Goal: Task Accomplishment & Management: Complete application form

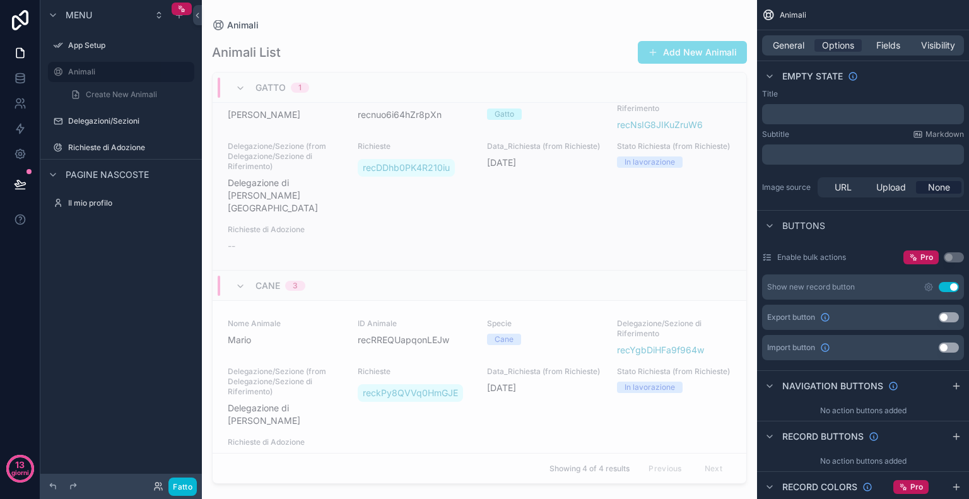
scroll to position [30, 0]
click at [939, 50] on span "Visibility" at bounding box center [938, 45] width 34 height 13
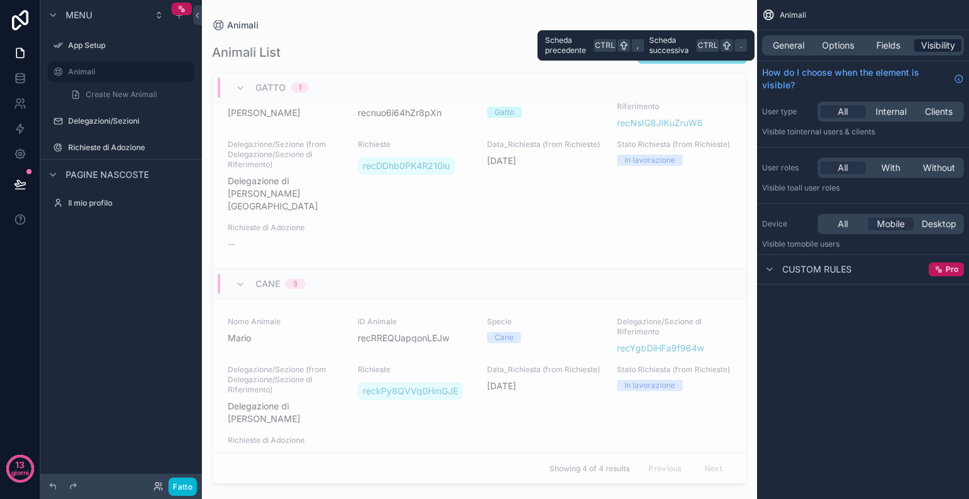
scroll to position [0, 0]
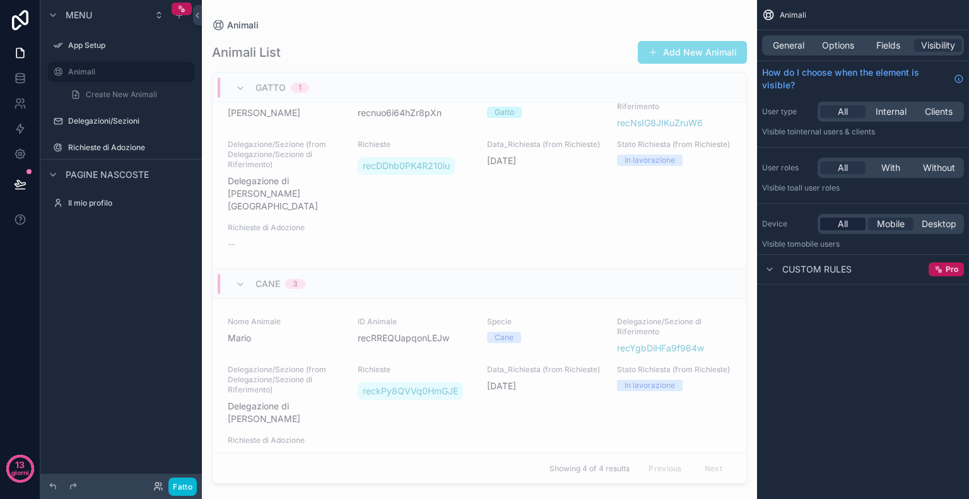
click at [847, 219] on span "All" at bounding box center [842, 224] width 10 height 13
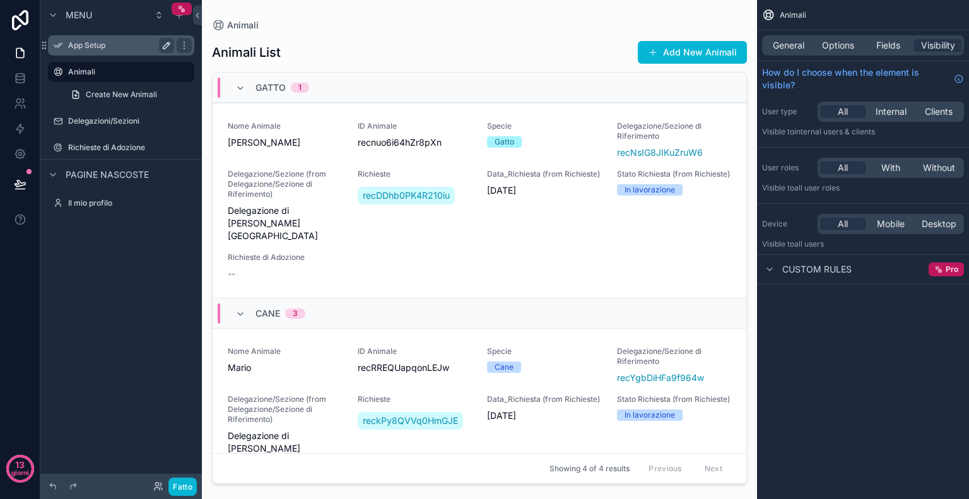
click at [166, 47] on icon "contenuto scorrevole" at bounding box center [166, 45] width 6 height 6
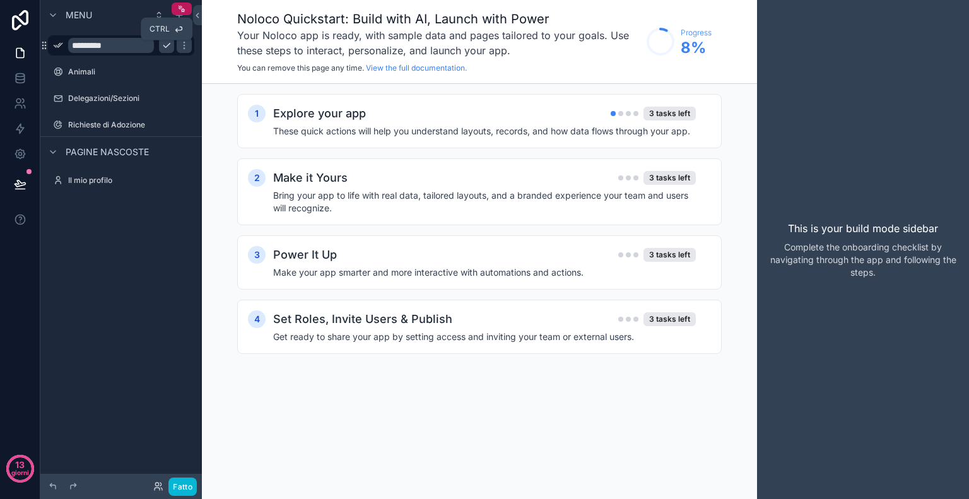
click at [168, 47] on icon "contenuto scorrevole" at bounding box center [166, 45] width 10 height 10
click at [183, 45] on icon "contenuto scorrevole" at bounding box center [183, 45] width 1 height 1
click at [95, 44] on label "App Setup" at bounding box center [127, 45] width 119 height 10
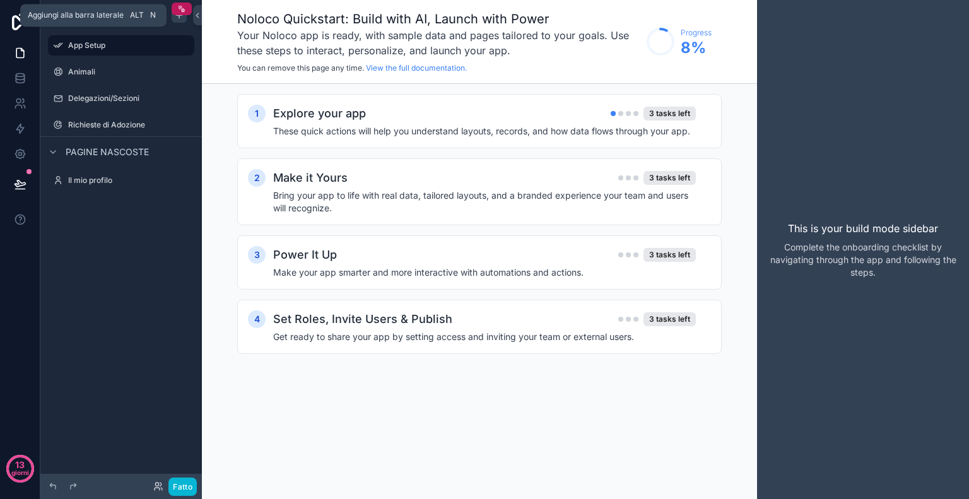
click at [179, 17] on icon "contenuto scorrevole" at bounding box center [179, 15] width 10 height 10
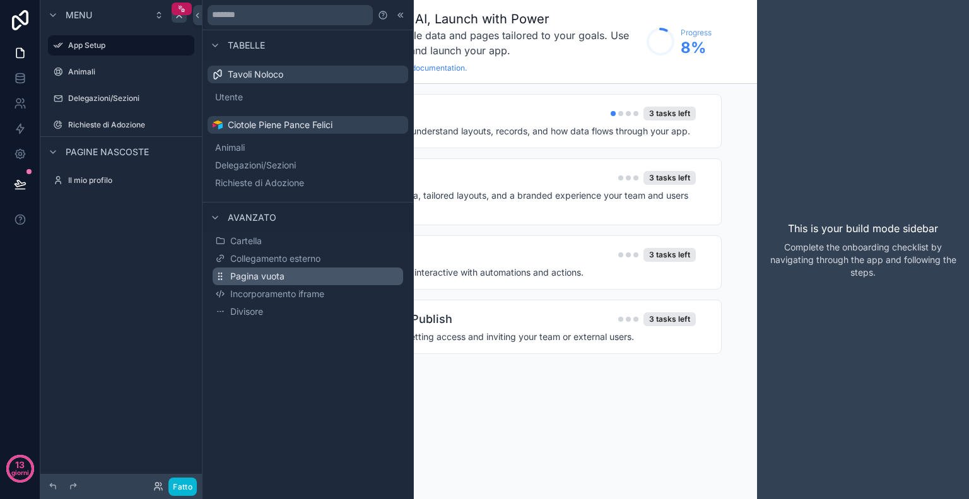
click at [257, 281] on font "Pagina vuota" at bounding box center [257, 276] width 54 height 11
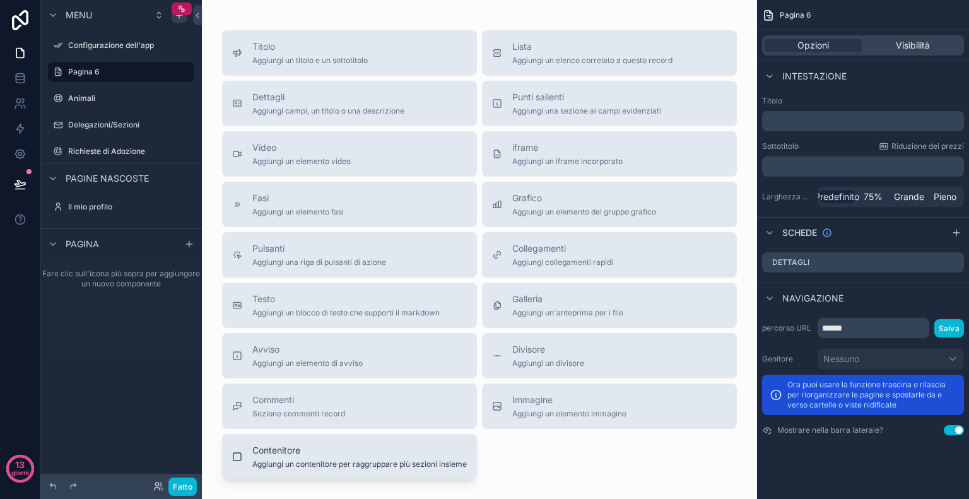
click at [385, 456] on span "Contenitore" at bounding box center [359, 450] width 214 height 13
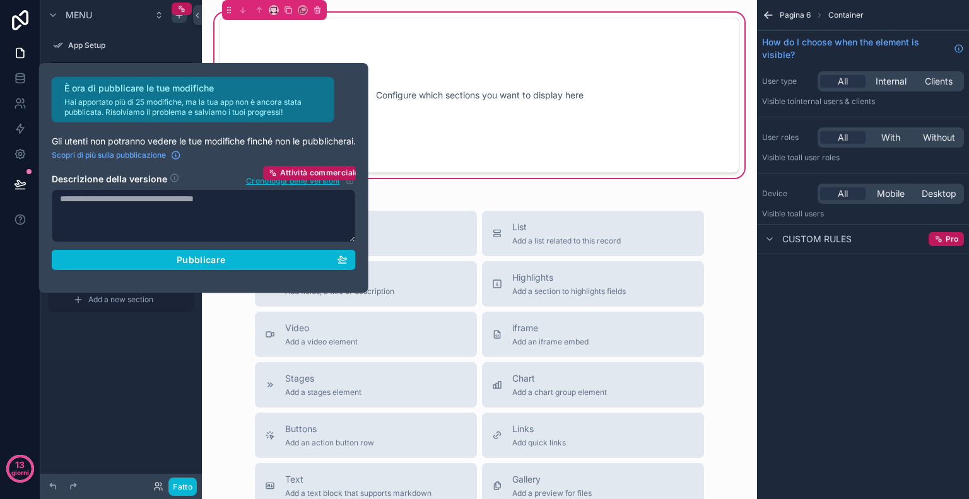
click at [492, 94] on div "Configure which sections you want to display here" at bounding box center [479, 95] width 478 height 114
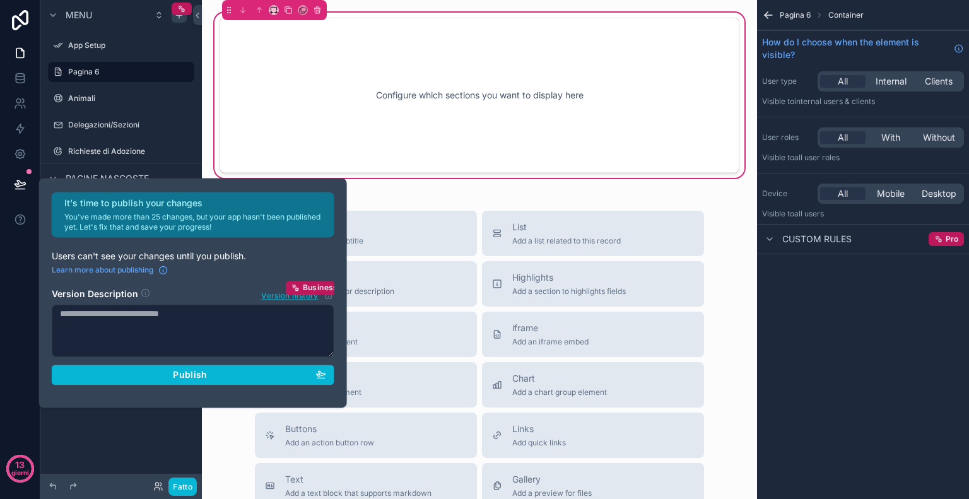
click at [444, 87] on div "Configure which sections you want to display here" at bounding box center [479, 95] width 478 height 114
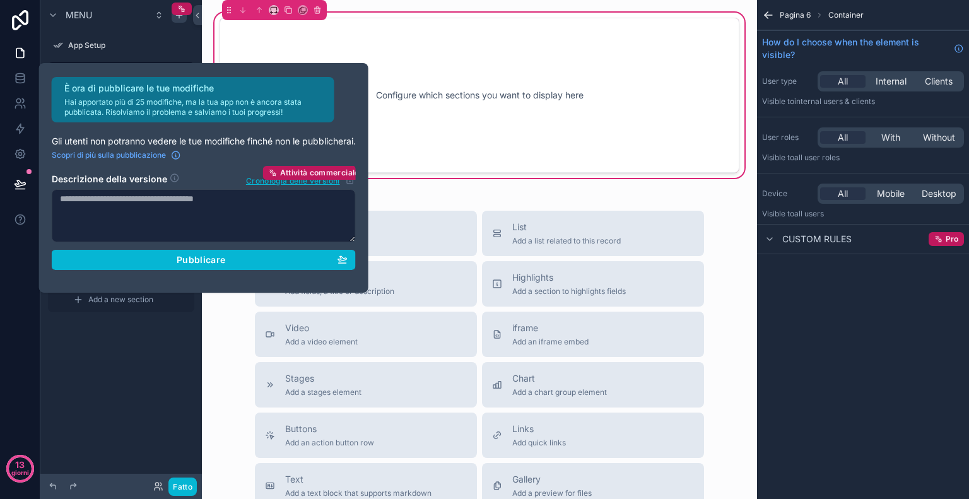
click at [504, 28] on div "Configure which sections you want to display here" at bounding box center [479, 95] width 520 height 155
click at [116, 47] on label "App Setup" at bounding box center [118, 45] width 101 height 10
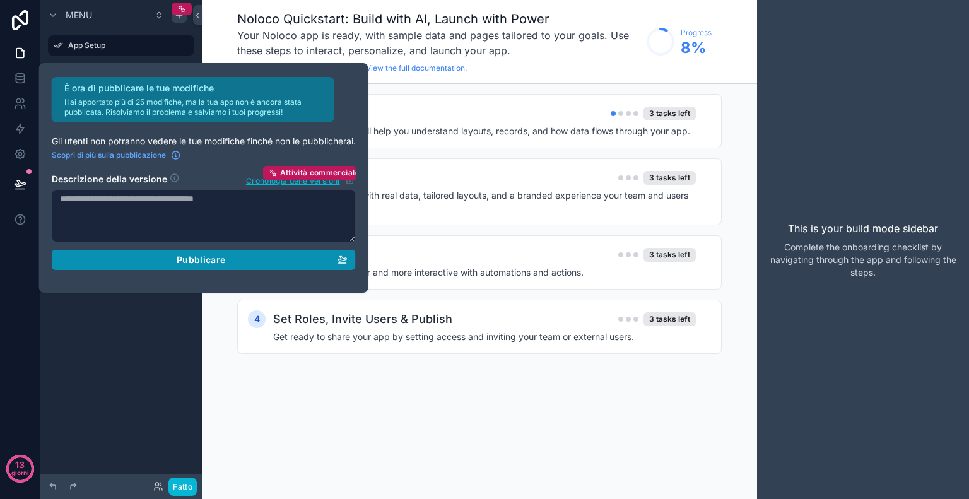
click at [245, 266] on button "Pubblicare" at bounding box center [204, 260] width 304 height 20
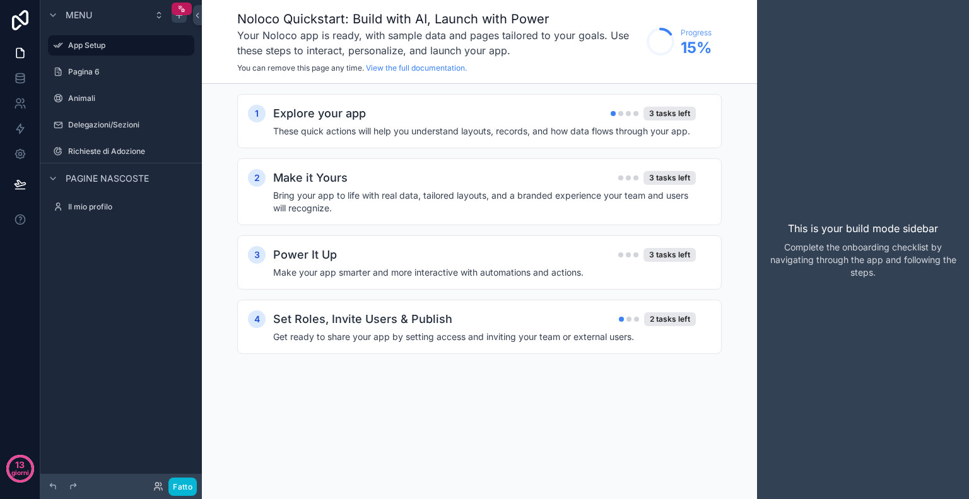
click at [419, 374] on div "1 Explore your app 3 tasks left These quick actions will help you understand la…" at bounding box center [479, 236] width 484 height 285
click at [112, 68] on label "Pagina 6" at bounding box center [118, 72] width 101 height 10
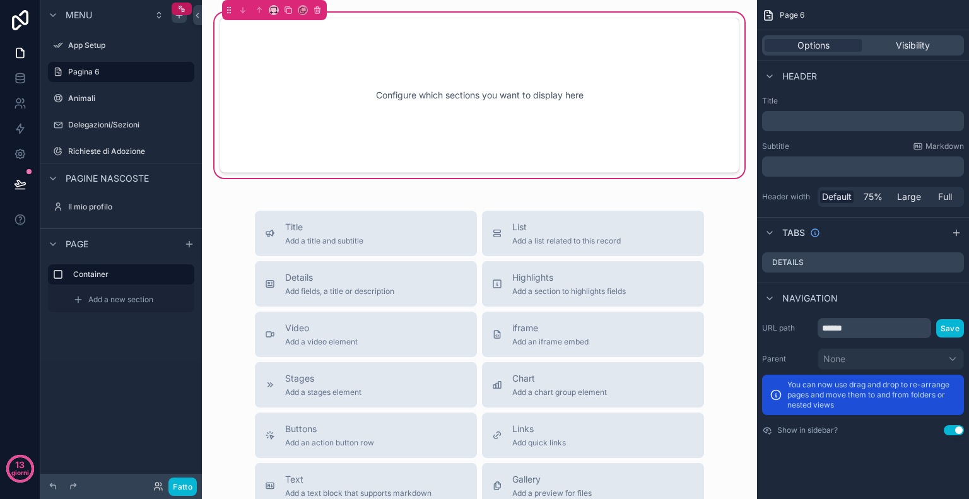
click at [338, 100] on div "Configure which sections you want to display here" at bounding box center [479, 95] width 478 height 114
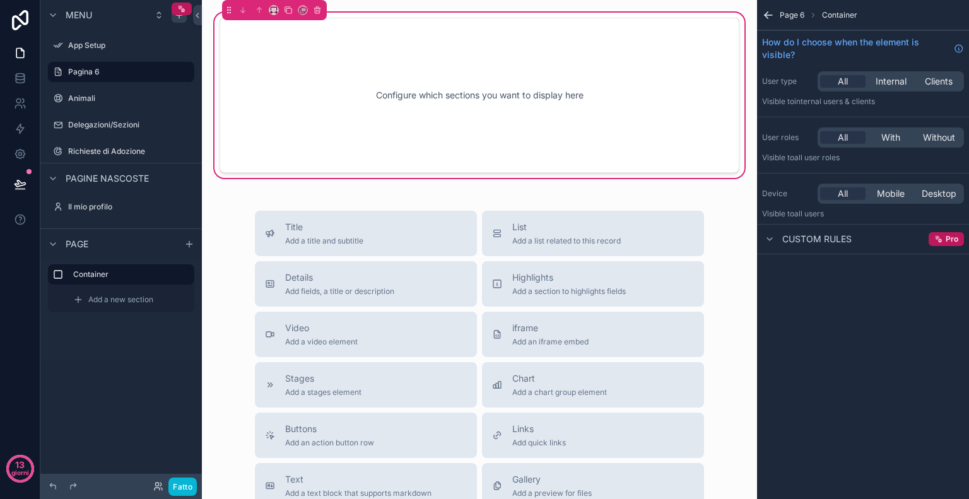
click at [461, 44] on div "Configure which sections you want to display here" at bounding box center [479, 95] width 478 height 114
click at [762, 11] on icon "contenuto scorrevole" at bounding box center [768, 15] width 13 height 13
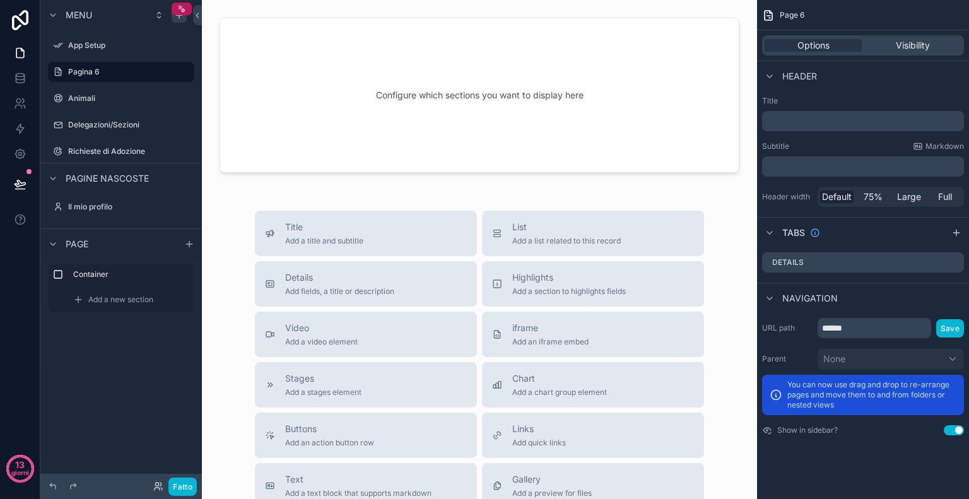
click at [801, 122] on p "﻿" at bounding box center [864, 121] width 194 height 13
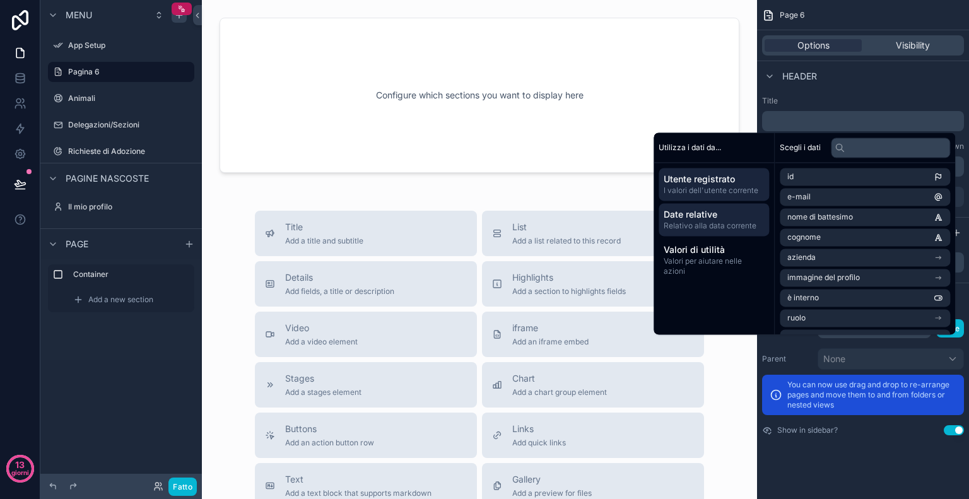
click at [746, 229] on font "Relativo alla data corrente" at bounding box center [709, 225] width 93 height 9
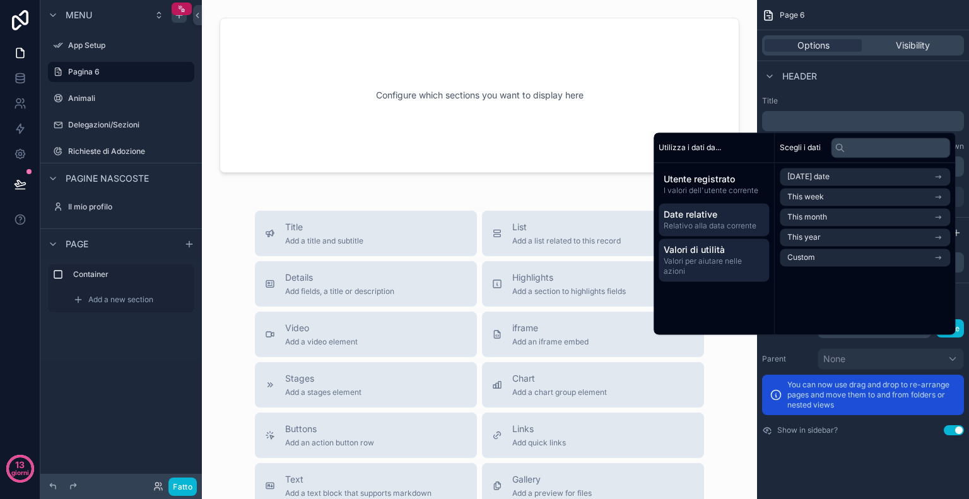
click at [740, 255] on span "Valori di utilità" at bounding box center [713, 249] width 100 height 13
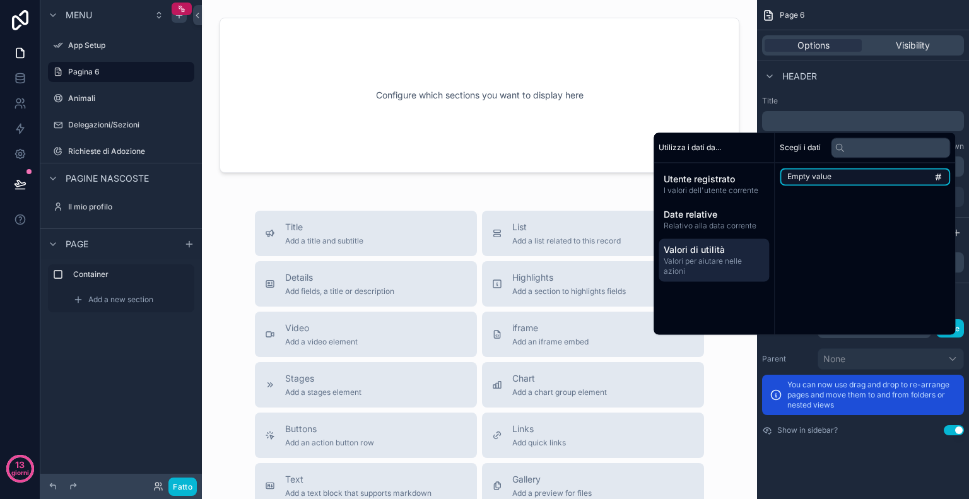
click at [831, 180] on li "Empty value" at bounding box center [864, 177] width 170 height 18
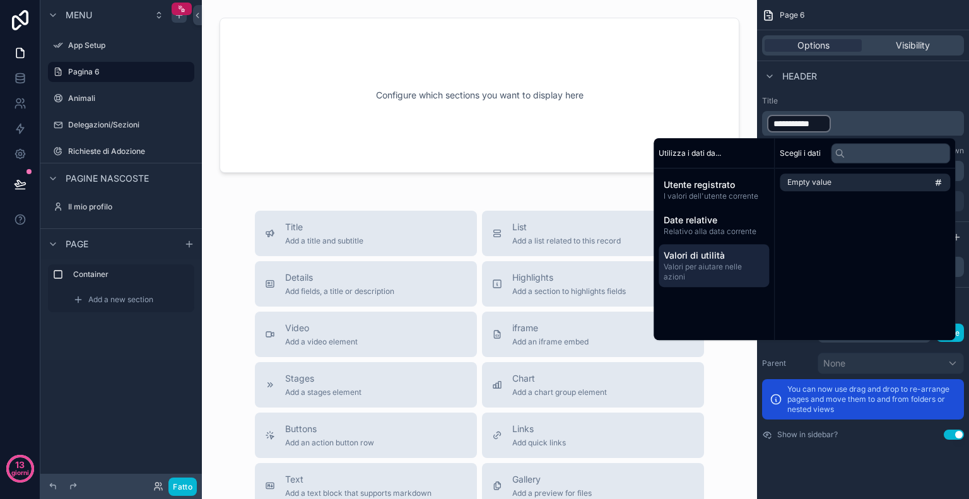
click at [858, 115] on p "**********" at bounding box center [864, 124] width 194 height 20
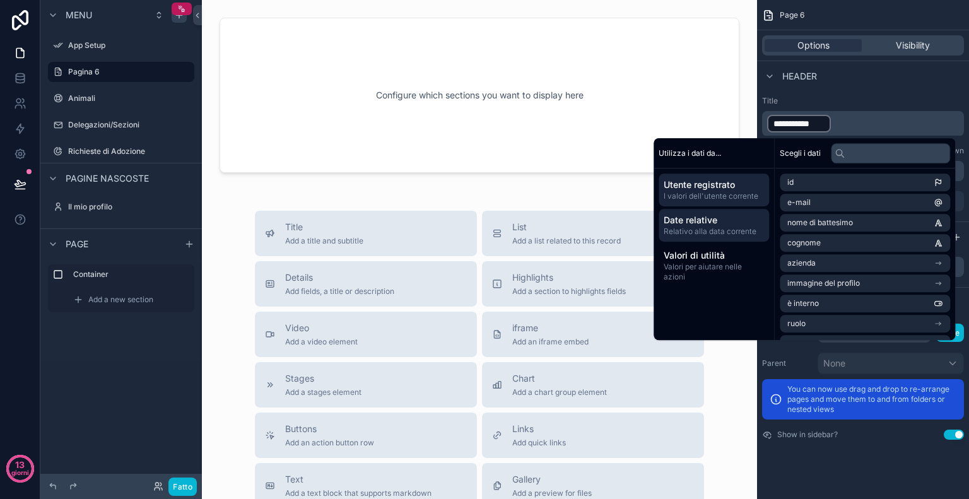
click at [725, 237] on div "Date relative Relativo alla data corrente" at bounding box center [713, 225] width 110 height 33
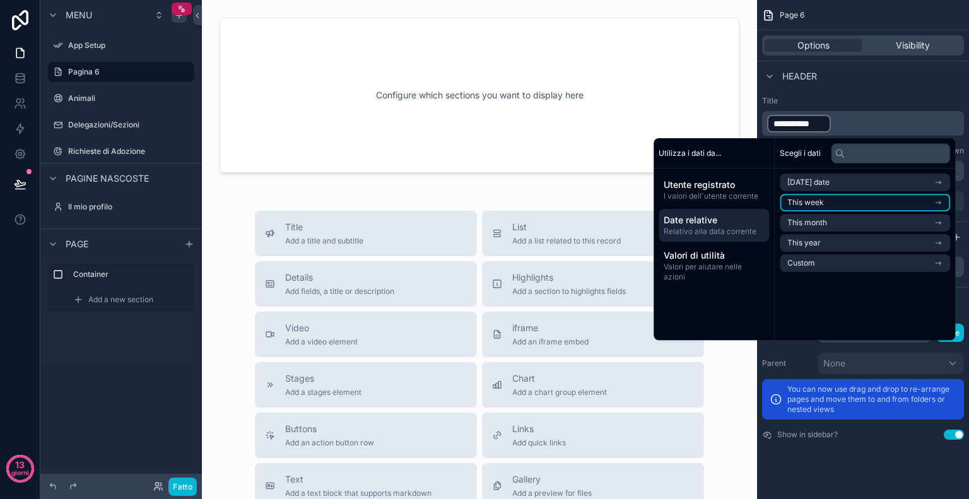
click at [830, 201] on li "This week" at bounding box center [864, 203] width 170 height 18
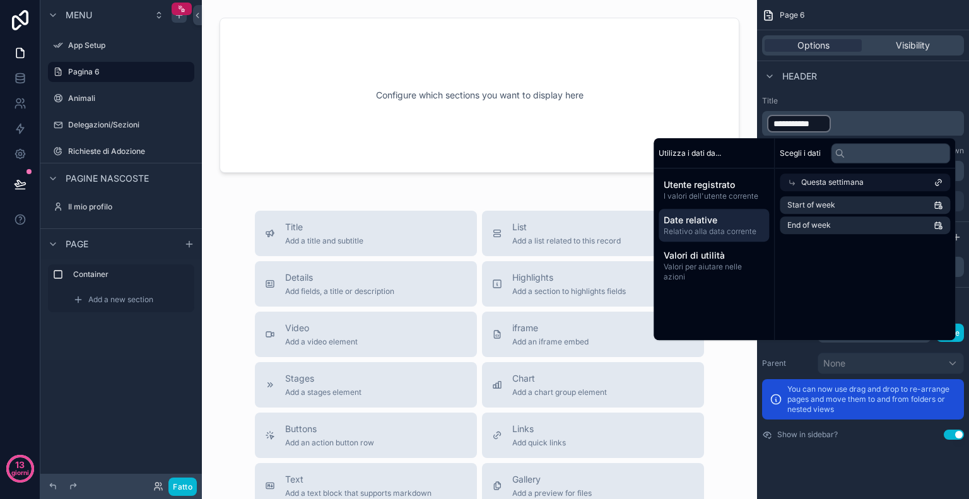
click at [884, 94] on div "**********" at bounding box center [863, 153] width 212 height 125
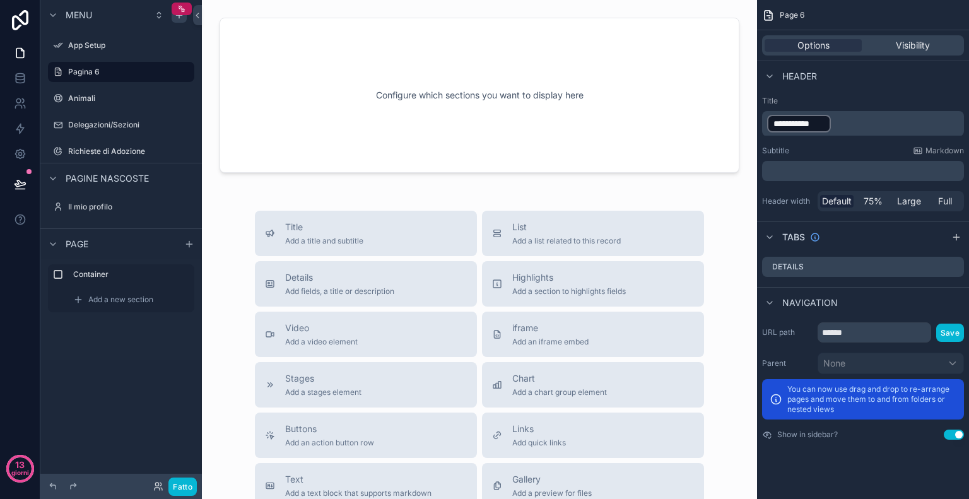
click at [865, 115] on p "**********" at bounding box center [864, 124] width 194 height 20
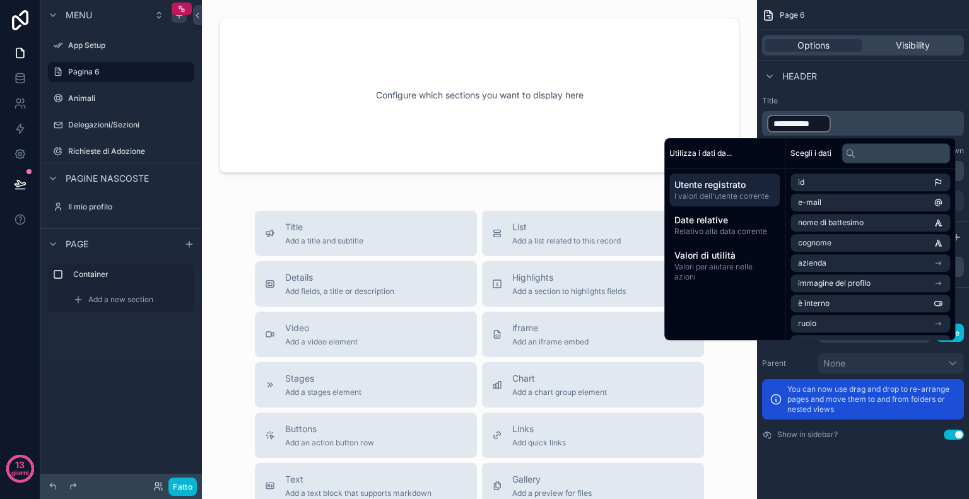
click at [878, 88] on div "Header" at bounding box center [863, 76] width 212 height 30
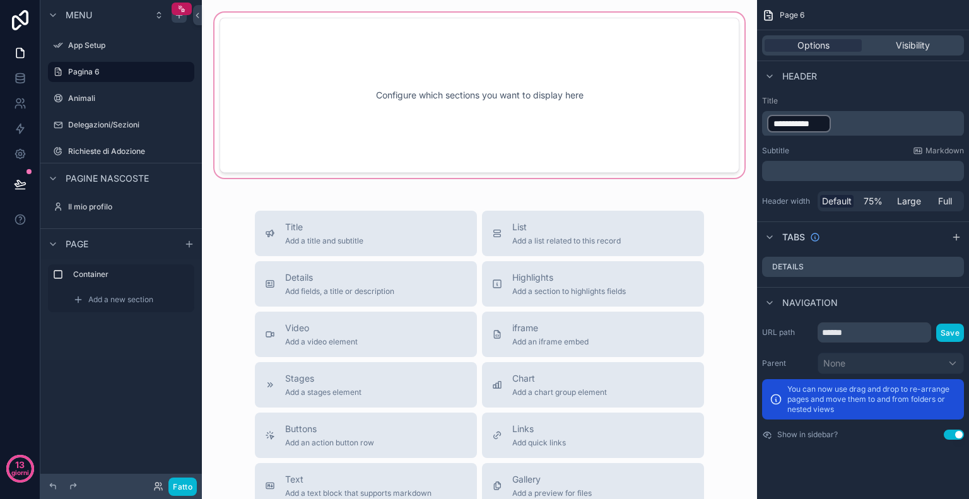
click at [458, 90] on div "contenuto scorrevole" at bounding box center [479, 95] width 535 height 170
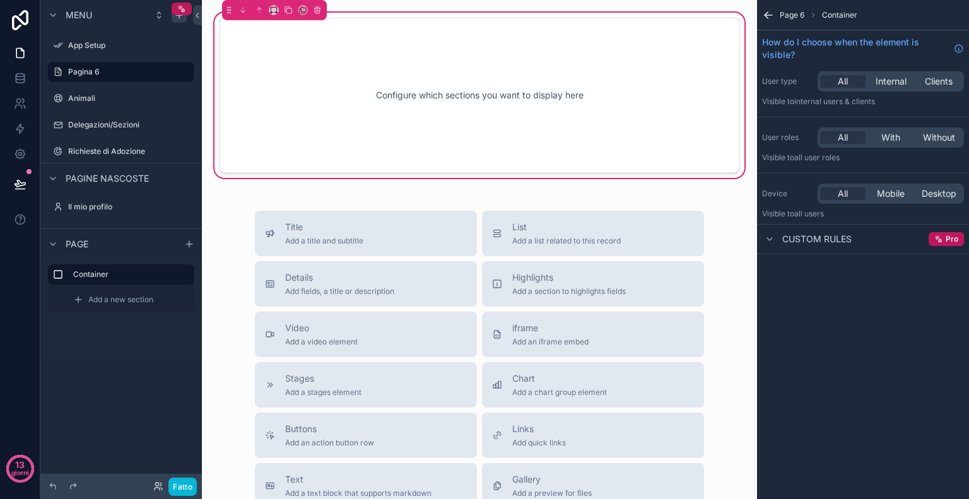
click at [767, 12] on icon "contenuto scorrevole" at bounding box center [765, 13] width 3 height 3
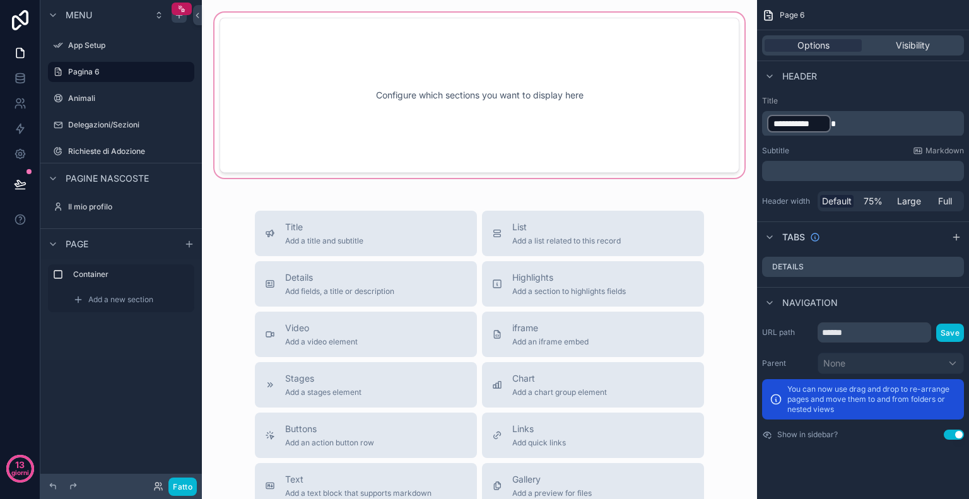
click at [378, 34] on div "contenuto scorrevole" at bounding box center [479, 95] width 535 height 170
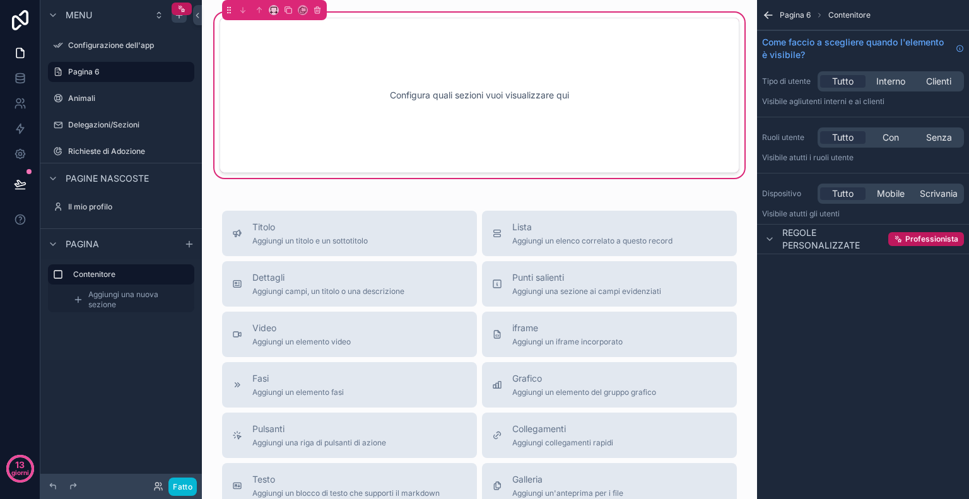
click at [535, 103] on div "Configura quali sezioni vuoi visualizzare qui" at bounding box center [479, 95] width 478 height 114
click at [774, 14] on div "Pagina 6 Contenitore" at bounding box center [863, 15] width 212 height 30
click at [767, 13] on icon "contenuto scorrevole" at bounding box center [768, 15] width 13 height 13
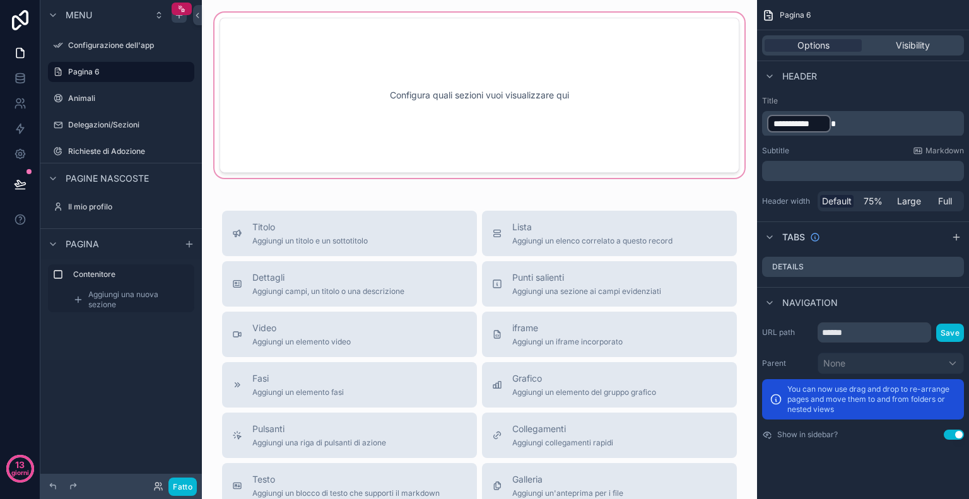
click at [622, 123] on div "contenuto scorrevole" at bounding box center [479, 95] width 535 height 170
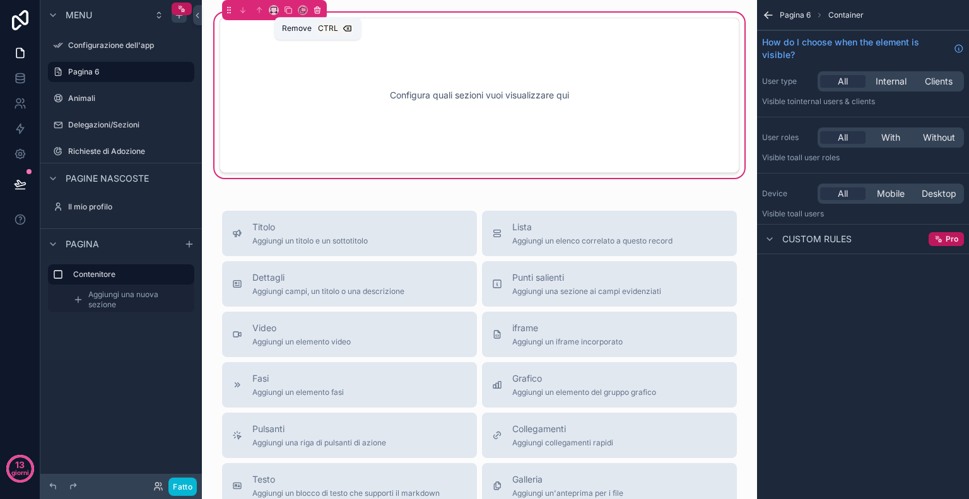
click at [318, 9] on icon "contenuto scorrevole" at bounding box center [317, 10] width 9 height 9
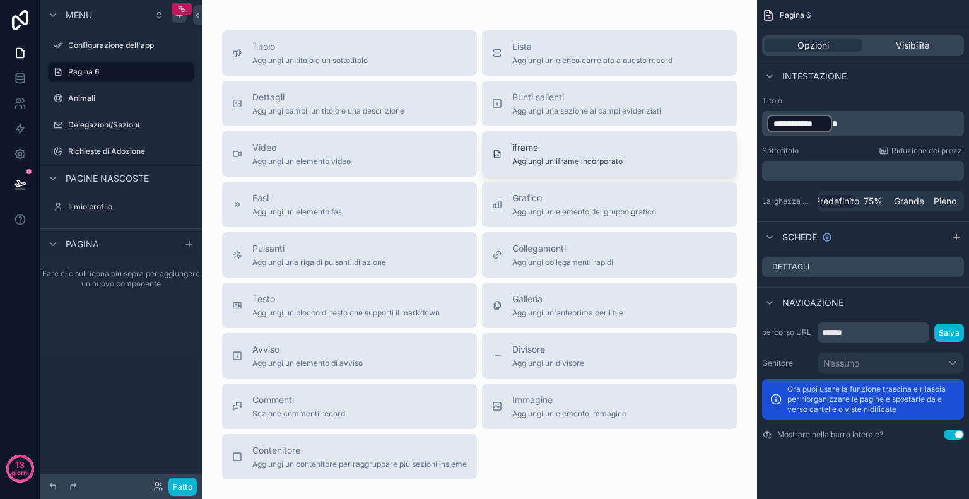
click at [528, 152] on font "iframe" at bounding box center [525, 147] width 26 height 11
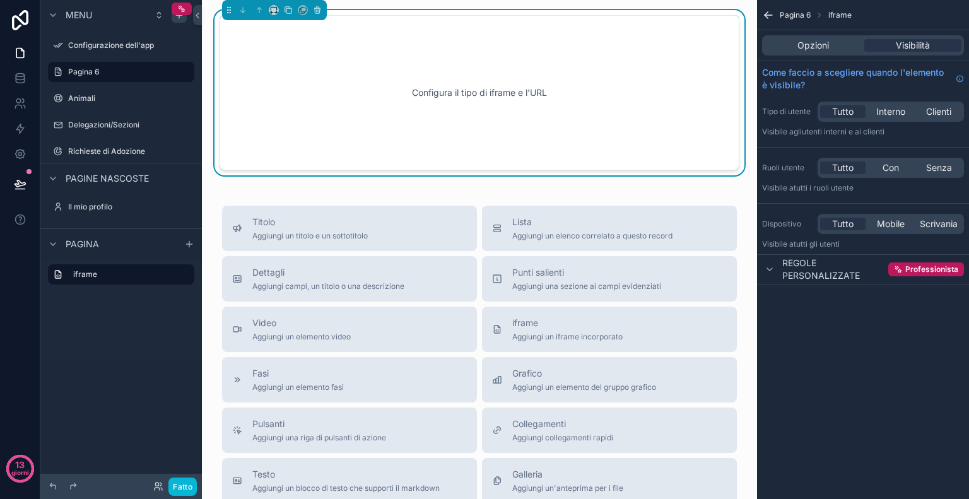
click at [881, 320] on div "Pagina 6 iframe Opzioni Visibilità Come faccio a scegliere quando l'elemento è …" at bounding box center [863, 249] width 212 height 499
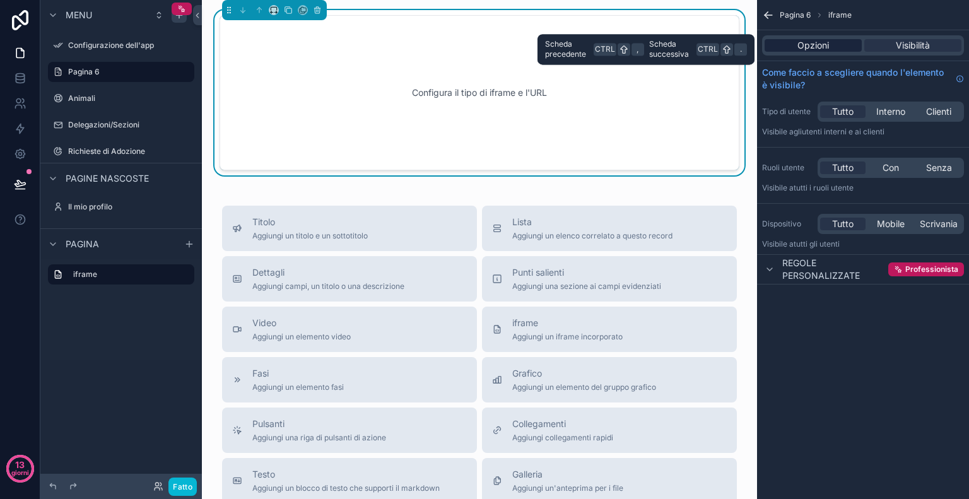
click at [822, 44] on font "Opzioni" at bounding box center [813, 45] width 32 height 11
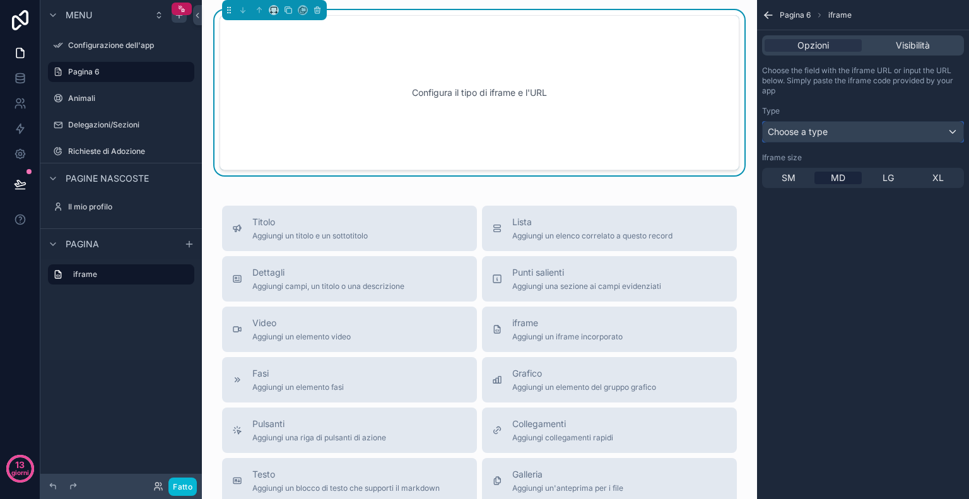
click at [880, 129] on div "Choose a type" at bounding box center [862, 132] width 201 height 20
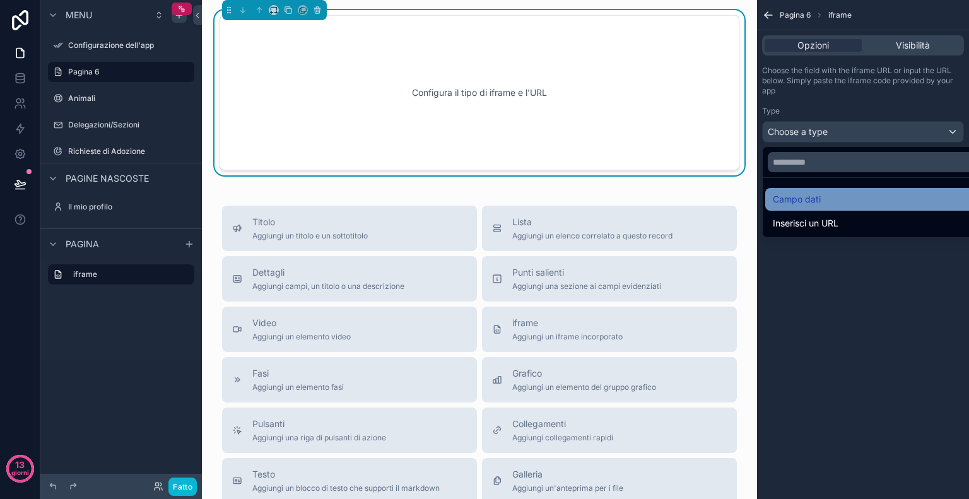
click at [820, 204] on font "Campo dati" at bounding box center [796, 199] width 48 height 11
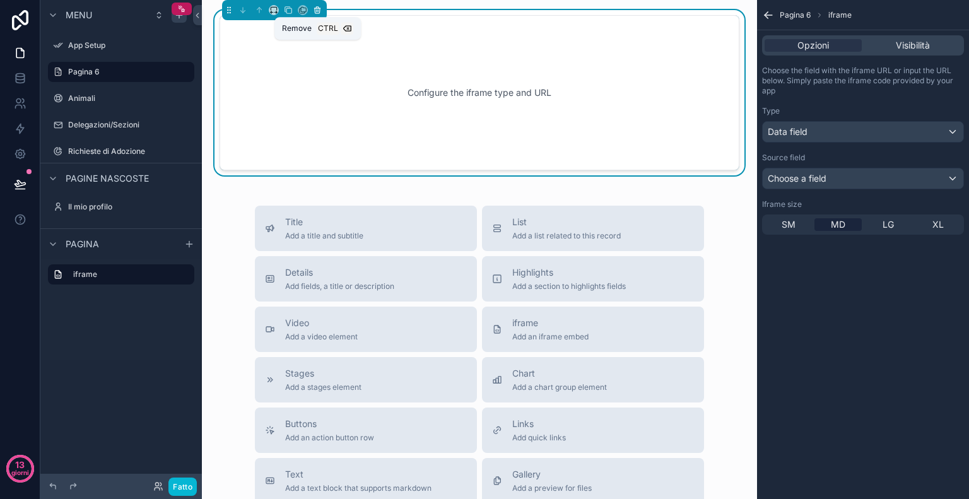
click at [318, 12] on icon "contenuto scorrevole" at bounding box center [317, 10] width 5 height 5
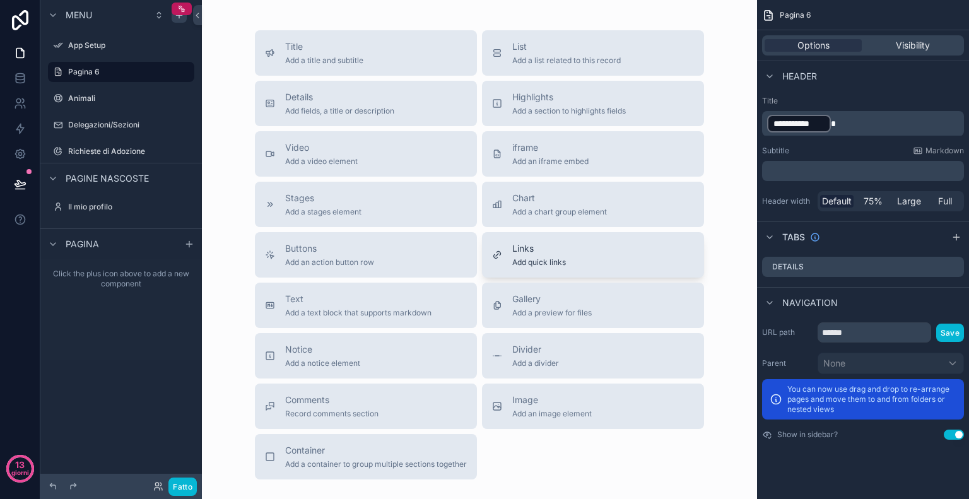
click at [630, 249] on div "Links Add quick links" at bounding box center [593, 254] width 202 height 25
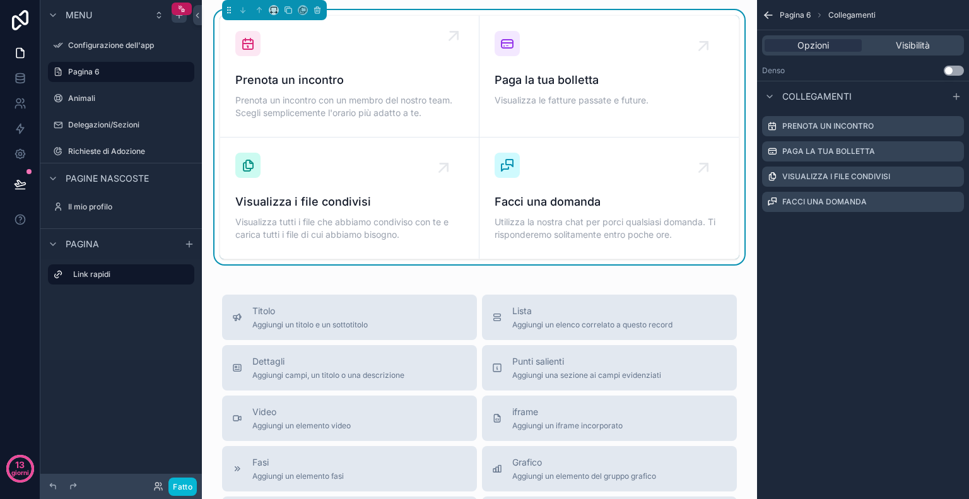
click at [313, 75] on font "Prenota un incontro" at bounding box center [289, 79] width 108 height 13
click at [953, 129] on icon "contenuto scorrevole" at bounding box center [953, 126] width 10 height 10
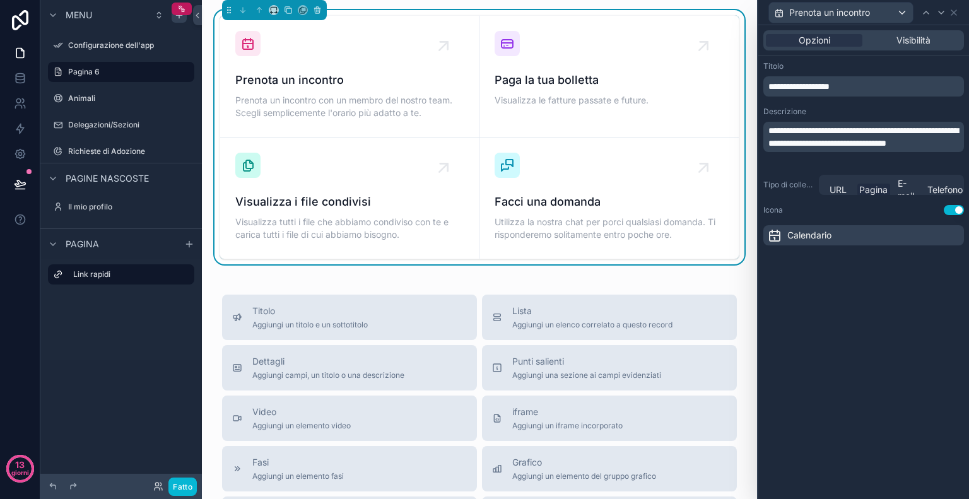
click at [860, 186] on font "Pagina" at bounding box center [873, 189] width 28 height 11
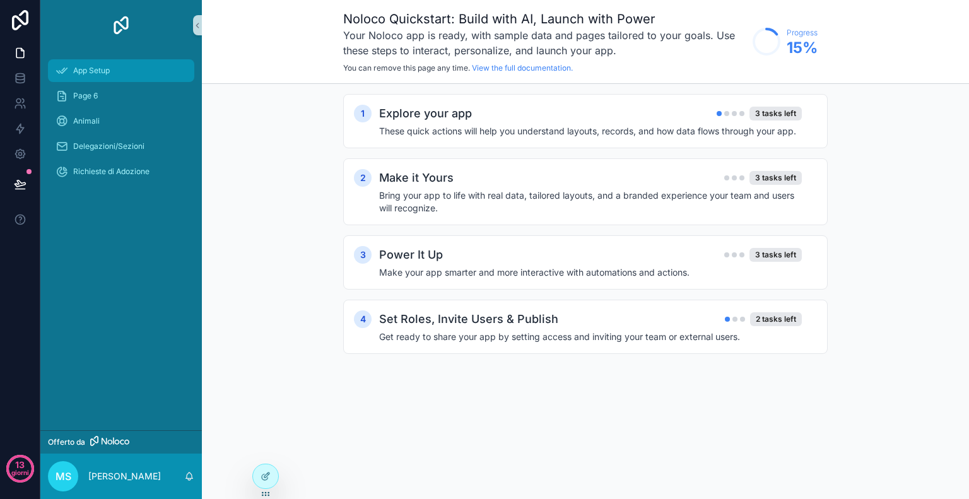
click at [126, 71] on div "App Setup" at bounding box center [120, 71] width 131 height 20
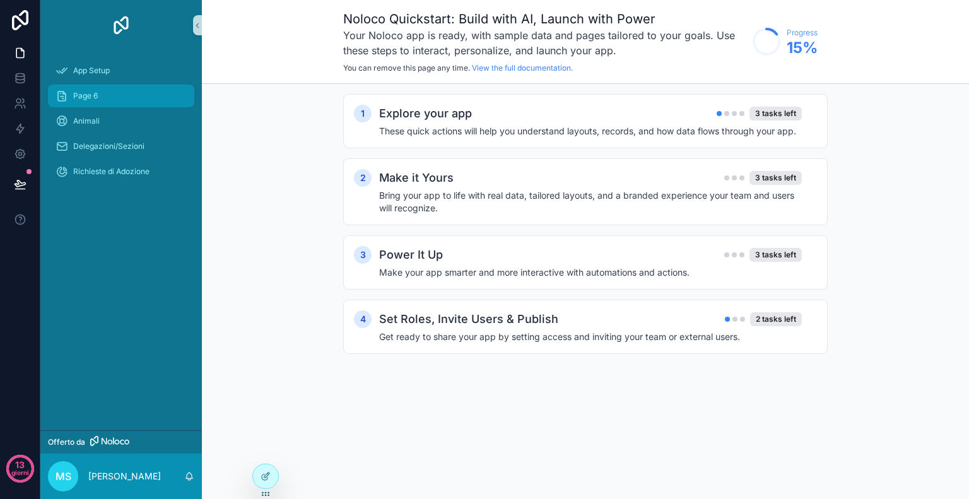
click at [109, 90] on div "Page 6" at bounding box center [120, 96] width 131 height 20
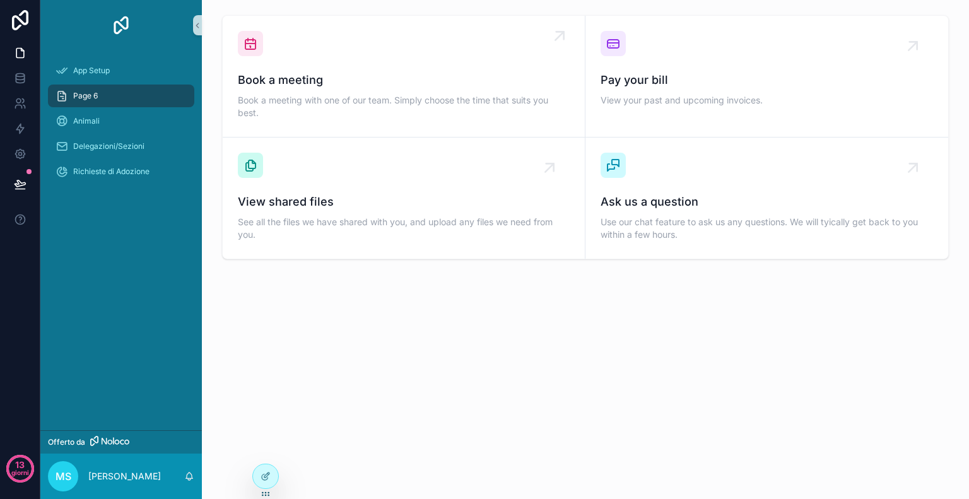
click at [306, 73] on span "Book a meeting" at bounding box center [404, 80] width 332 height 18
click at [25, 56] on icon at bounding box center [20, 53] width 13 height 13
click at [18, 54] on icon at bounding box center [20, 53] width 13 height 13
click at [83, 72] on span "App Setup" at bounding box center [91, 71] width 37 height 10
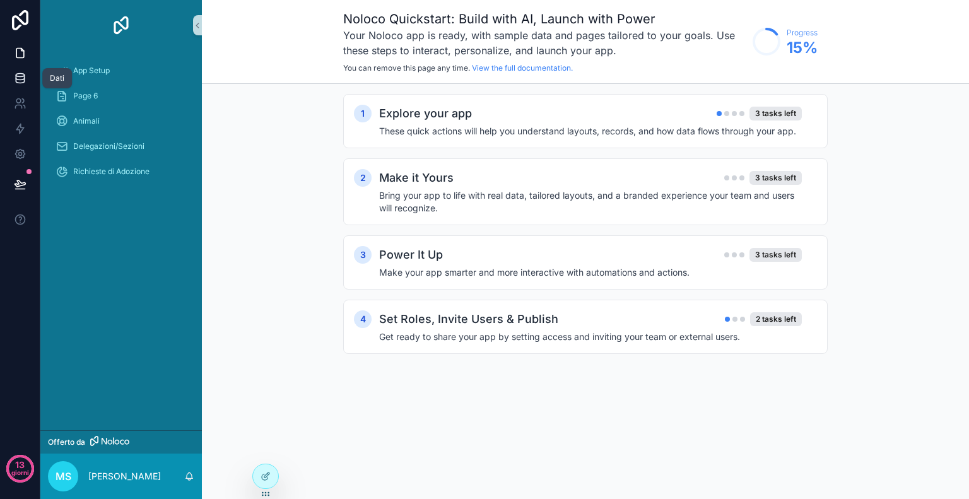
click at [22, 85] on link at bounding box center [20, 78] width 40 height 25
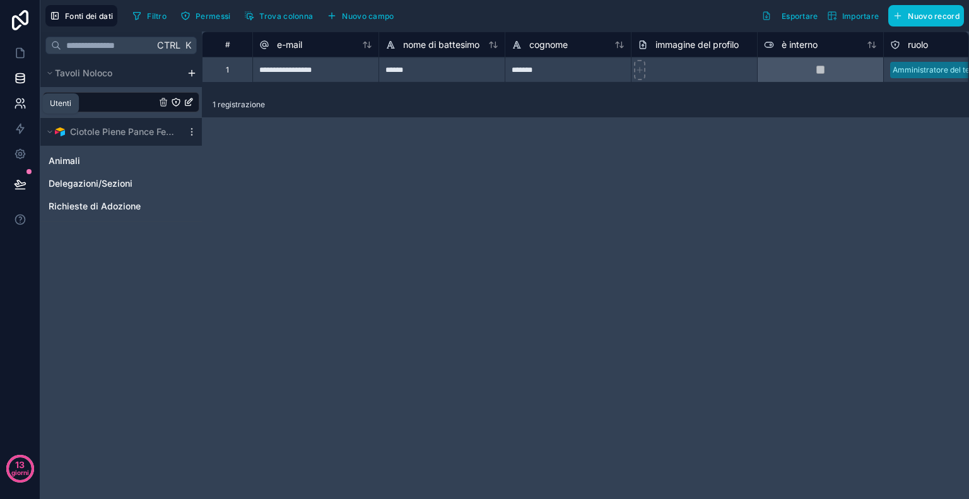
click at [20, 111] on link at bounding box center [20, 103] width 40 height 25
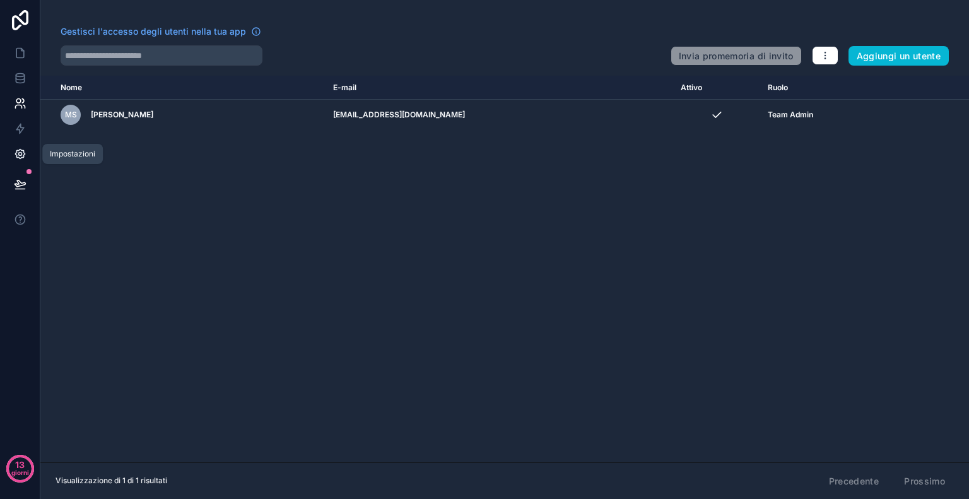
click at [23, 154] on icon at bounding box center [20, 154] width 13 height 13
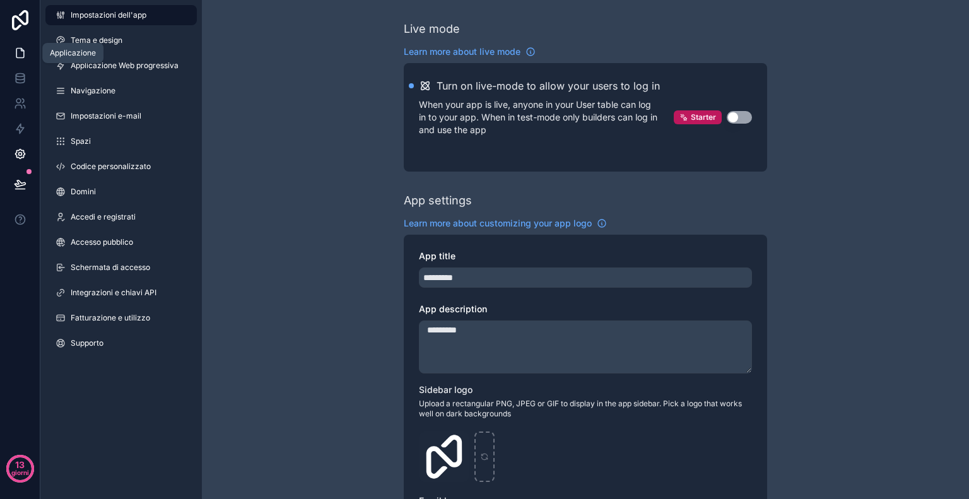
click at [25, 52] on icon at bounding box center [20, 53] width 13 height 13
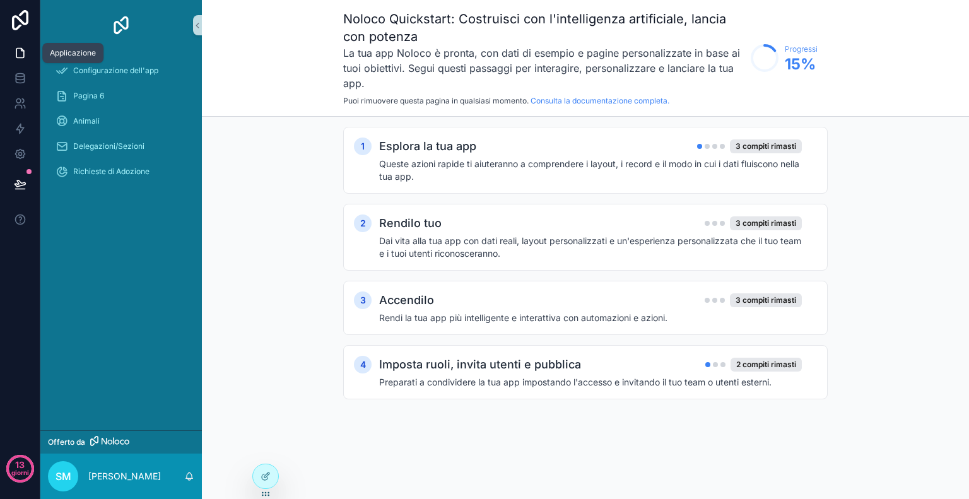
click at [23, 62] on link at bounding box center [20, 52] width 40 height 25
click at [127, 78] on div "Configurazione dell'app" at bounding box center [120, 71] width 131 height 20
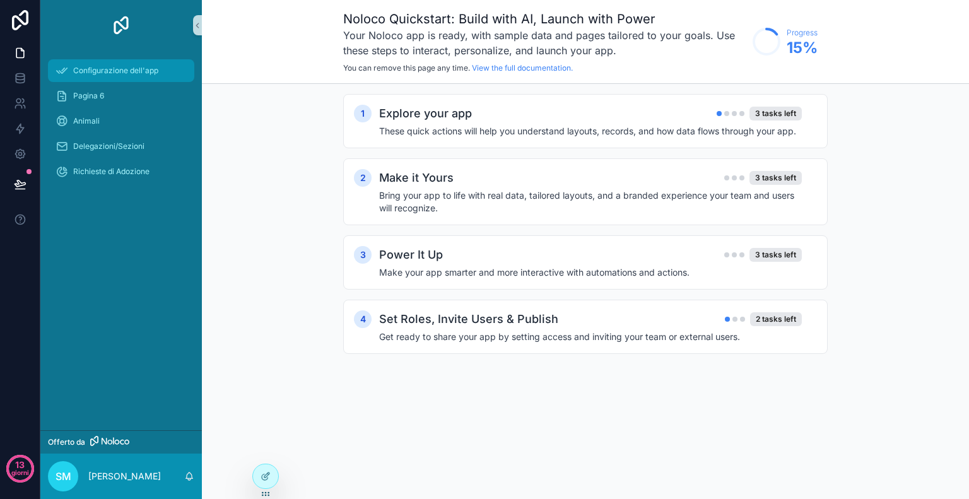
click at [127, 78] on div "Configurazione dell'app" at bounding box center [120, 71] width 131 height 20
click at [537, 131] on h4 "These quick actions will help you understand layouts, records, and how data flo…" at bounding box center [590, 131] width 422 height 13
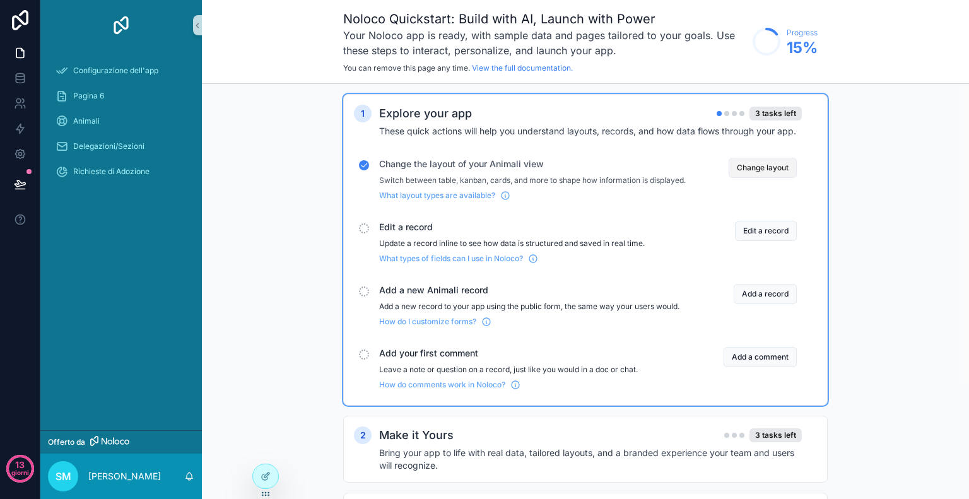
click at [781, 168] on button "Change layout" at bounding box center [762, 168] width 68 height 20
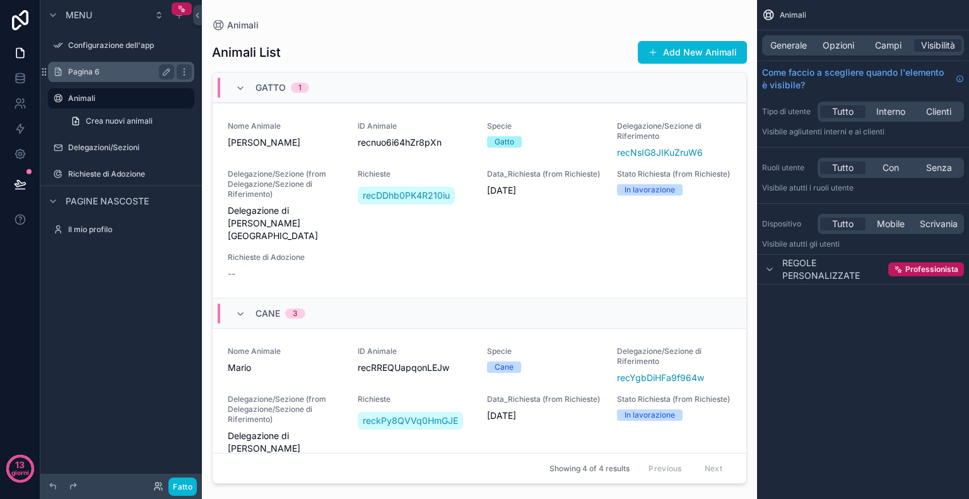
click at [94, 67] on font "Pagina 6" at bounding box center [84, 71] width 32 height 9
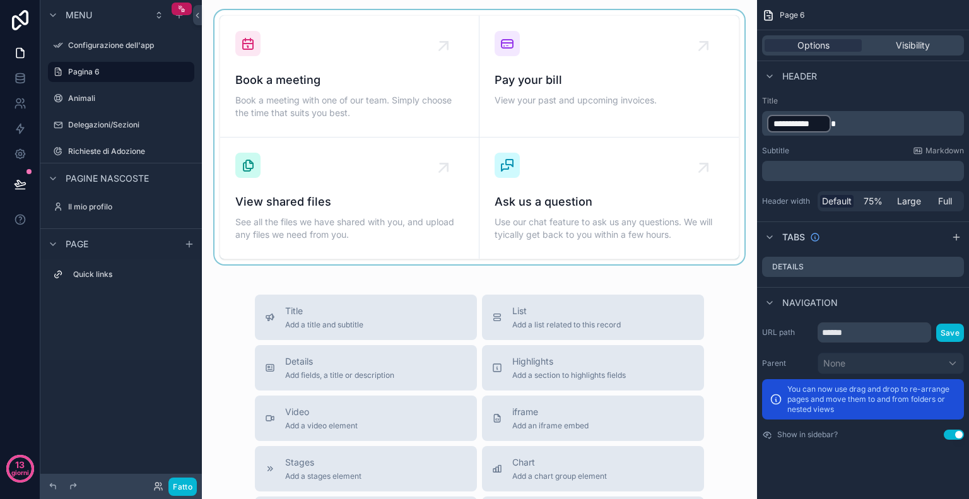
click at [303, 78] on div "contenuto scorrevole" at bounding box center [479, 137] width 535 height 254
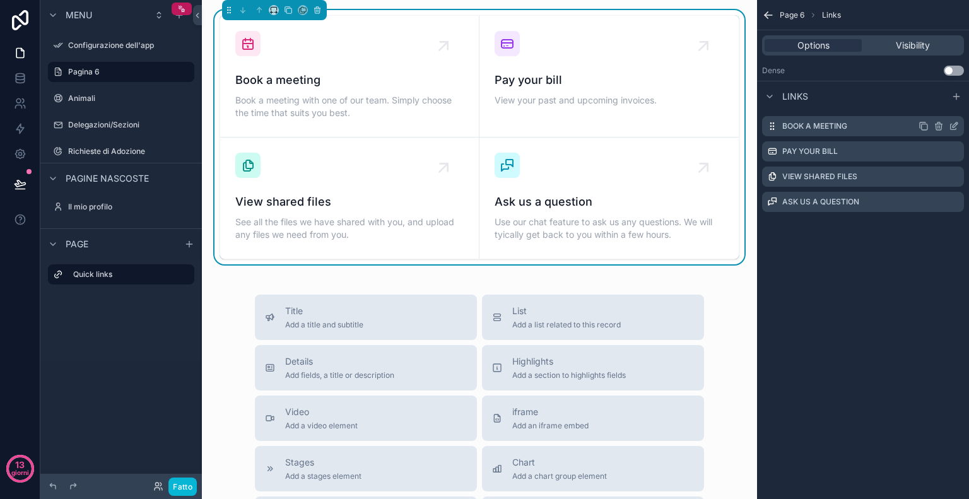
click at [951, 126] on icon "contenuto scorrevole" at bounding box center [953, 126] width 10 height 10
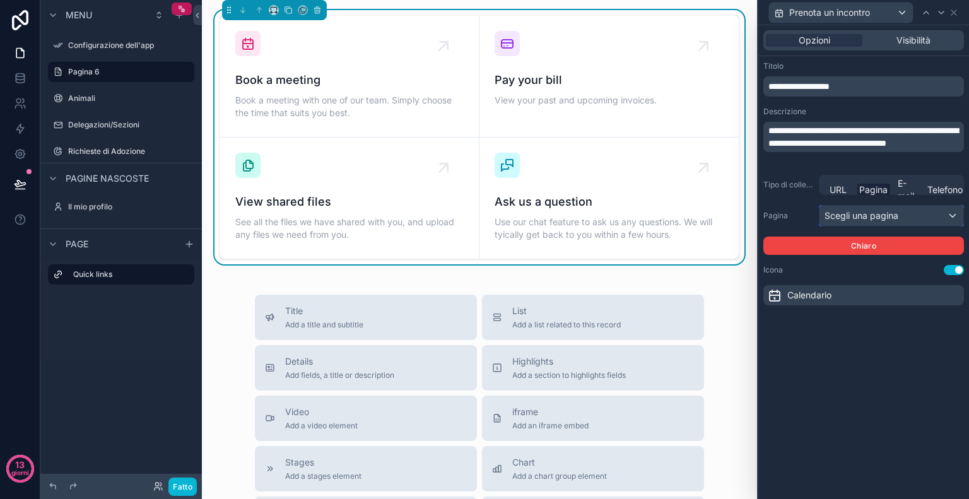
click at [880, 221] on font "Scegli una pagina" at bounding box center [861, 215] width 74 height 11
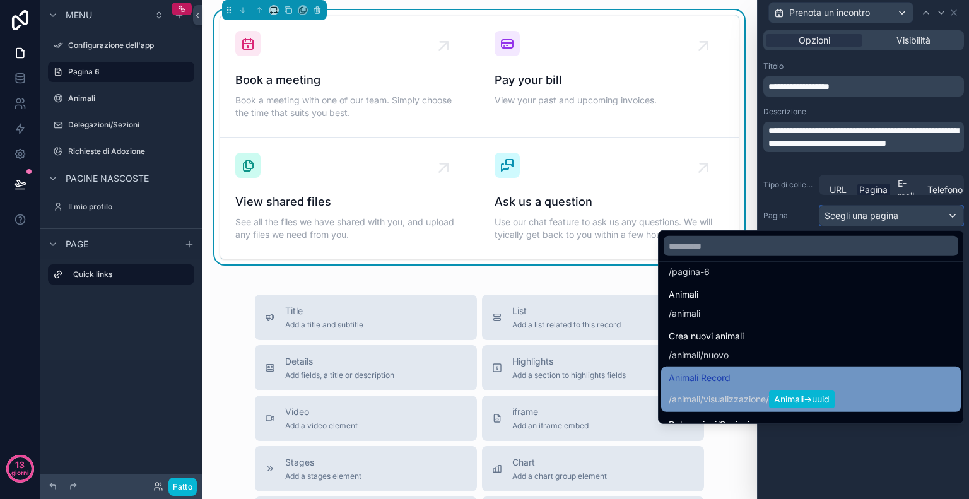
scroll to position [165, 0]
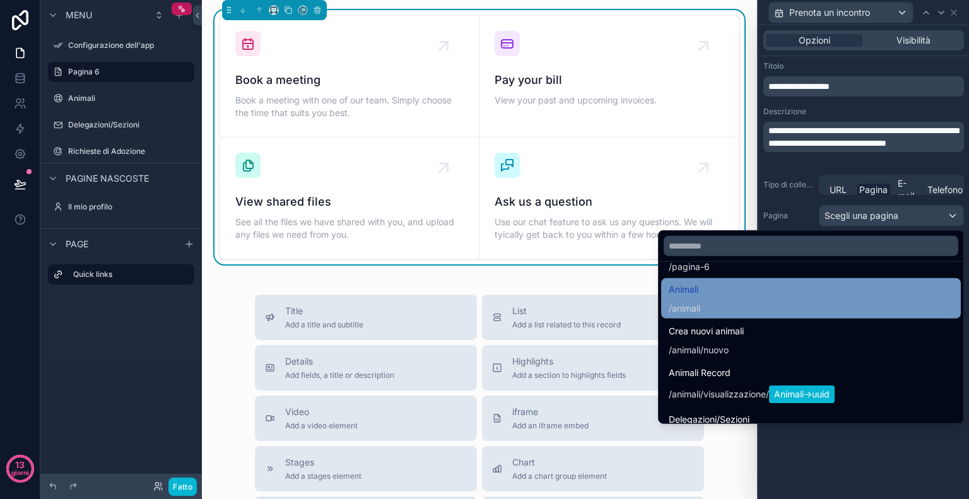
click at [684, 301] on div "Animali / animali" at bounding box center [810, 298] width 284 height 33
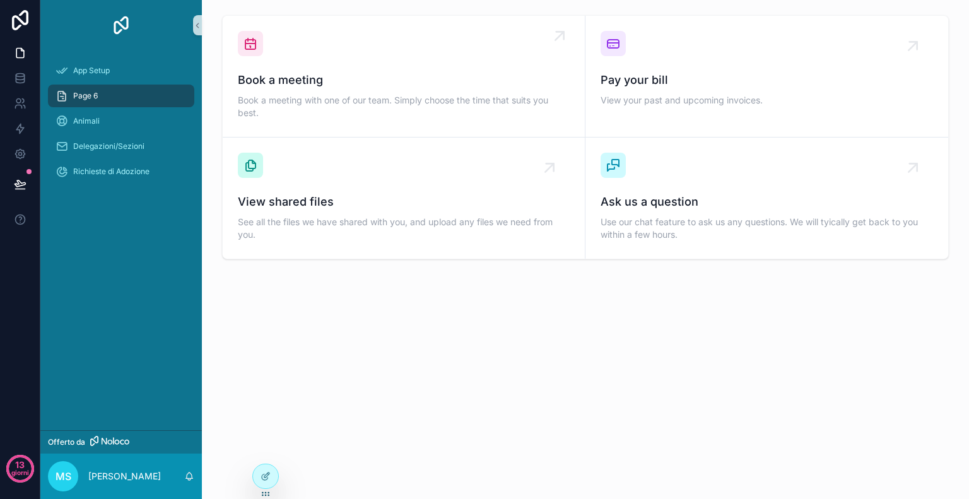
click at [306, 68] on div "Book a meeting Book a meeting with one of our team. Simply choose the time that…" at bounding box center [404, 76] width 332 height 91
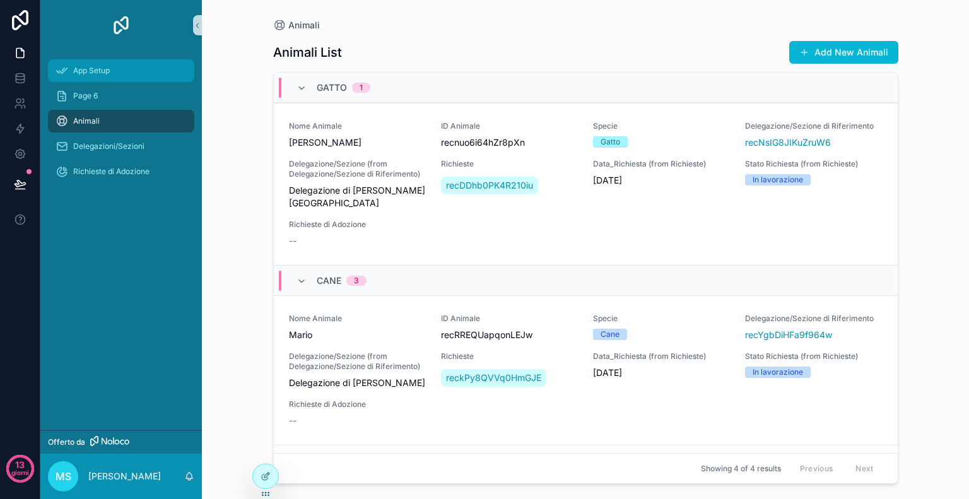
click at [93, 71] on span "App Setup" at bounding box center [91, 71] width 37 height 10
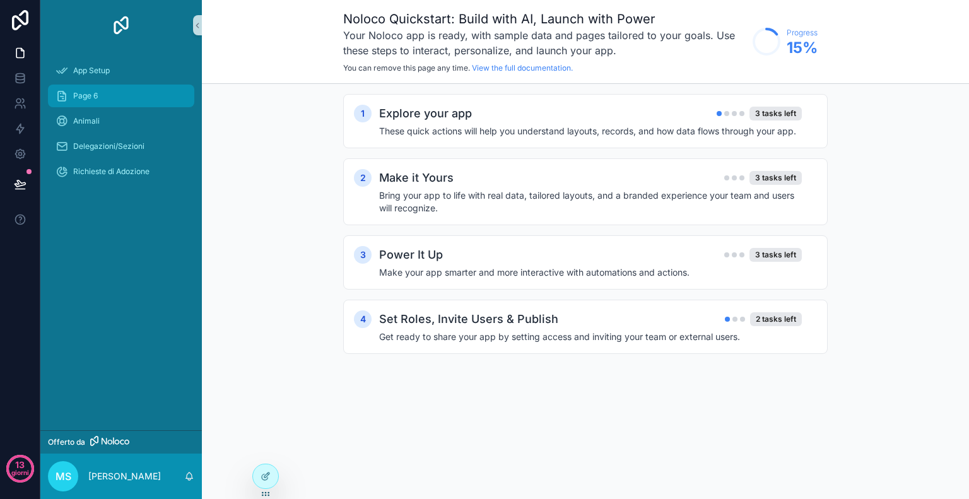
click at [92, 89] on div "Page 6" at bounding box center [120, 96] width 131 height 20
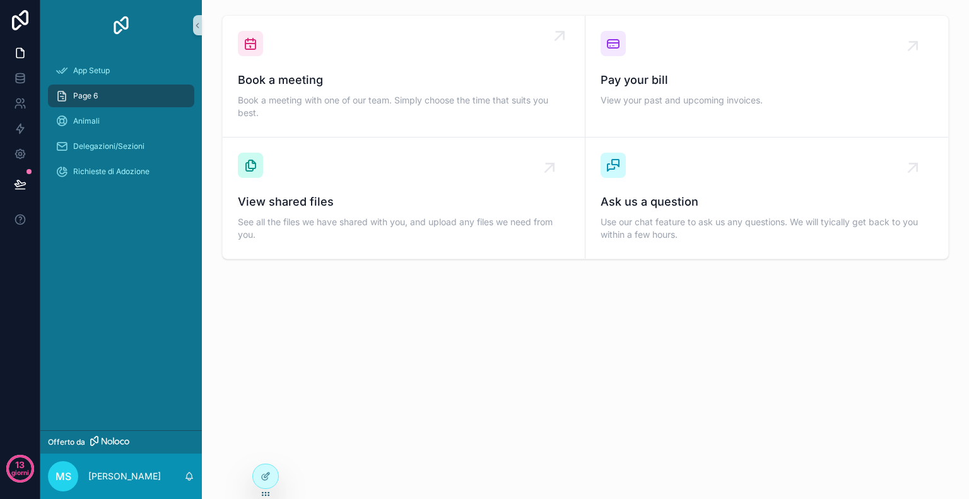
click at [344, 102] on span "Book a meeting with one of our team. Simply choose the time that suits you best." at bounding box center [404, 106] width 332 height 25
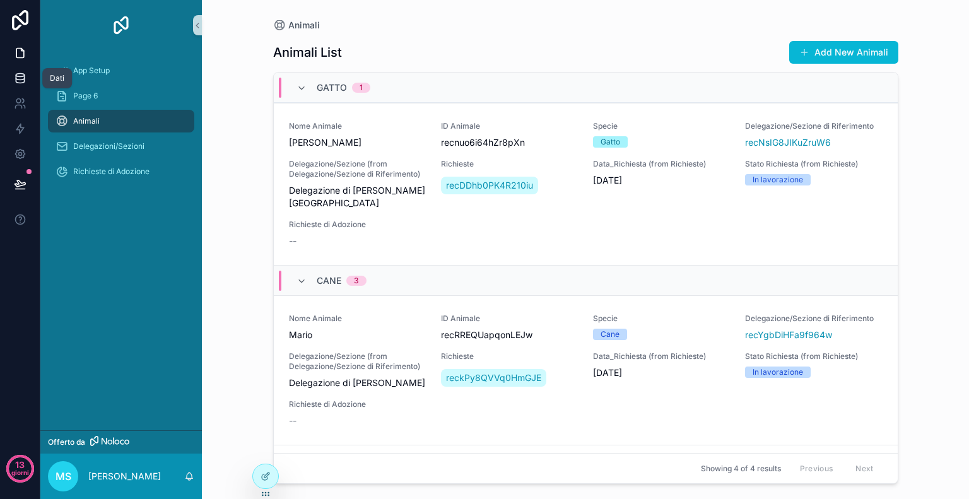
click at [18, 69] on link at bounding box center [20, 78] width 40 height 25
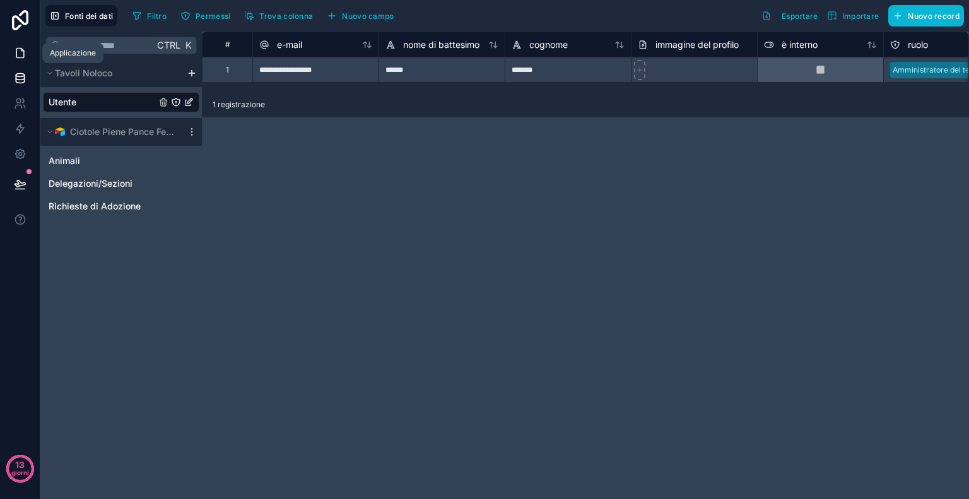
click at [23, 52] on icon at bounding box center [20, 53] width 13 height 13
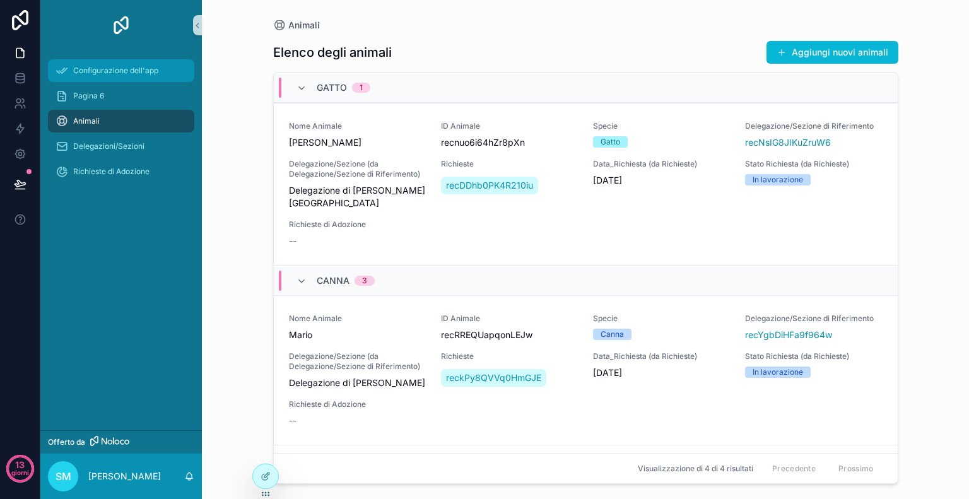
click at [67, 75] on icon "contenuto scorrevole" at bounding box center [61, 70] width 13 height 13
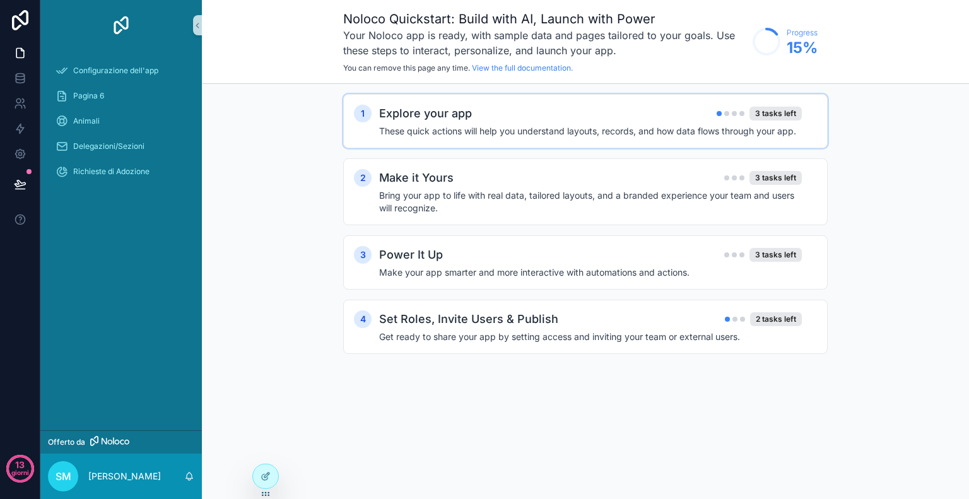
click at [568, 141] on div "1 Explore your app 3 tasks left These quick actions will help you understand la…" at bounding box center [585, 121] width 484 height 54
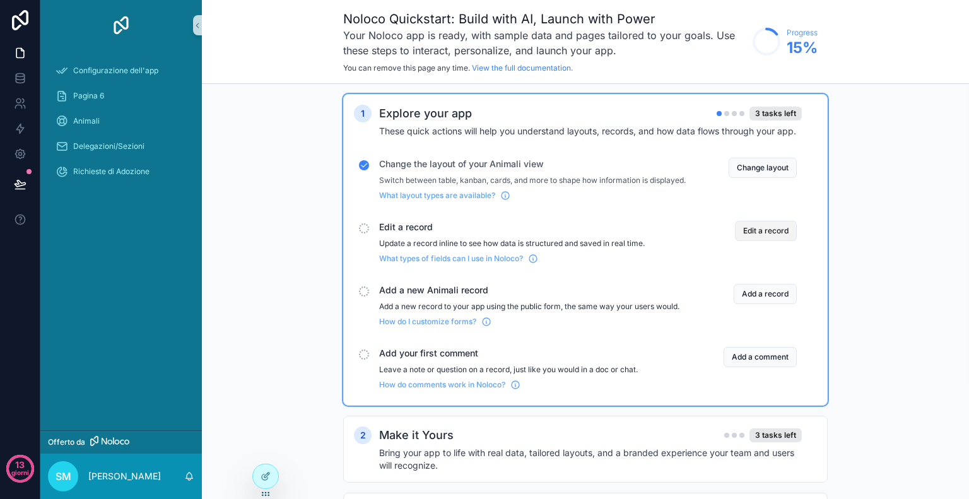
click at [770, 241] on button "Edit a record" at bounding box center [766, 231] width 62 height 20
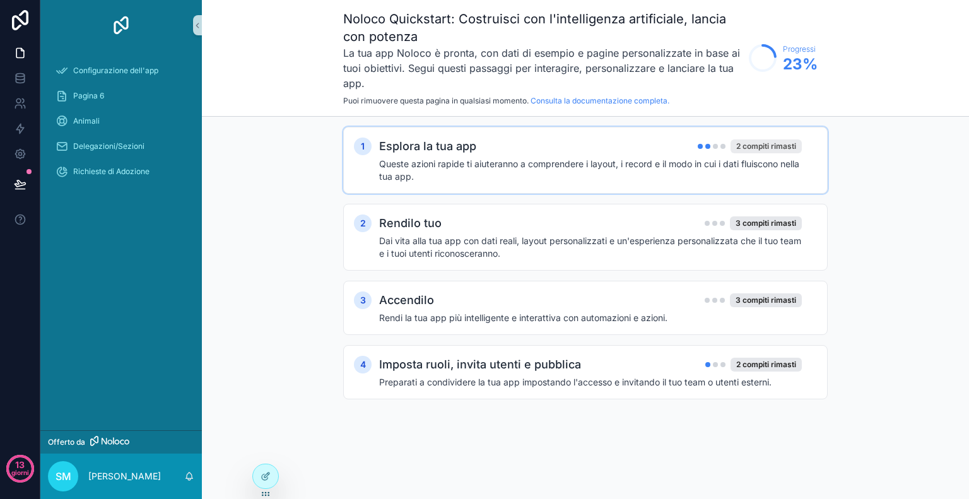
click at [772, 148] on font "2 compiti rimasti" at bounding box center [766, 145] width 60 height 9
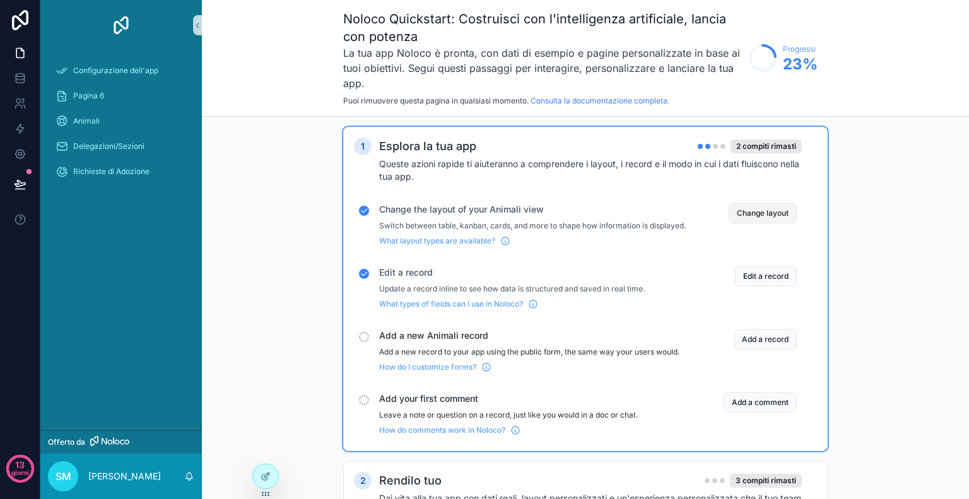
click at [774, 213] on button "Change layout" at bounding box center [762, 213] width 68 height 20
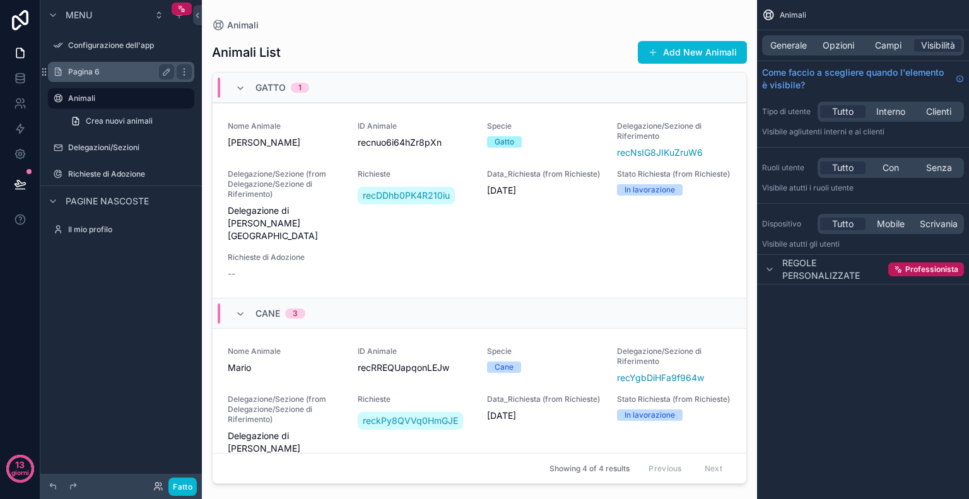
click at [98, 67] on font "Pagina 6" at bounding box center [84, 71] width 32 height 9
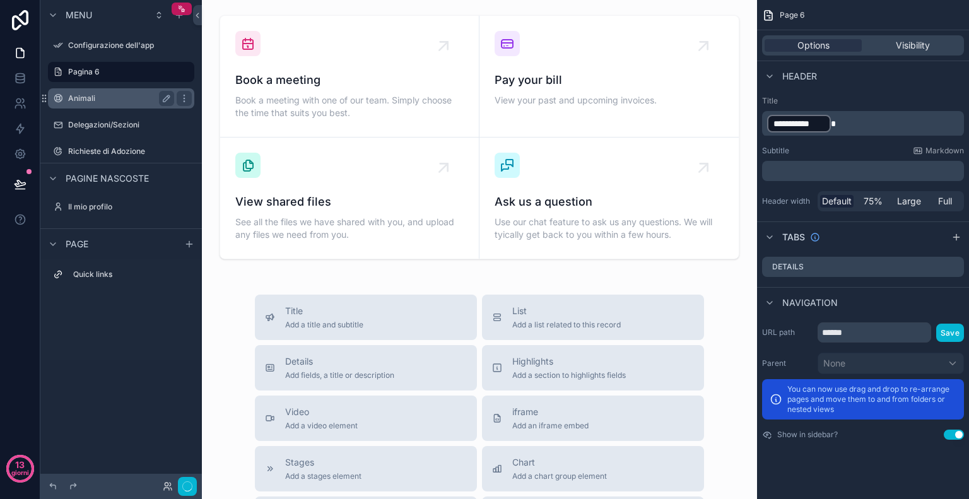
click at [93, 103] on div "Animali" at bounding box center [121, 98] width 106 height 15
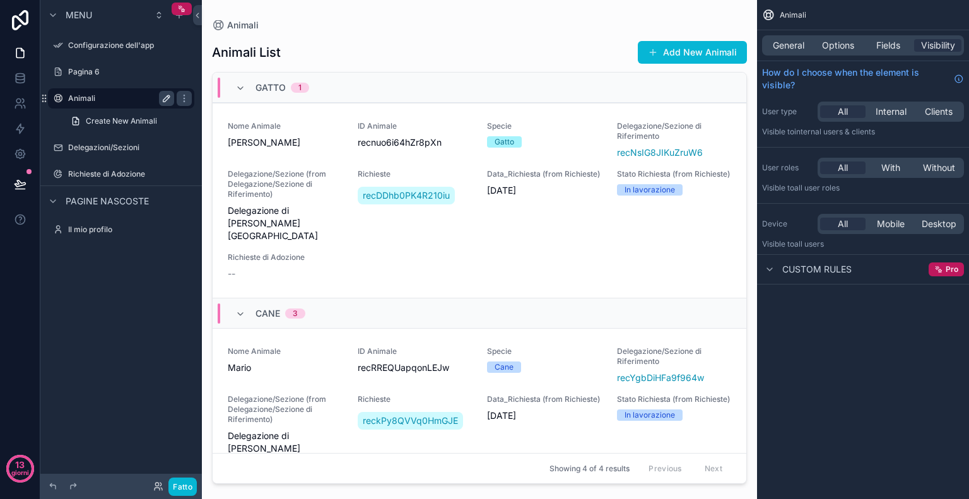
click at [160, 97] on button "contenuto scorrevole" at bounding box center [166, 98] width 15 height 15
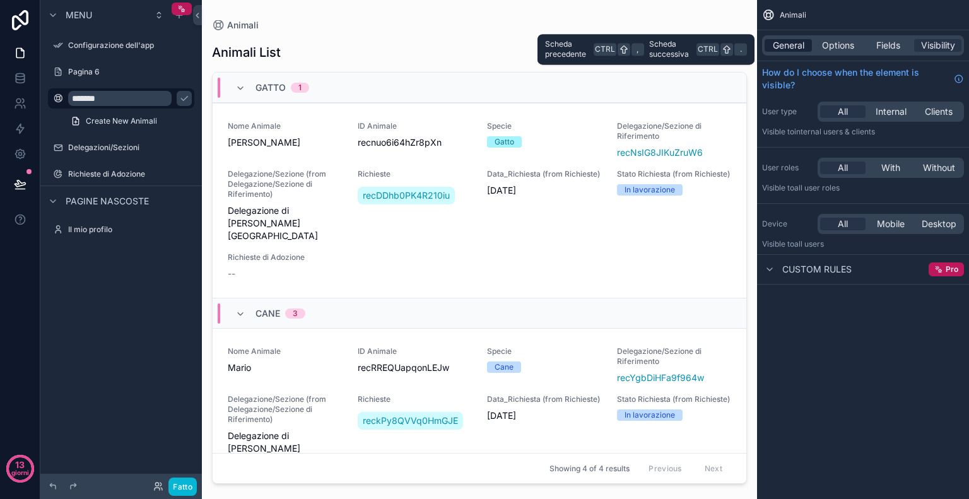
click at [786, 45] on span "General" at bounding box center [788, 45] width 32 height 13
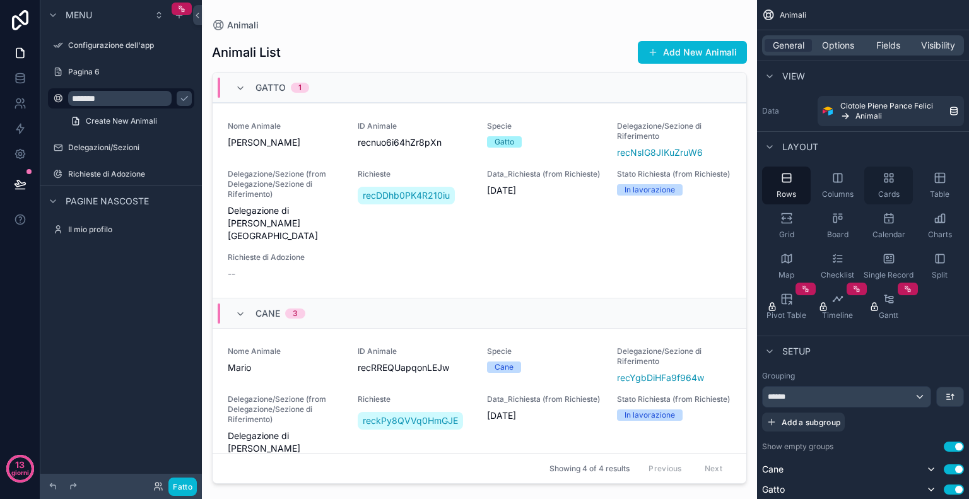
click at [895, 194] on span "Cards" at bounding box center [888, 194] width 21 height 10
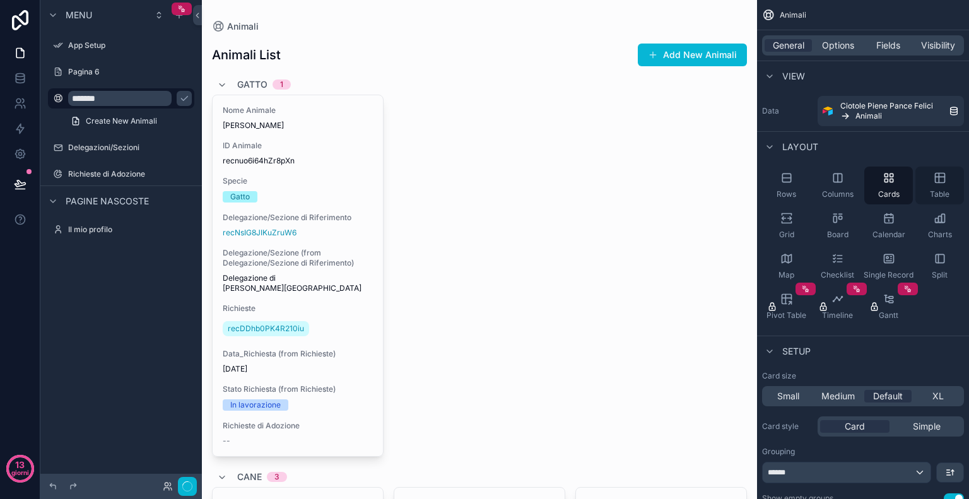
click at [936, 189] on div "Table" at bounding box center [939, 185] width 49 height 38
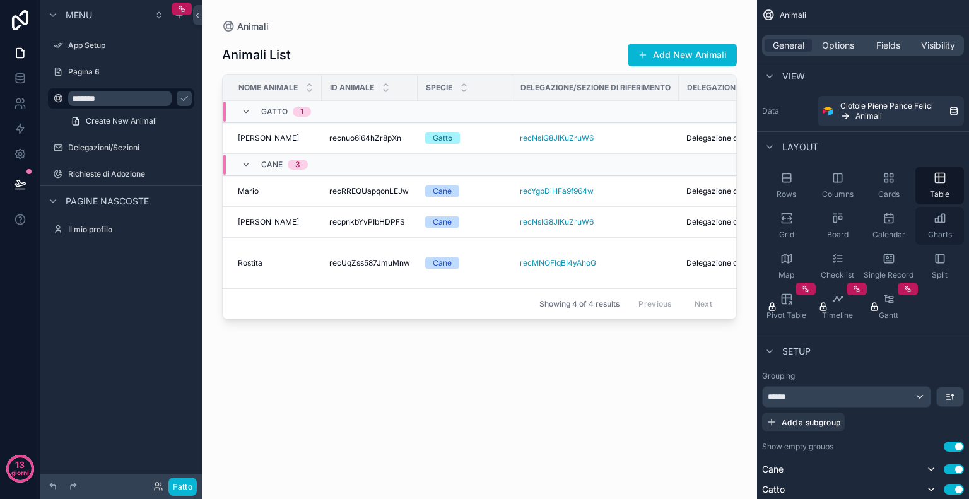
click at [927, 218] on div "Charts" at bounding box center [939, 226] width 49 height 38
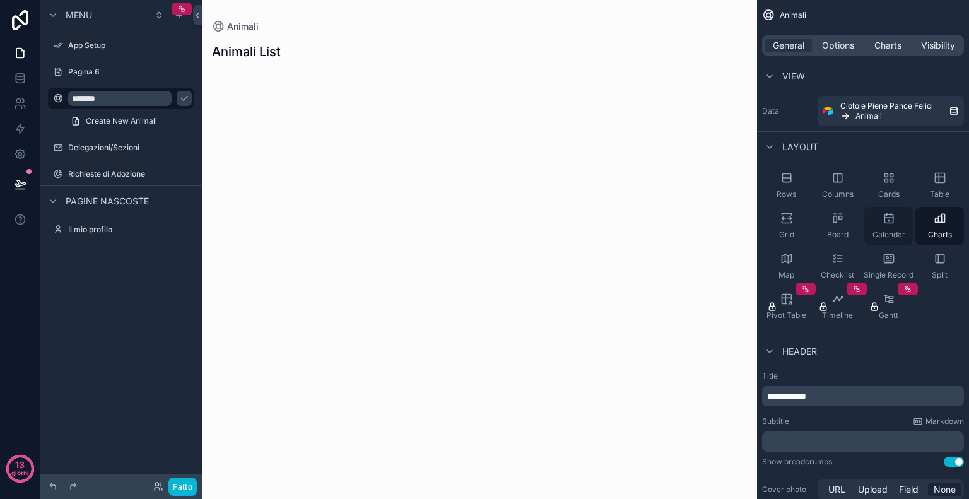
click at [889, 228] on div "Calendar" at bounding box center [888, 226] width 49 height 38
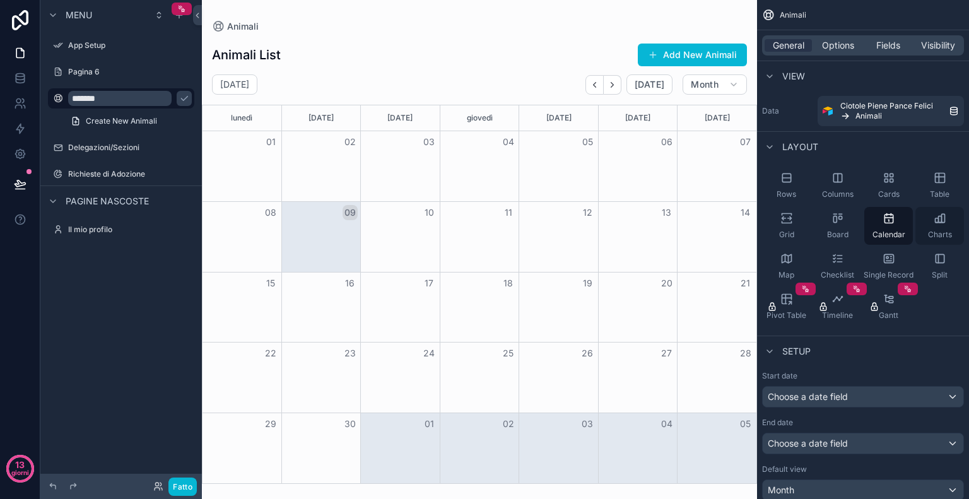
click at [940, 231] on span "Charts" at bounding box center [940, 235] width 24 height 10
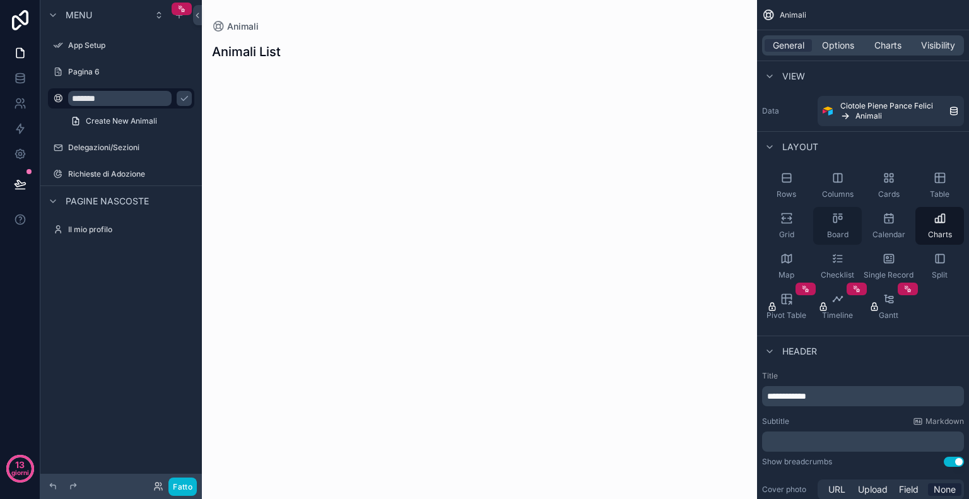
click at [849, 231] on div "Board" at bounding box center [837, 226] width 49 height 38
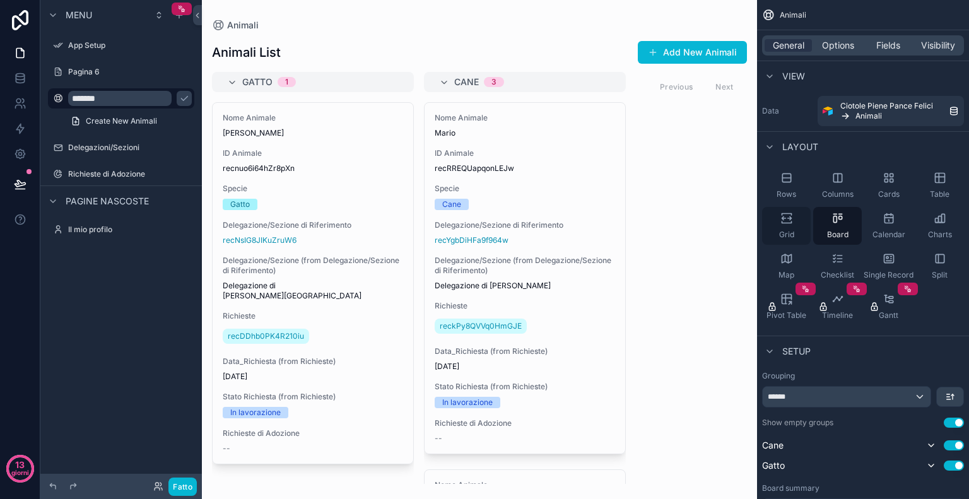
click at [787, 226] on div "Grid" at bounding box center [786, 226] width 49 height 38
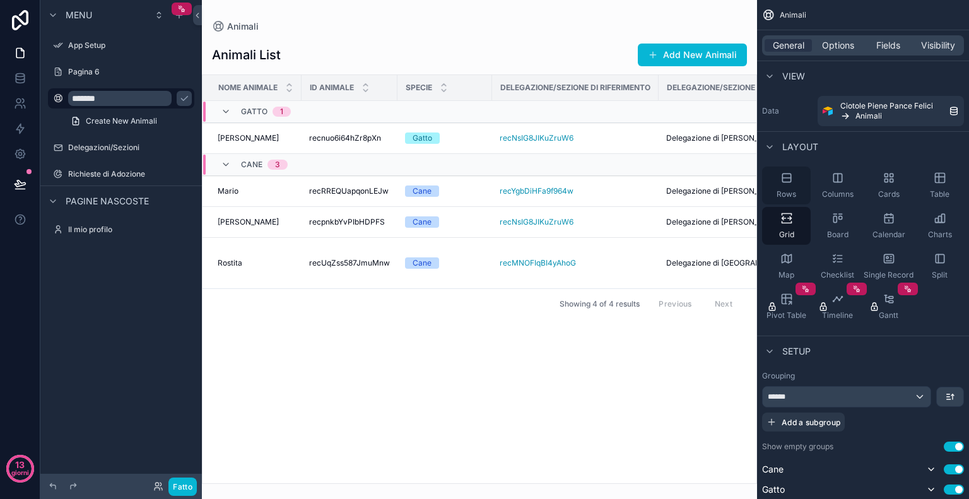
click at [806, 196] on div "Rows" at bounding box center [786, 185] width 49 height 38
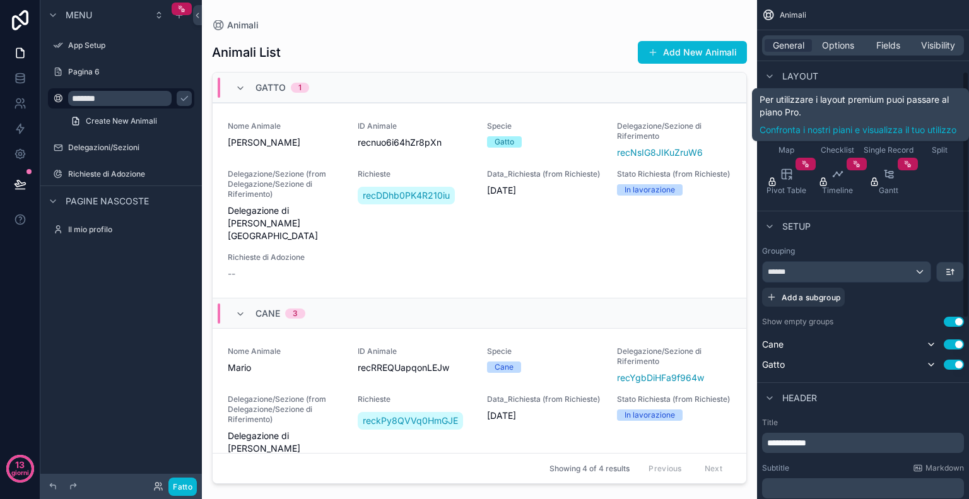
scroll to position [153, 0]
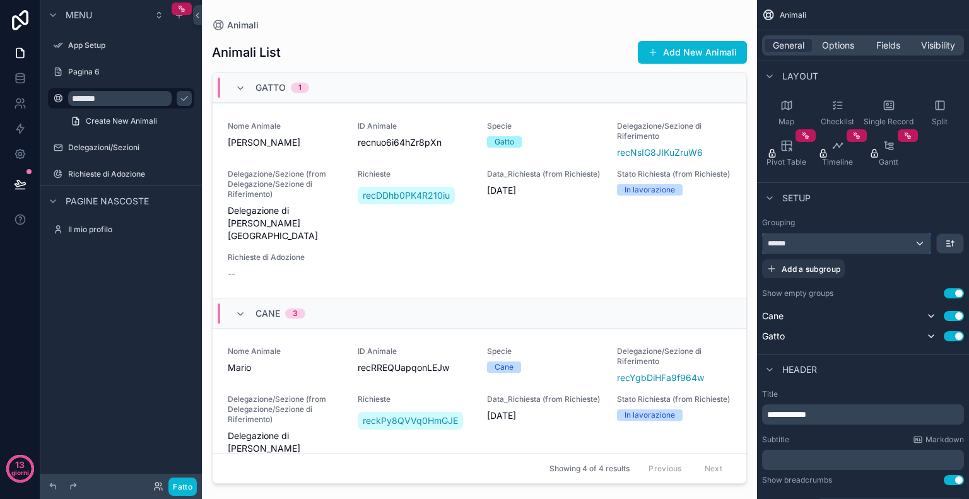
click at [917, 244] on div "******" at bounding box center [846, 243] width 168 height 20
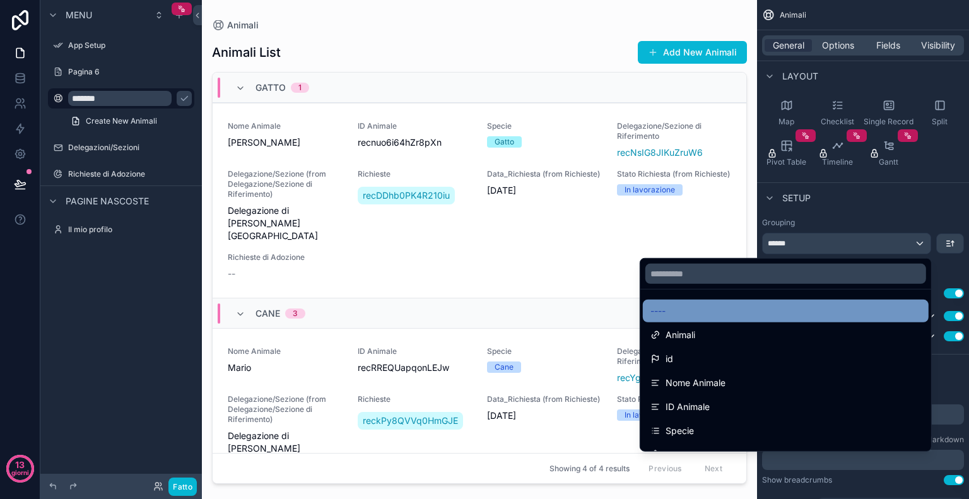
click at [714, 314] on div "----" at bounding box center [785, 310] width 271 height 15
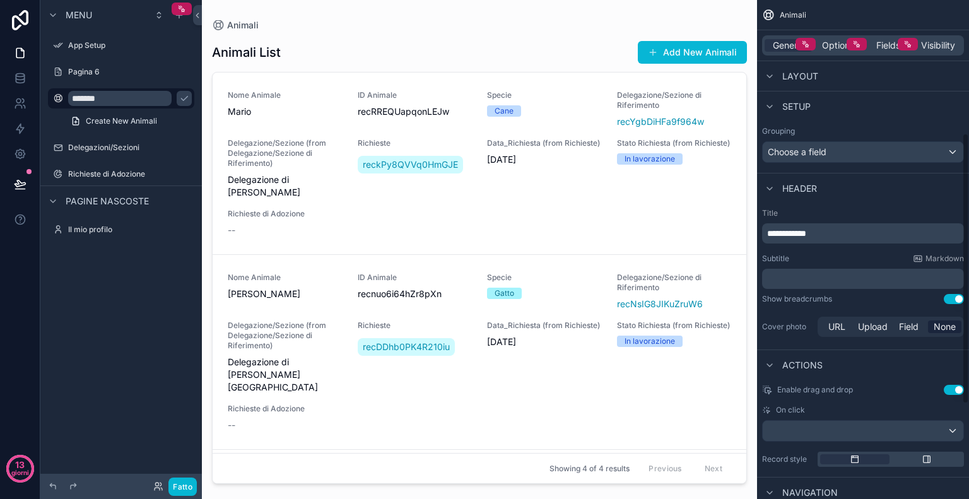
scroll to position [252, 0]
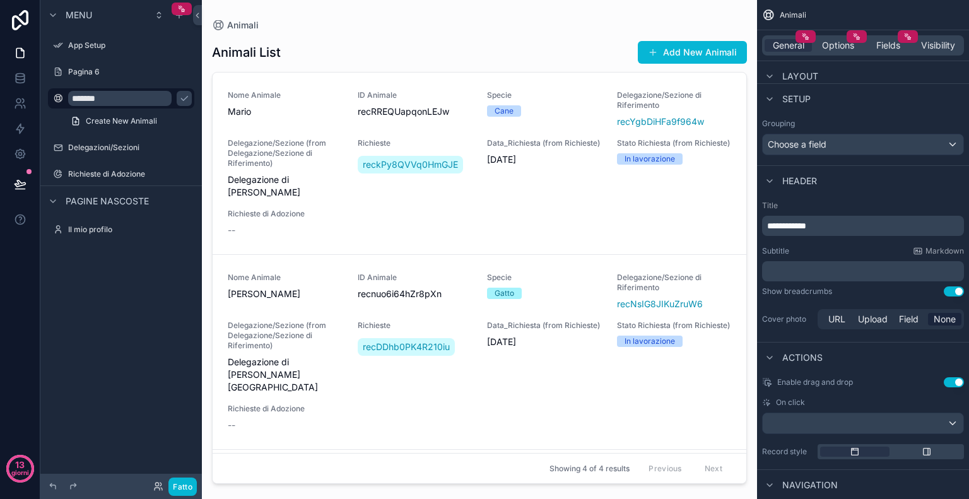
click at [834, 226] on p "**********" at bounding box center [864, 225] width 194 height 13
drag, startPoint x: 834, startPoint y: 226, endPoint x: 729, endPoint y: 213, distance: 106.1
click at [729, 213] on div "App Setup Page 6 Animali Delegazioni/Sezioni Richieste di Adozione My Profile O…" at bounding box center [585, 249] width 767 height 499
click at [875, 186] on div "Header" at bounding box center [863, 180] width 212 height 30
click at [873, 110] on div "Setup" at bounding box center [863, 98] width 212 height 30
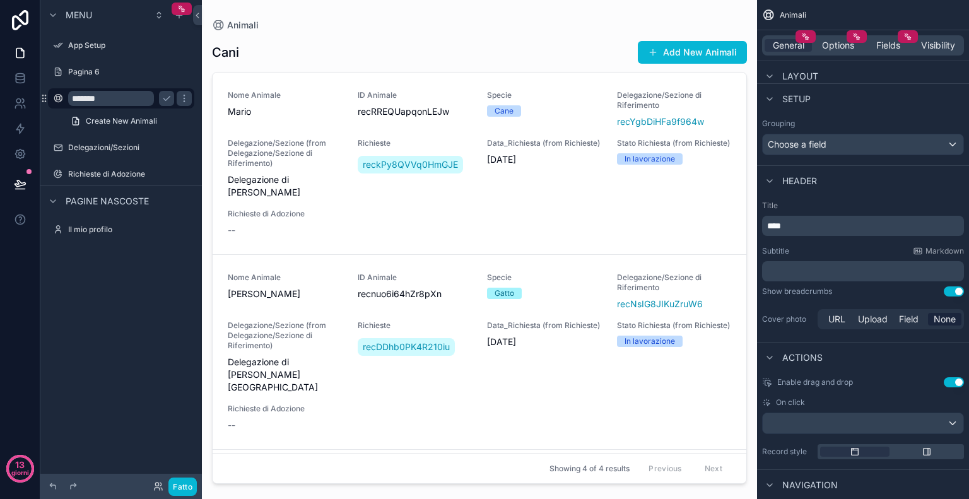
click at [115, 100] on input "*******" at bounding box center [111, 98] width 86 height 15
type input "*"
type input "**********"
click at [150, 301] on div "**********" at bounding box center [120, 242] width 161 height 484
click at [183, 99] on icon "contenuto scorrevole" at bounding box center [184, 98] width 10 height 10
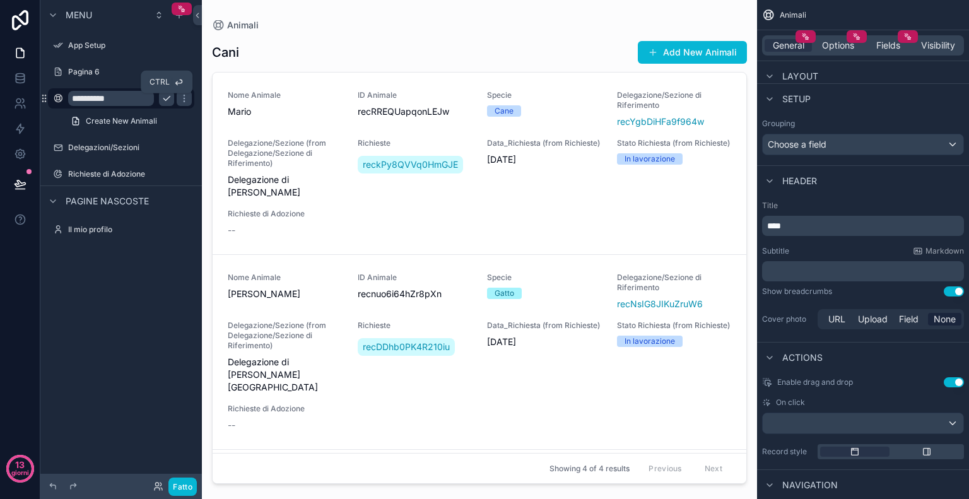
click at [171, 98] on icon "contenuto scorrevole" at bounding box center [166, 98] width 10 height 10
click at [882, 226] on p "****" at bounding box center [864, 225] width 194 height 13
click at [863, 257] on div "Subtitle Markdown ﻿" at bounding box center [863, 263] width 202 height 35
click at [889, 189] on div "Header" at bounding box center [863, 180] width 212 height 30
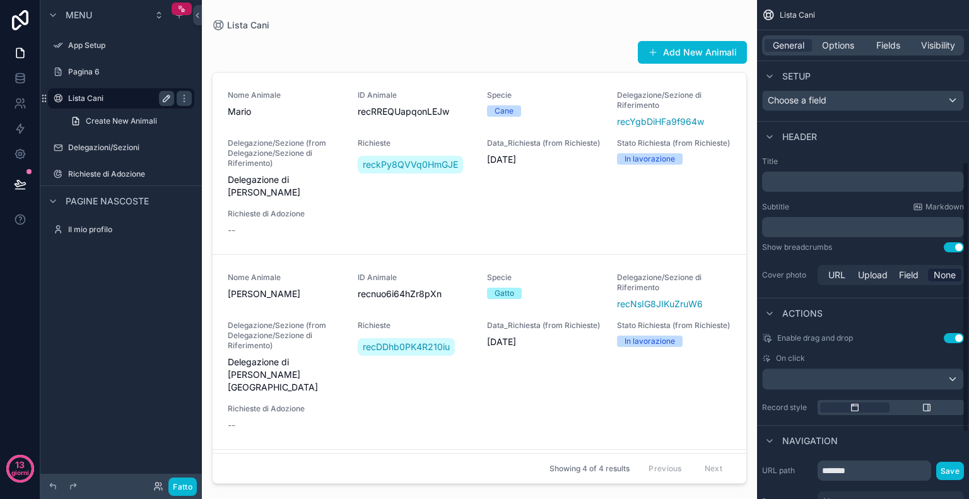
scroll to position [298, 0]
click at [945, 245] on button "Use setting" at bounding box center [953, 246] width 20 height 10
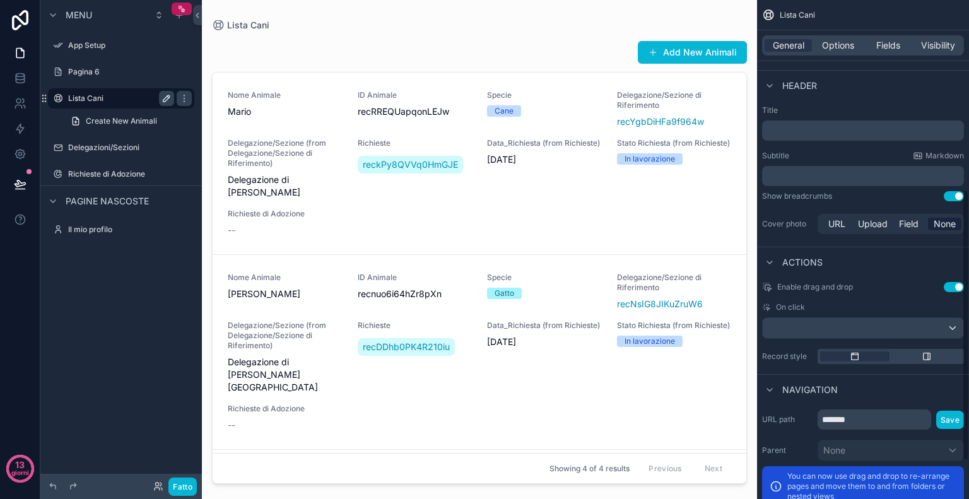
scroll to position [349, 0]
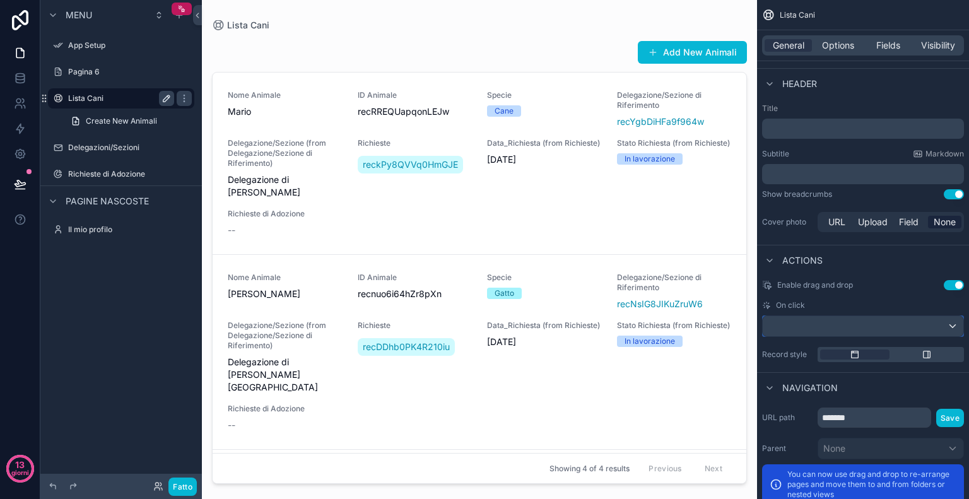
click at [902, 321] on div "contenuto scorrevole" at bounding box center [862, 326] width 201 height 20
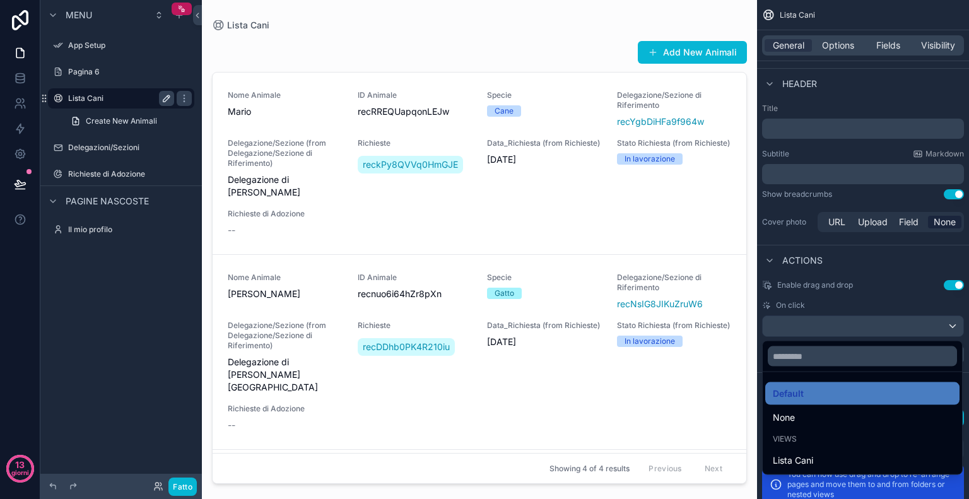
click at [905, 286] on div "contenuto scorrevole" at bounding box center [484, 249] width 969 height 499
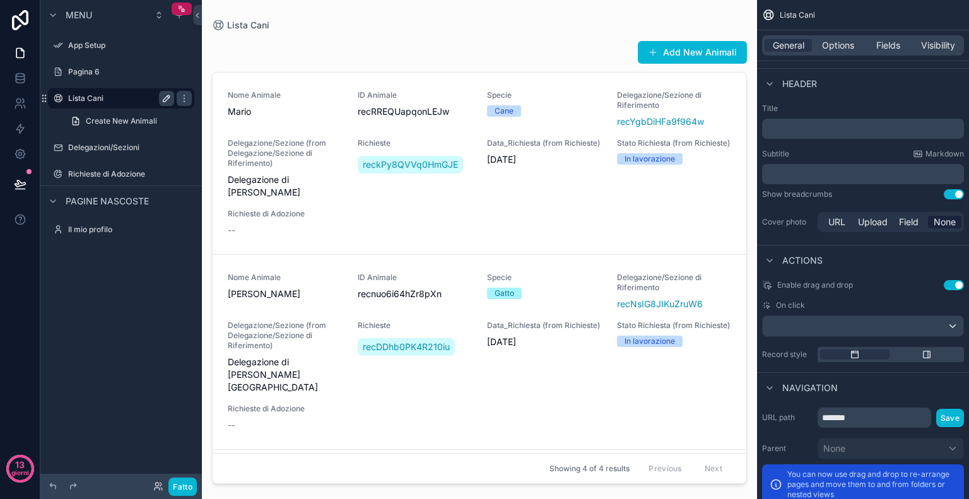
click at [484, 213] on div "contenuto scorrevole" at bounding box center [479, 242] width 555 height 484
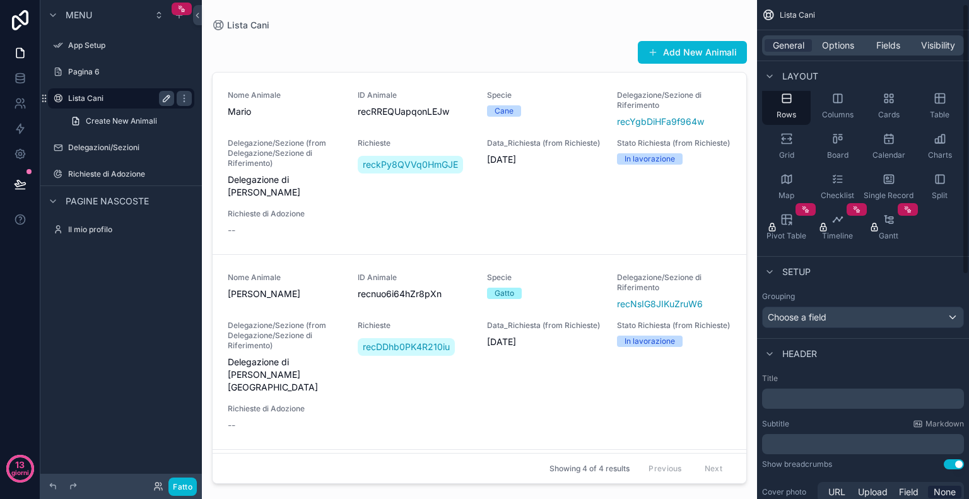
scroll to position [0, 0]
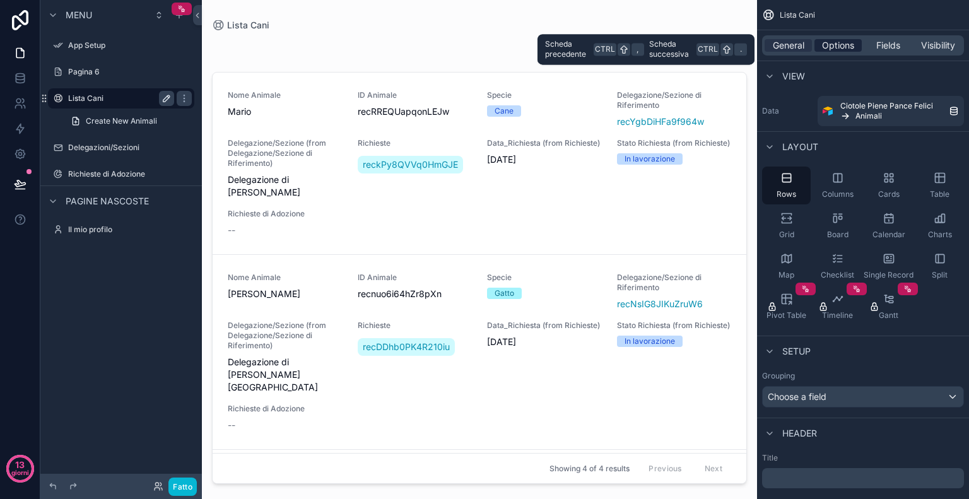
click at [839, 45] on span "Options" at bounding box center [838, 45] width 32 height 13
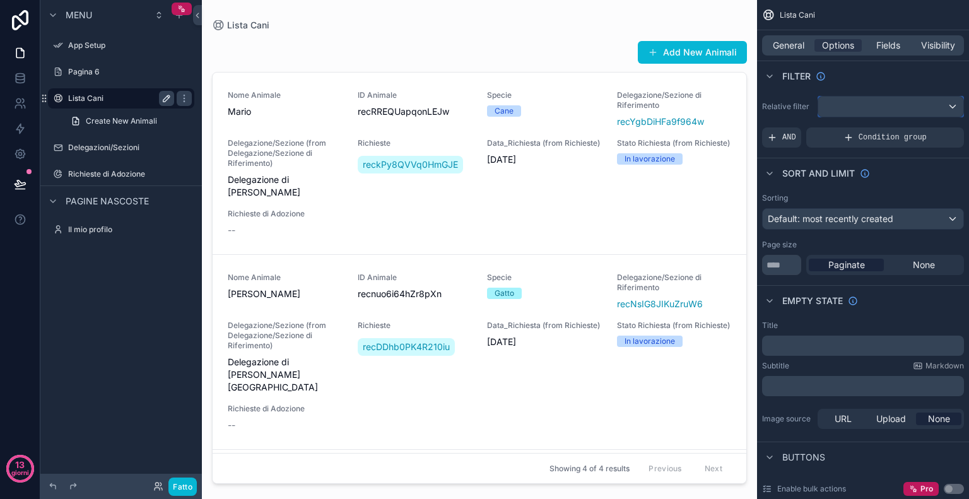
click at [885, 103] on div "contenuto scorrevole" at bounding box center [890, 106] width 145 height 20
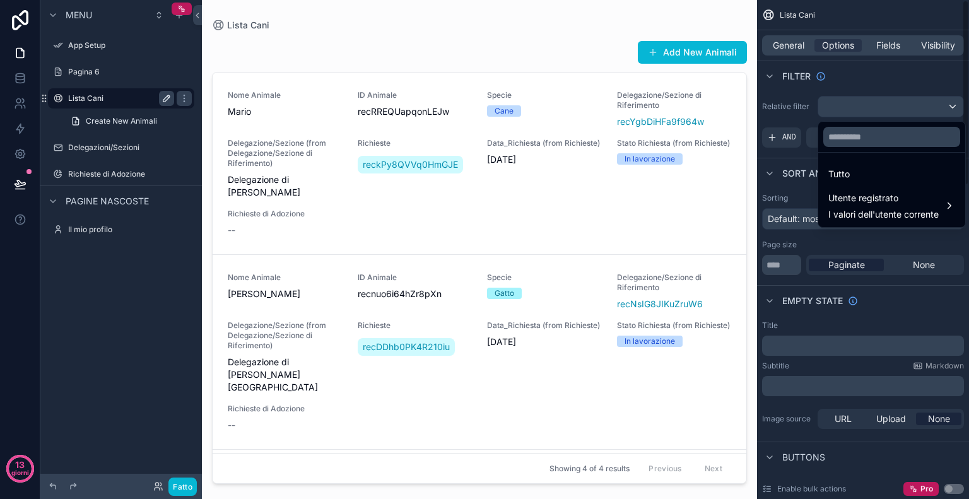
click at [820, 79] on div "contenuto scorrevole" at bounding box center [484, 249] width 969 height 499
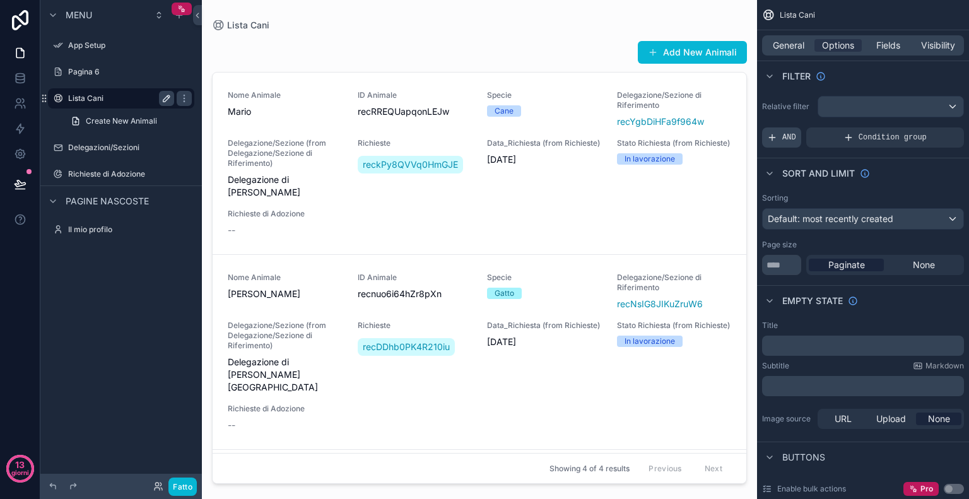
click at [792, 134] on span "AND" at bounding box center [789, 137] width 14 height 10
click at [906, 136] on div "Add a filter" at bounding box center [863, 137] width 202 height 20
click at [931, 128] on icon "contenuto scorrevole" at bounding box center [932, 129] width 8 height 8
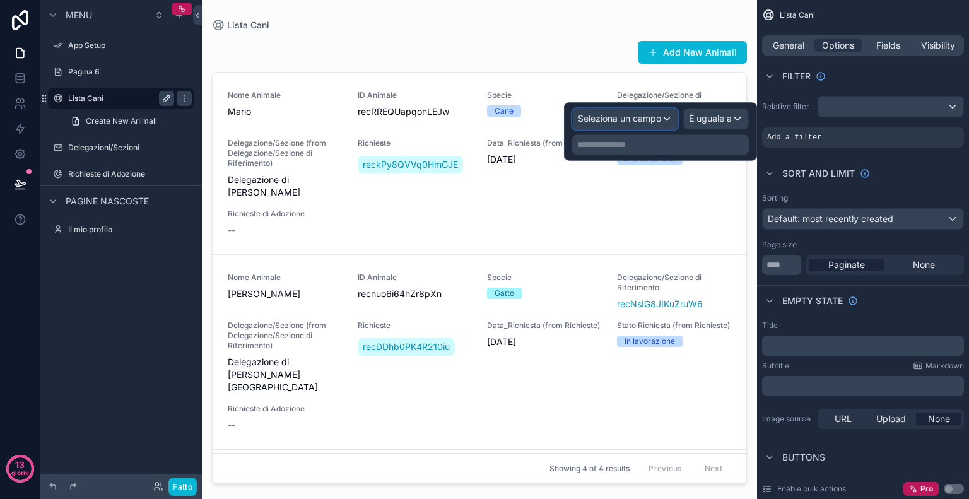
click at [667, 120] on div "Seleziona un campo" at bounding box center [625, 118] width 105 height 20
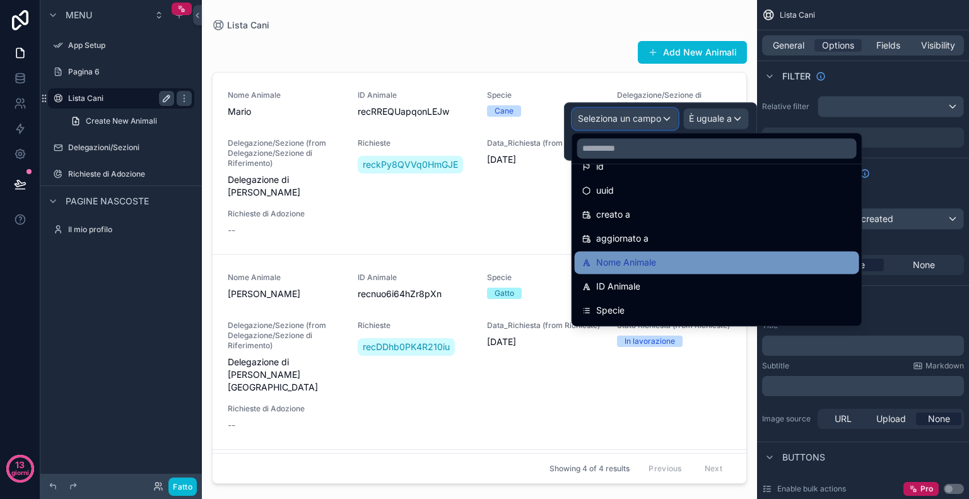
scroll to position [37, 0]
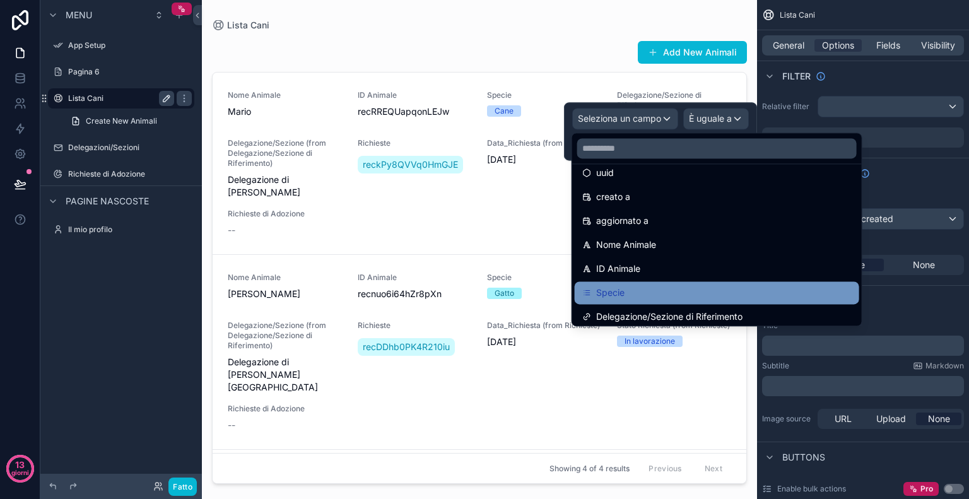
click at [663, 293] on div "Specie" at bounding box center [716, 292] width 269 height 15
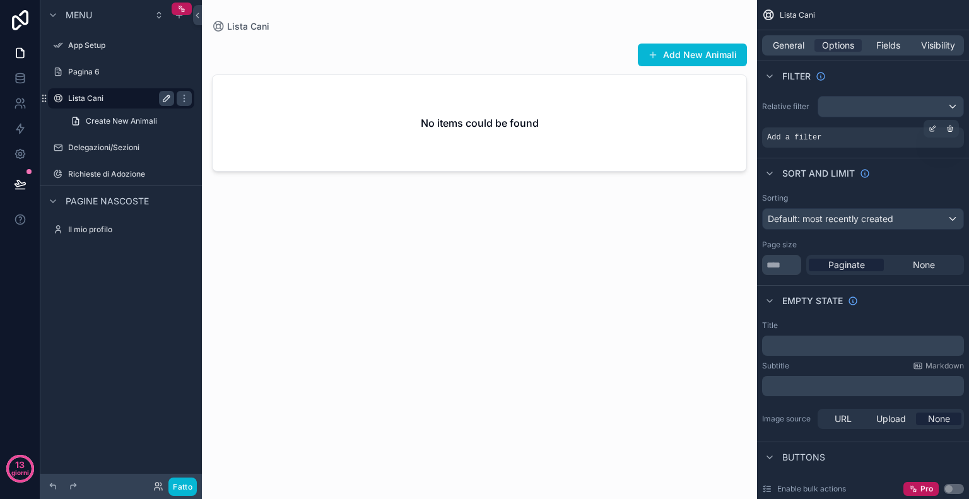
click at [867, 143] on div "Add a filter" at bounding box center [863, 137] width 202 height 20
drag, startPoint x: 867, startPoint y: 143, endPoint x: 934, endPoint y: 136, distance: 67.9
click at [934, 136] on div "Add a filter" at bounding box center [863, 137] width 202 height 20
click at [932, 127] on icon "contenuto scorrevole" at bounding box center [933, 127] width 4 height 4
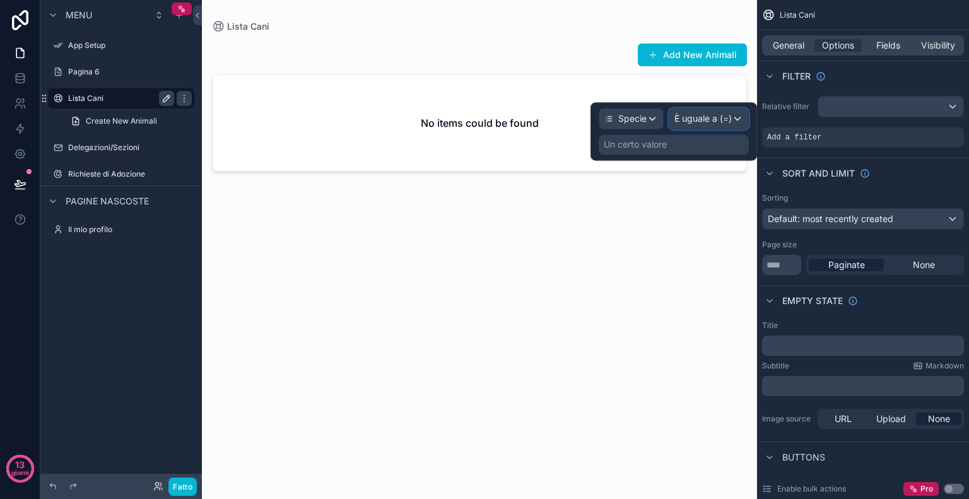
click at [688, 119] on font "È uguale a (=)" at bounding box center [702, 118] width 57 height 11
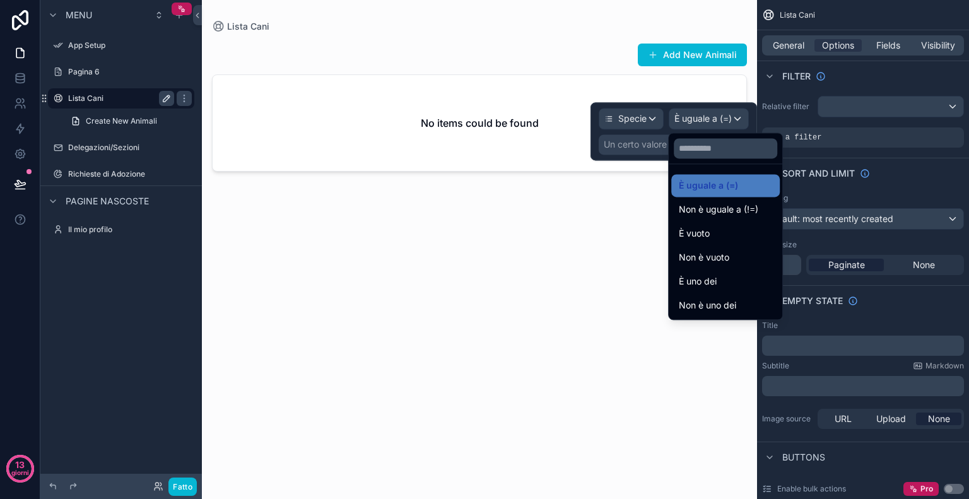
click at [638, 141] on div at bounding box center [673, 131] width 166 height 58
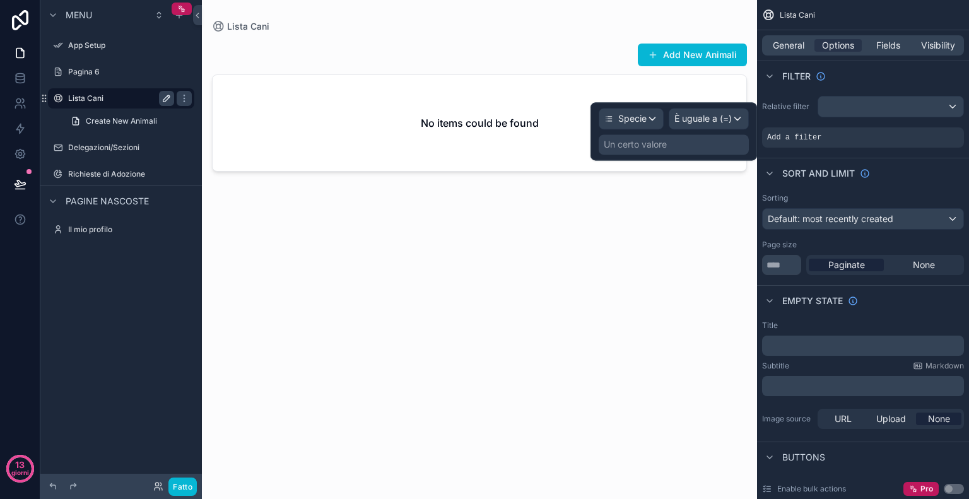
click at [638, 141] on font "Un certo valore" at bounding box center [634, 144] width 63 height 11
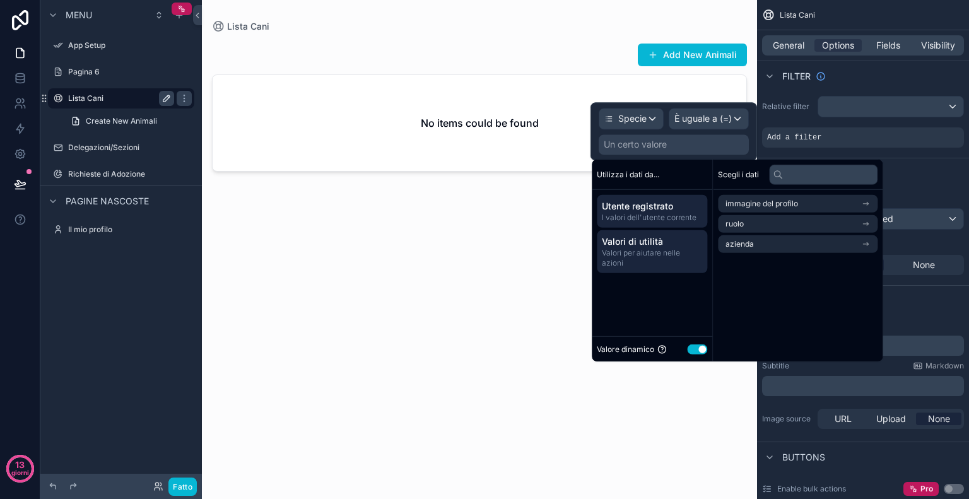
click at [672, 236] on span "Valori di utilità" at bounding box center [652, 241] width 100 height 13
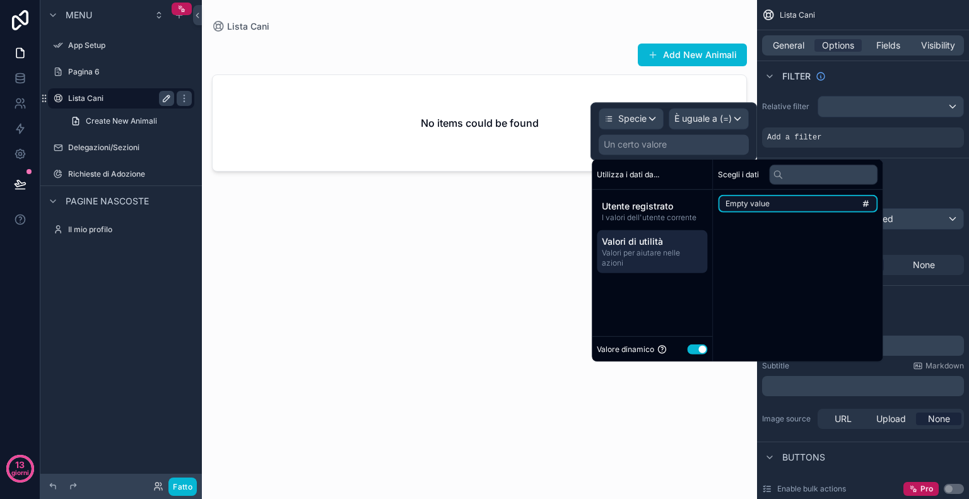
click at [768, 204] on span "Empty value" at bounding box center [747, 204] width 44 height 10
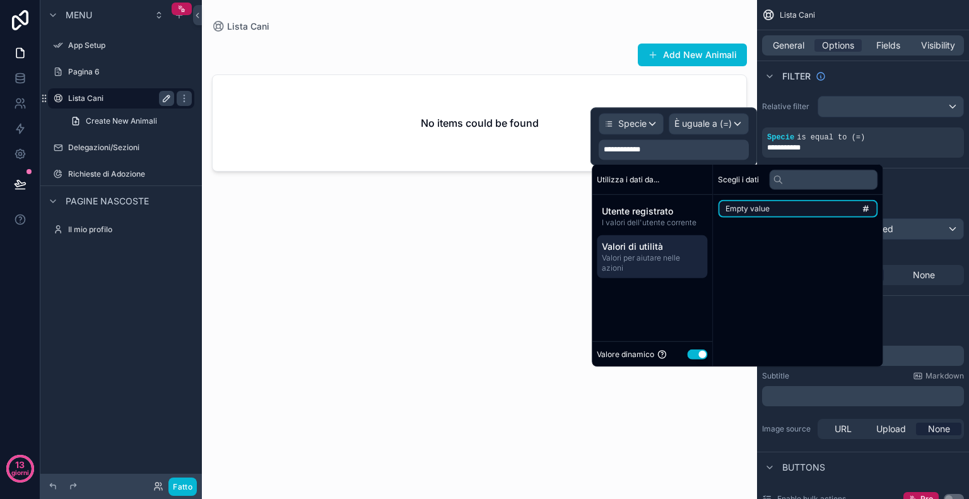
click at [768, 204] on span "Empty value" at bounding box center [747, 209] width 44 height 10
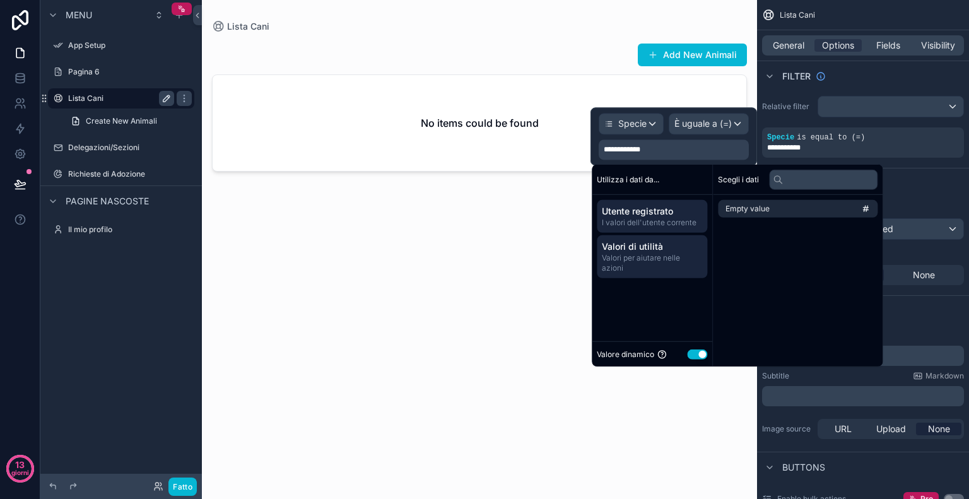
click at [649, 219] on font "I valori dell'utente corrente" at bounding box center [649, 222] width 95 height 9
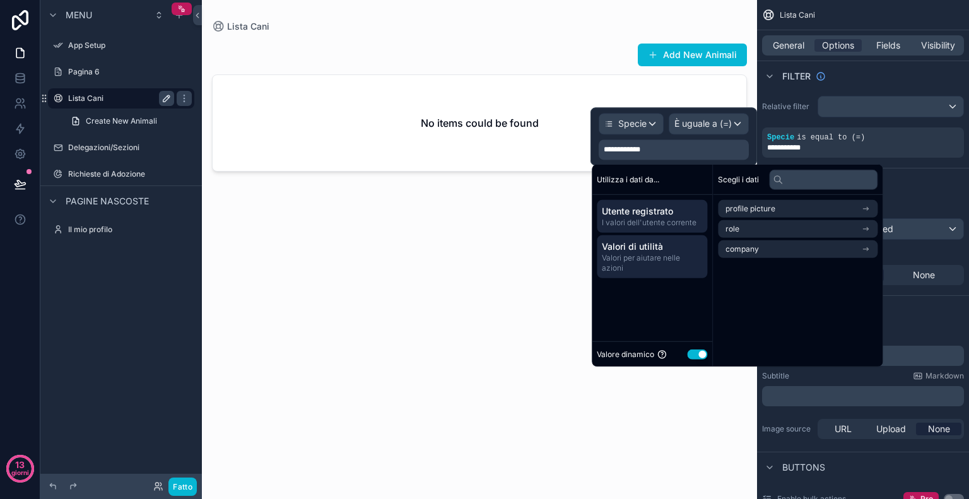
click at [670, 253] on font "Valori per aiutare nelle azioni" at bounding box center [641, 263] width 78 height 20
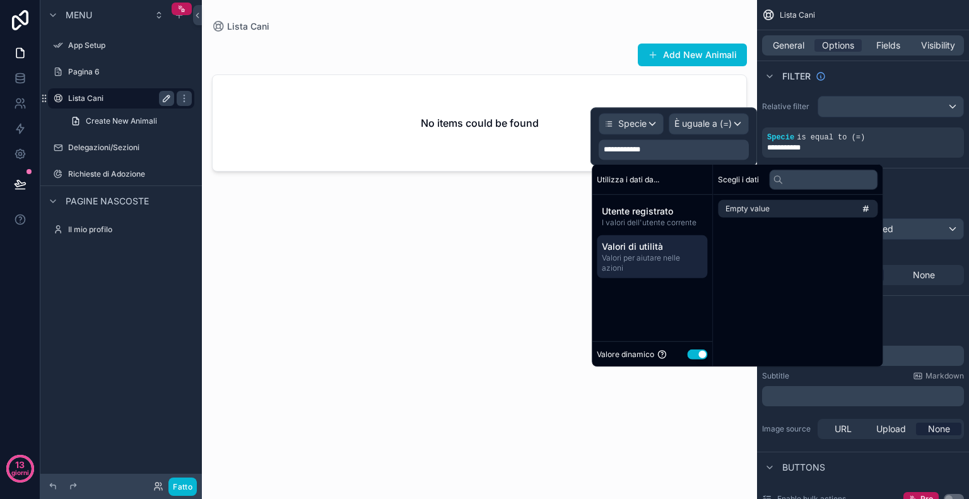
click at [690, 350] on button "Usa impostazione" at bounding box center [697, 354] width 20 height 10
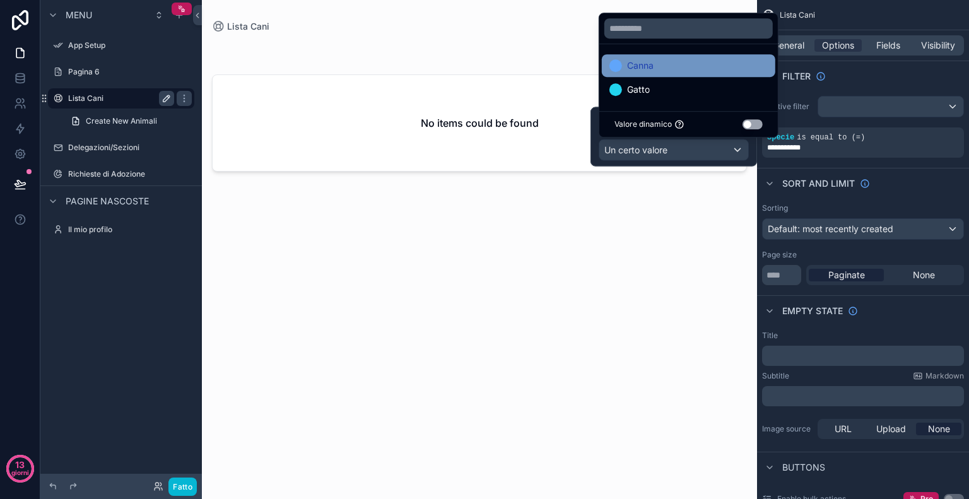
click at [651, 70] on font "Canna" at bounding box center [640, 65] width 26 height 11
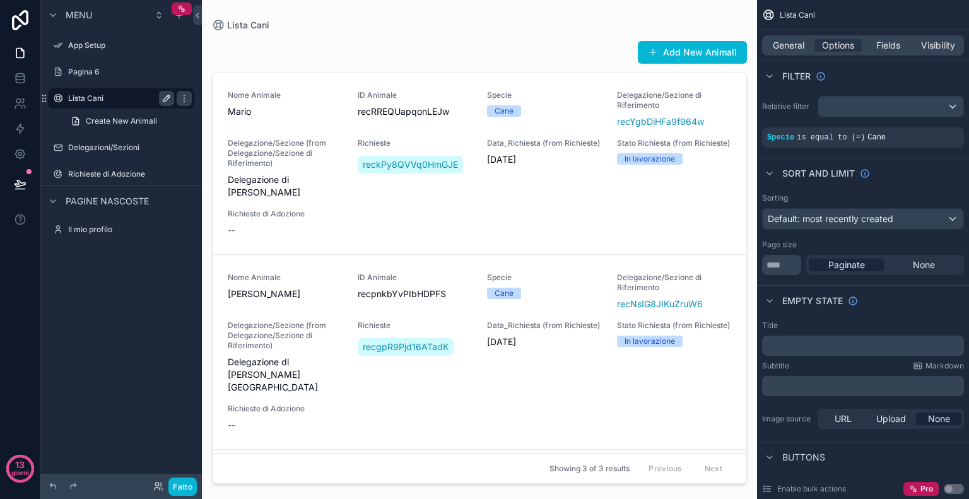
click at [545, 50] on div "Add New Animali" at bounding box center [479, 52] width 535 height 24
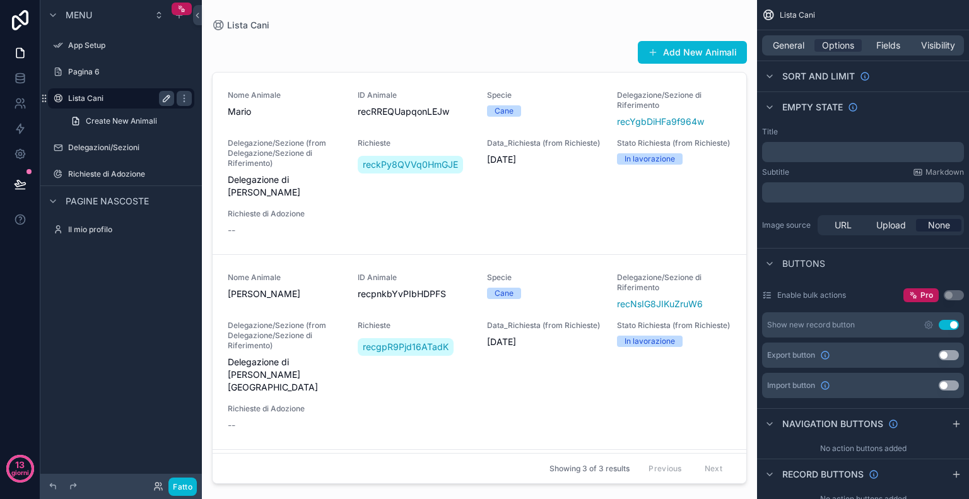
scroll to position [0, 0]
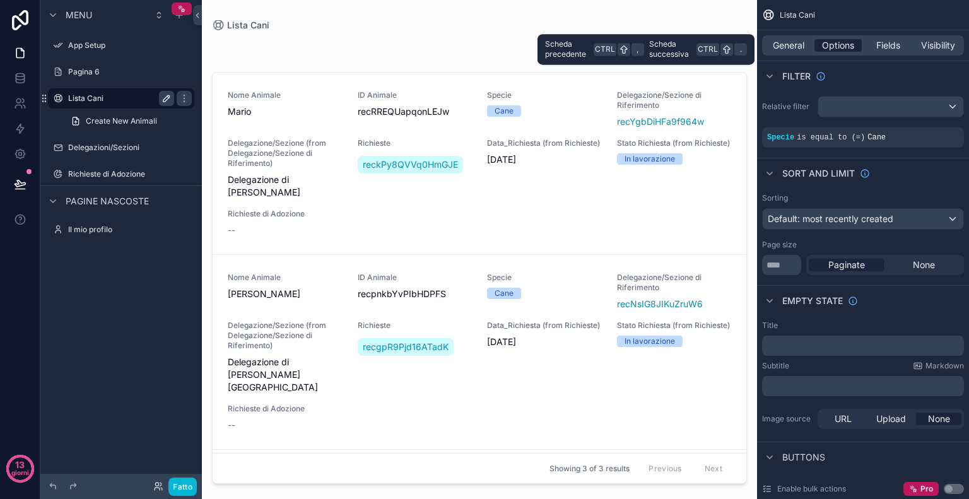
click at [849, 47] on span "Options" at bounding box center [838, 45] width 32 height 13
click at [803, 43] on span "General" at bounding box center [788, 45] width 32 height 13
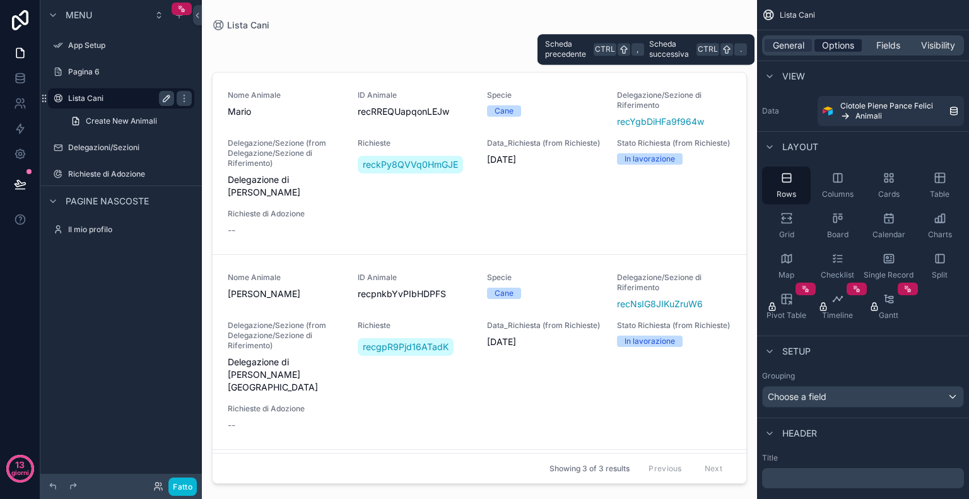
click at [855, 40] on div "Options" at bounding box center [837, 45] width 47 height 13
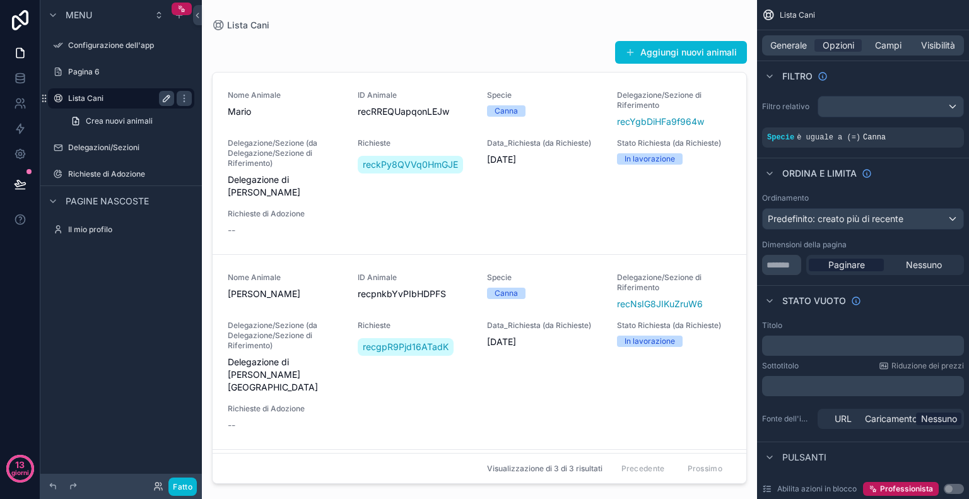
click at [938, 181] on div "Ordina e limita" at bounding box center [863, 173] width 212 height 30
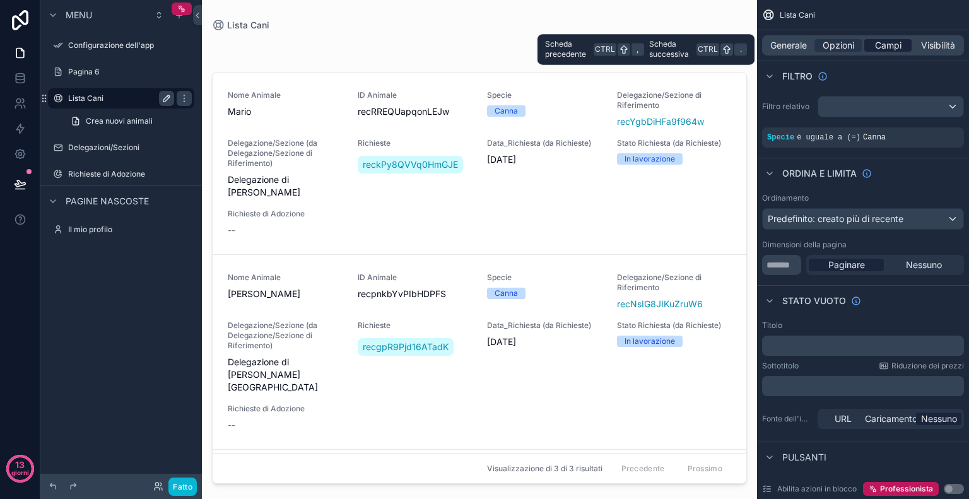
click at [882, 50] on font "Campi" at bounding box center [888, 45] width 26 height 11
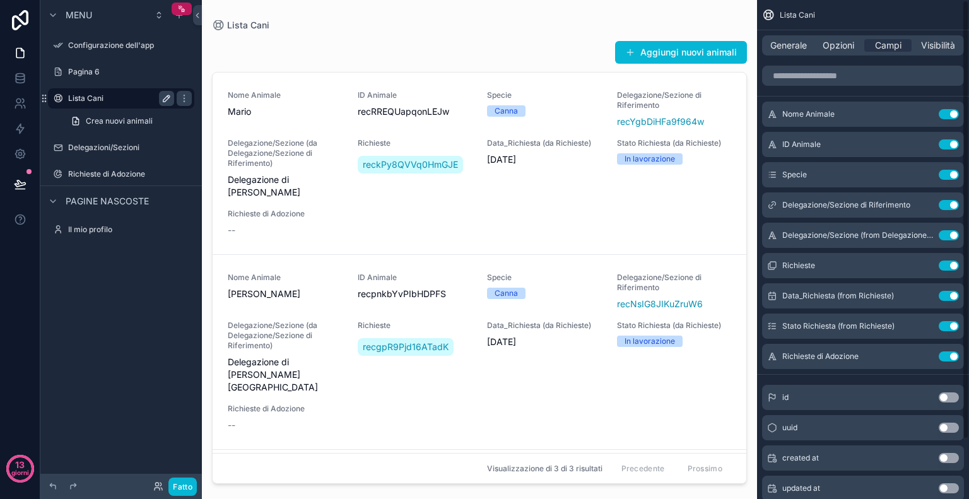
scroll to position [67, 0]
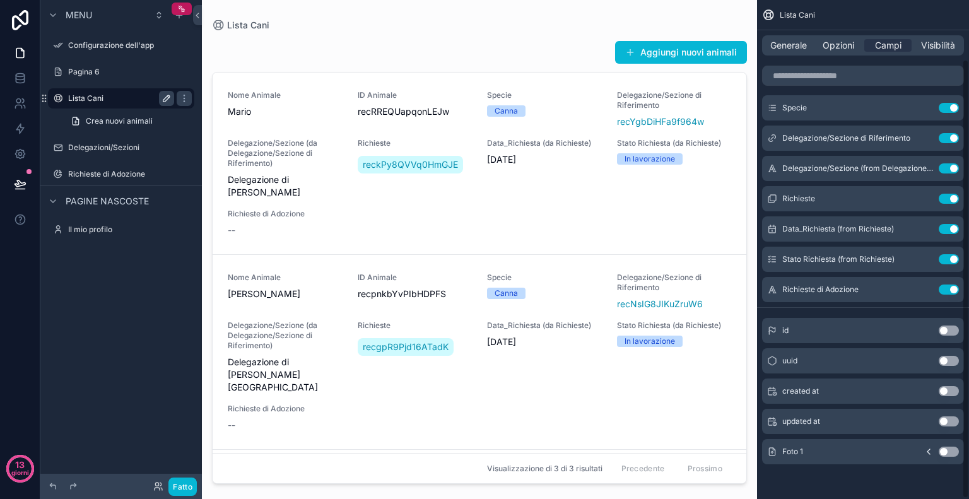
click at [950, 447] on button "Use setting" at bounding box center [948, 451] width 20 height 10
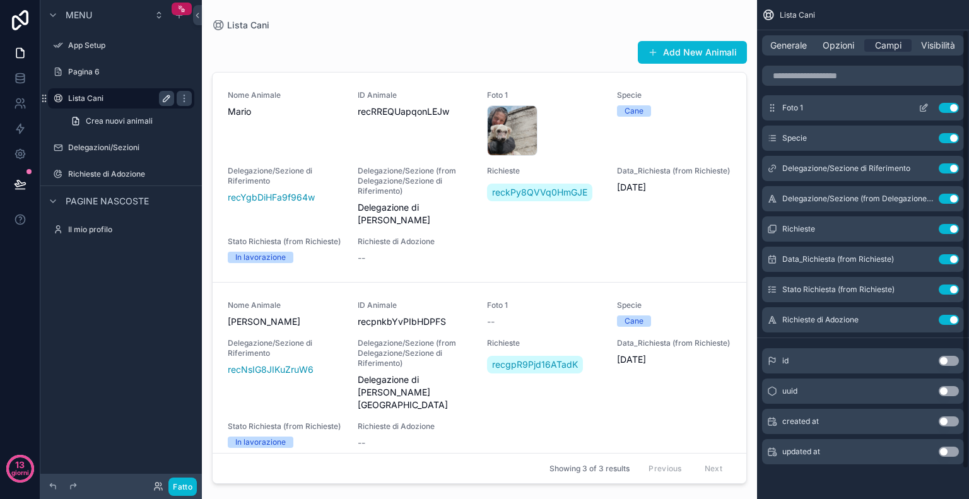
scroll to position [0, 0]
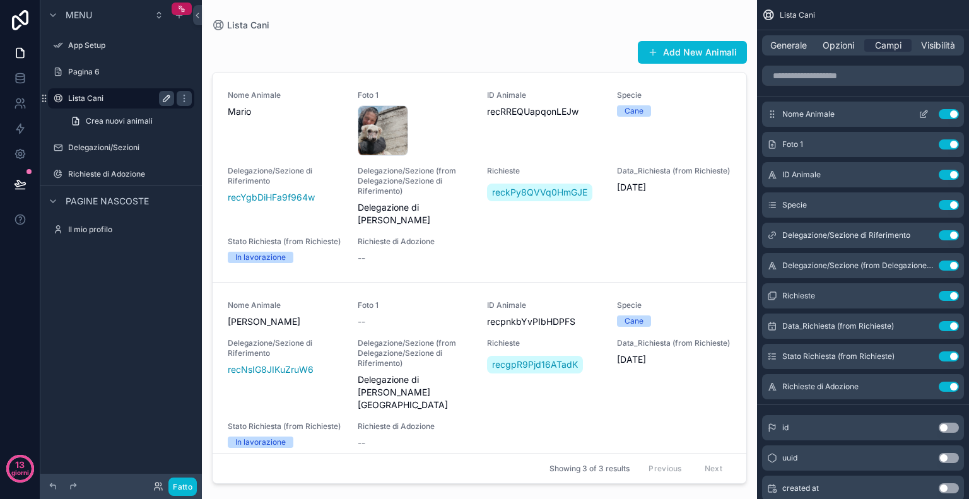
click at [923, 115] on icon "contenuto scorrevole" at bounding box center [924, 112] width 5 height 5
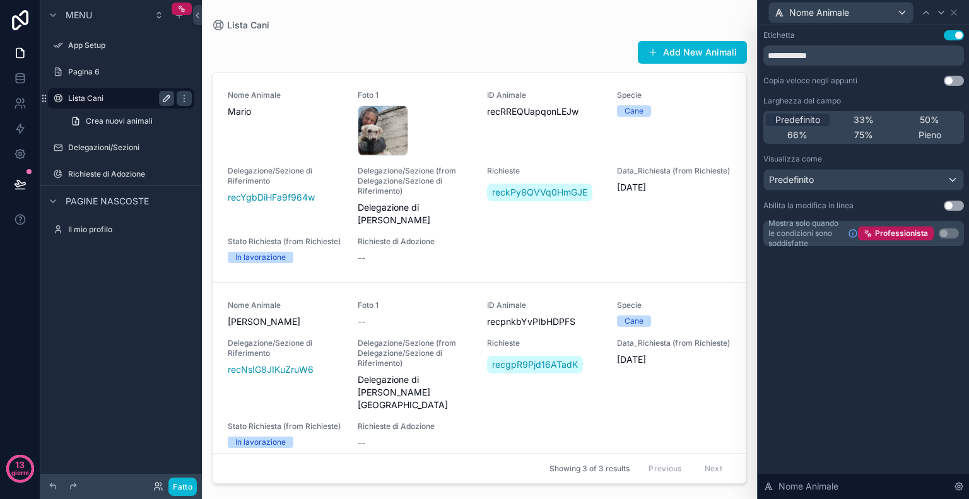
click at [944, 34] on button "Usa impostazione" at bounding box center [953, 35] width 20 height 10
click at [865, 131] on font "75%" at bounding box center [863, 134] width 19 height 11
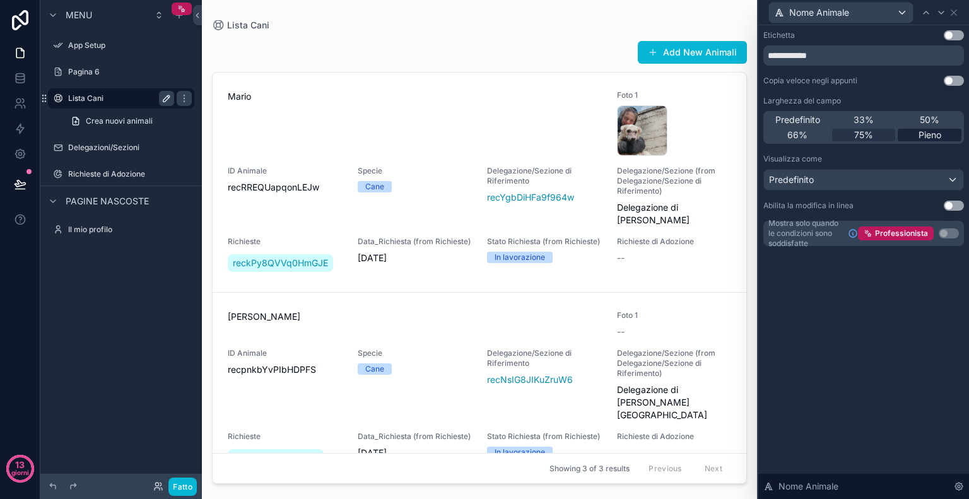
click at [905, 131] on div "Pieno" at bounding box center [929, 135] width 64 height 13
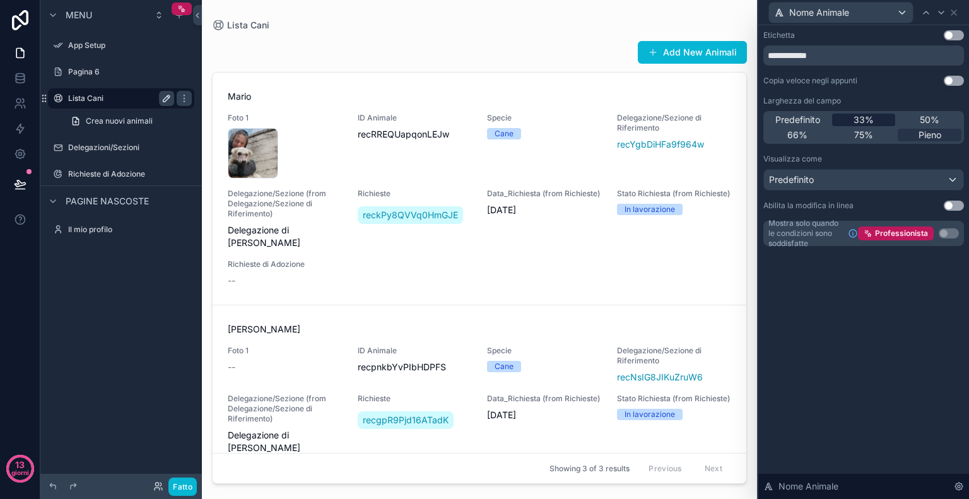
click at [868, 118] on font "33%" at bounding box center [863, 119] width 20 height 11
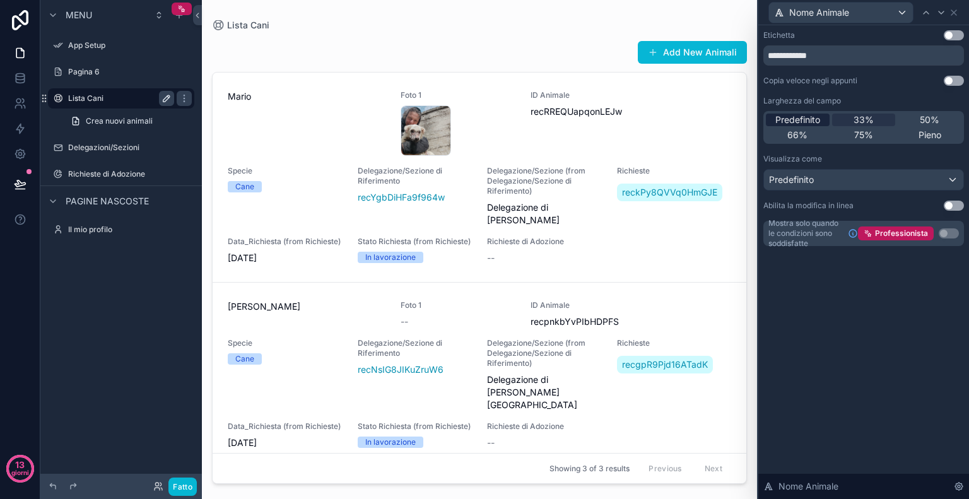
click at [804, 122] on font "Predefinito" at bounding box center [797, 119] width 45 height 11
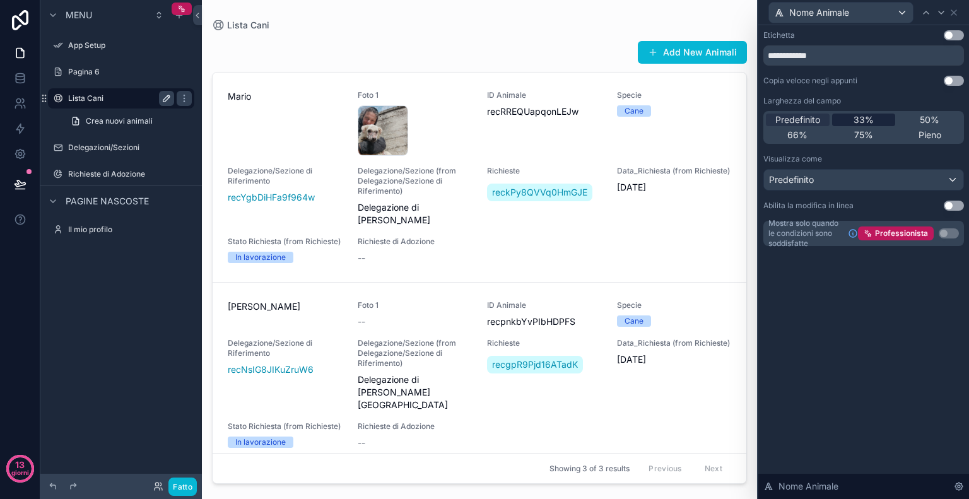
click at [875, 124] on div "33%" at bounding box center [864, 120] width 64 height 13
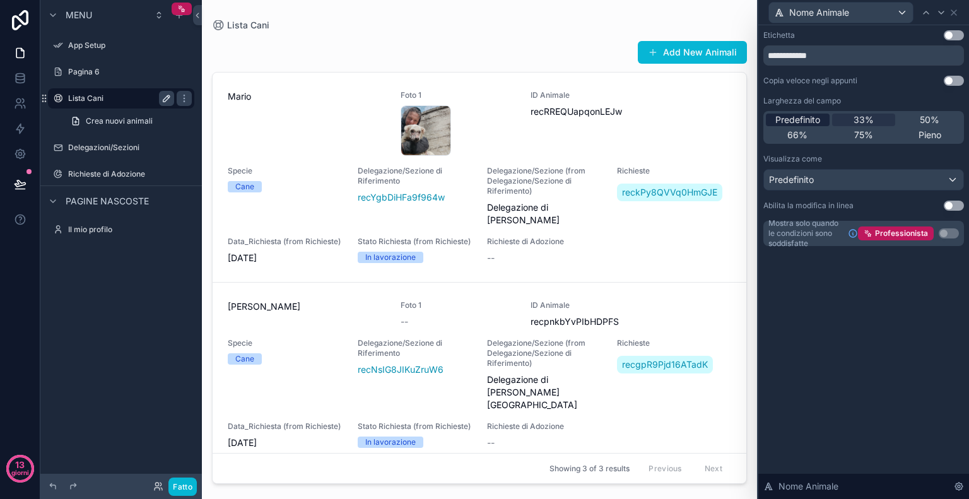
click at [816, 116] on font "Predefinito" at bounding box center [797, 119] width 45 height 11
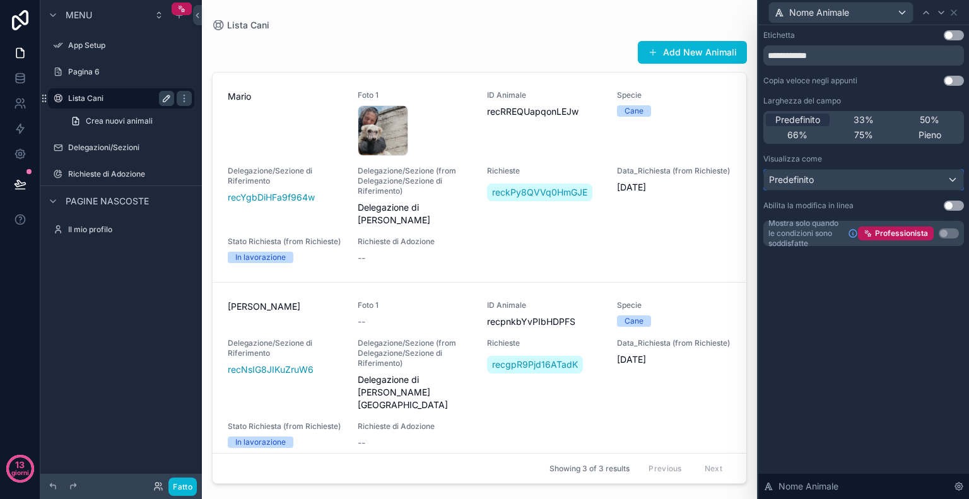
click at [911, 182] on div "Predefinito" at bounding box center [863, 180] width 199 height 20
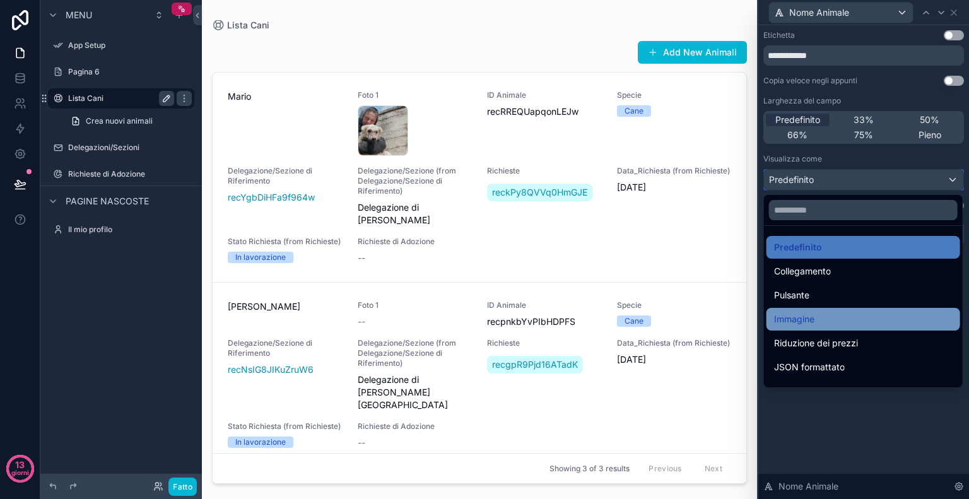
scroll to position [137, 0]
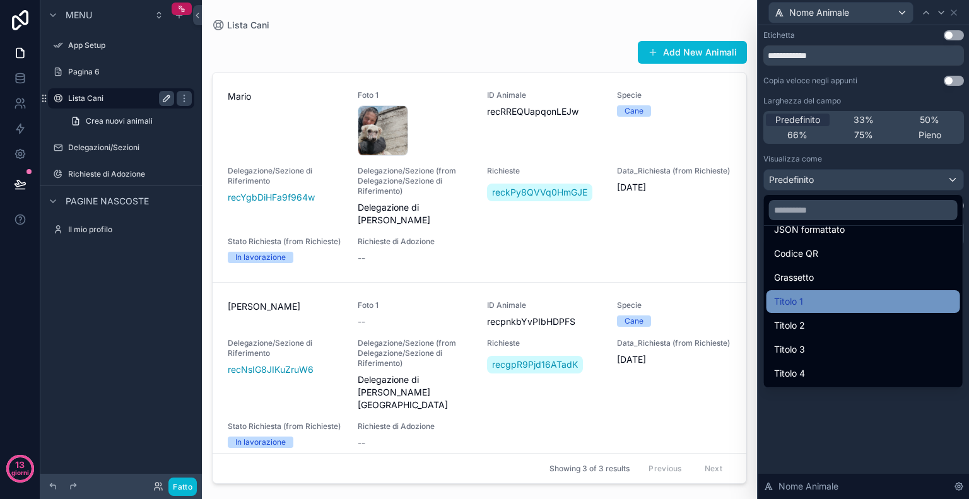
click at [827, 307] on div "Titolo 1" at bounding box center [863, 301] width 178 height 15
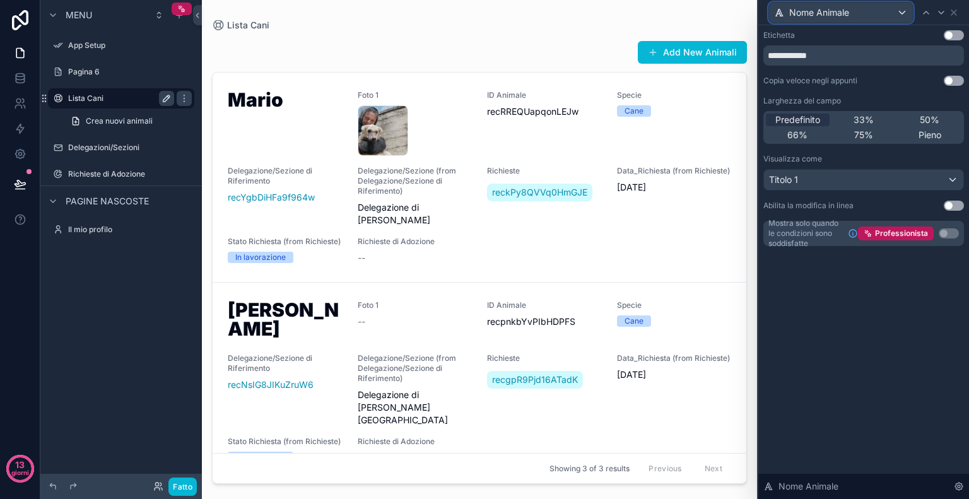
click at [902, 12] on div "Nome Animale" at bounding box center [841, 13] width 144 height 20
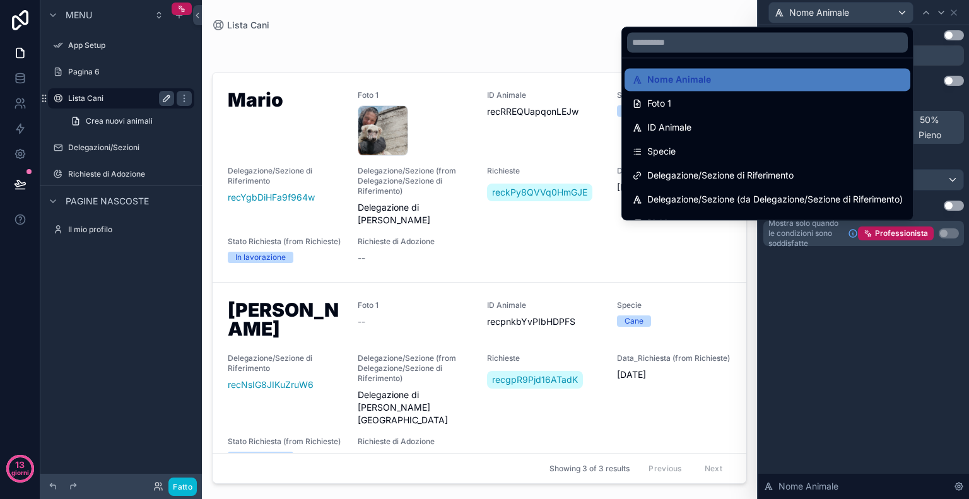
click at [954, 10] on div at bounding box center [863, 249] width 211 height 499
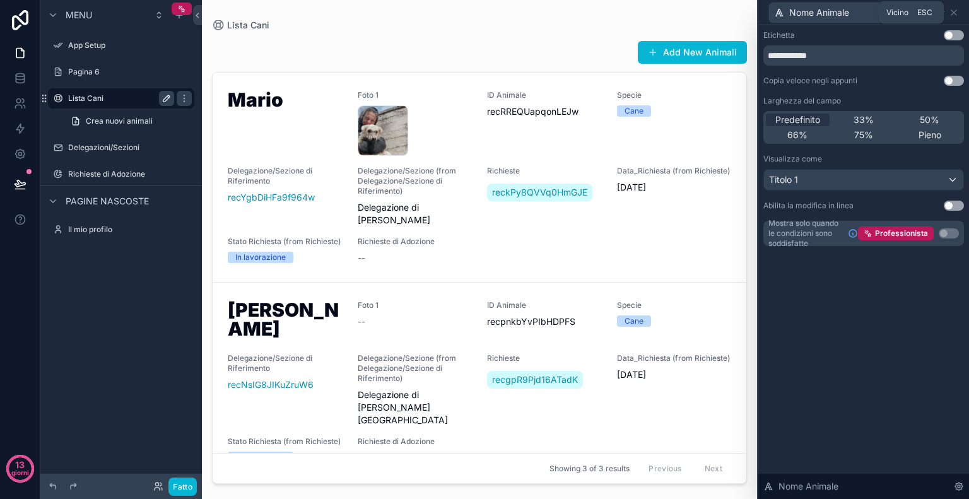
click at [954, 10] on icon at bounding box center [953, 13] width 10 height 10
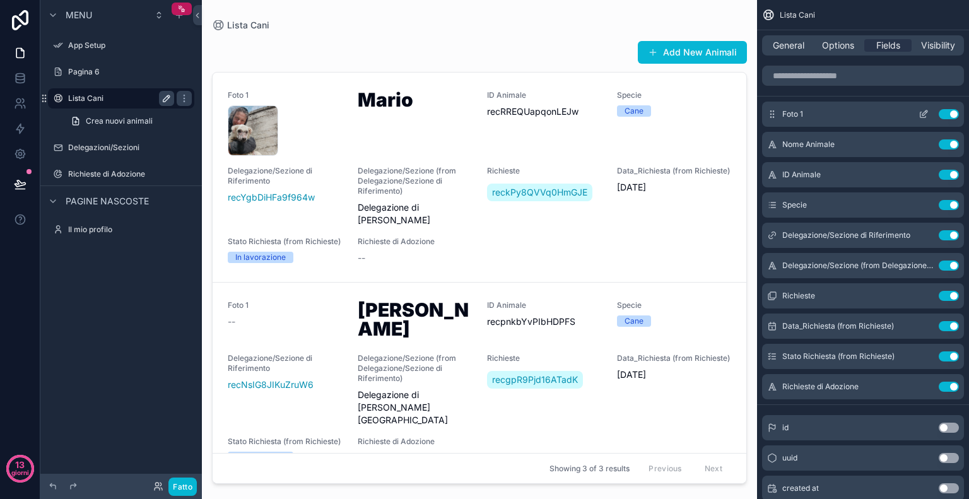
click at [922, 112] on icon "contenuto scorrevole" at bounding box center [923, 114] width 10 height 10
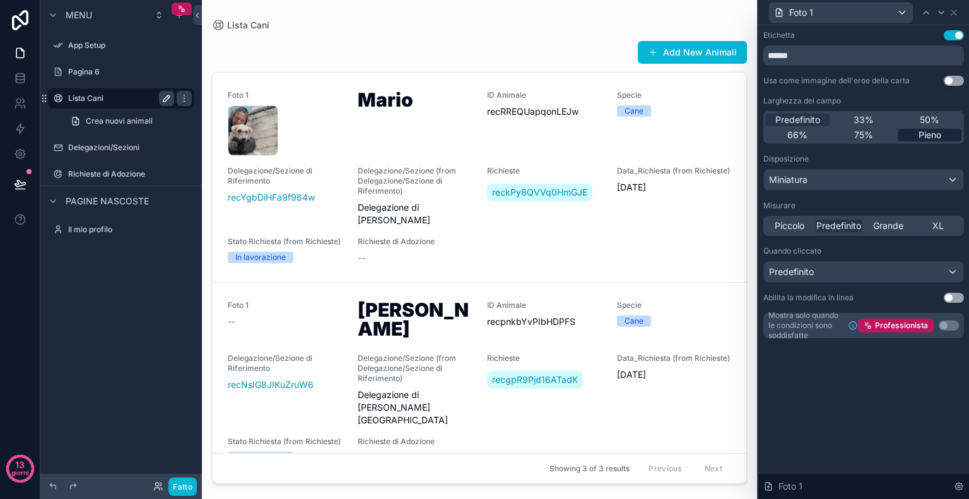
click at [919, 132] on font "Pieno" at bounding box center [929, 134] width 23 height 11
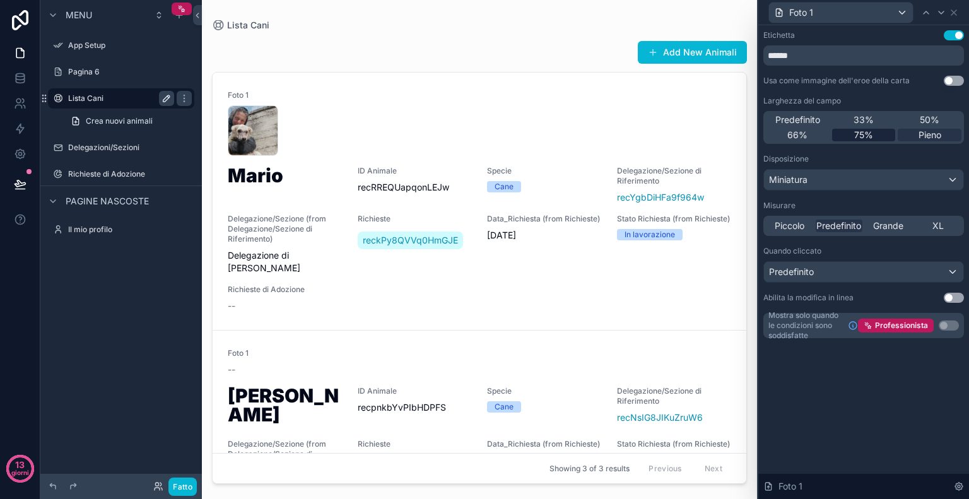
click at [880, 131] on div "75%" at bounding box center [864, 135] width 64 height 13
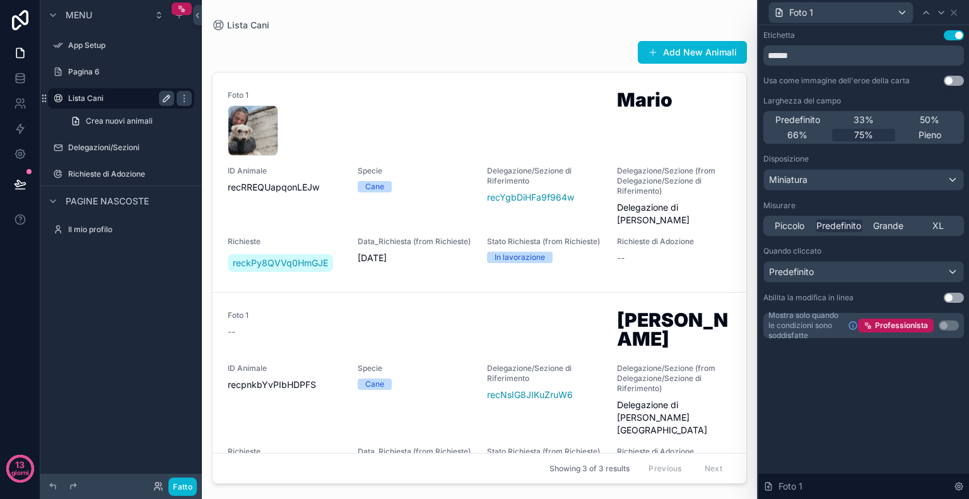
click at [957, 83] on button "Usa impostazione" at bounding box center [953, 81] width 20 height 10
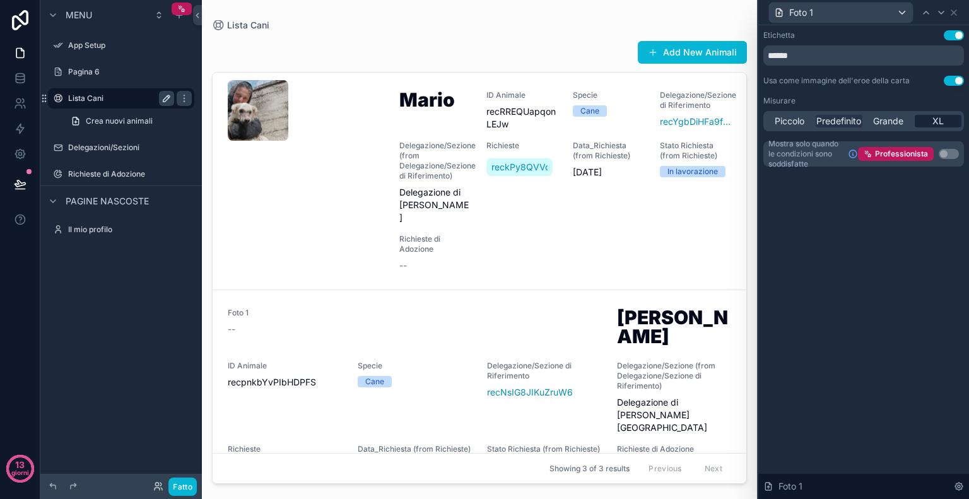
click at [941, 119] on font "XL" at bounding box center [937, 120] width 11 height 11
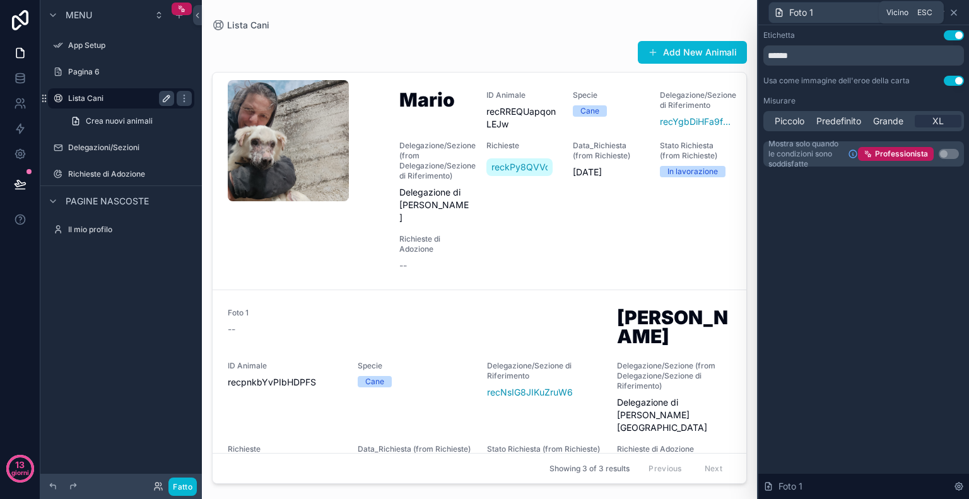
click at [950, 9] on icon at bounding box center [953, 13] width 10 height 10
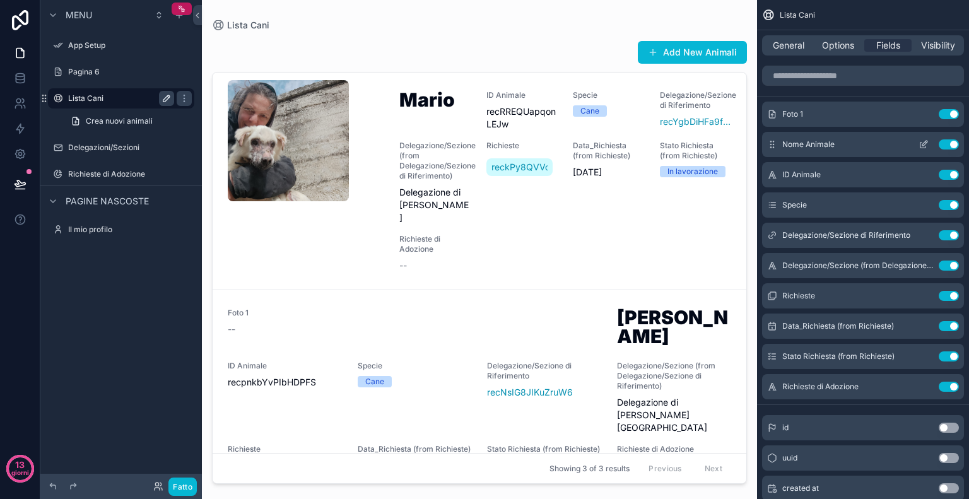
click at [919, 144] on icon "contenuto scorrevole" at bounding box center [923, 144] width 10 height 10
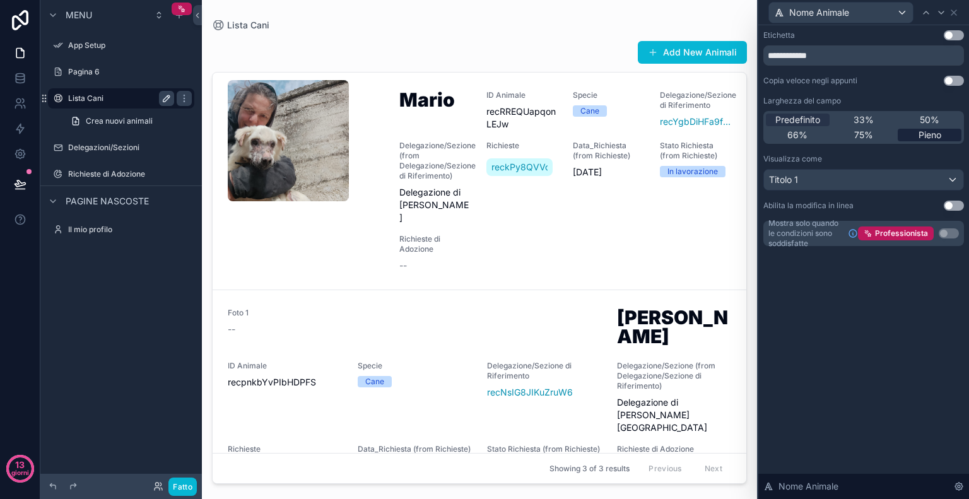
click at [926, 136] on font "Pieno" at bounding box center [929, 134] width 23 height 11
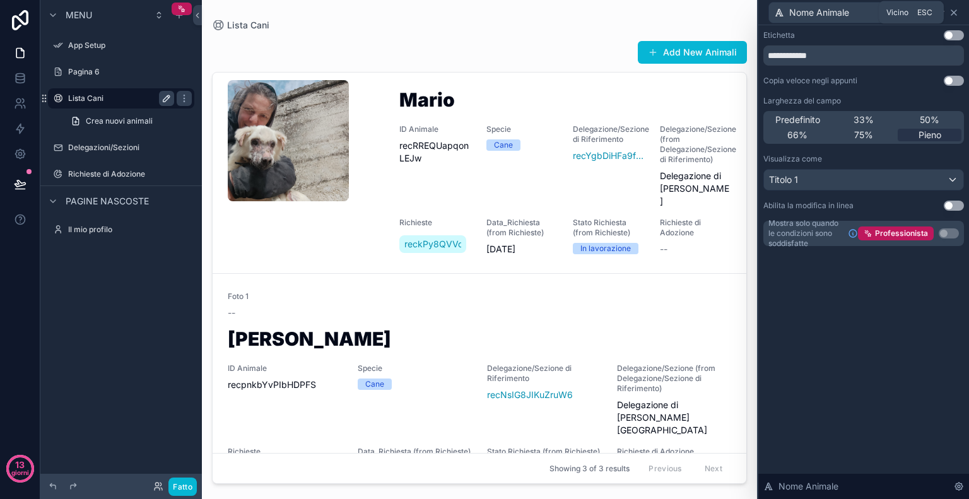
click at [954, 16] on icon at bounding box center [953, 13] width 10 height 10
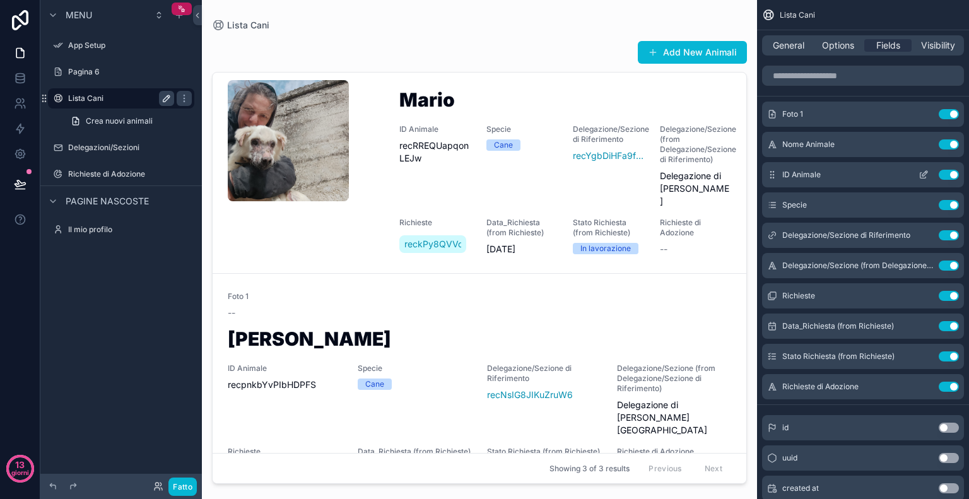
click at [924, 172] on icon "contenuto scorrevole" at bounding box center [924, 173] width 5 height 5
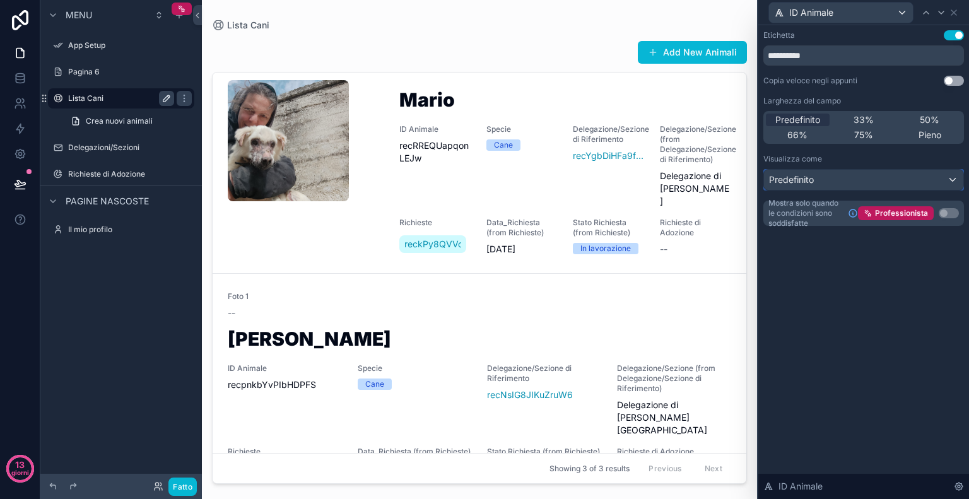
click at [849, 178] on div "Predefinito" at bounding box center [863, 180] width 199 height 20
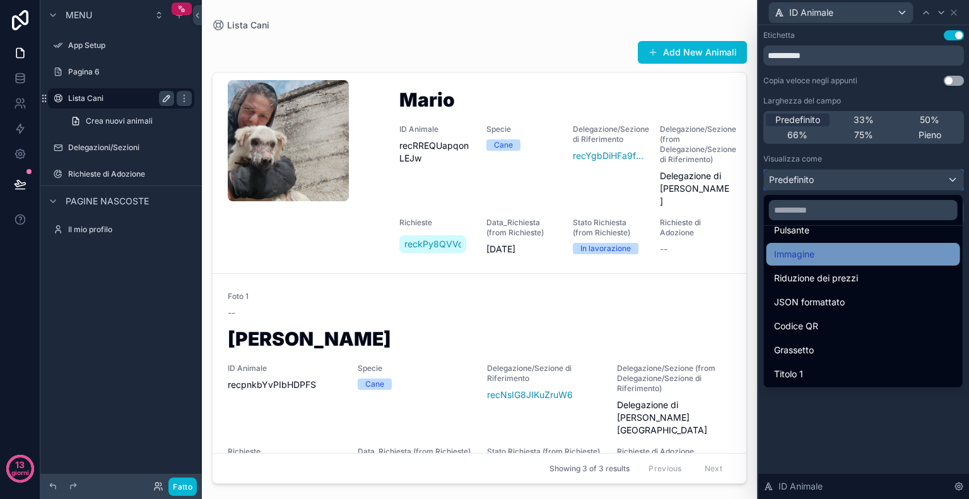
scroll to position [67, 0]
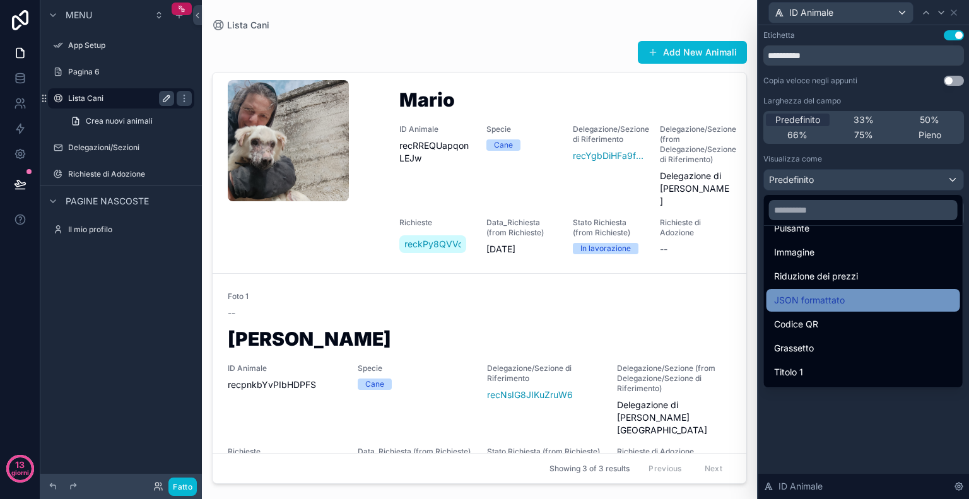
click at [831, 303] on font "JSON formattato" at bounding box center [809, 299] width 71 height 11
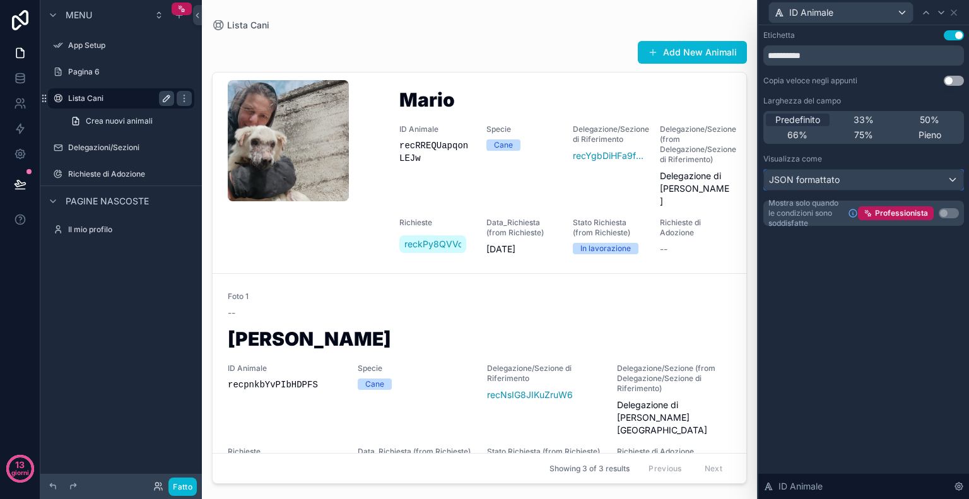
click at [868, 176] on div "JSON formattato" at bounding box center [863, 180] width 199 height 20
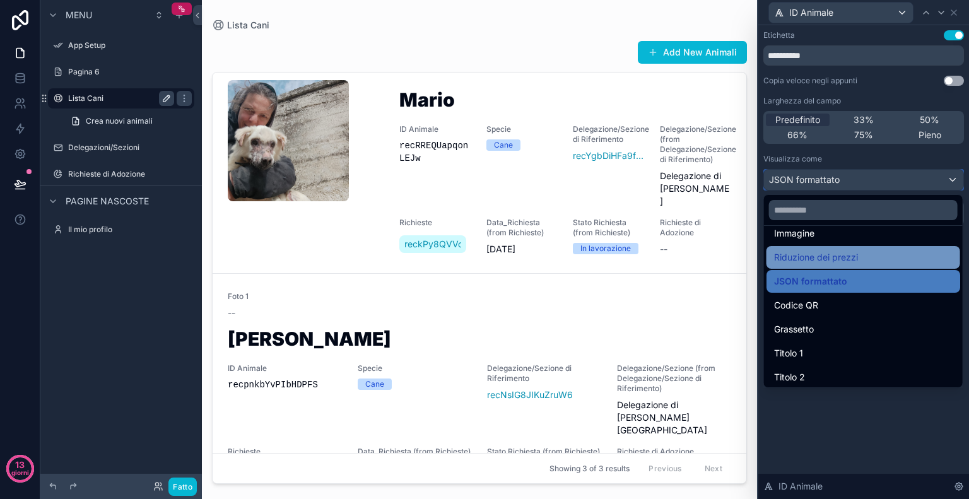
scroll to position [91, 0]
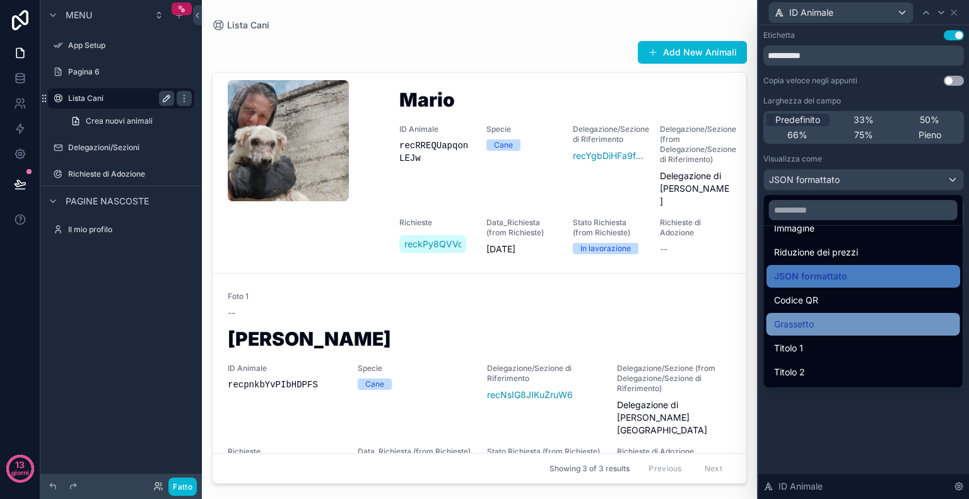
click at [817, 327] on div "Grassetto" at bounding box center [863, 324] width 178 height 15
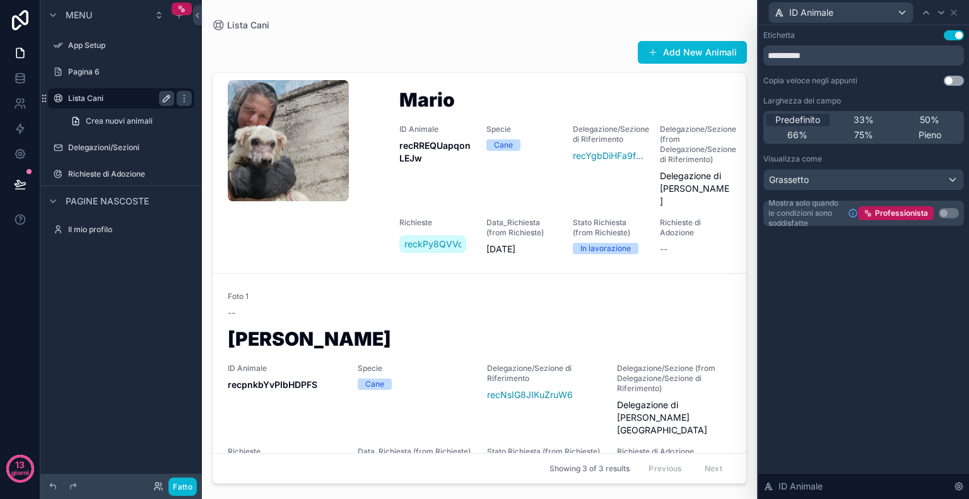
click at [868, 307] on div "**********" at bounding box center [863, 262] width 211 height 474
click at [934, 178] on div "Grassetto" at bounding box center [863, 180] width 199 height 20
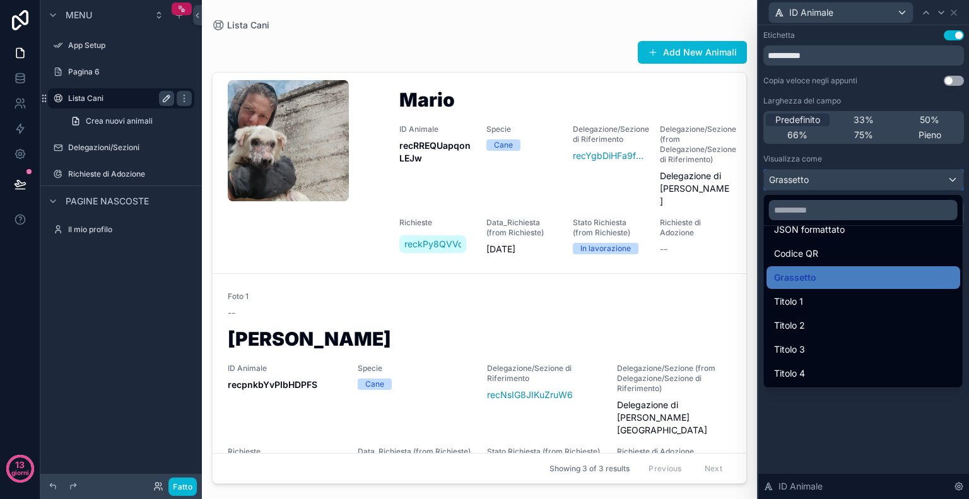
scroll to position [0, 0]
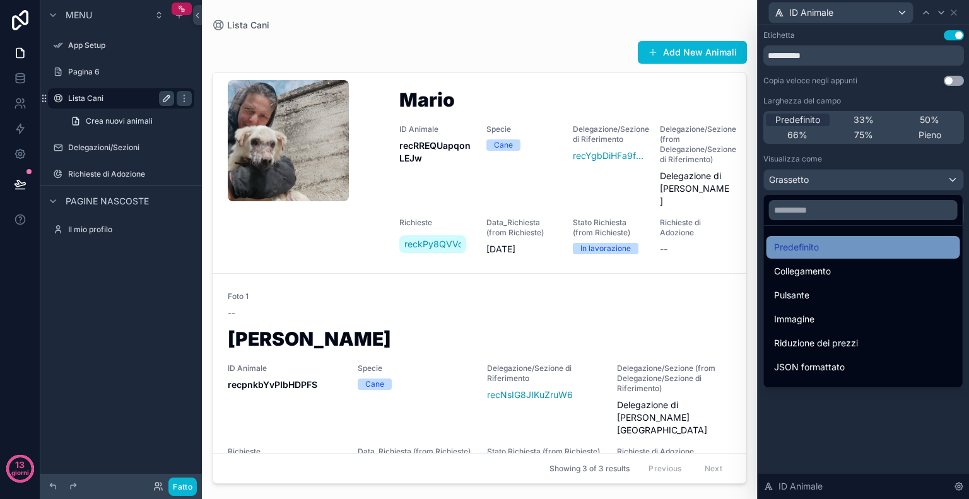
click at [849, 240] on div "Predefinito" at bounding box center [863, 247] width 178 height 15
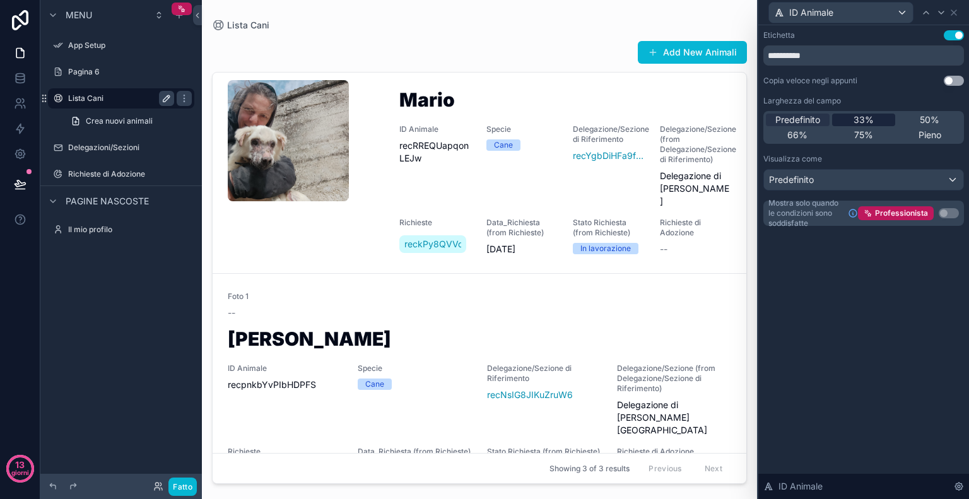
click at [876, 122] on div "33%" at bounding box center [864, 120] width 64 height 13
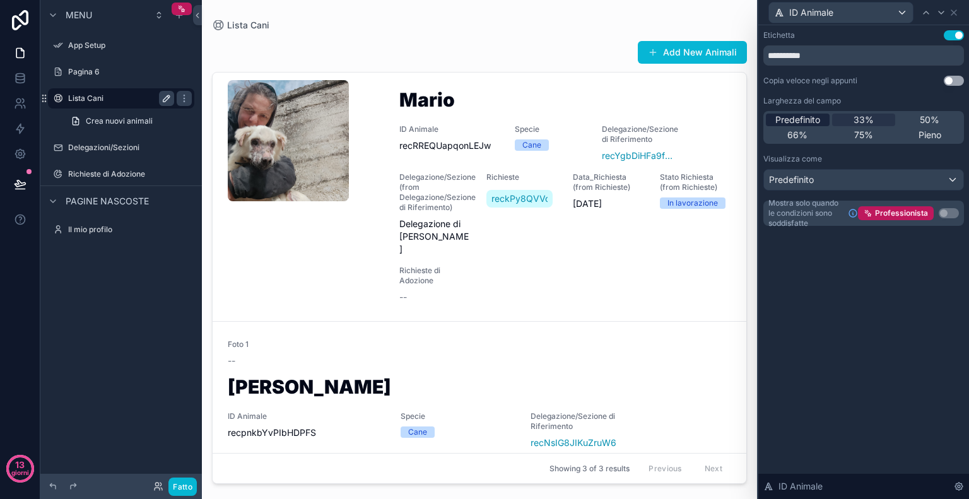
click at [812, 124] on font "Predefinito" at bounding box center [797, 119] width 45 height 11
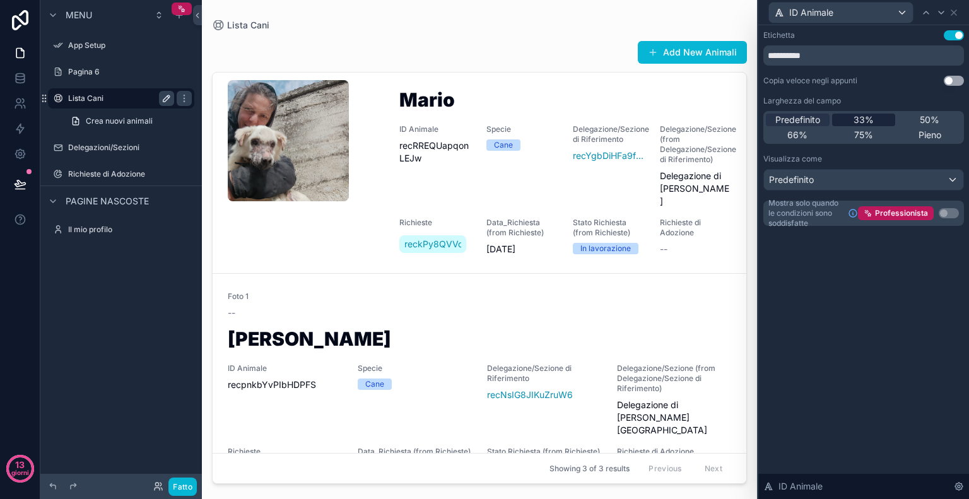
click at [867, 123] on font "33%" at bounding box center [863, 119] width 20 height 11
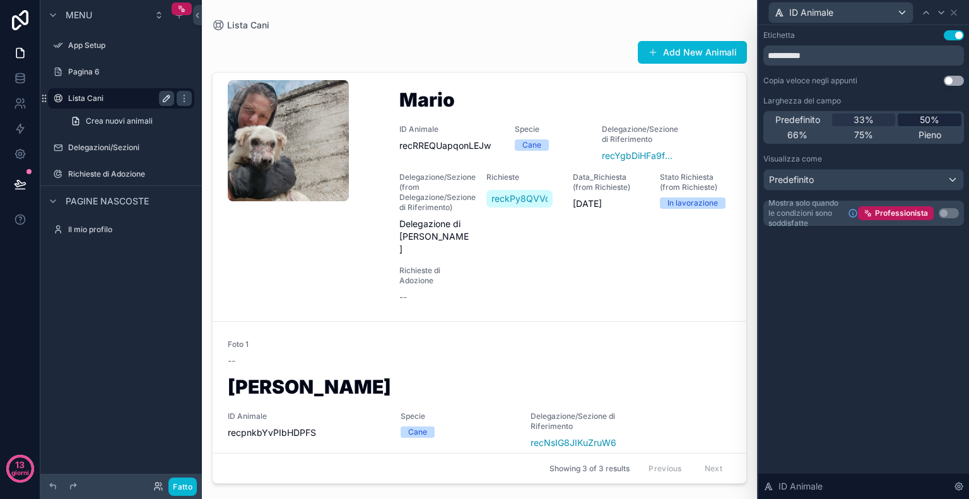
click at [929, 121] on font "50%" at bounding box center [929, 119] width 20 height 11
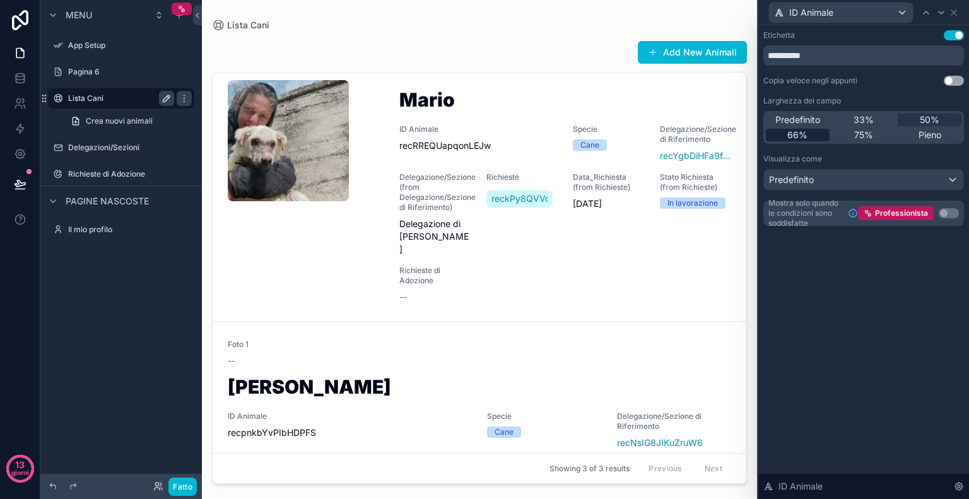
click at [803, 137] on font "66%" at bounding box center [797, 134] width 20 height 11
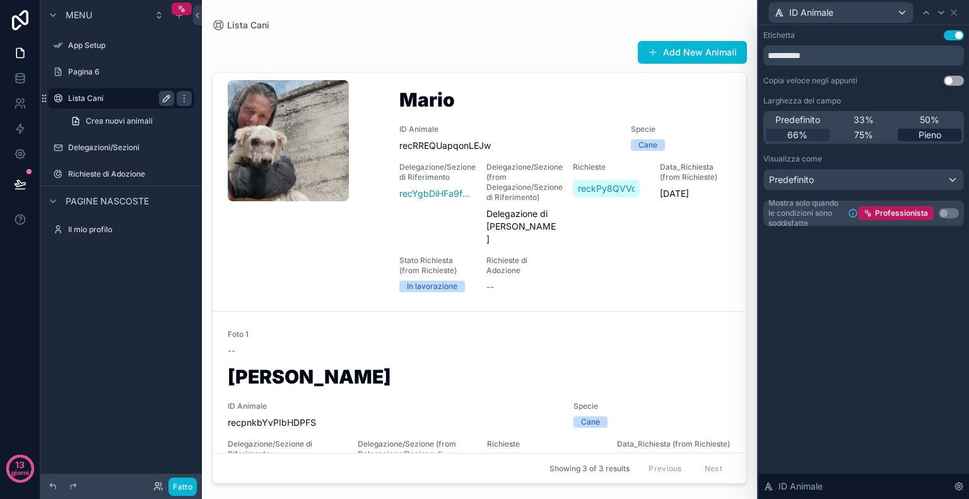
click at [932, 136] on font "Pieno" at bounding box center [929, 134] width 23 height 11
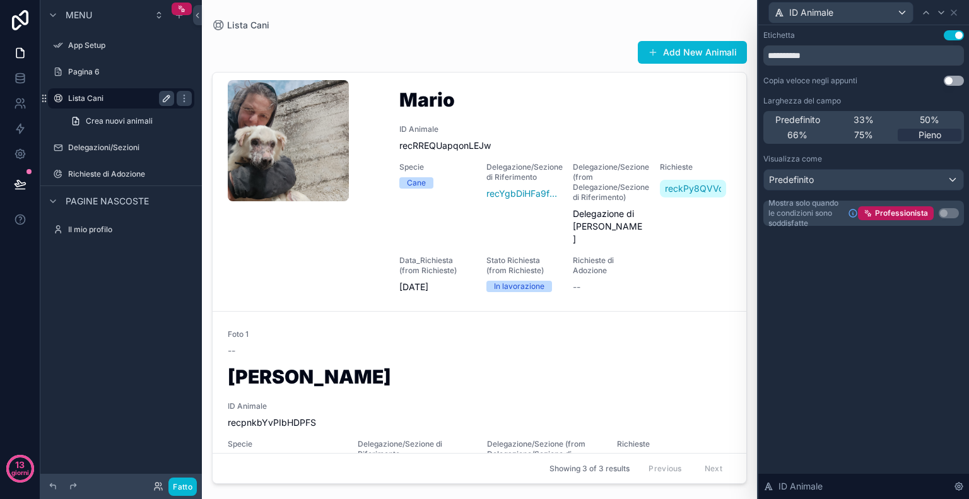
click at [949, 34] on button "Usa impostazione" at bounding box center [953, 35] width 20 height 10
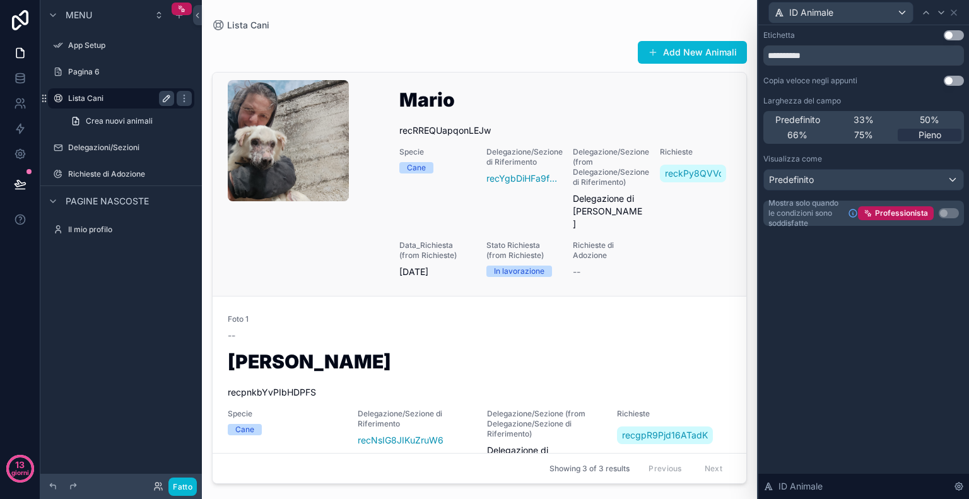
click at [508, 240] on span "Stato Richiesta (from Richieste)" at bounding box center [522, 250] width 72 height 20
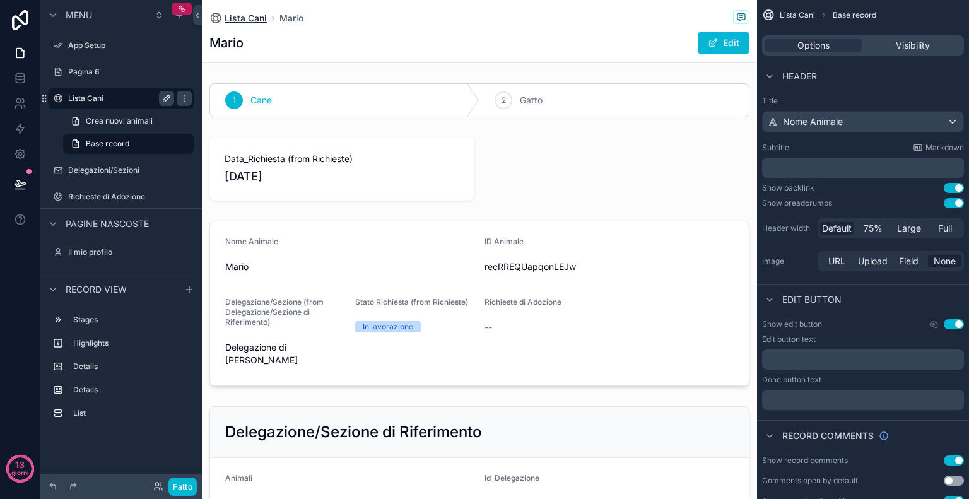
click at [252, 20] on span "Lista Cani" at bounding box center [245, 18] width 42 height 13
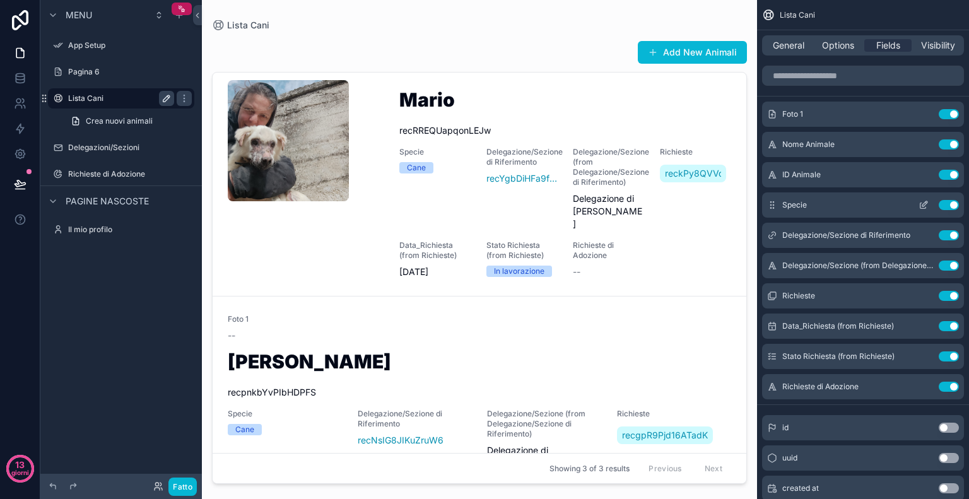
click at [943, 204] on button "Use setting" at bounding box center [948, 205] width 20 height 10
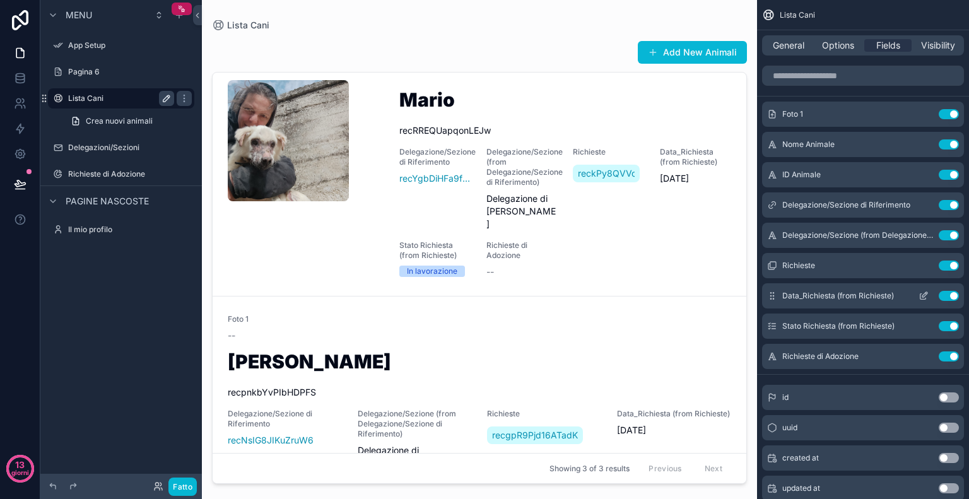
click at [948, 291] on button "Use setting" at bounding box center [948, 296] width 20 height 10
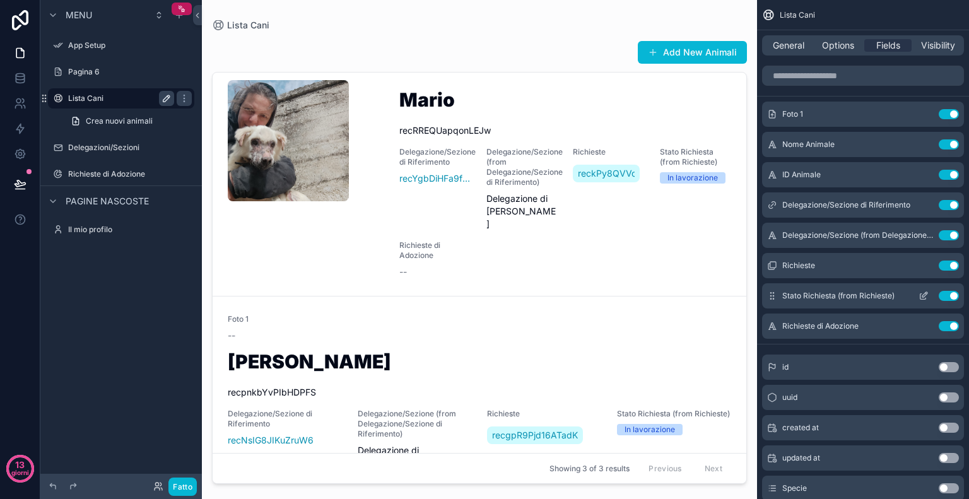
click at [940, 294] on button "Use setting" at bounding box center [948, 296] width 20 height 10
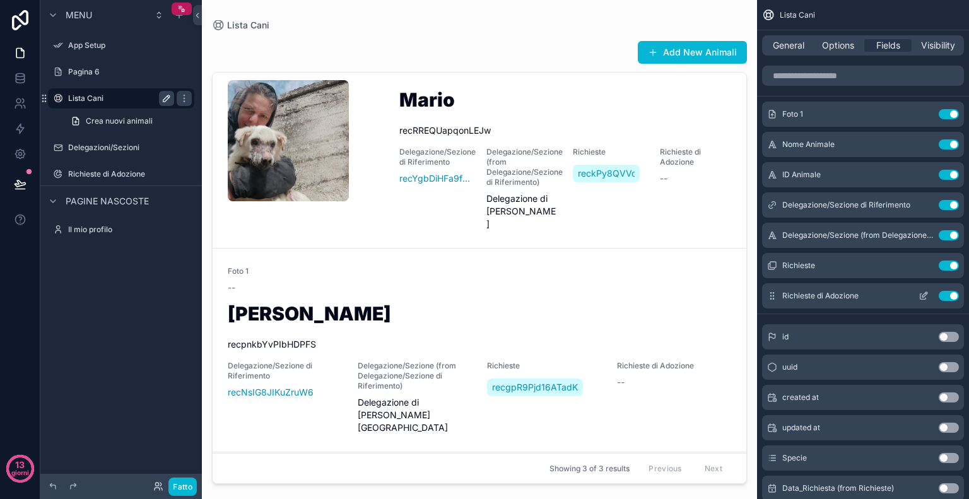
click at [941, 297] on button "Use setting" at bounding box center [948, 296] width 20 height 10
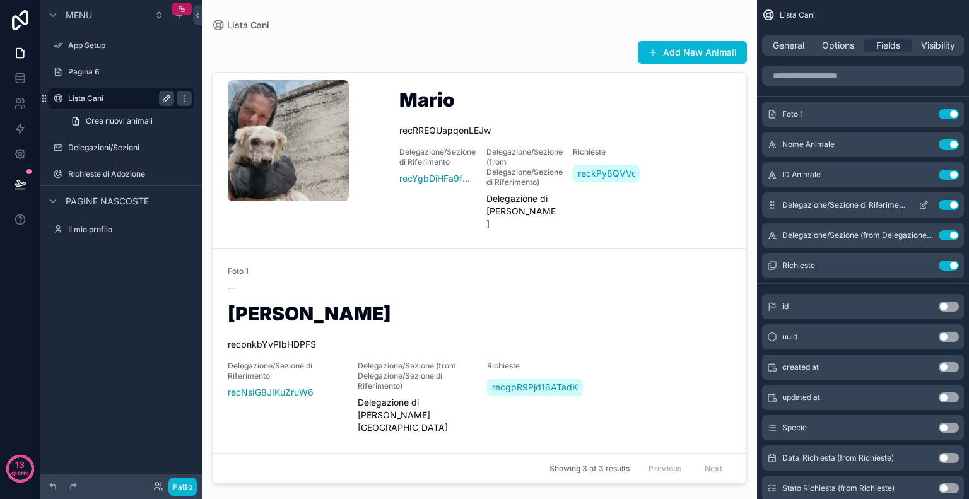
click at [945, 204] on button "Use setting" at bounding box center [948, 205] width 20 height 10
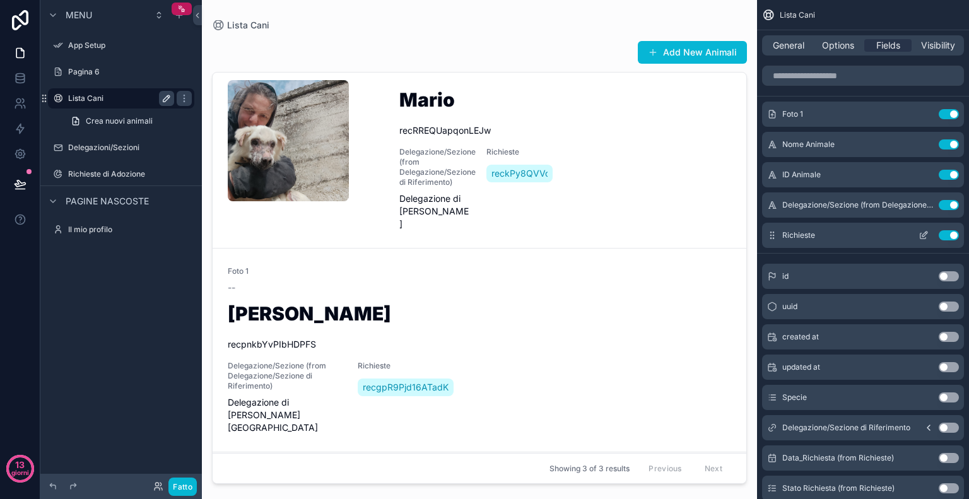
click at [944, 237] on button "Use setting" at bounding box center [948, 235] width 20 height 10
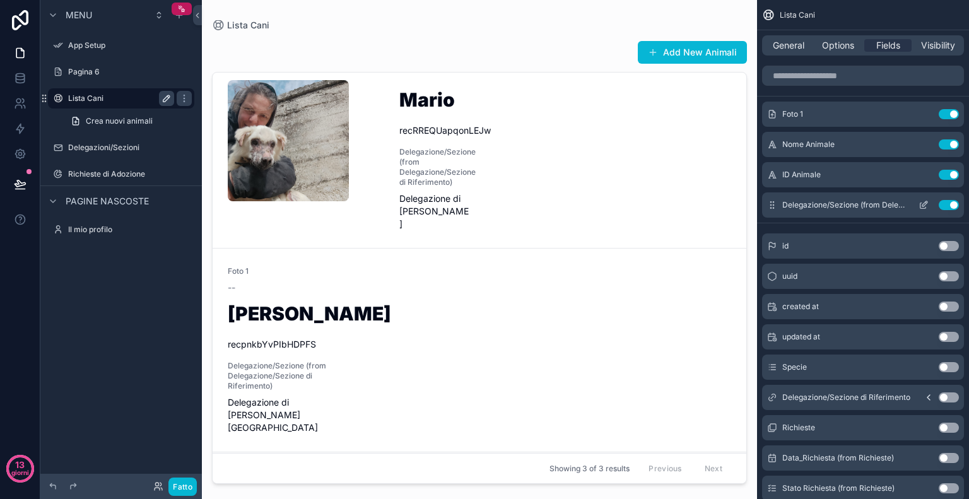
click at [923, 201] on icon "contenuto scorrevole" at bounding box center [923, 205] width 10 height 10
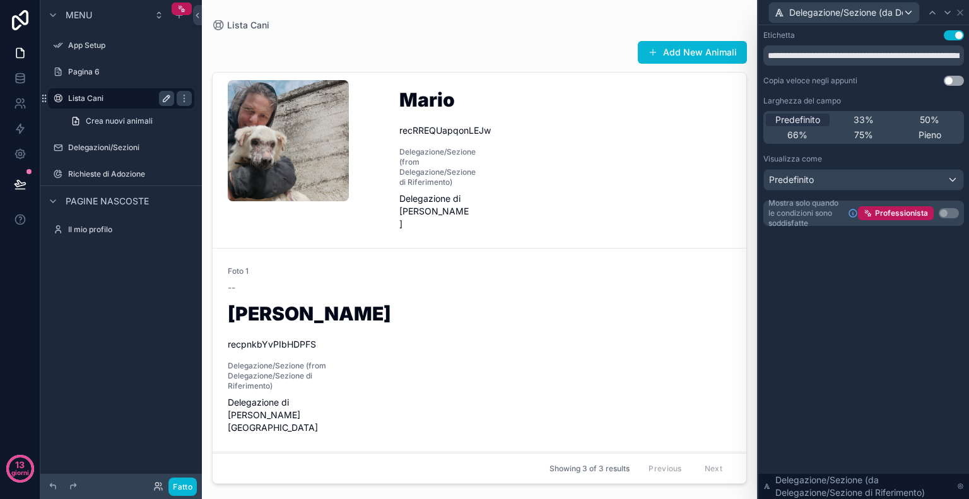
click at [948, 37] on button "Usa impostazione" at bounding box center [953, 35] width 20 height 10
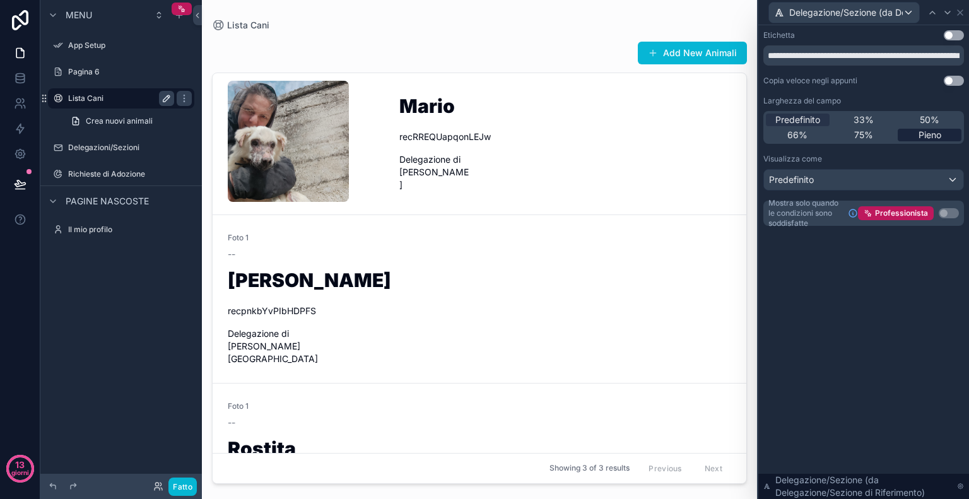
click at [933, 133] on font "Pieno" at bounding box center [929, 134] width 23 height 11
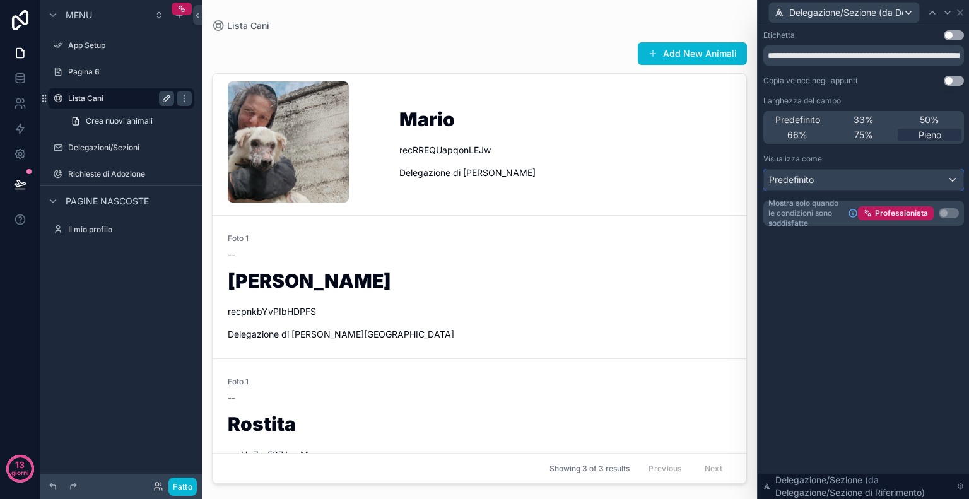
click at [885, 175] on div "Predefinito" at bounding box center [863, 180] width 199 height 20
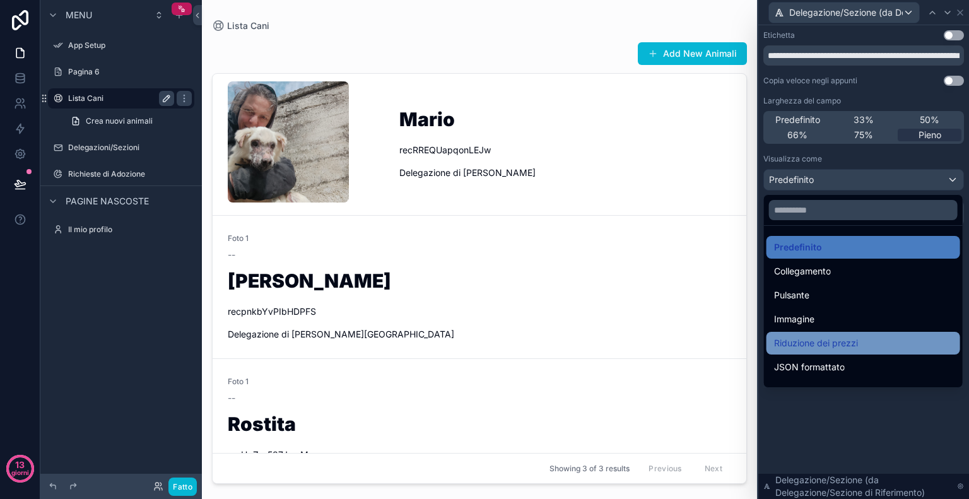
click at [840, 349] on font "Riduzione dei prezzi" at bounding box center [816, 342] width 84 height 15
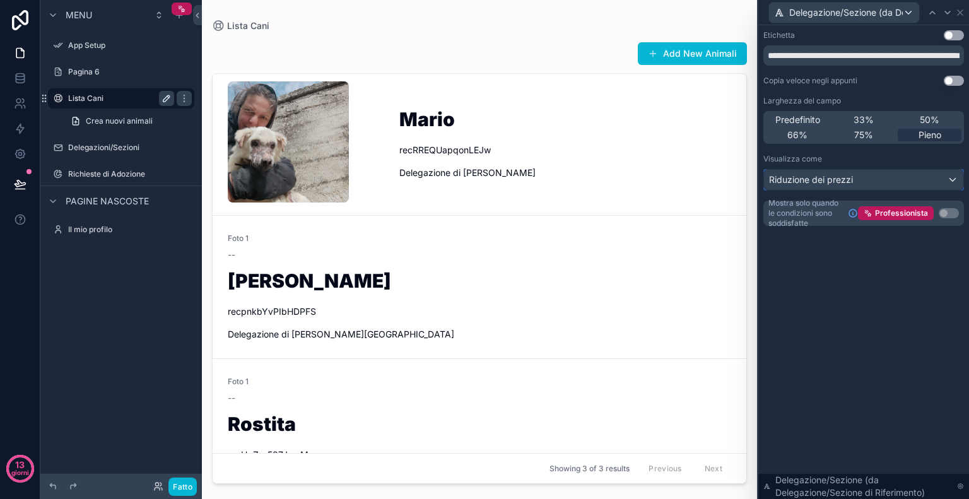
click at [894, 178] on div "Riduzione dei prezzi" at bounding box center [863, 180] width 199 height 20
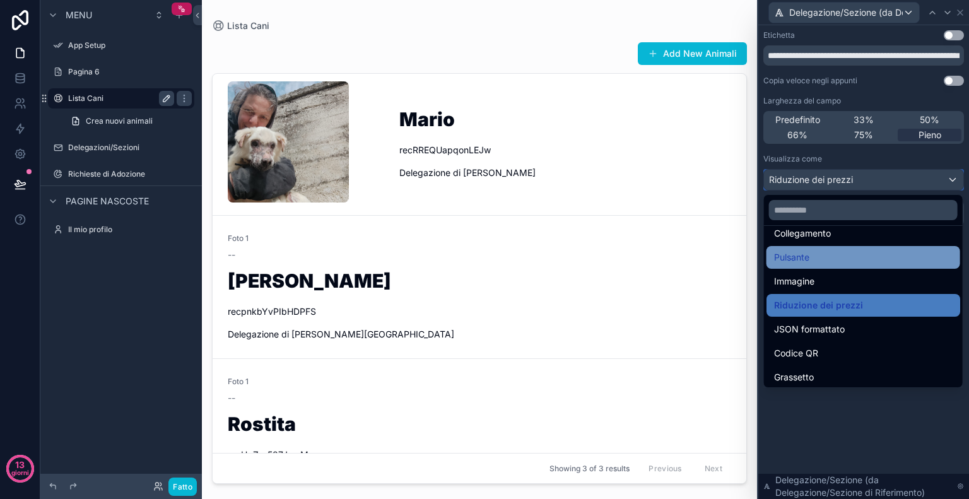
scroll to position [43, 0]
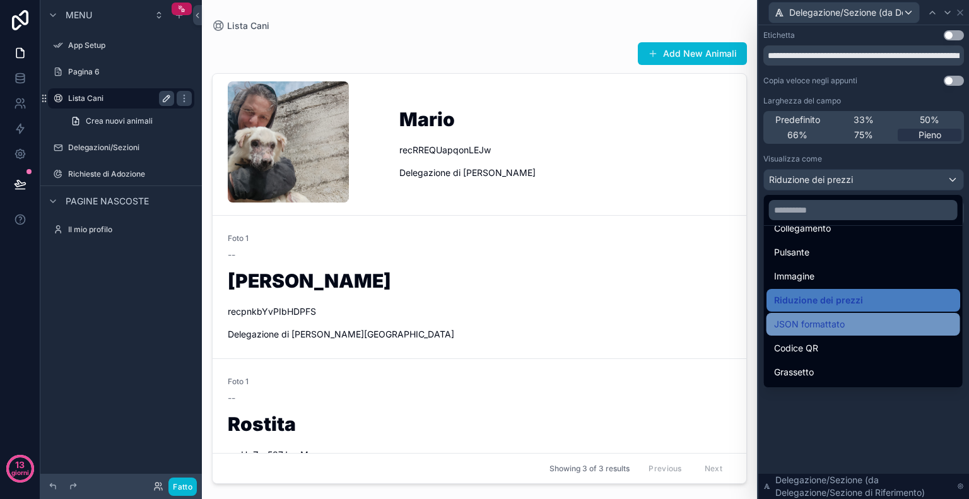
click at [839, 315] on div "JSON formattato" at bounding box center [863, 324] width 194 height 23
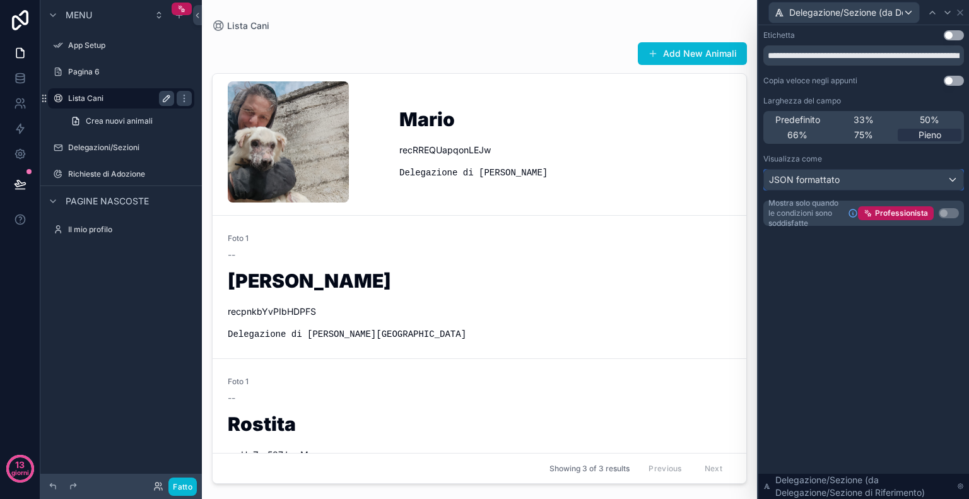
click at [875, 178] on div "JSON formattato" at bounding box center [863, 180] width 199 height 20
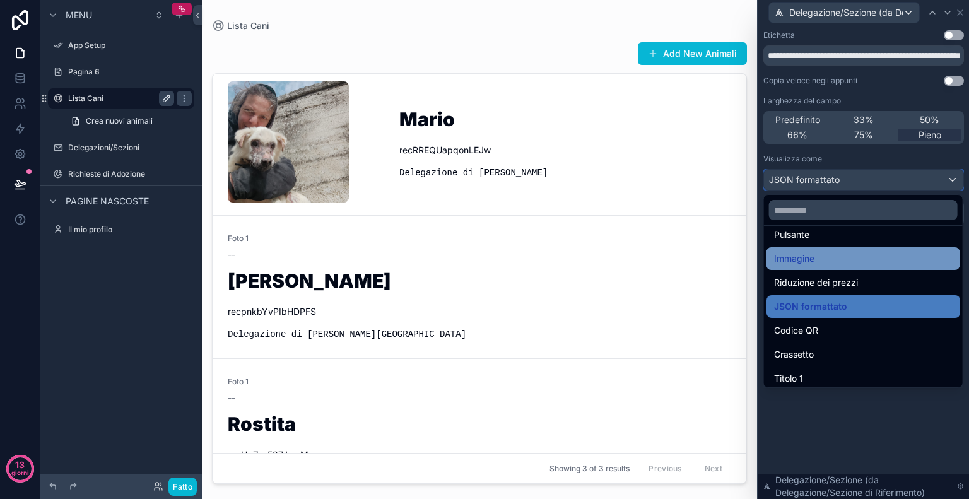
scroll to position [73, 0]
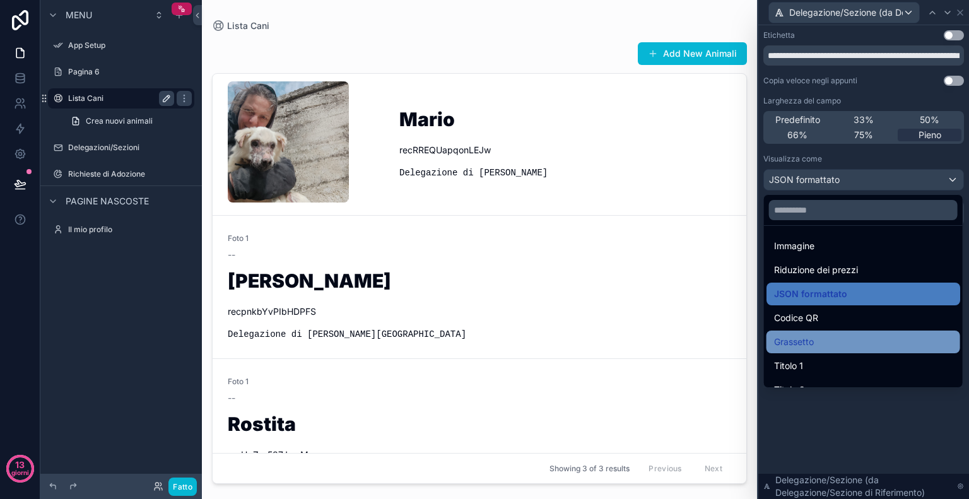
click at [822, 340] on div "Grassetto" at bounding box center [863, 341] width 178 height 15
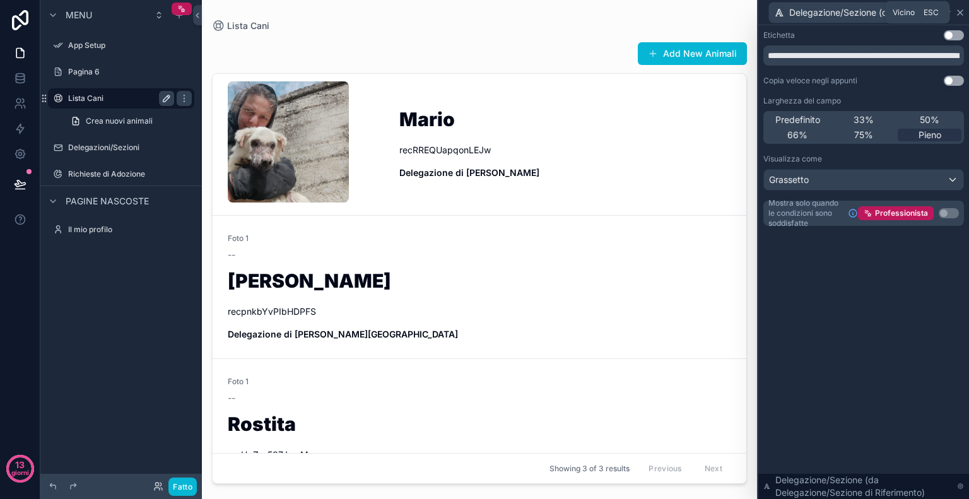
click at [958, 15] on icon at bounding box center [960, 13] width 10 height 10
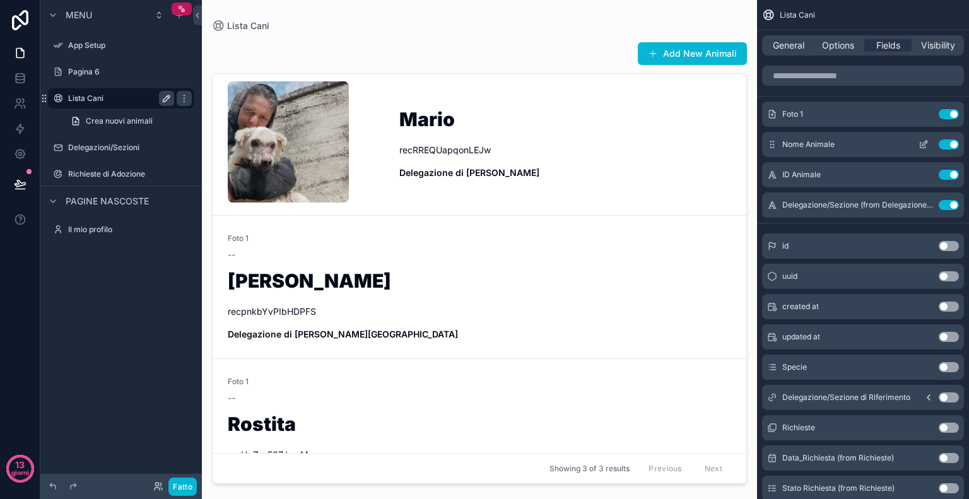
drag, startPoint x: 770, startPoint y: 173, endPoint x: 769, endPoint y: 138, distance: 35.3
drag, startPoint x: 769, startPoint y: 138, endPoint x: 798, endPoint y: 177, distance: 47.8
click at [798, 177] on span "ID Animale" at bounding box center [801, 175] width 38 height 10
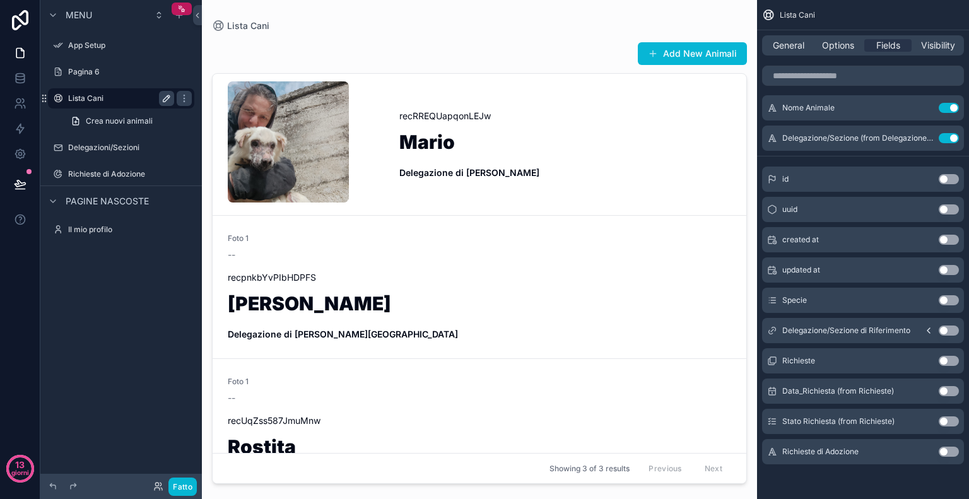
scroll to position [0, 0]
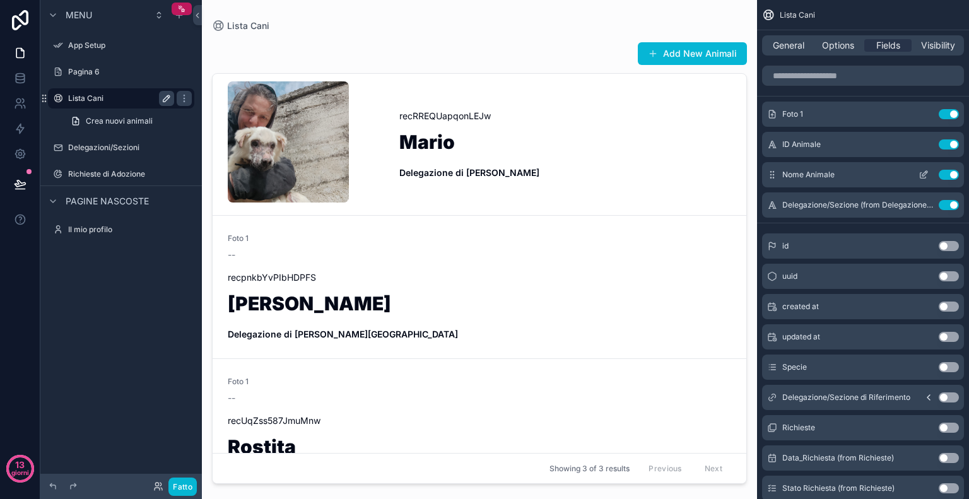
drag, startPoint x: 769, startPoint y: 146, endPoint x: 776, endPoint y: 177, distance: 31.7
drag, startPoint x: 776, startPoint y: 177, endPoint x: 772, endPoint y: 148, distance: 28.7
click at [772, 148] on div "ID Animale Use setting" at bounding box center [863, 144] width 202 height 25
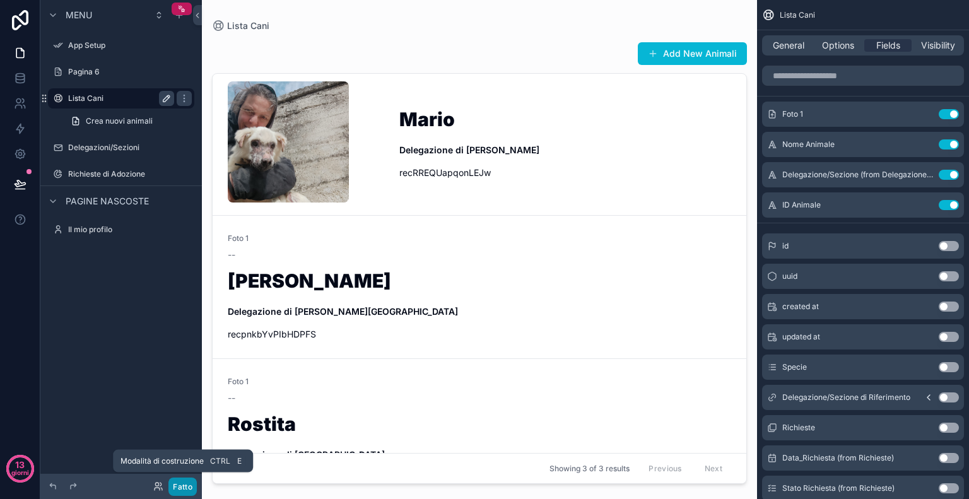
click at [185, 489] on font "Fatto" at bounding box center [183, 486] width 20 height 9
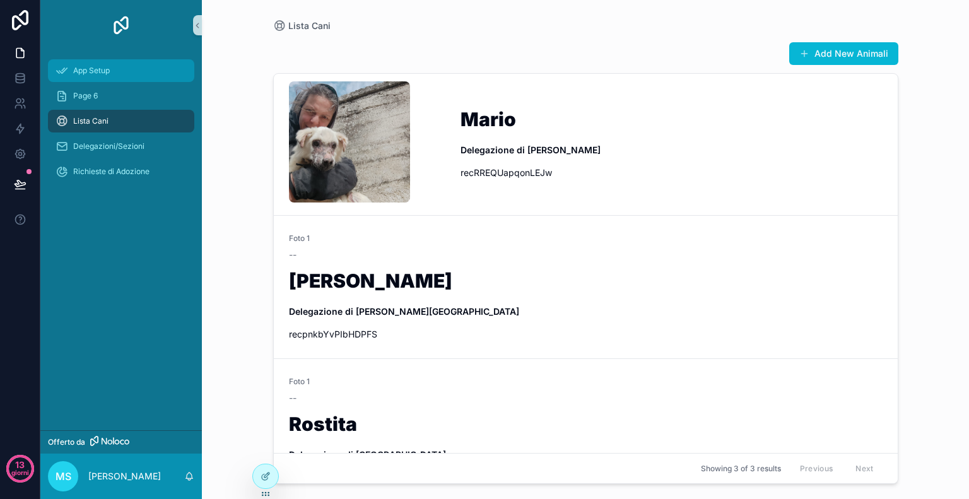
click at [79, 73] on span "App Setup" at bounding box center [91, 71] width 37 height 10
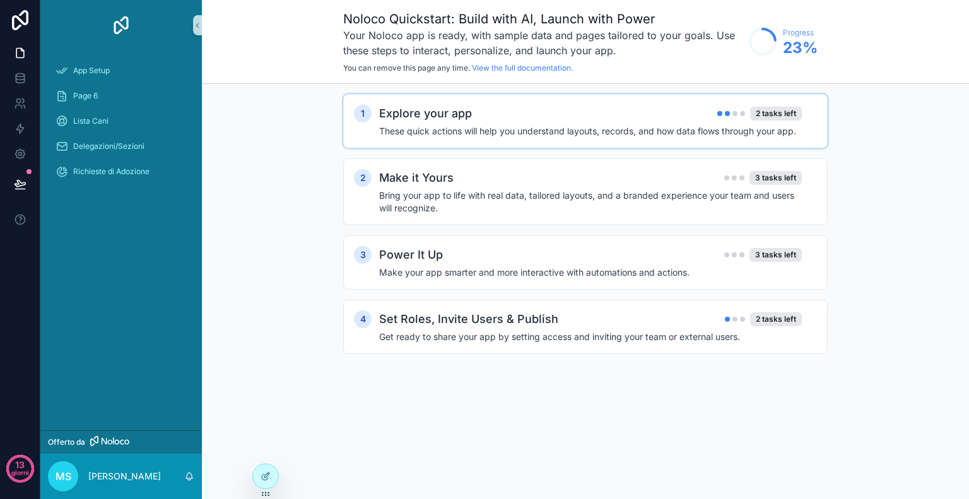
click at [785, 123] on div "Explore your app 2 tasks left These quick actions will help you understand layo…" at bounding box center [598, 121] width 438 height 33
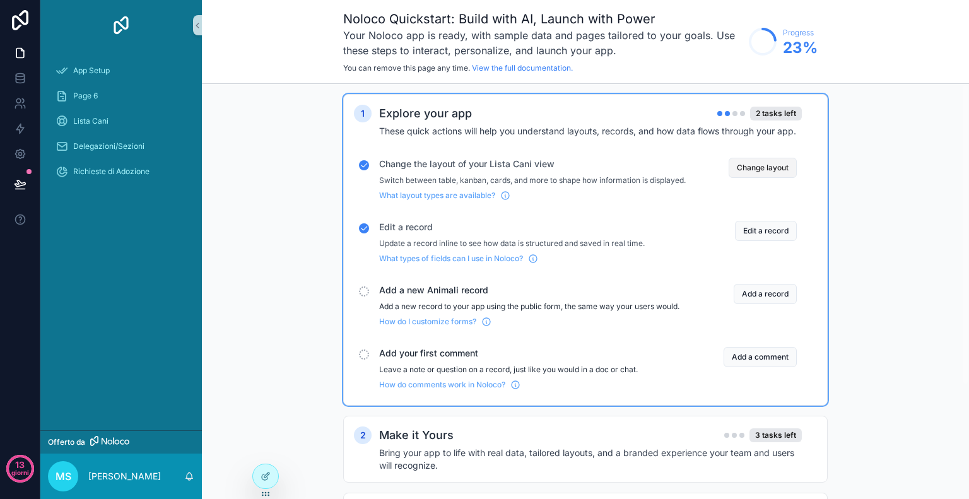
click at [758, 173] on button "Change layout" at bounding box center [762, 168] width 68 height 20
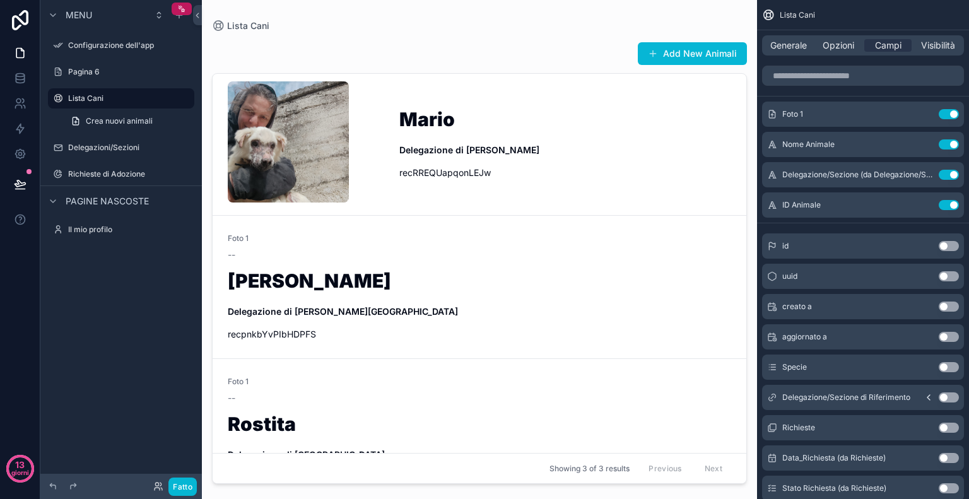
click at [650, 189] on div "contenuto scorrevole" at bounding box center [479, 242] width 555 height 484
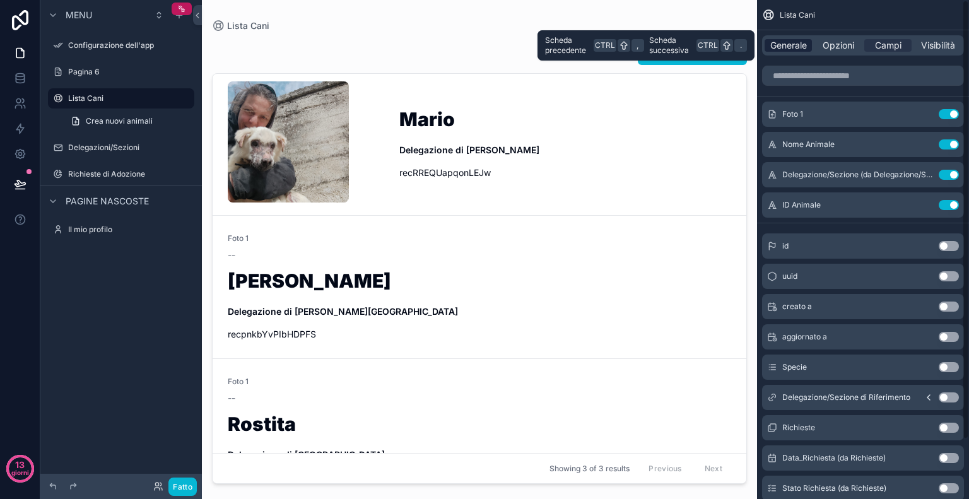
click at [809, 45] on div "Generale" at bounding box center [787, 45] width 47 height 13
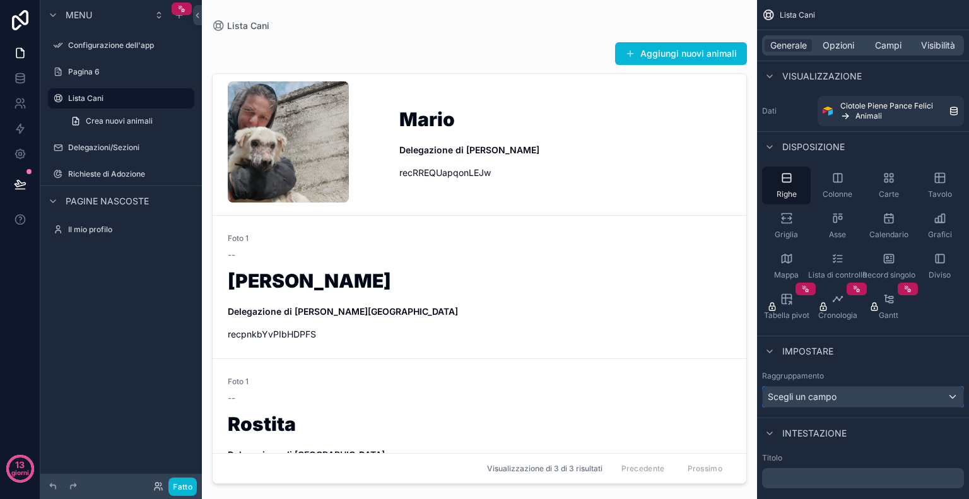
click at [885, 395] on div "Scegli un campo" at bounding box center [862, 397] width 201 height 20
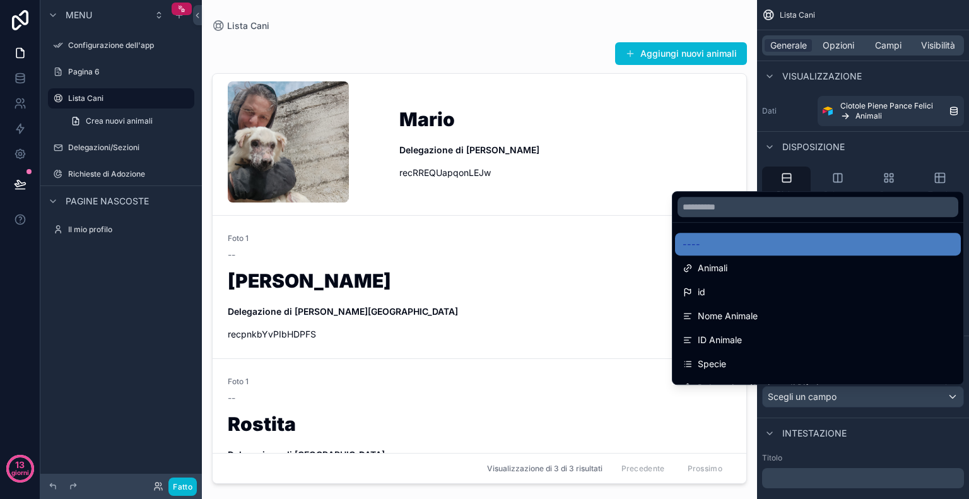
click at [594, 42] on div "Aggiungi nuovi animali" at bounding box center [479, 54] width 535 height 24
click at [841, 467] on div "contenuto scorrevole" at bounding box center [484, 249] width 969 height 499
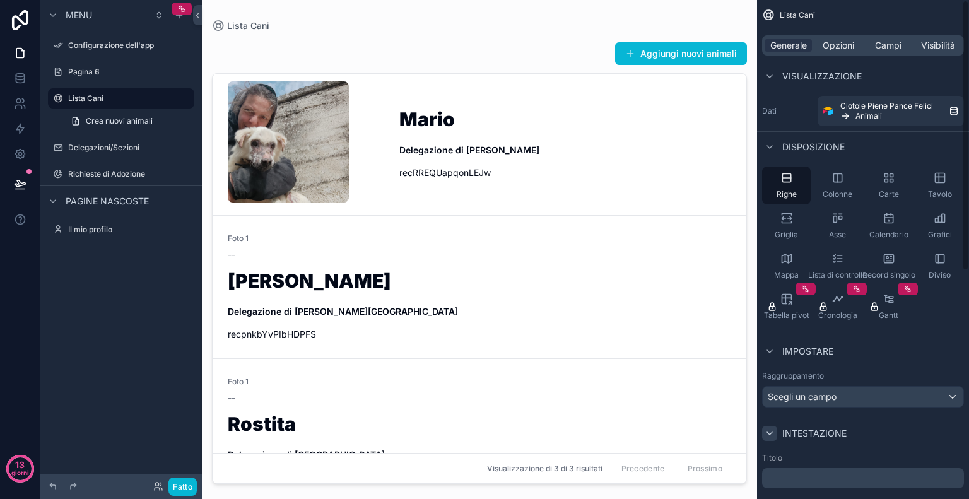
click at [772, 436] on icon "contenuto scorrevole" at bounding box center [769, 433] width 10 height 10
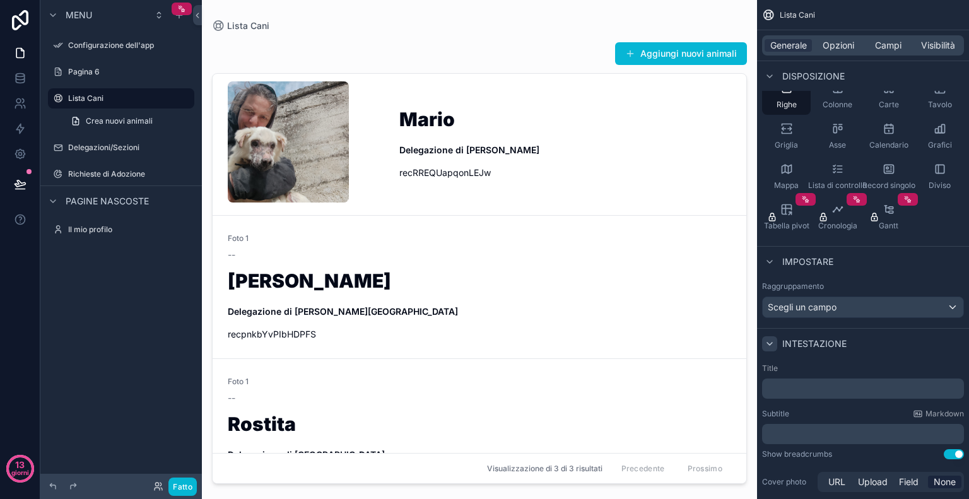
click at [817, 384] on p "﻿" at bounding box center [864, 388] width 194 height 13
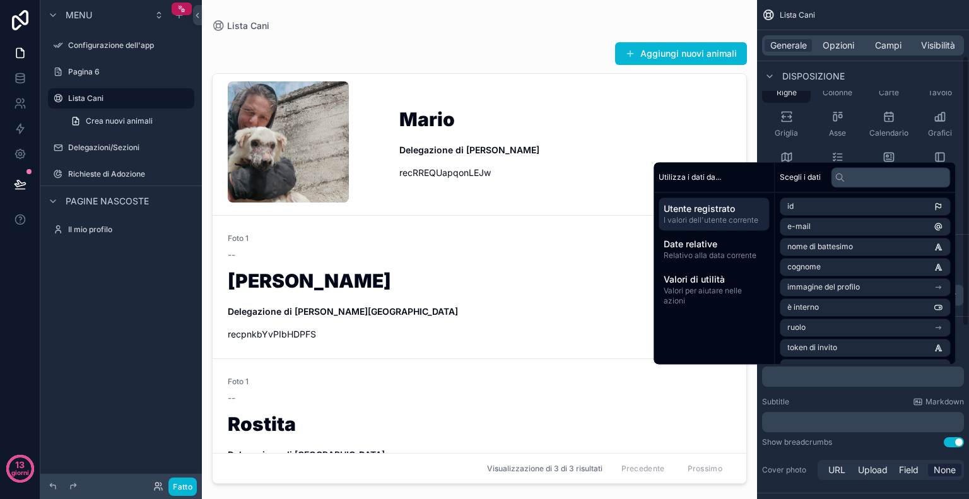
scroll to position [102, 0]
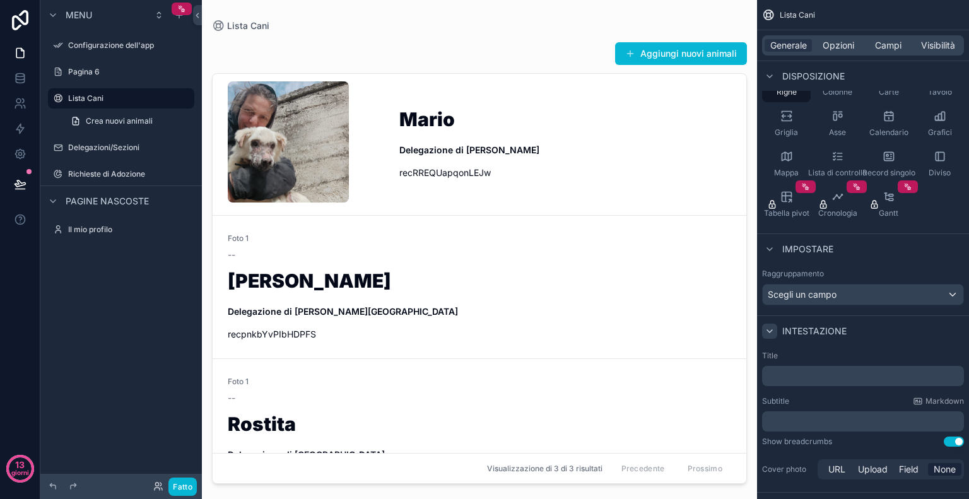
click at [816, 398] on div "Subtitle Markdown" at bounding box center [863, 401] width 202 height 10
click at [491, 123] on h1 "Mario" at bounding box center [565, 122] width 332 height 24
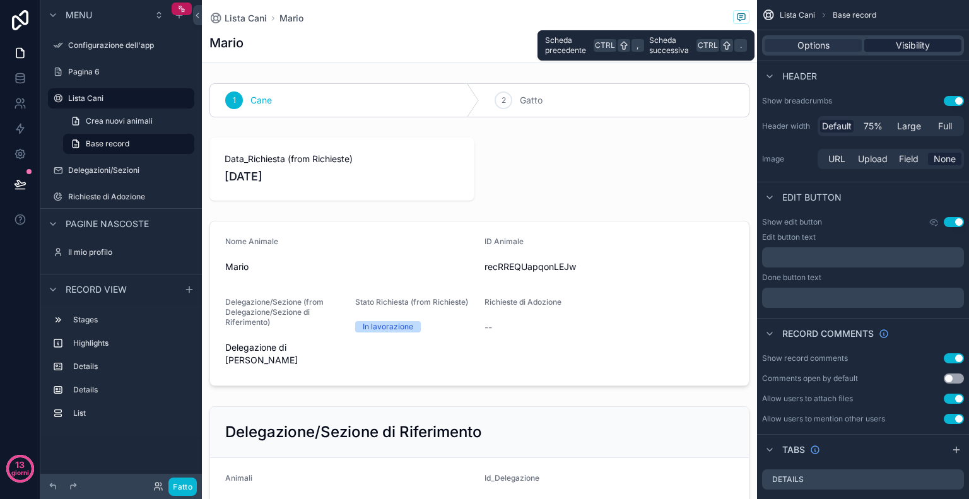
click at [902, 47] on span "Visibility" at bounding box center [912, 45] width 34 height 13
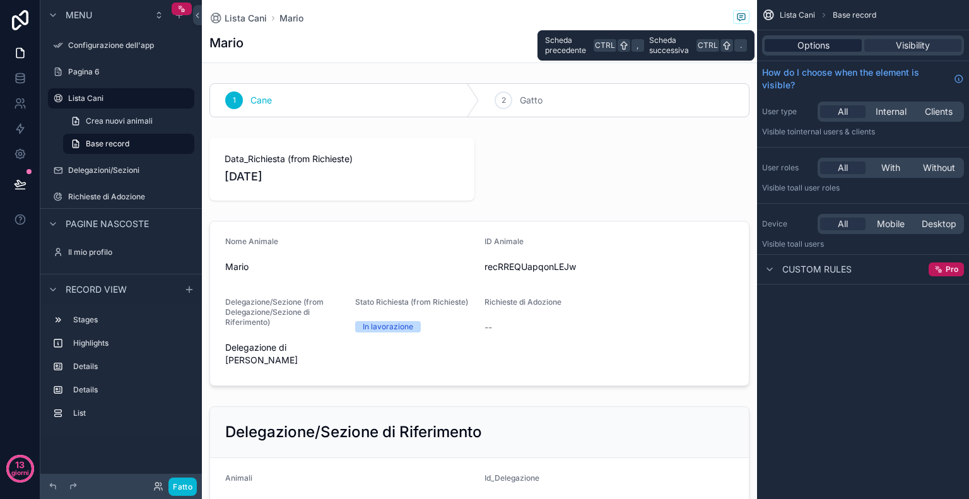
click at [829, 47] on div "Options" at bounding box center [812, 45] width 97 height 13
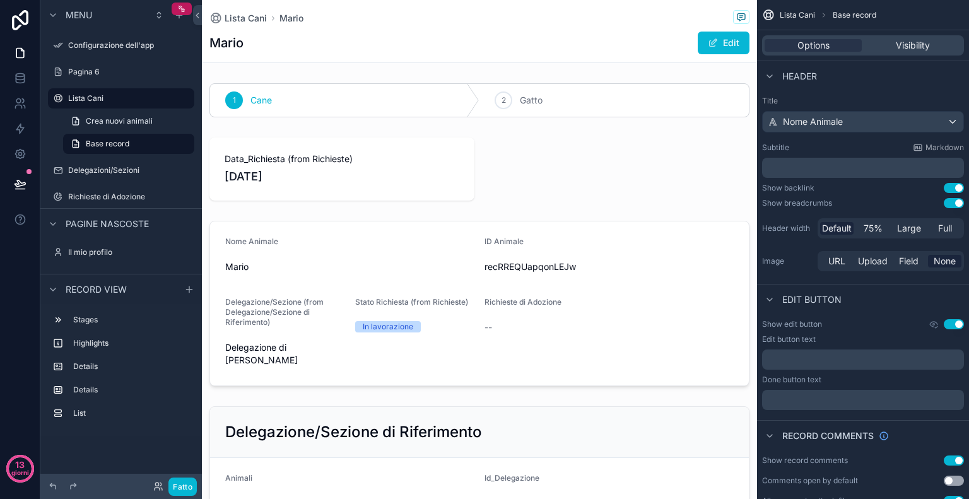
click at [371, 38] on div "Mario Edit" at bounding box center [479, 43] width 540 height 24
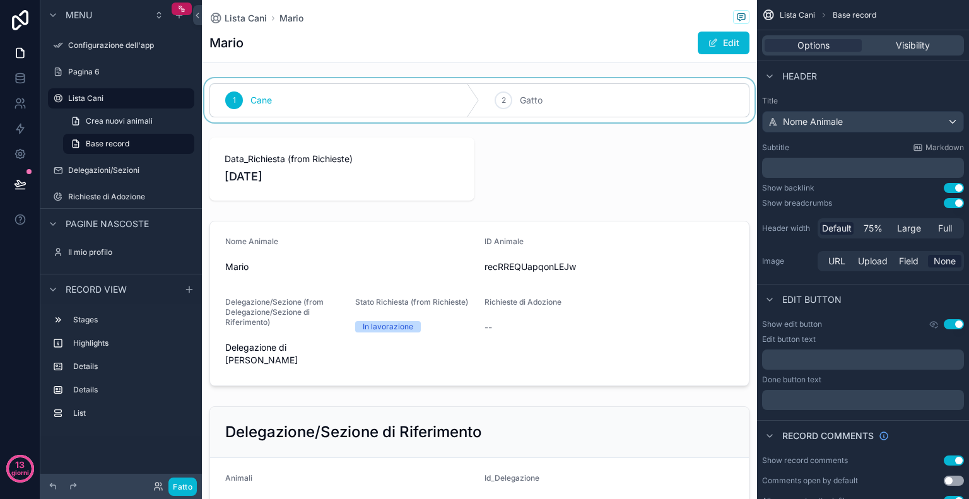
click at [471, 78] on div "contenuto scorrevole" at bounding box center [479, 100] width 555 height 44
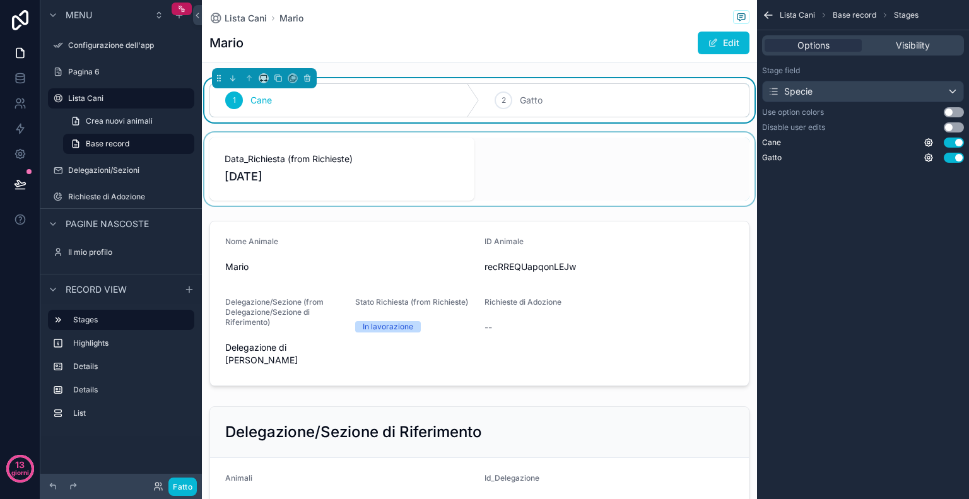
click at [554, 132] on div "contenuto scorrevole" at bounding box center [479, 168] width 555 height 73
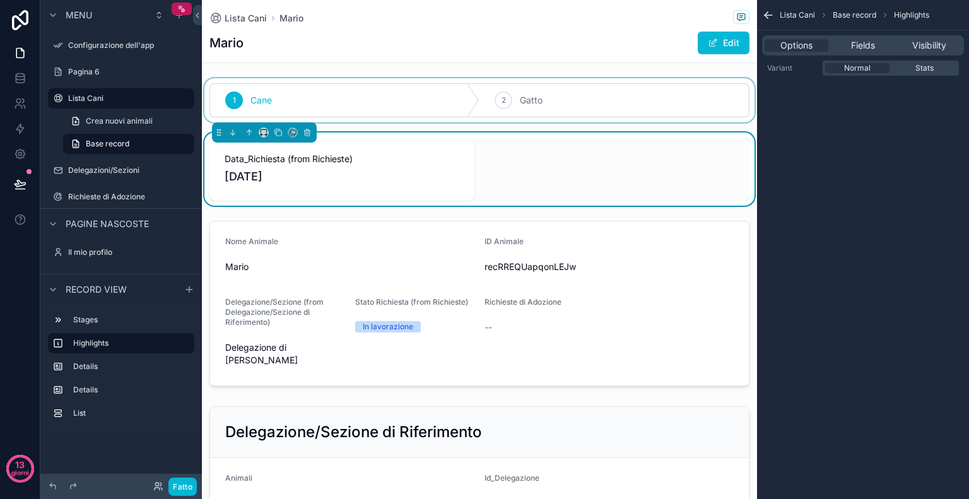
click at [429, 53] on div "Mario Edit" at bounding box center [479, 43] width 540 height 24
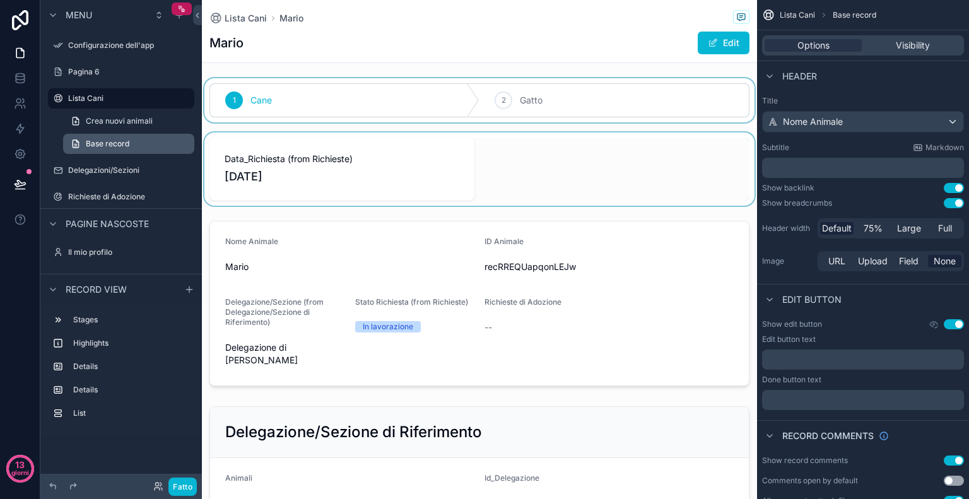
click at [136, 148] on link "Base record" at bounding box center [128, 144] width 131 height 20
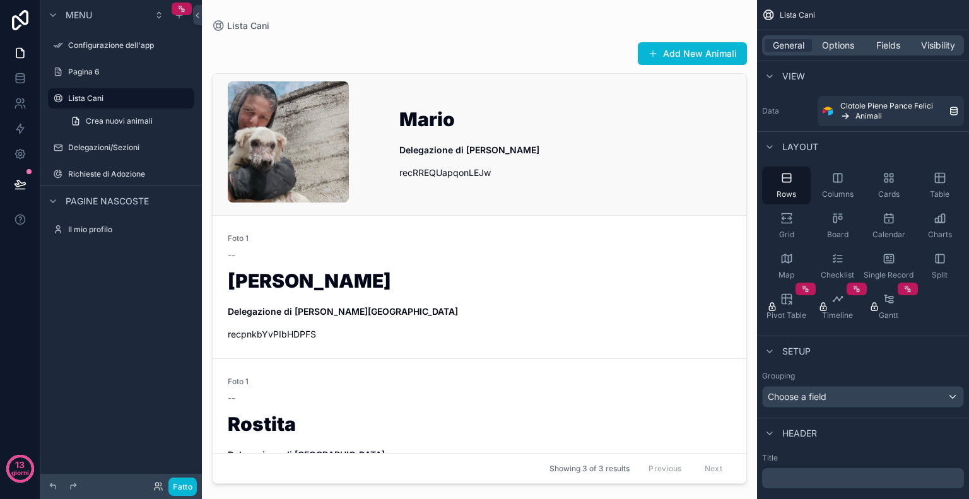
click at [607, 102] on link "Mario Delegazione di Mirabella Eclano recRREQUapqonLEJw" at bounding box center [479, 144] width 533 height 141
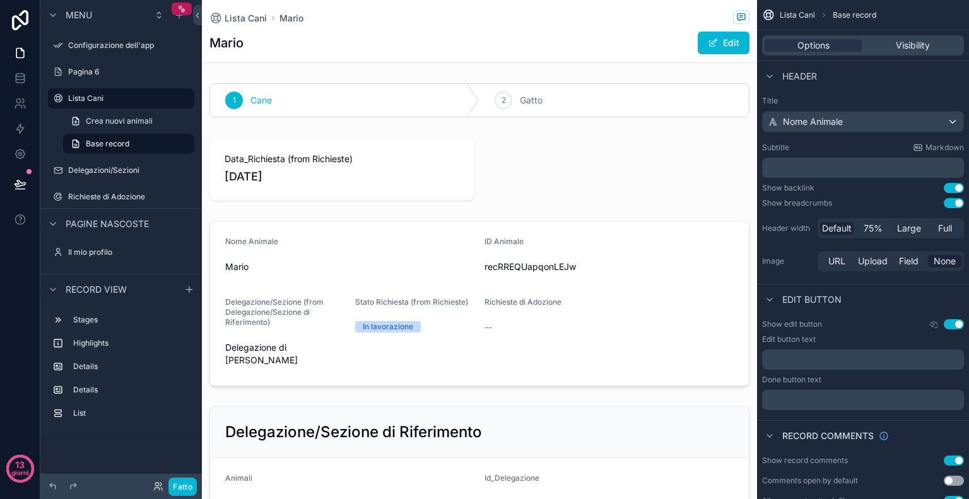
click at [607, 102] on div "contenuto scorrevole" at bounding box center [479, 100] width 555 height 44
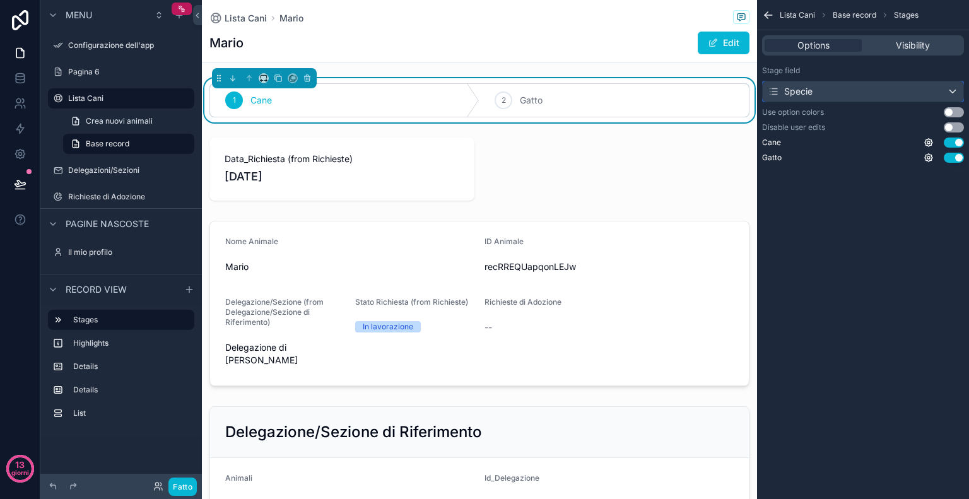
click at [895, 93] on div "Specie" at bounding box center [862, 91] width 201 height 20
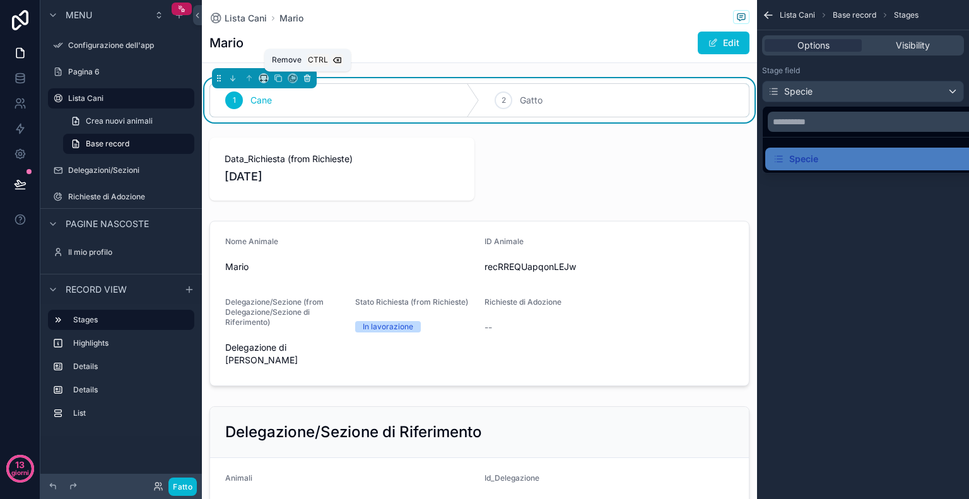
click at [306, 76] on icon "contenuto scorrevole" at bounding box center [307, 75] width 3 height 1
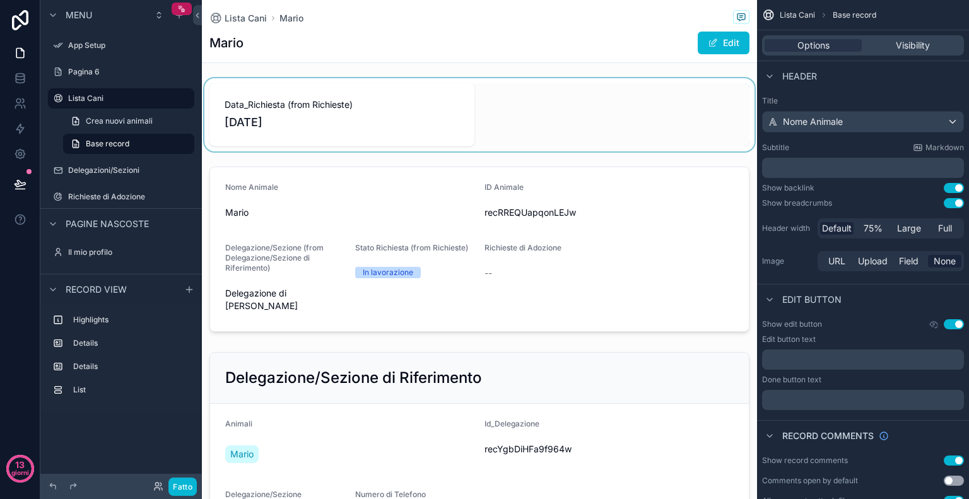
click at [446, 93] on div "contenuto scorrevole" at bounding box center [479, 114] width 555 height 73
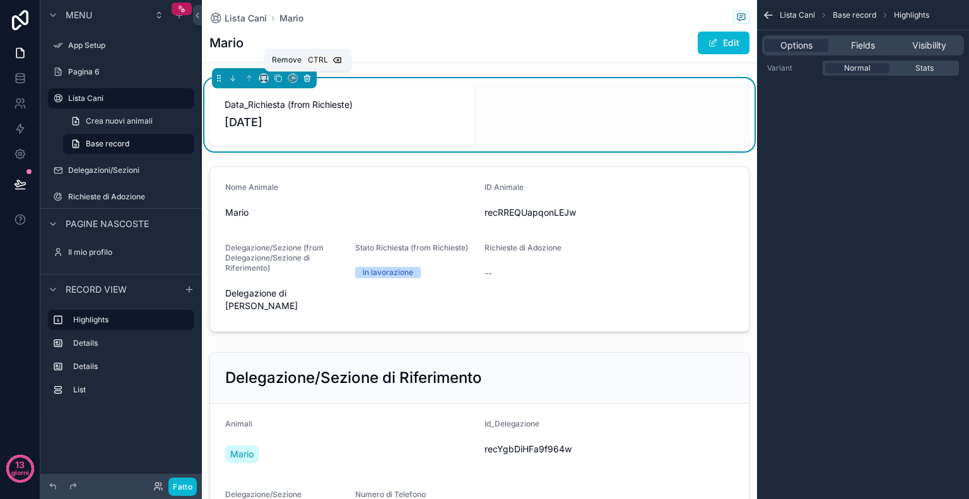
click at [306, 78] on icon "contenuto scorrevole" at bounding box center [306, 79] width 0 height 3
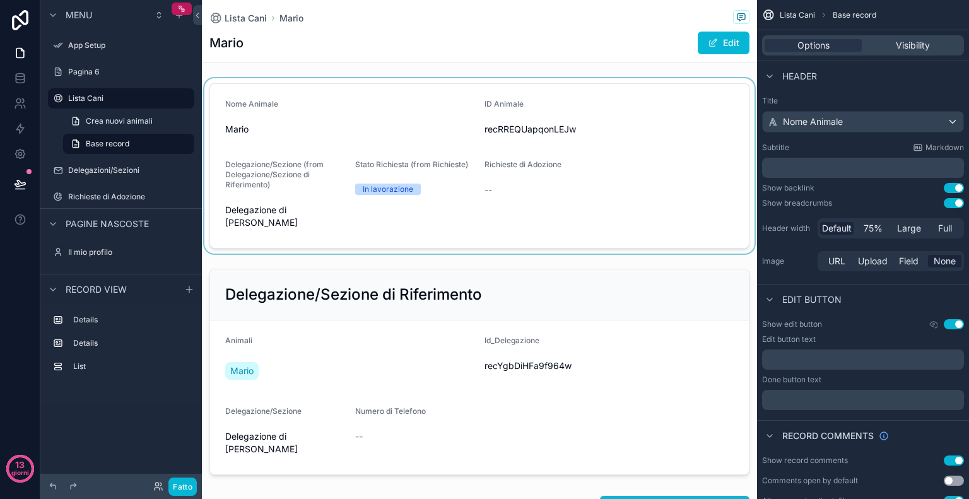
click at [690, 140] on div "contenuto scorrevole" at bounding box center [479, 165] width 555 height 175
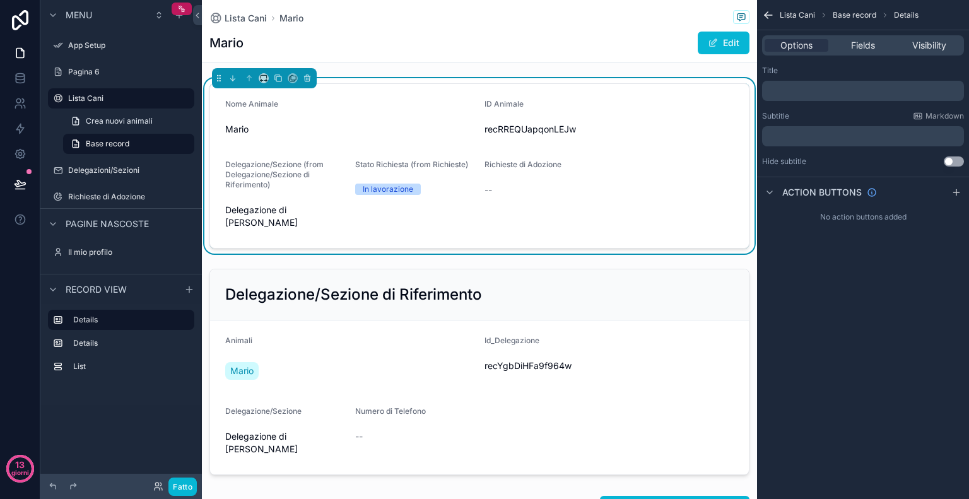
click at [242, 44] on h1 "Mario" at bounding box center [226, 43] width 34 height 18
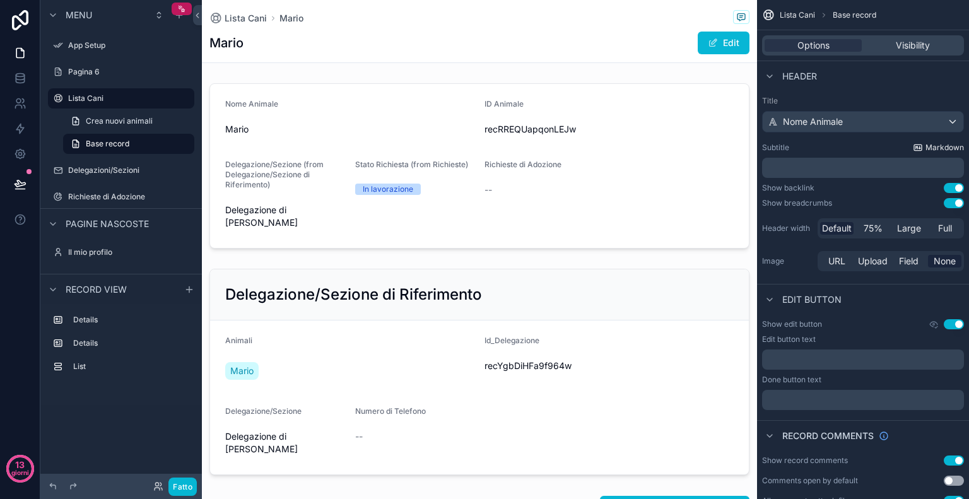
click at [937, 149] on span "Markdown" at bounding box center [944, 148] width 38 height 10
click at [840, 121] on span "Nome Animale" at bounding box center [813, 121] width 60 height 13
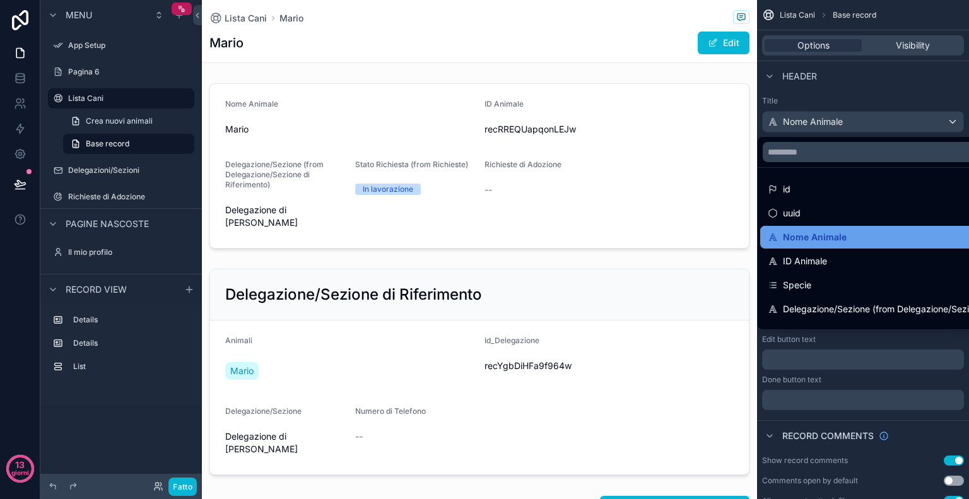
click at [827, 233] on span "Nome Animale" at bounding box center [815, 237] width 64 height 15
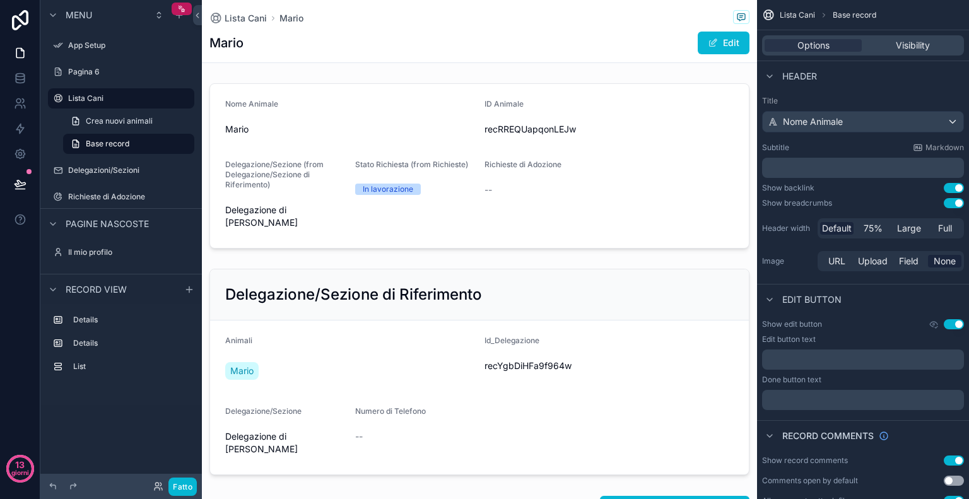
click at [797, 164] on p "﻿" at bounding box center [864, 167] width 194 height 13
click at [827, 146] on div "Subtitle Markdown" at bounding box center [863, 148] width 202 height 10
click at [771, 81] on div "contenuto scorrevole" at bounding box center [769, 76] width 15 height 15
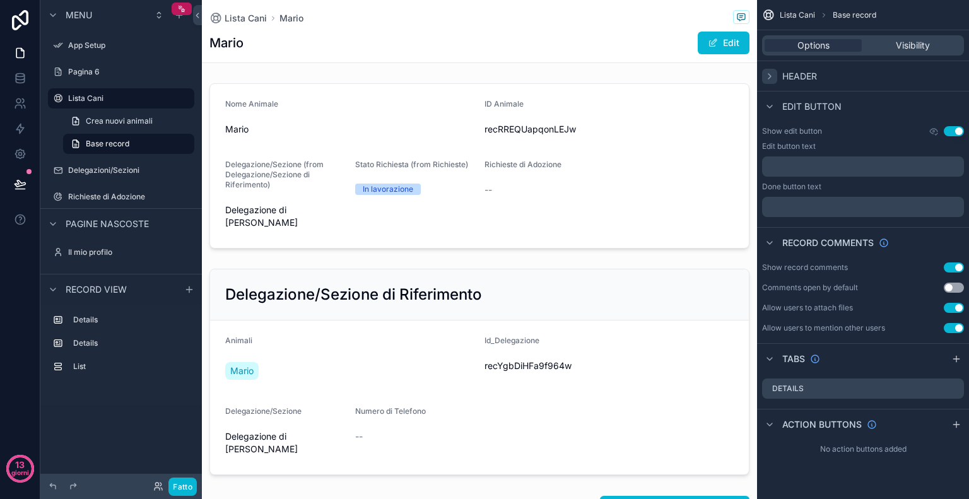
click at [771, 81] on div "contenuto scorrevole" at bounding box center [769, 76] width 15 height 15
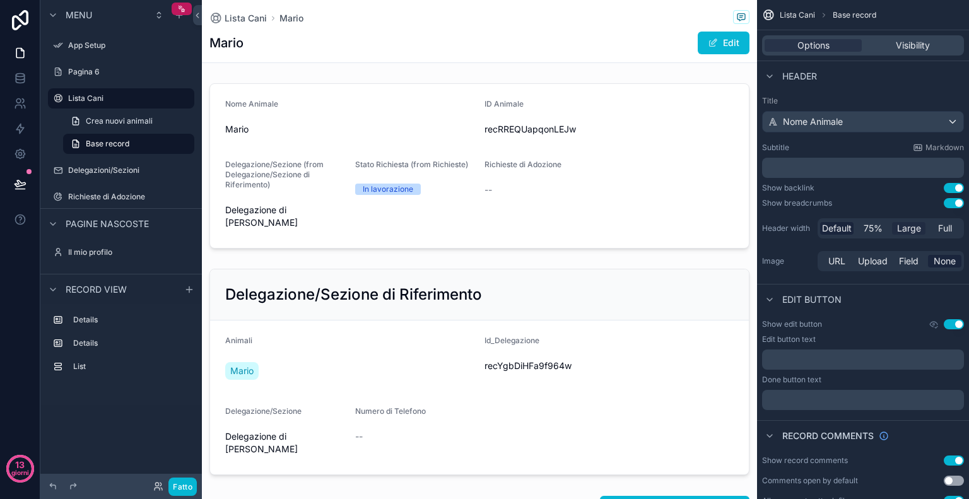
click at [905, 226] on span "Large" at bounding box center [909, 228] width 24 height 13
click at [934, 228] on div "Full" at bounding box center [944, 228] width 33 height 13
click at [841, 223] on span "Default" at bounding box center [837, 228] width 30 height 13
click at [865, 226] on span "75%" at bounding box center [872, 228] width 19 height 13
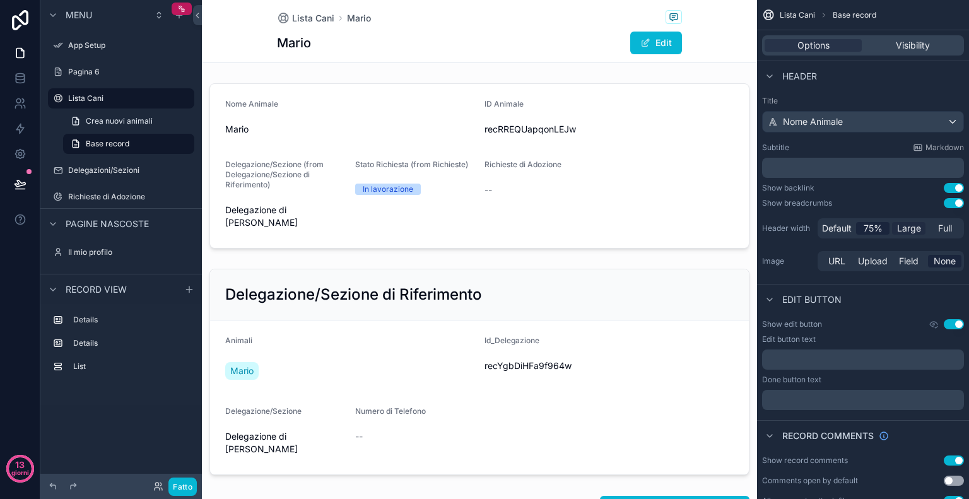
click at [905, 227] on span "Large" at bounding box center [909, 228] width 24 height 13
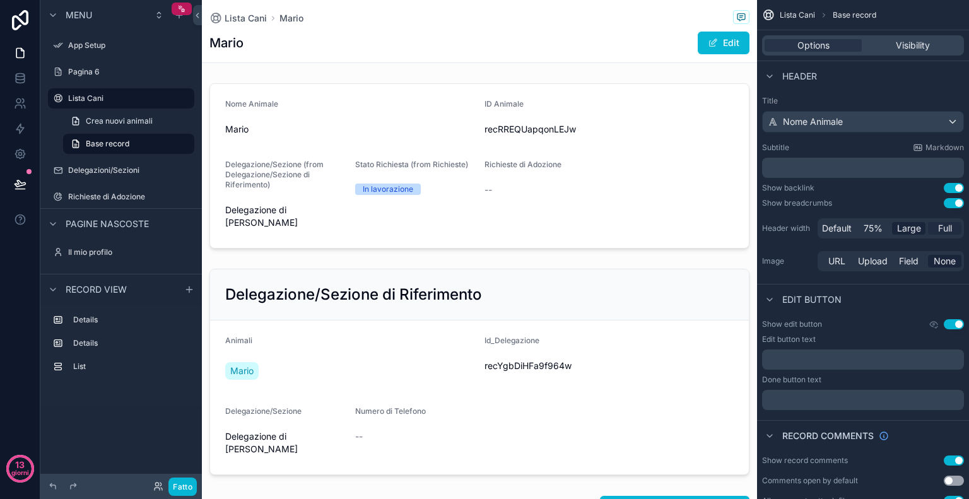
click at [939, 228] on span "Full" at bounding box center [945, 228] width 14 height 13
click at [952, 199] on button "Use setting" at bounding box center [953, 203] width 20 height 10
click at [951, 191] on button "Use setting" at bounding box center [953, 188] width 20 height 10
click at [949, 202] on button "Use setting" at bounding box center [953, 203] width 20 height 10
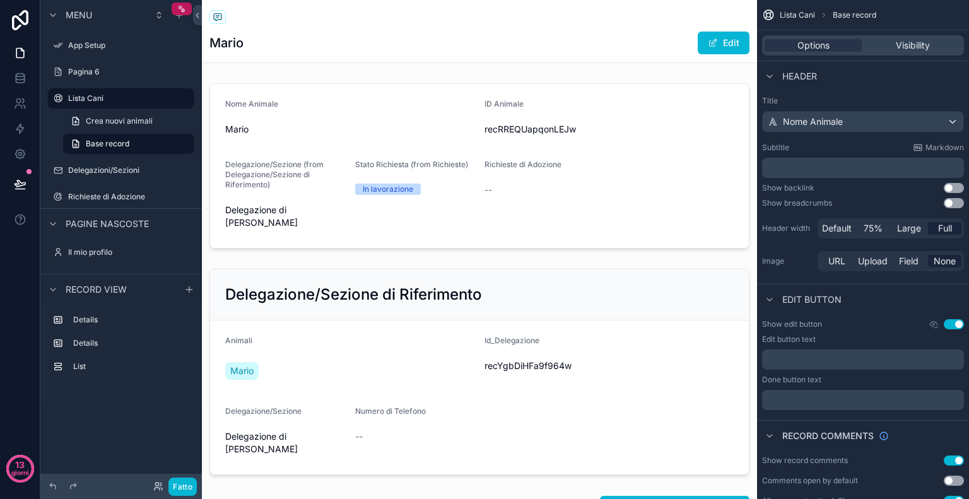
click at [949, 202] on button "Use setting" at bounding box center [953, 203] width 20 height 10
click at [962, 189] on div "Lista Cani Base record Options Visibility Header Title Nome Animale Subtitle Ma…" at bounding box center [863, 249] width 212 height 499
click at [959, 189] on button "Use setting" at bounding box center [953, 188] width 20 height 10
click at [919, 123] on div "Nome Animale" at bounding box center [862, 122] width 201 height 20
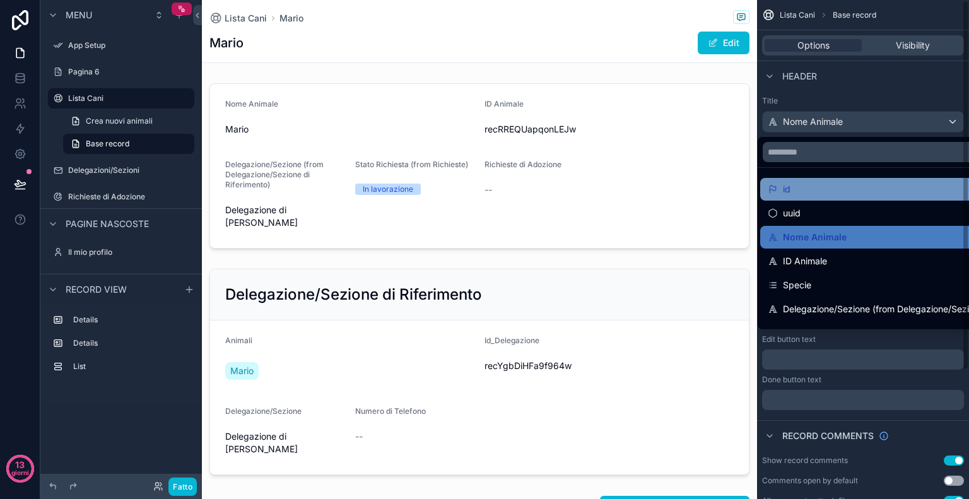
click at [888, 187] on div "id" at bounding box center [906, 189] width 279 height 15
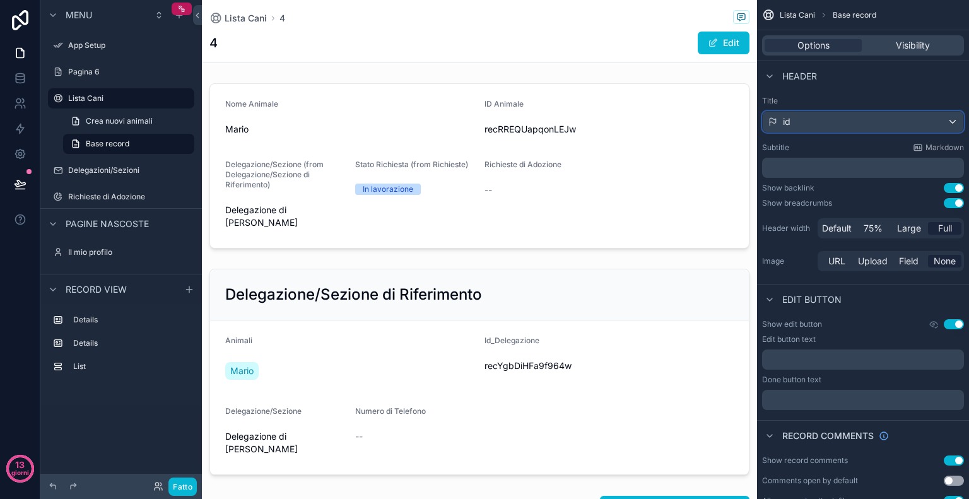
click at [921, 120] on div "id" at bounding box center [862, 122] width 201 height 20
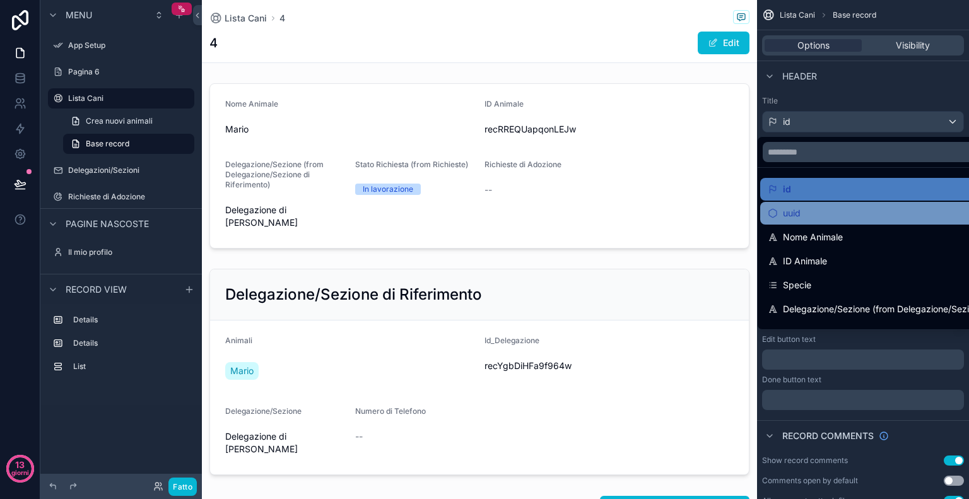
click at [844, 224] on div "uuid" at bounding box center [907, 213] width 294 height 23
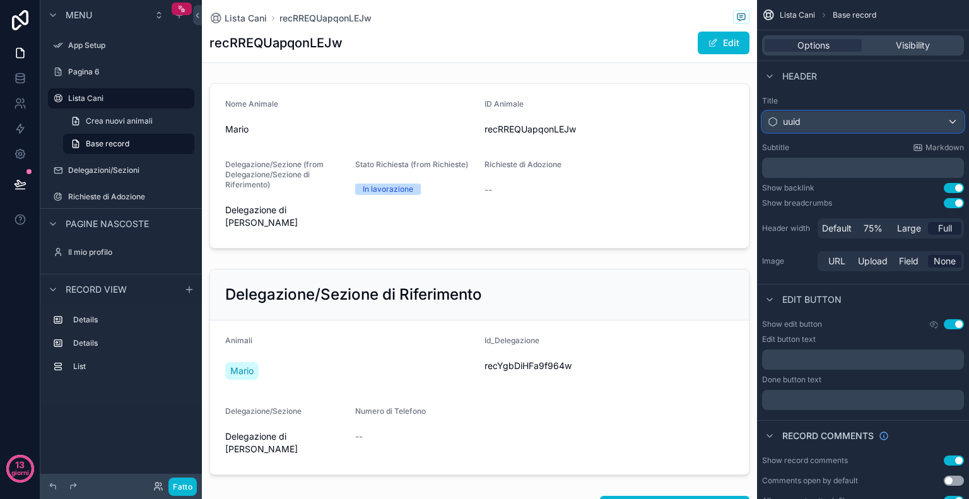
click at [915, 121] on div "uuid" at bounding box center [862, 122] width 201 height 20
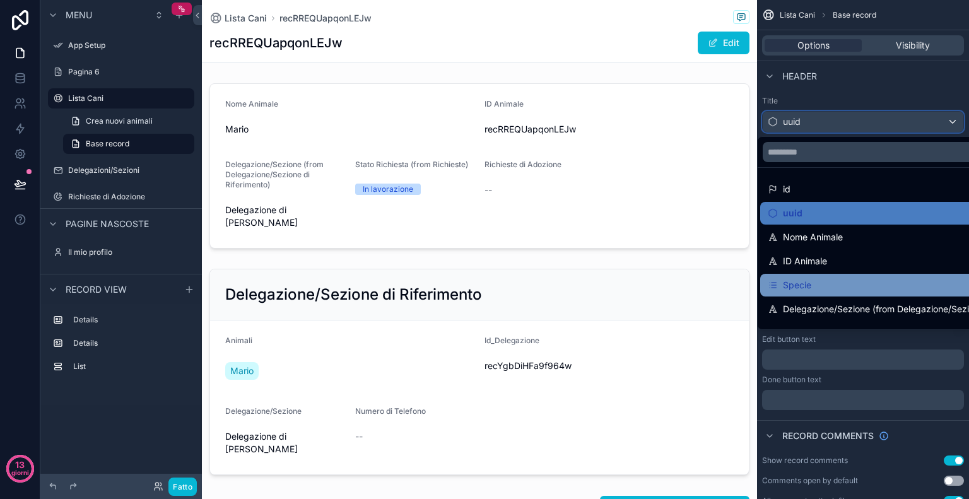
scroll to position [18, 0]
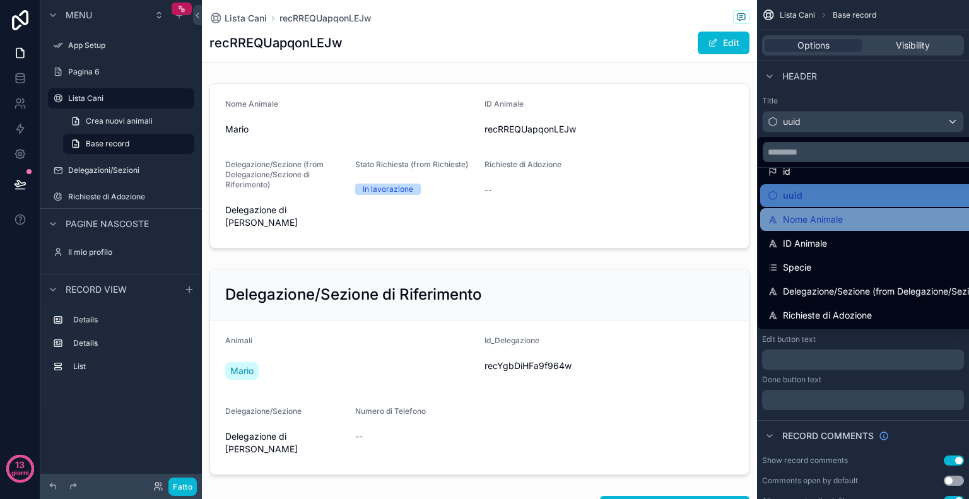
click at [840, 213] on span "Nome Animale" at bounding box center [813, 219] width 60 height 15
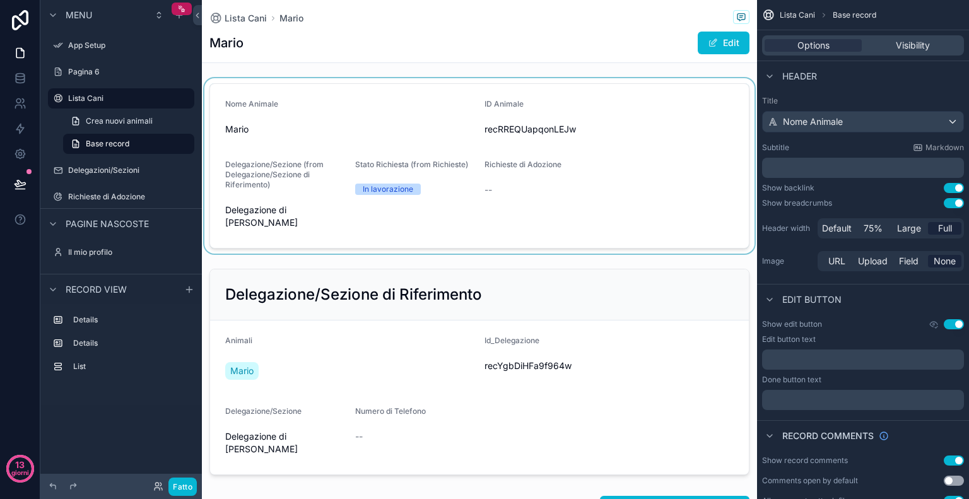
click at [277, 116] on div "contenuto scorrevole" at bounding box center [479, 165] width 555 height 175
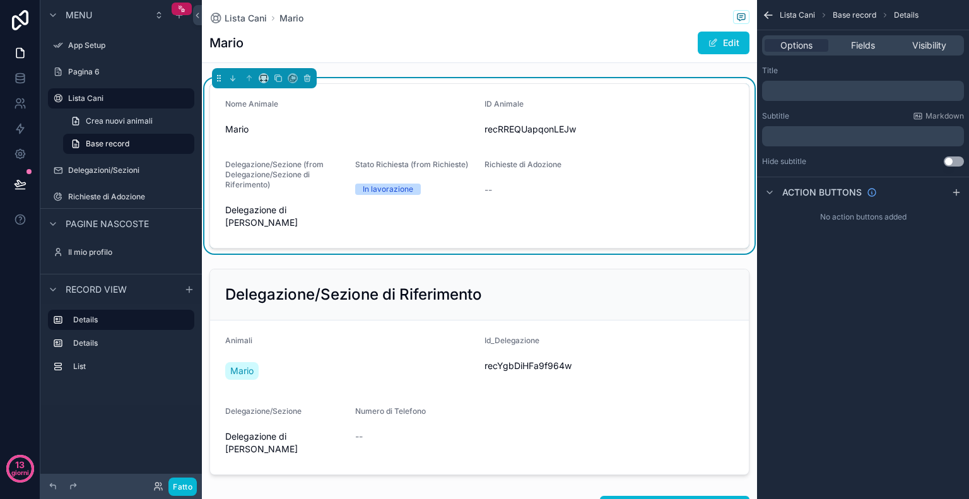
click at [854, 86] on p "﻿" at bounding box center [864, 91] width 194 height 10
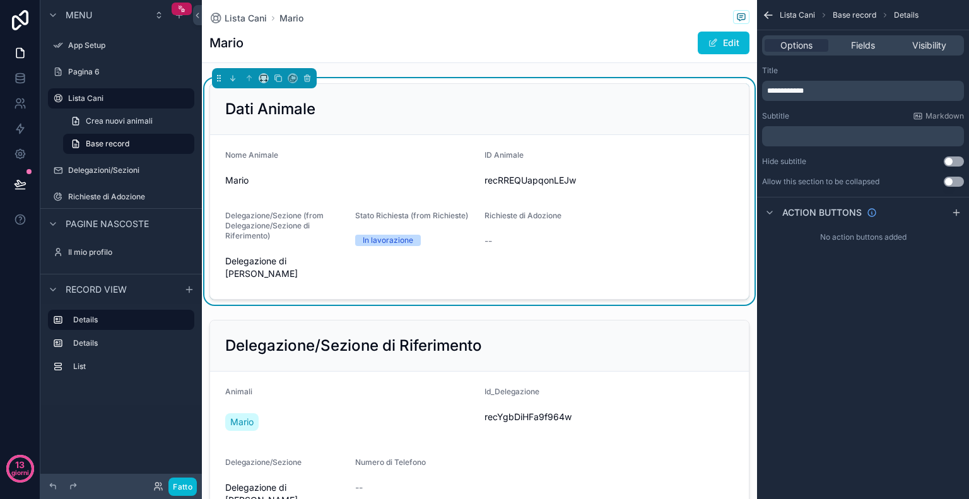
click at [962, 161] on button "Use setting" at bounding box center [953, 161] width 20 height 10
click at [277, 154] on span "Nome Animale" at bounding box center [251, 154] width 53 height 9
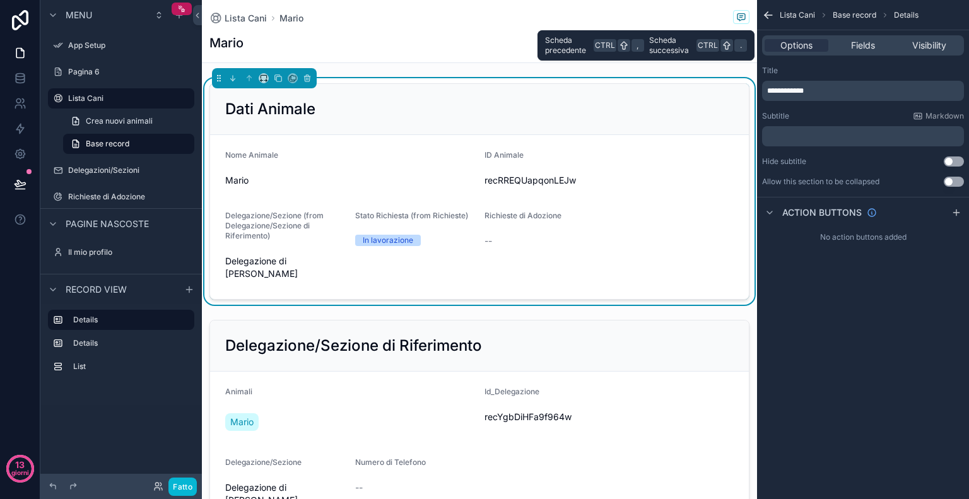
click at [865, 37] on div "Options Fields Visibility" at bounding box center [863, 45] width 202 height 20
click at [865, 42] on span "Fields" at bounding box center [863, 45] width 24 height 13
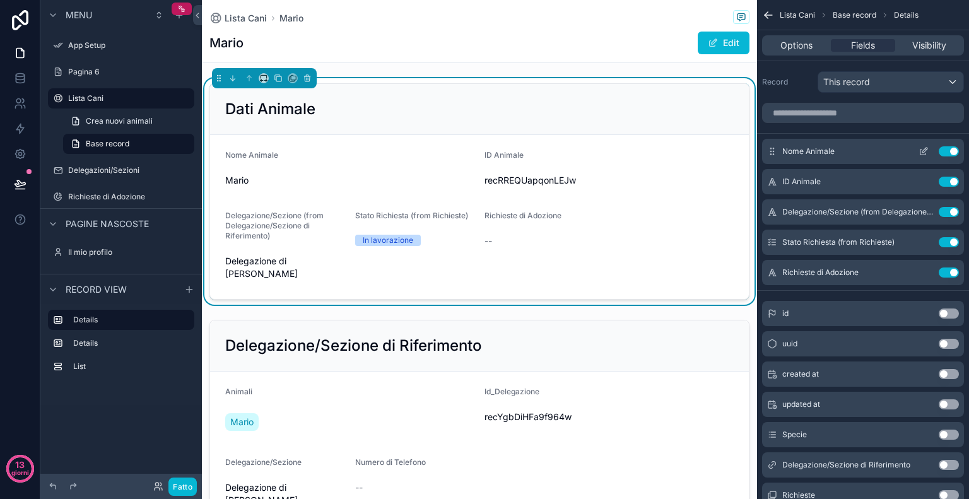
click at [921, 151] on icon "contenuto scorrevole" at bounding box center [923, 151] width 10 height 10
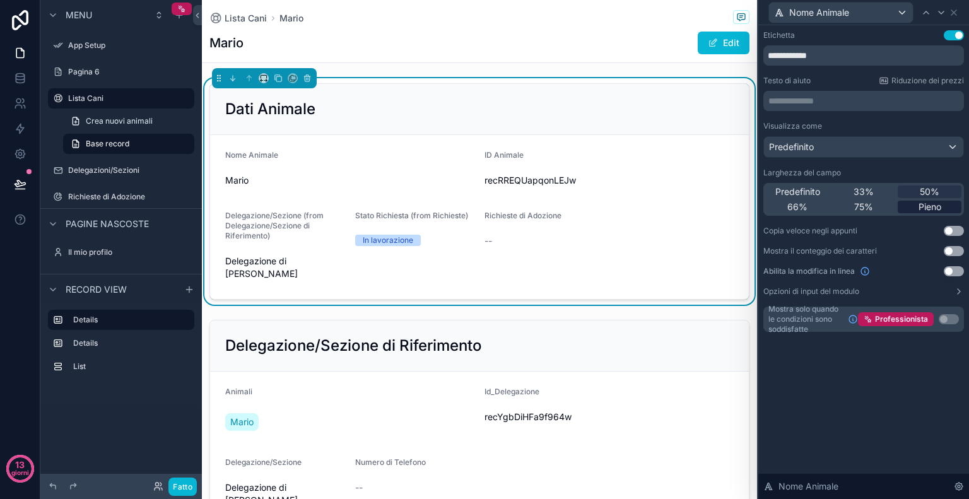
click at [921, 204] on font "Pieno" at bounding box center [929, 206] width 23 height 11
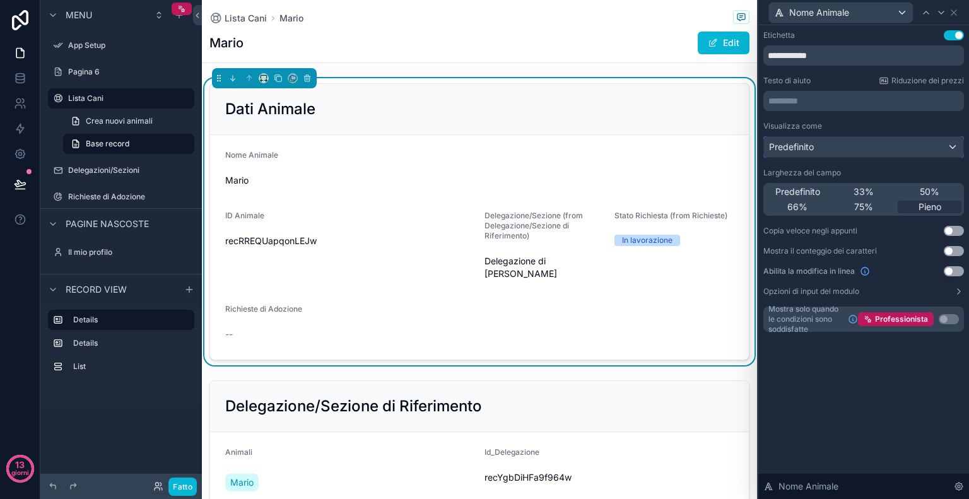
click at [875, 142] on div "Predefinito" at bounding box center [863, 147] width 199 height 20
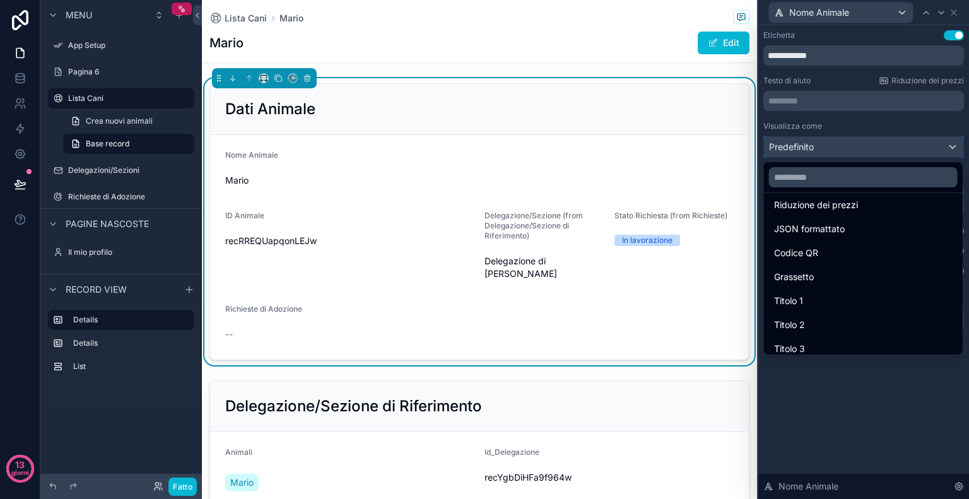
scroll to position [106, 0]
click at [830, 296] on div "Titolo 1" at bounding box center [863, 300] width 178 height 15
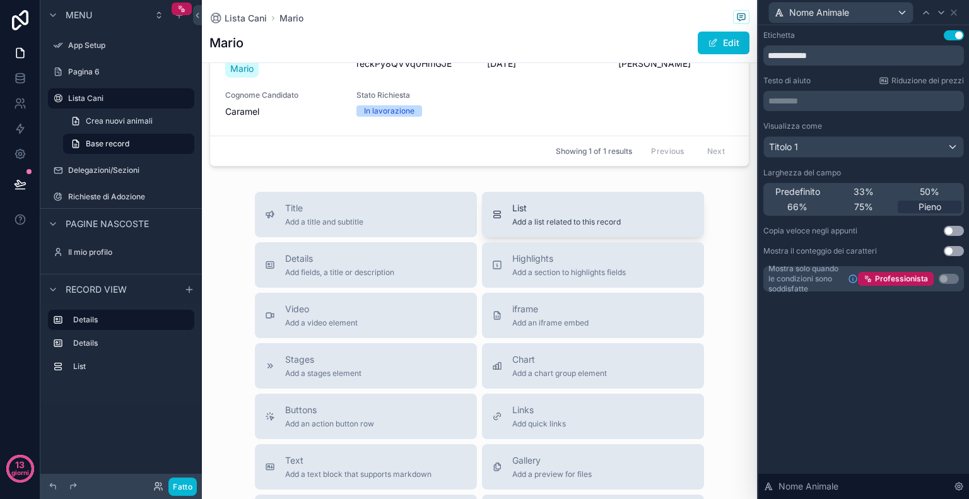
scroll to position [626, 0]
click at [581, 202] on span "List" at bounding box center [566, 208] width 108 height 13
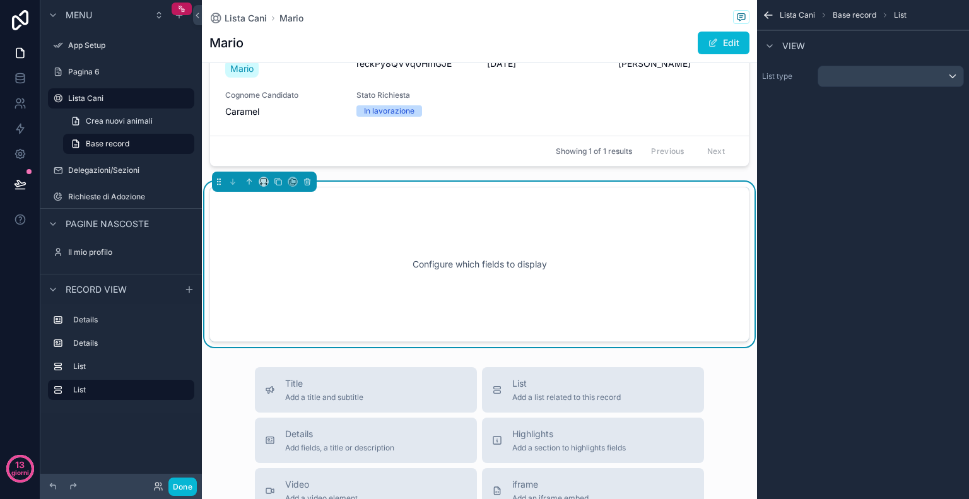
scroll to position [638, 0]
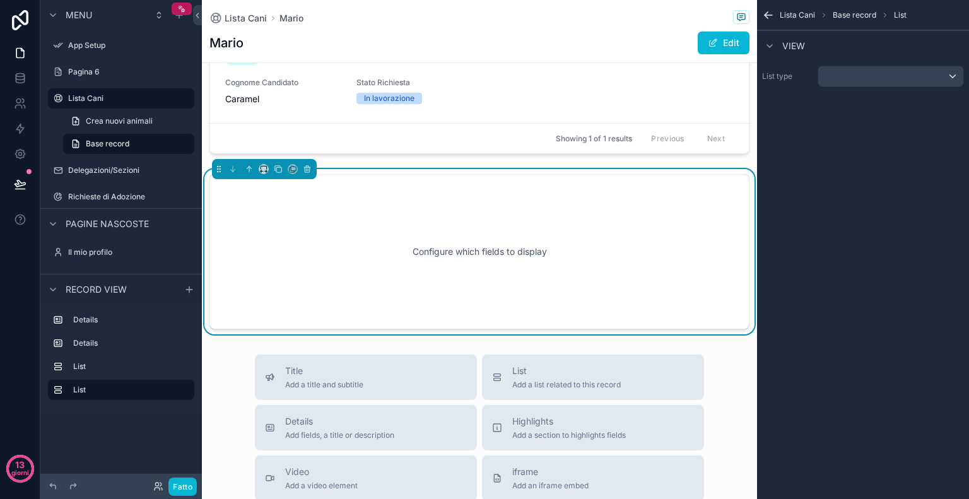
click at [614, 243] on div "Configure which fields to display" at bounding box center [479, 252] width 498 height 114
click at [874, 78] on div "contenuto scorrevole" at bounding box center [890, 76] width 145 height 20
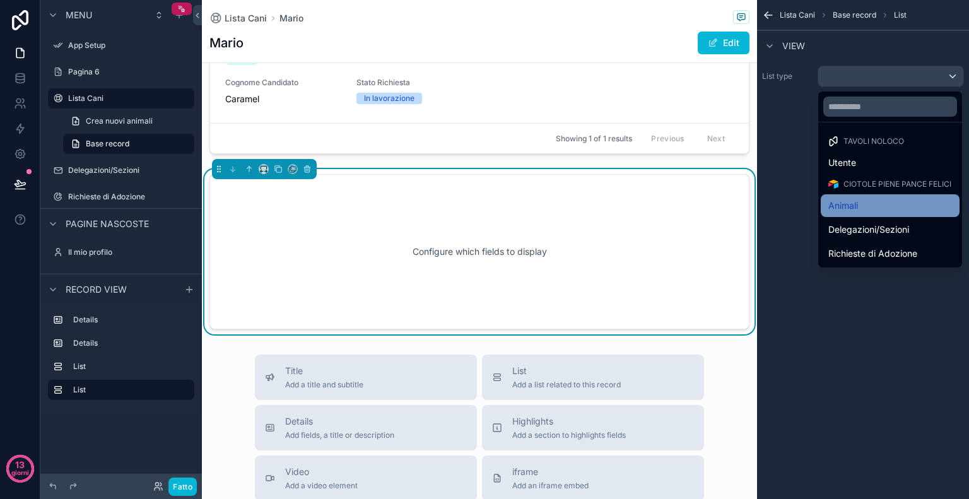
click at [862, 198] on div "Animali" at bounding box center [890, 205] width 124 height 15
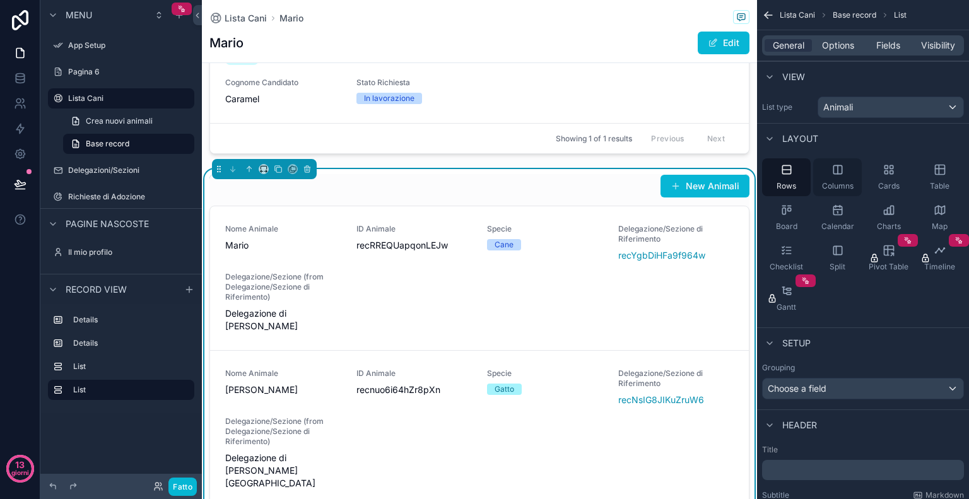
click at [847, 182] on span "Columns" at bounding box center [838, 186] width 32 height 10
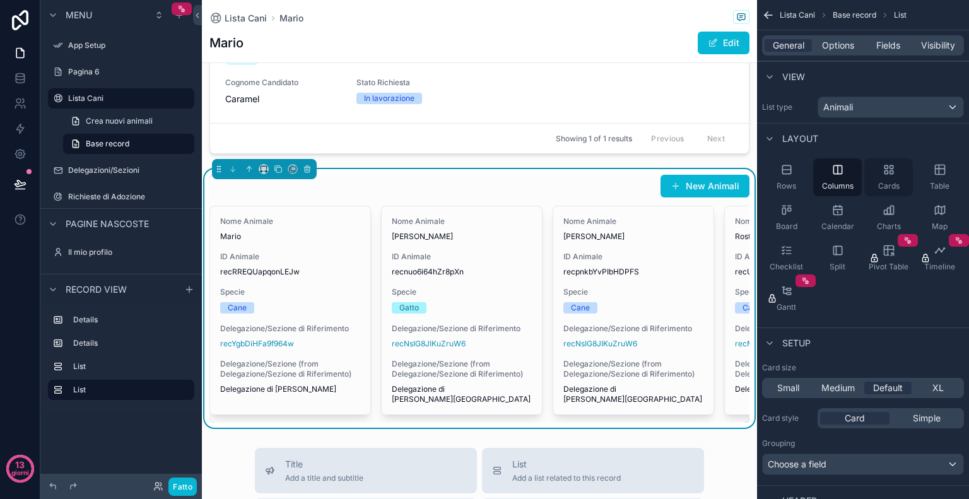
click at [879, 181] on span "Cards" at bounding box center [888, 186] width 21 height 10
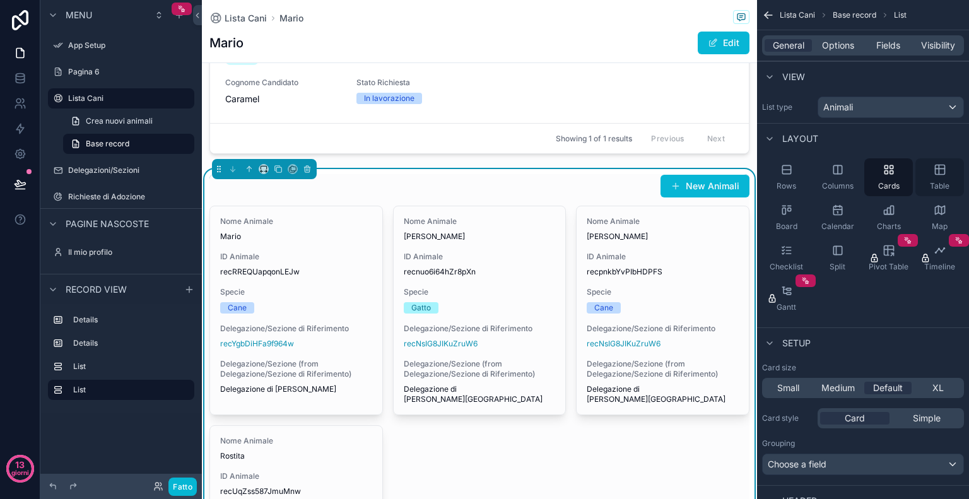
click at [931, 178] on div "Table" at bounding box center [939, 177] width 49 height 38
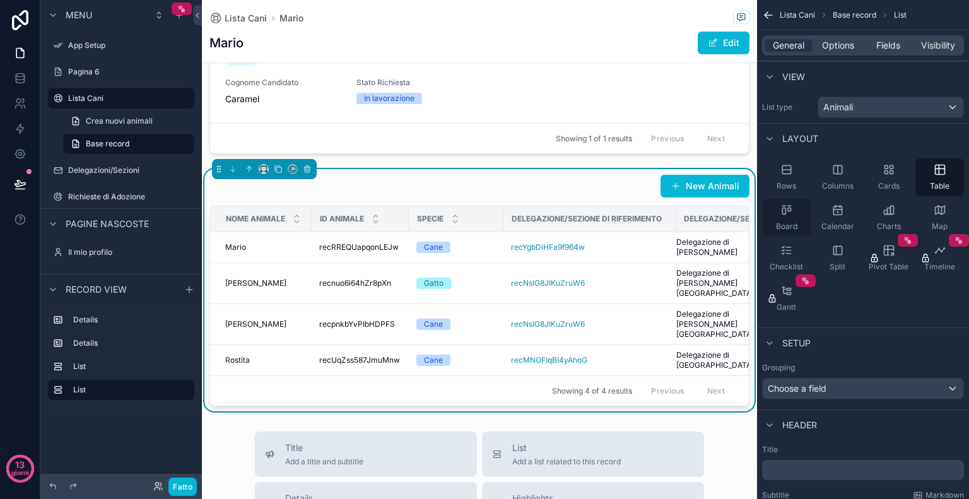
click at [785, 222] on span "Board" at bounding box center [786, 226] width 21 height 10
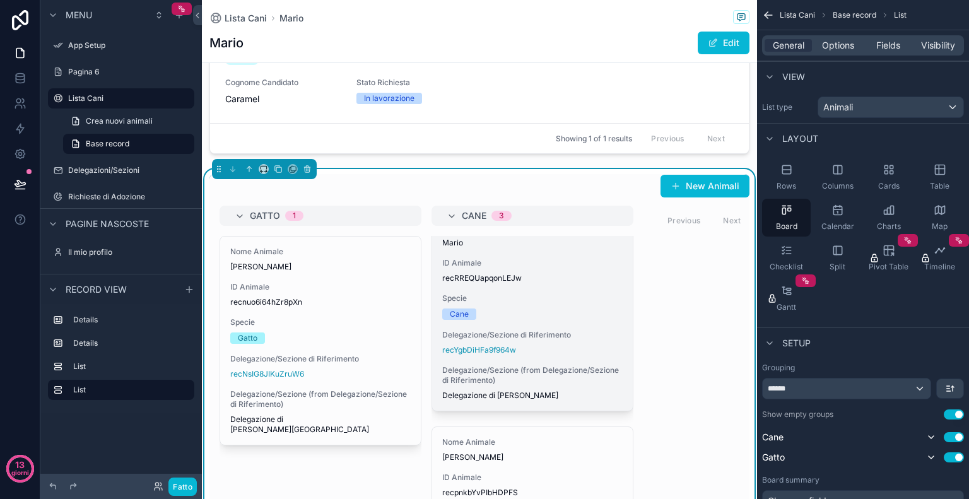
scroll to position [27, 0]
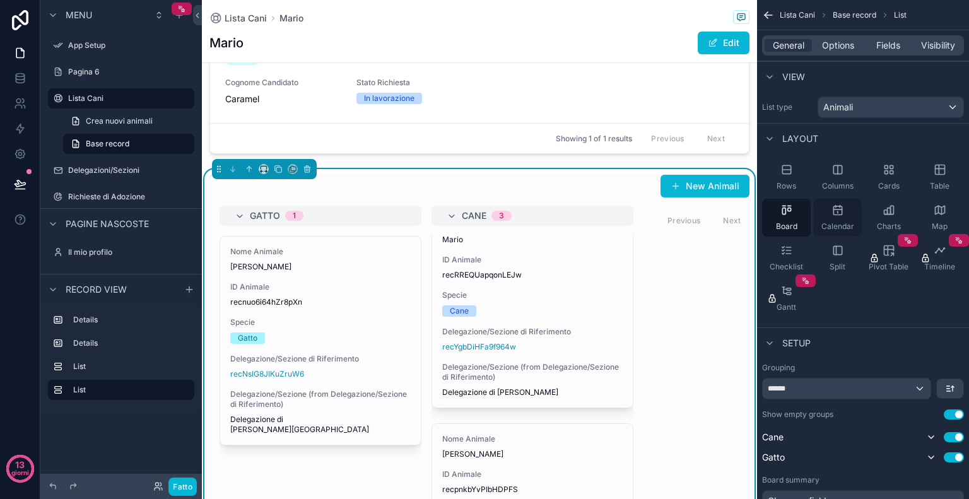
click at [846, 214] on div "Calendar" at bounding box center [837, 218] width 49 height 38
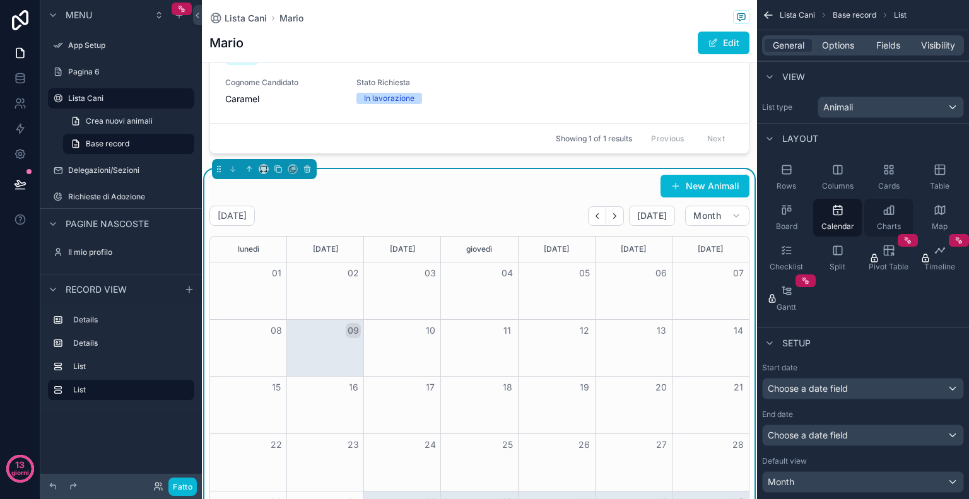
click at [883, 220] on div "Charts" at bounding box center [888, 218] width 49 height 38
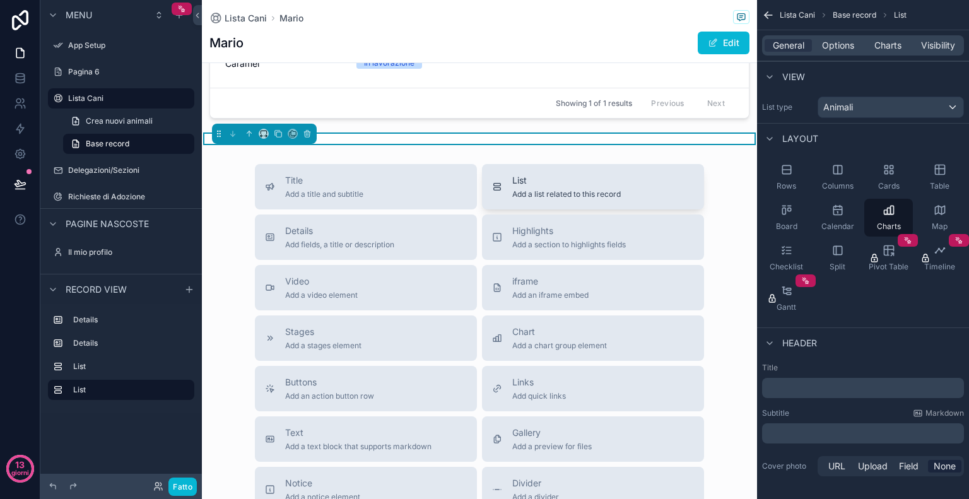
scroll to position [703, 0]
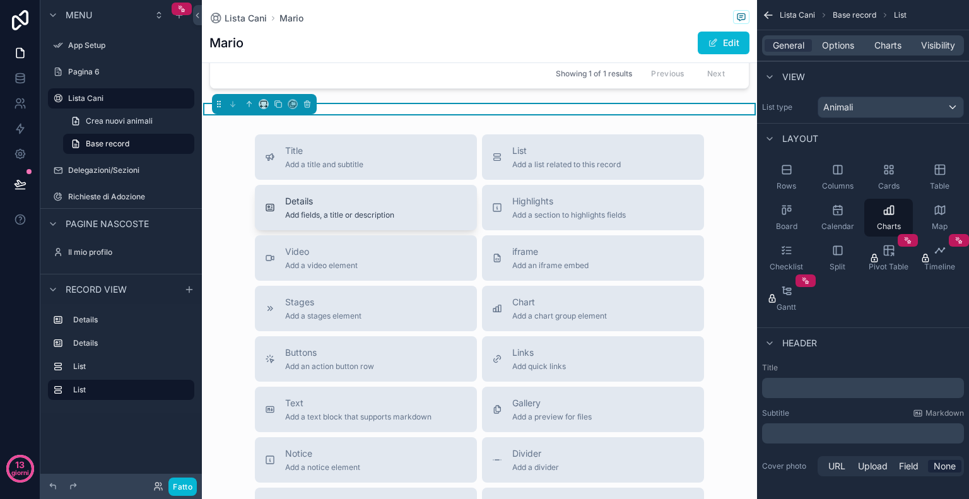
click at [369, 212] on span "Add fields, a title or description" at bounding box center [339, 215] width 109 height 10
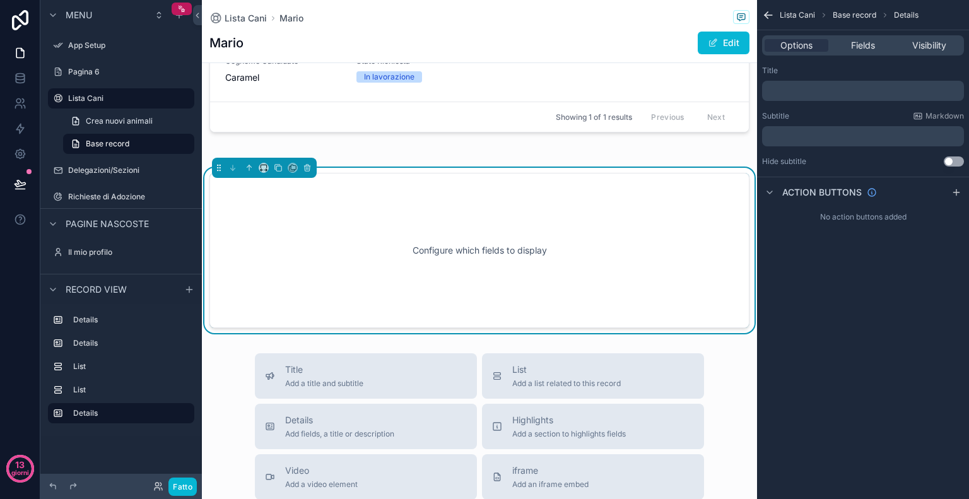
scroll to position [658, 0]
click at [865, 46] on span "Fields" at bounding box center [863, 45] width 24 height 13
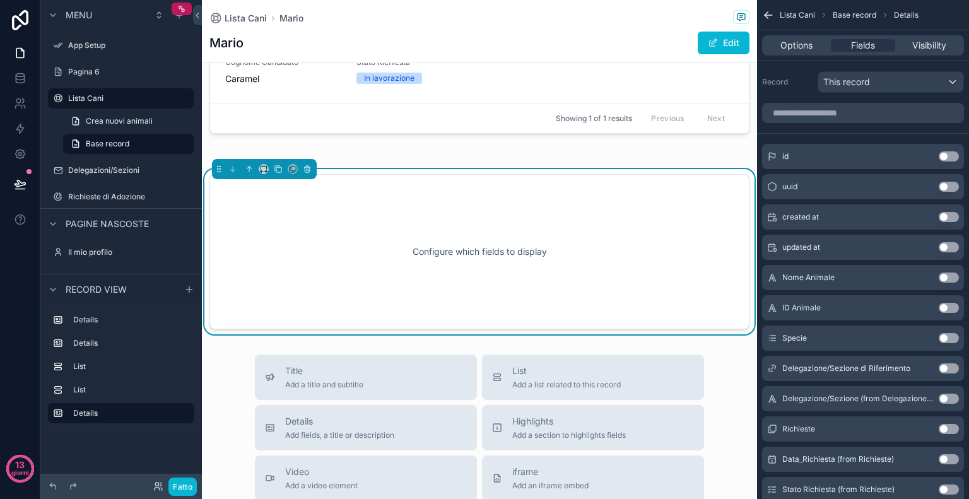
click at [950, 154] on button "Use setting" at bounding box center [948, 156] width 20 height 10
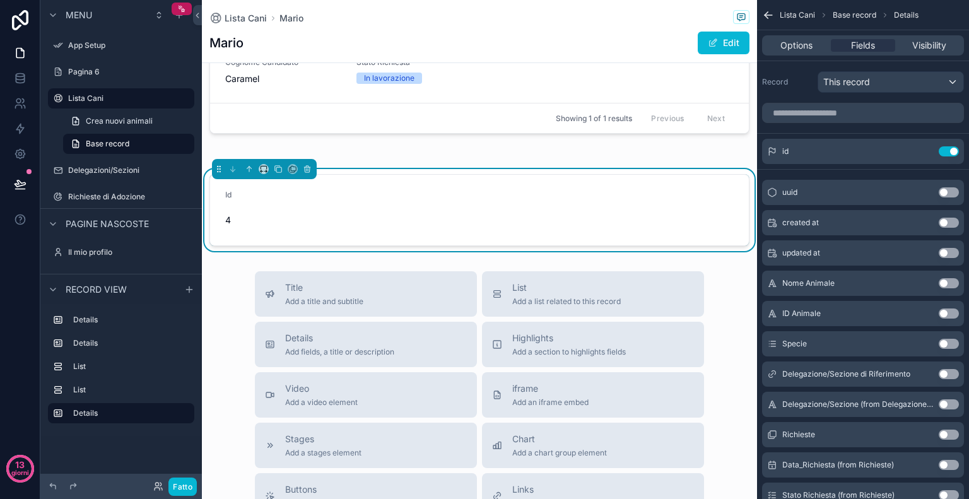
click at [952, 191] on button "Use setting" at bounding box center [948, 192] width 20 height 10
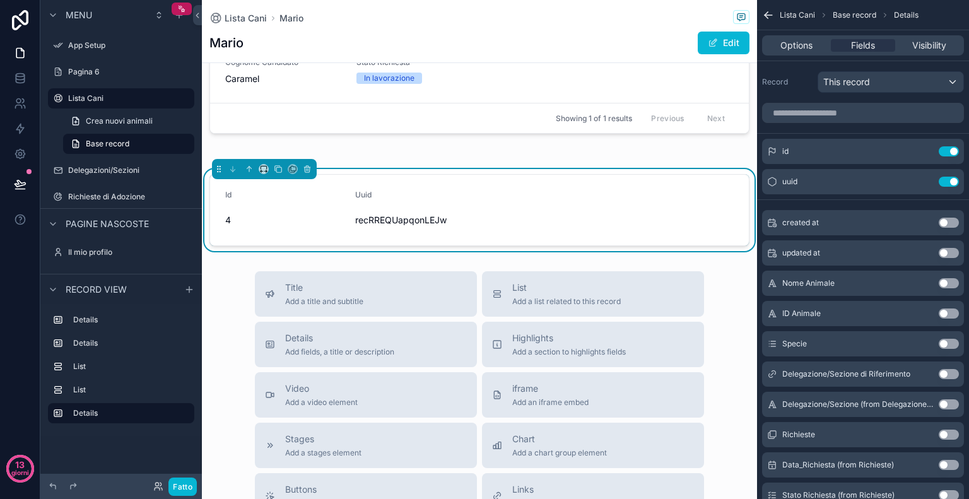
click at [952, 222] on button "Use setting" at bounding box center [948, 223] width 20 height 10
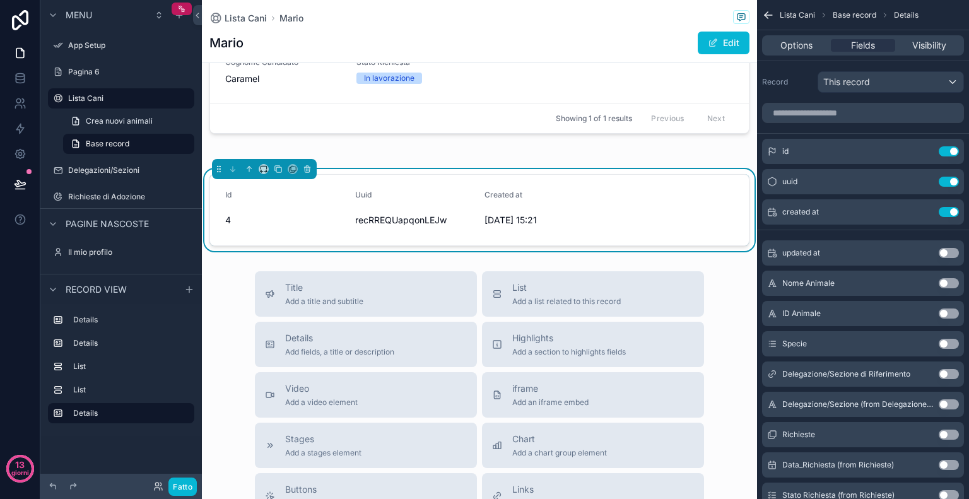
click at [952, 253] on button "Use setting" at bounding box center [948, 253] width 20 height 10
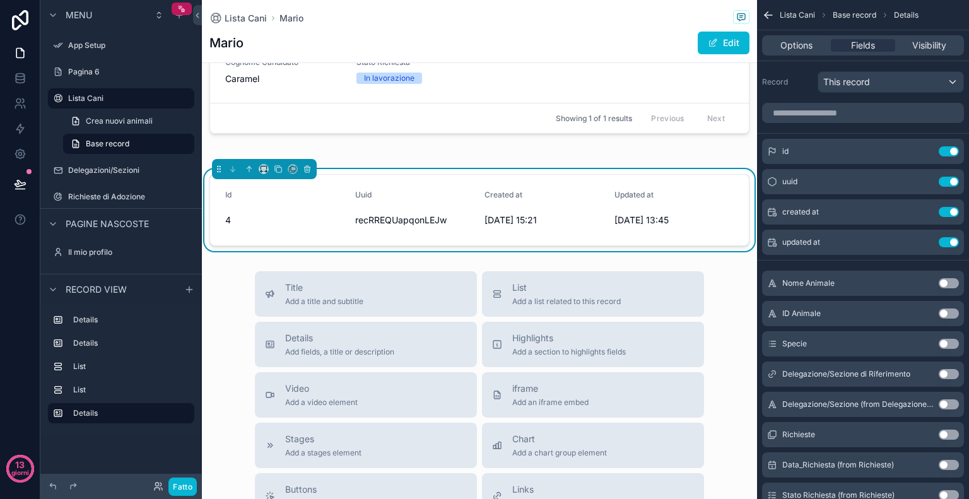
click at [950, 272] on div "Nome Animale Use setting" at bounding box center [863, 283] width 202 height 25
click at [950, 284] on button "Use setting" at bounding box center [948, 283] width 20 height 10
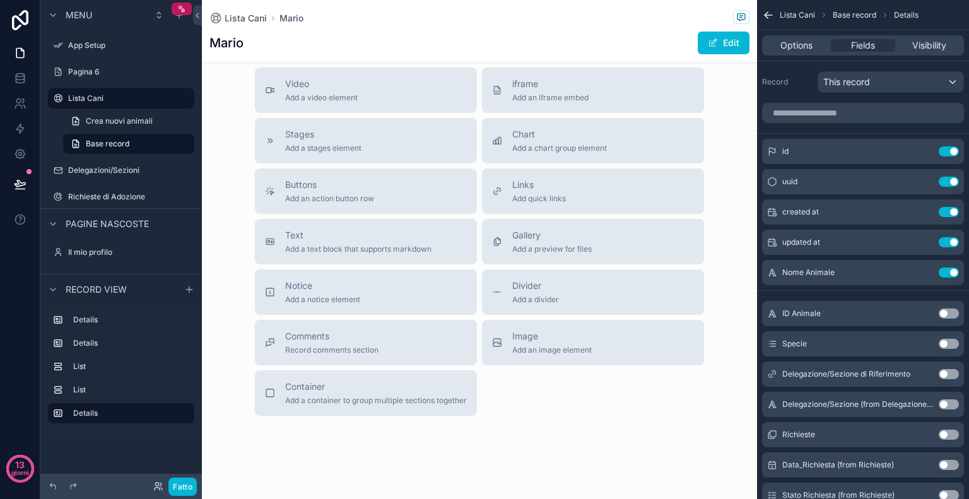
scroll to position [1039, 0]
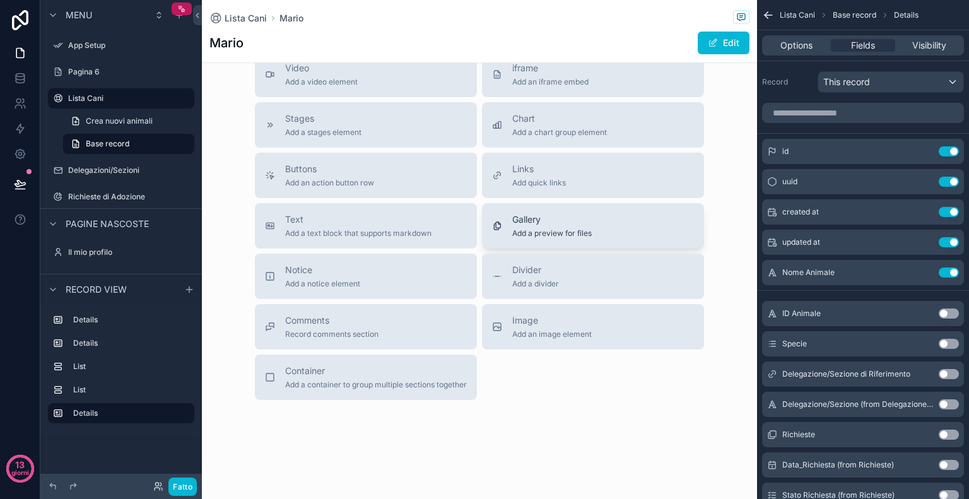
click at [547, 224] on div "Gallery Add a preview for files" at bounding box center [551, 225] width 79 height 25
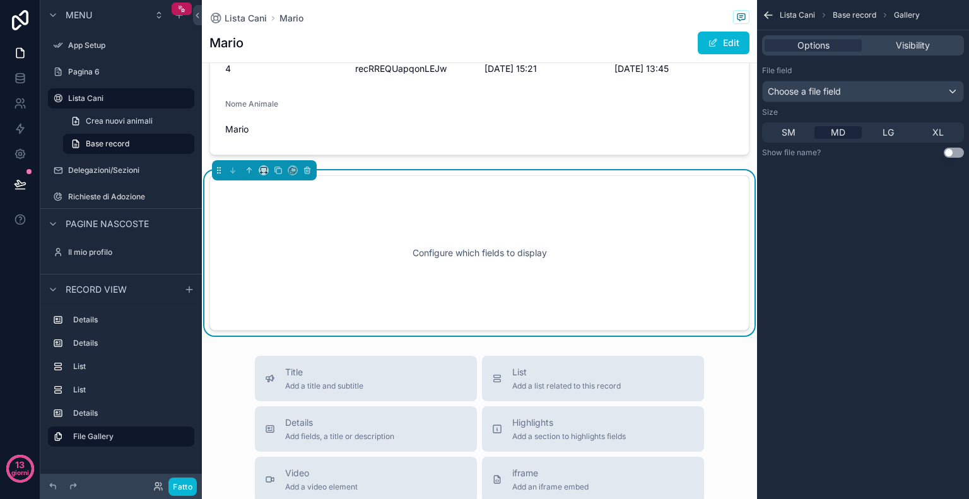
scroll to position [810, 0]
click at [827, 86] on span "Choose a file field" at bounding box center [803, 91] width 73 height 11
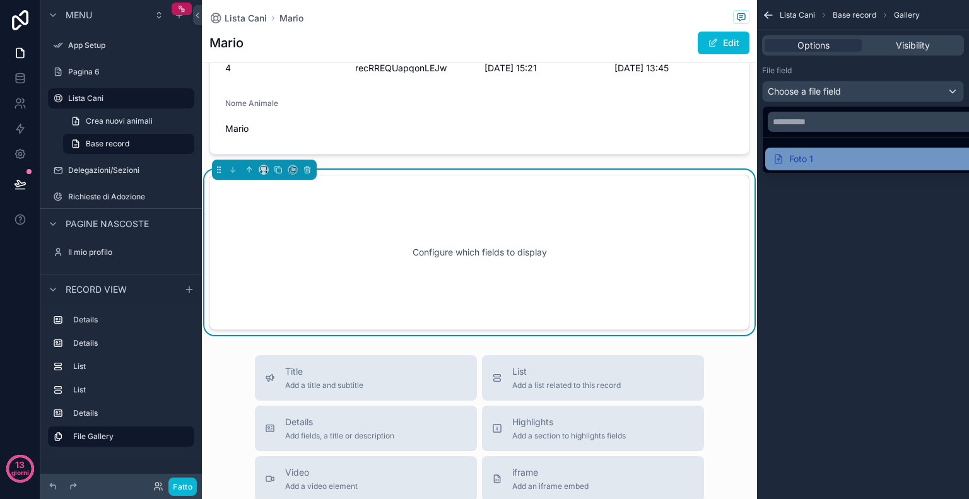
click at [800, 162] on font "Foto 1" at bounding box center [801, 158] width 24 height 11
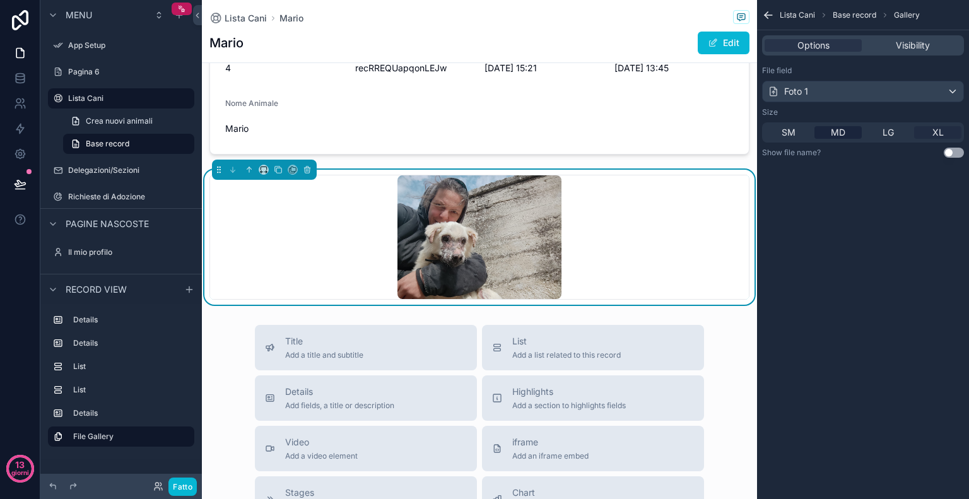
click at [938, 136] on span "XL" at bounding box center [937, 132] width 11 height 13
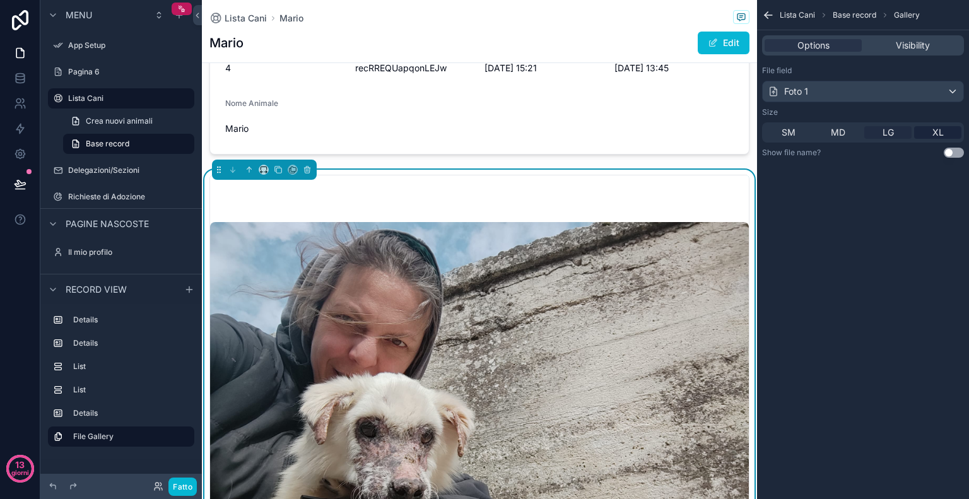
click at [882, 129] on span "LG" at bounding box center [887, 132] width 11 height 13
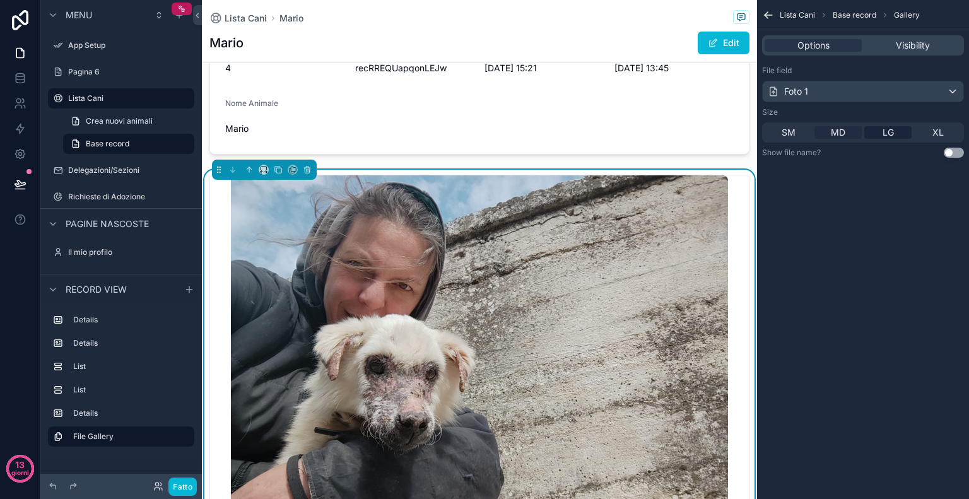
click at [842, 133] on span "MD" at bounding box center [837, 132] width 15 height 13
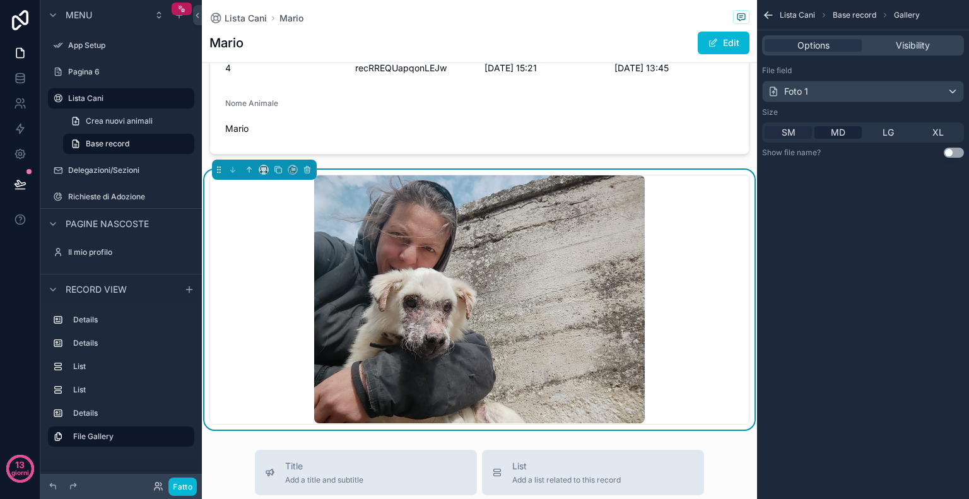
click at [797, 131] on div "SM" at bounding box center [787, 132] width 47 height 13
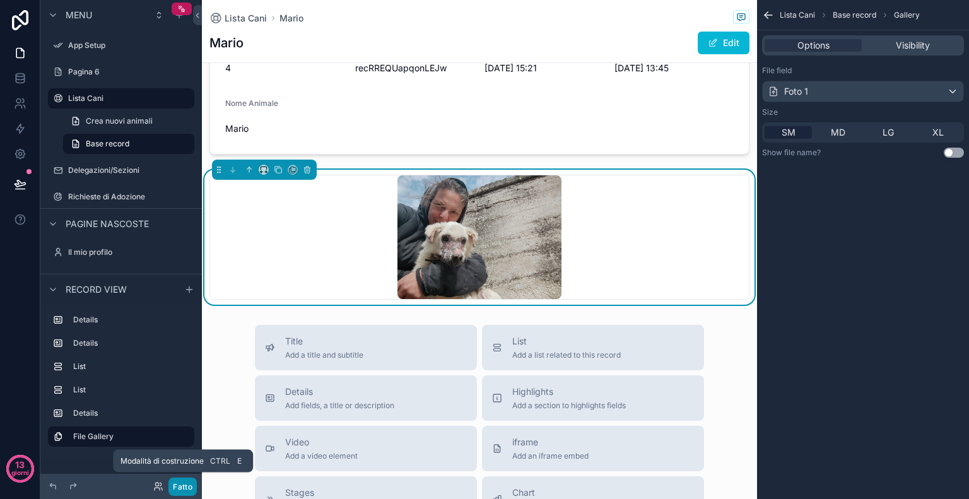
click at [178, 486] on font "Fatto" at bounding box center [183, 486] width 20 height 9
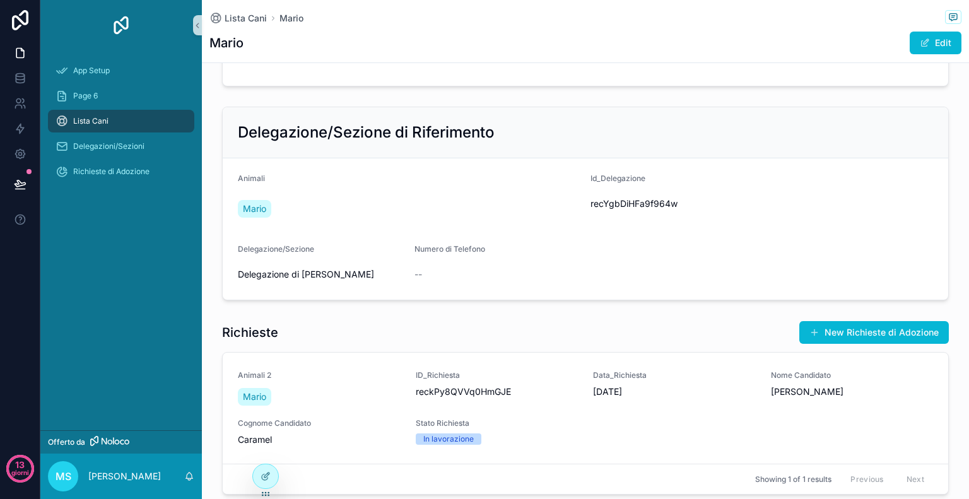
scroll to position [0, 0]
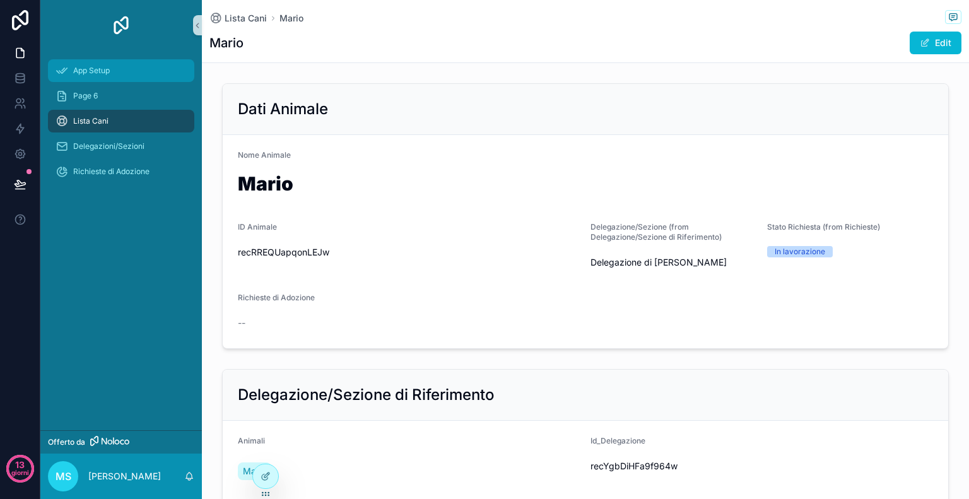
click at [89, 66] on span "App Setup" at bounding box center [91, 71] width 37 height 10
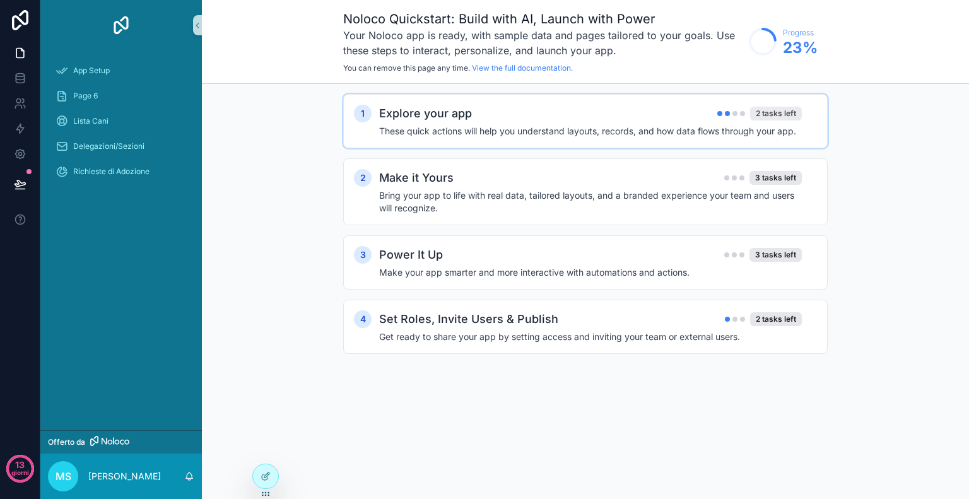
click at [769, 115] on div "2 tasks left" at bounding box center [776, 114] width 52 height 14
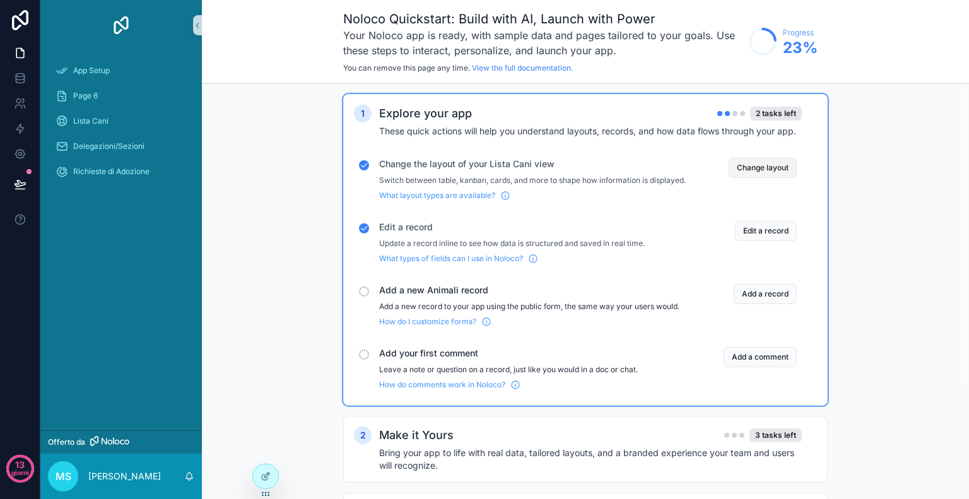
click at [777, 161] on button "Change layout" at bounding box center [762, 168] width 68 height 20
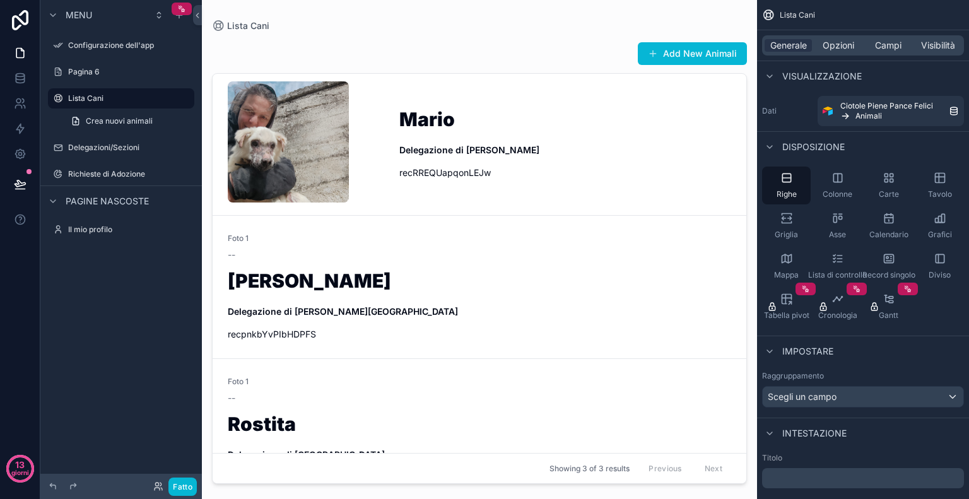
click at [549, 159] on div "contenuto scorrevole" at bounding box center [479, 242] width 555 height 484
click at [395, 107] on link "Mario Delegazione di Mirabella Eclano recRREQUapqonLEJw" at bounding box center [479, 144] width 533 height 141
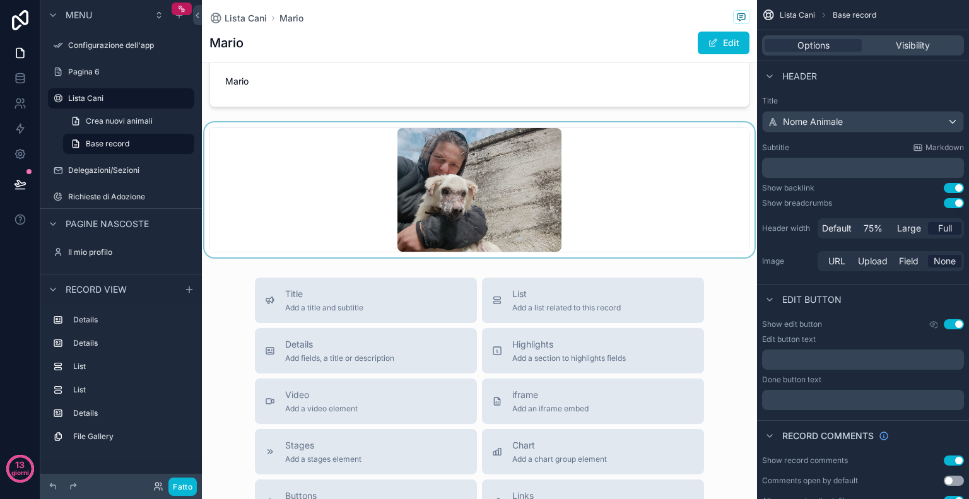
scroll to position [860, 0]
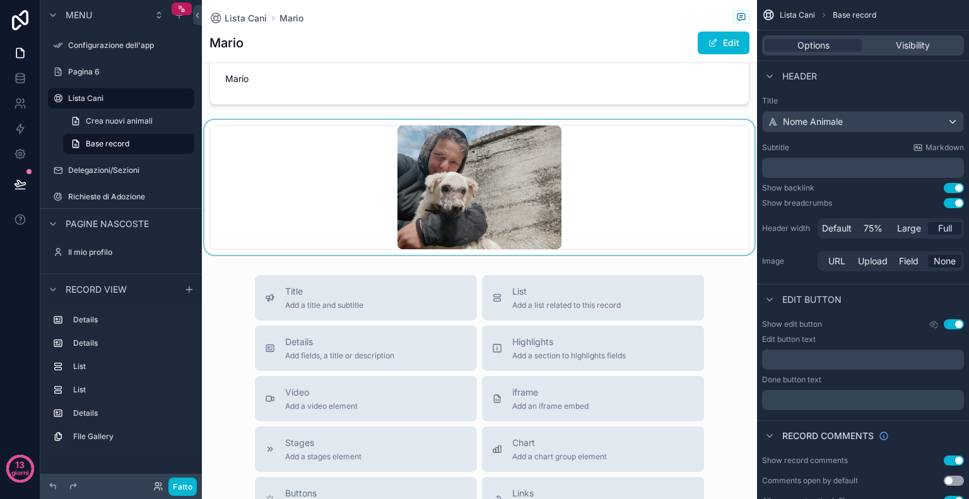
click at [632, 187] on div "contenuto scorrevole" at bounding box center [479, 187] width 555 height 135
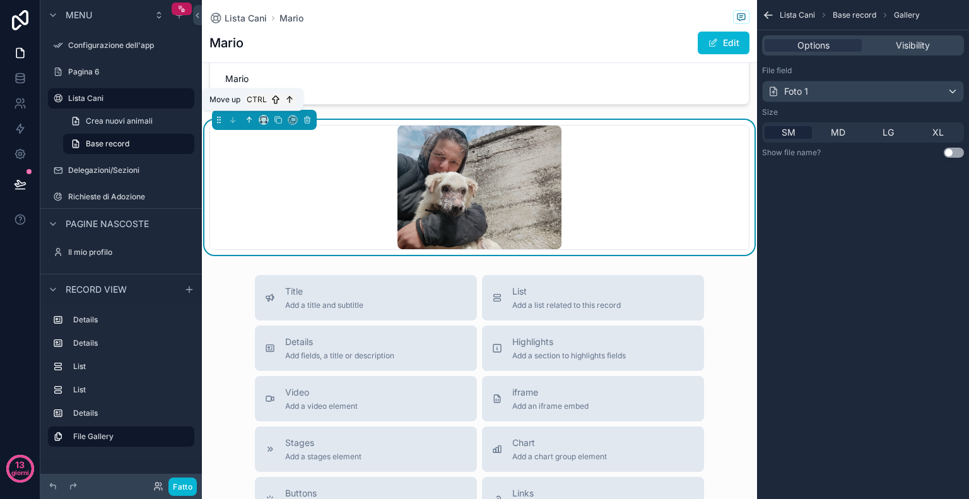
click at [249, 120] on icon "contenuto scorrevole" at bounding box center [249, 119] width 0 height 5
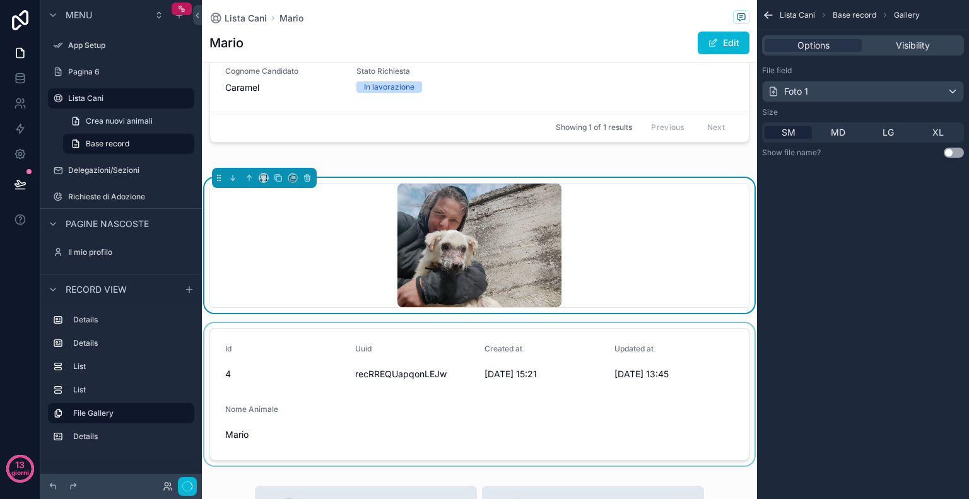
scroll to position [645, 0]
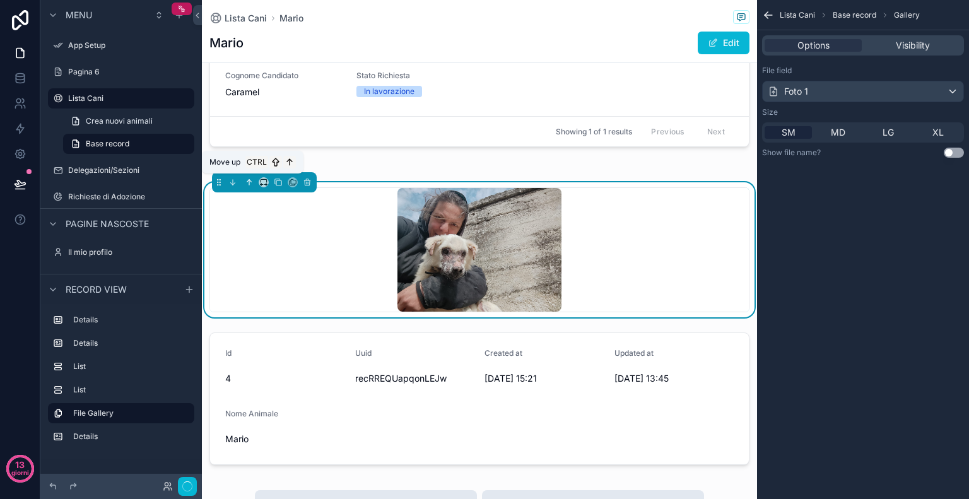
click at [250, 175] on button "contenuto scorrevole" at bounding box center [249, 182] width 14 height 14
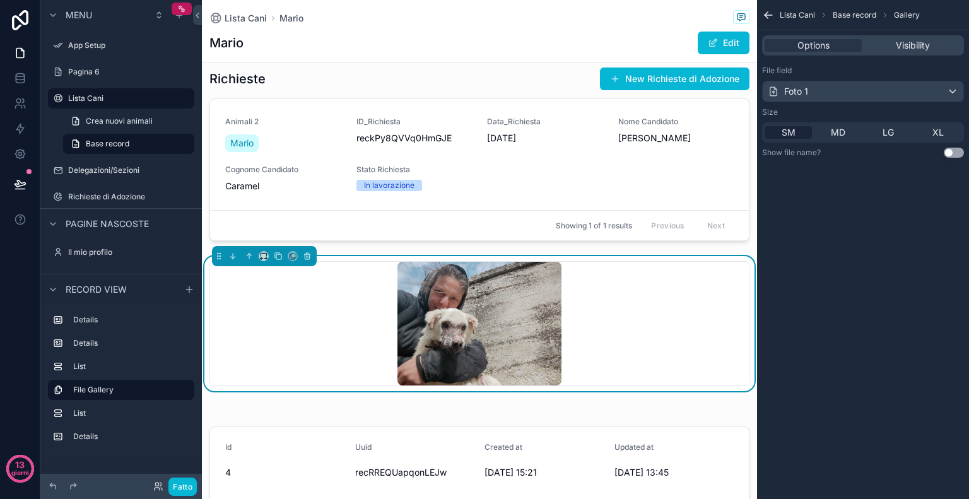
scroll to position [550, 0]
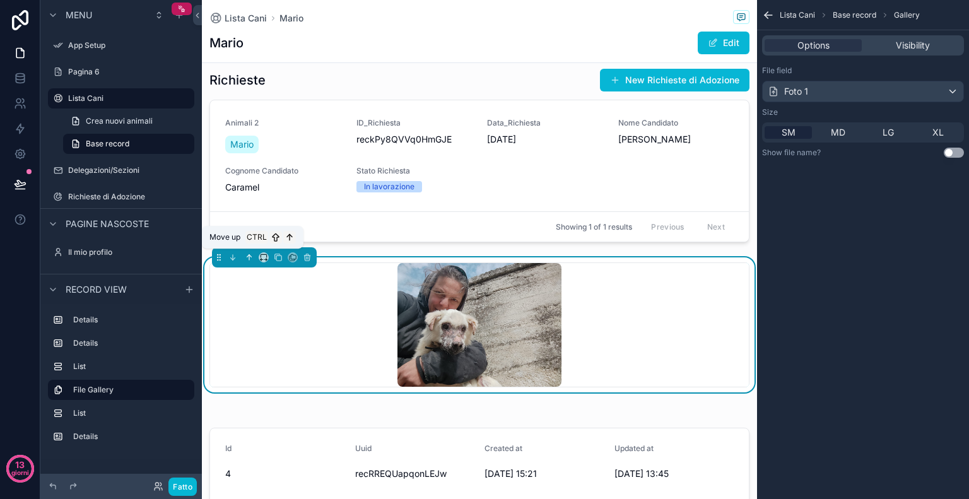
click at [250, 255] on icon "contenuto scorrevole" at bounding box center [249, 257] width 9 height 9
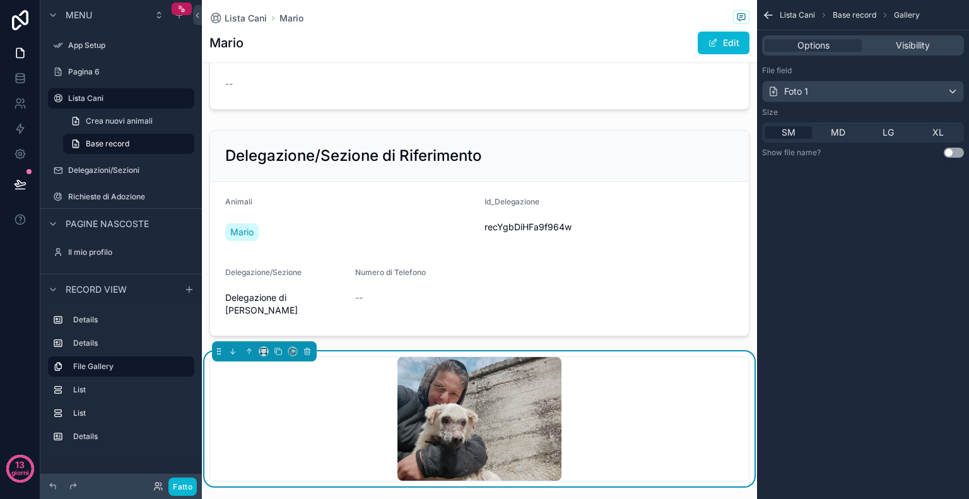
scroll to position [253, 0]
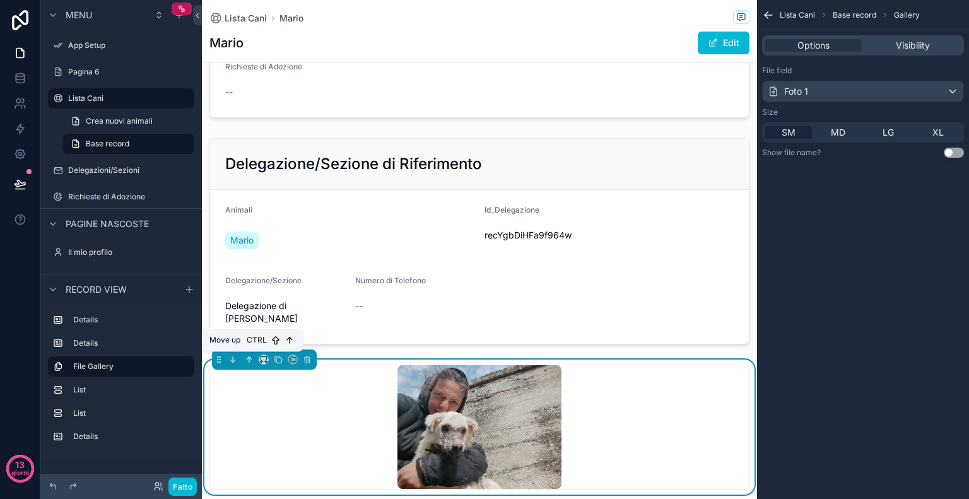
click at [247, 357] on icon "contenuto scorrevole" at bounding box center [249, 359] width 9 height 9
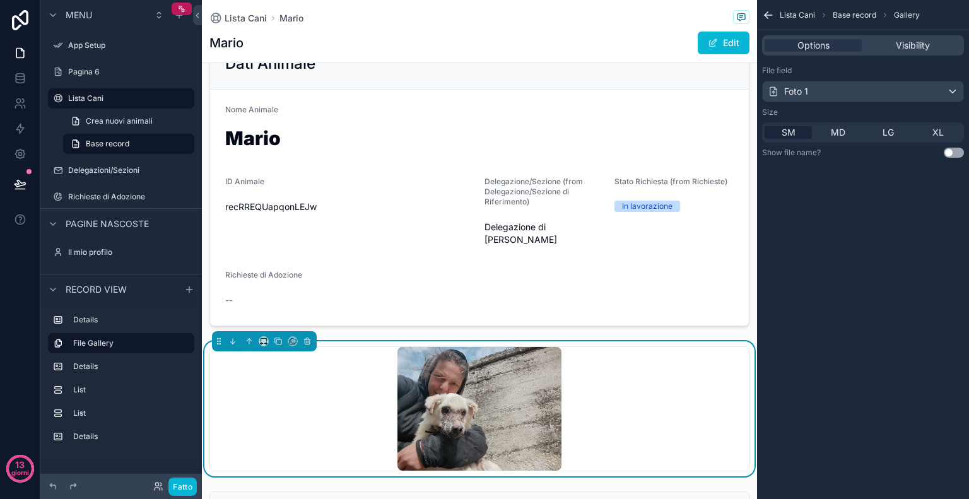
scroll to position [0, 0]
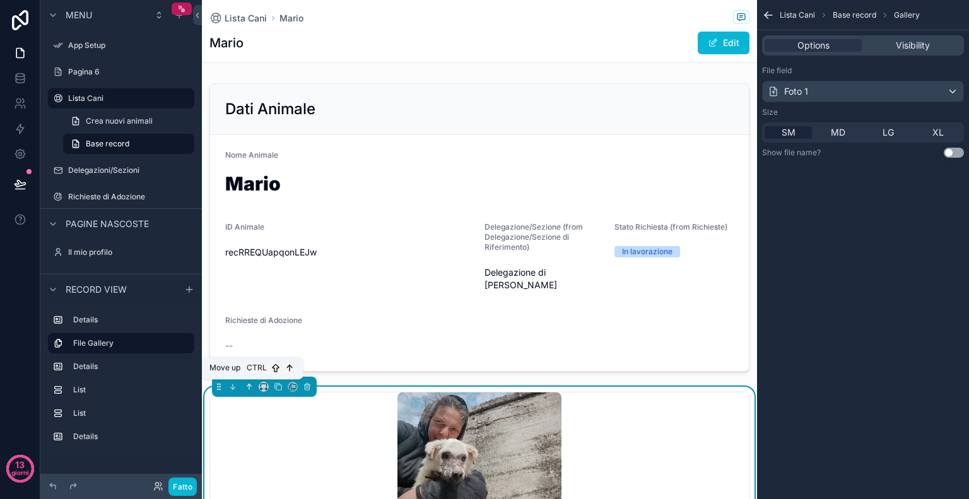
click at [250, 387] on icon "contenuto scorrevole" at bounding box center [249, 386] width 9 height 9
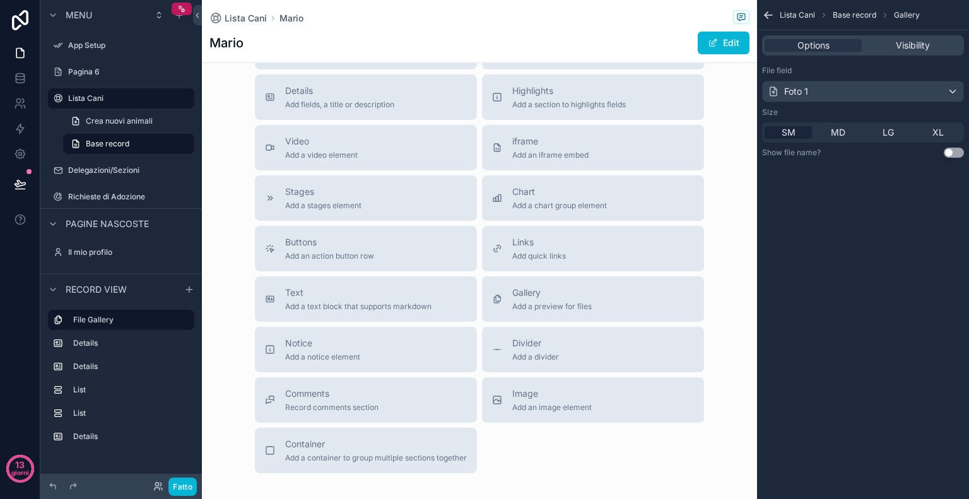
scroll to position [1184, 0]
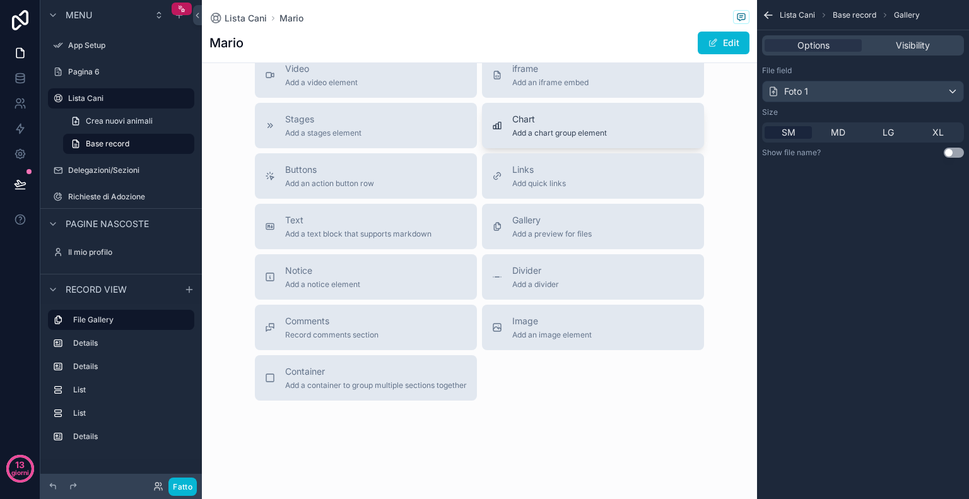
click at [540, 122] on span "Chart" at bounding box center [559, 119] width 95 height 13
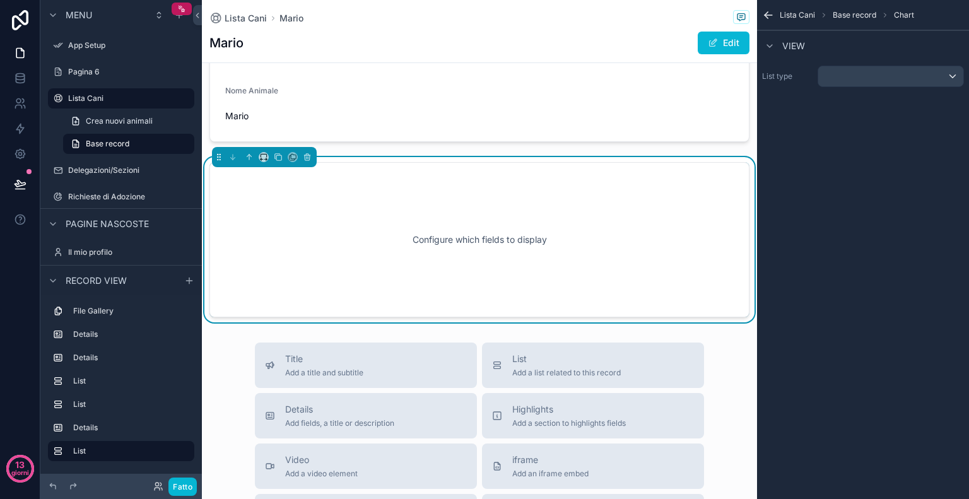
scroll to position [956, 0]
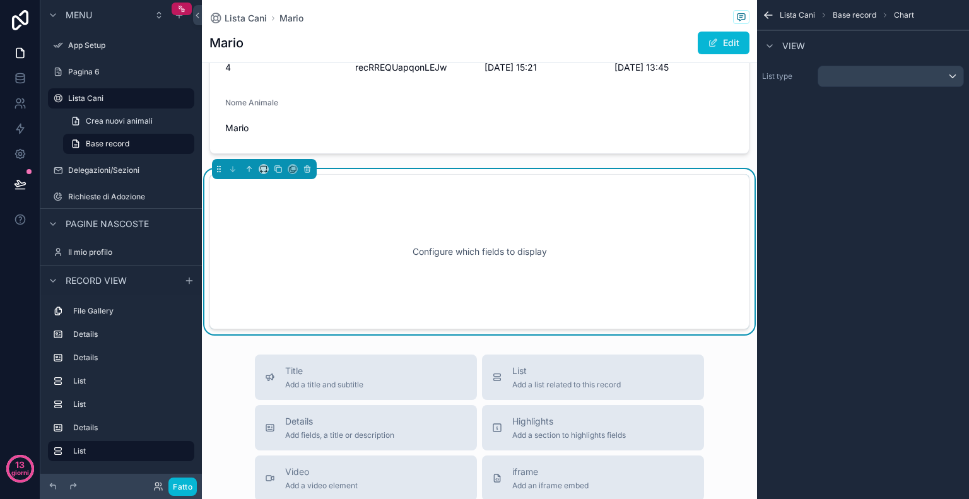
click at [416, 233] on div "Configure which fields to display" at bounding box center [479, 252] width 498 height 114
click at [351, 238] on div "Configure which fields to display" at bounding box center [479, 252] width 498 height 114
click at [417, 253] on div "Configure which fields to display" at bounding box center [479, 252] width 498 height 114
click at [880, 83] on div "contenuto scorrevole" at bounding box center [890, 76] width 145 height 20
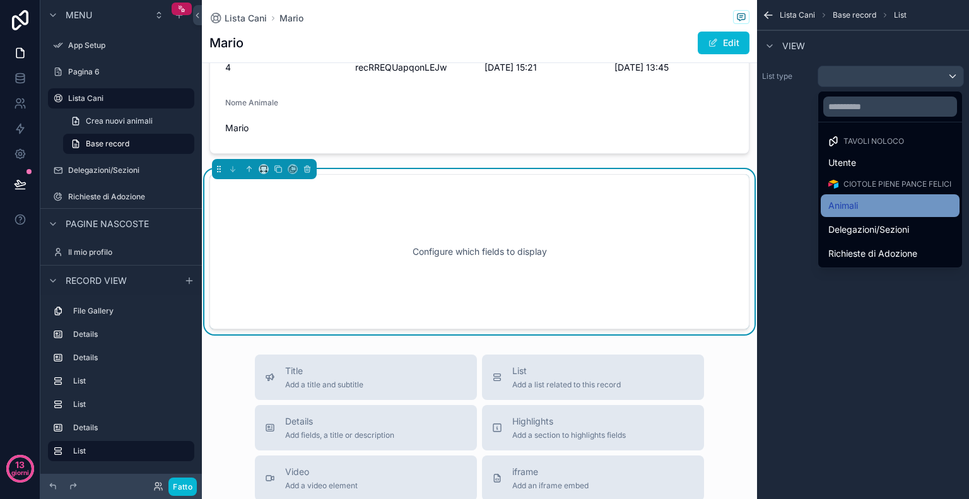
click at [863, 209] on div "Animali" at bounding box center [890, 205] width 124 height 15
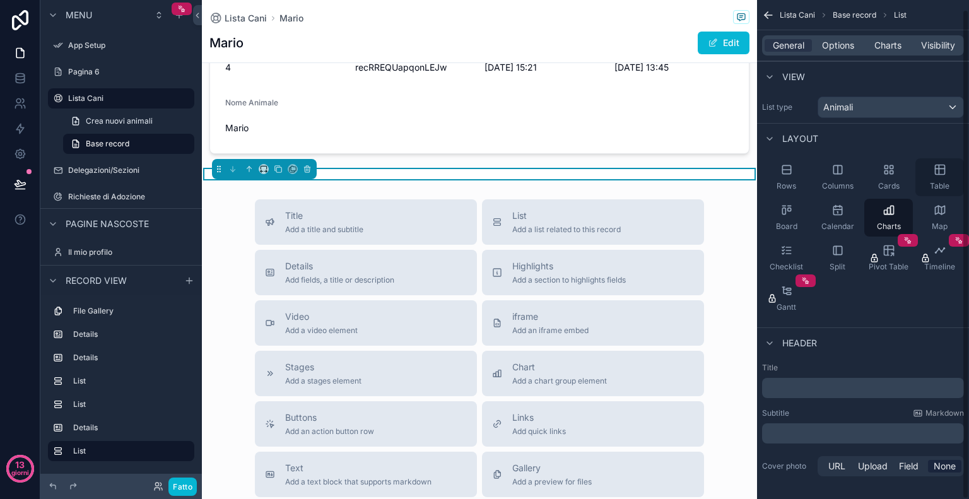
scroll to position [9, 0]
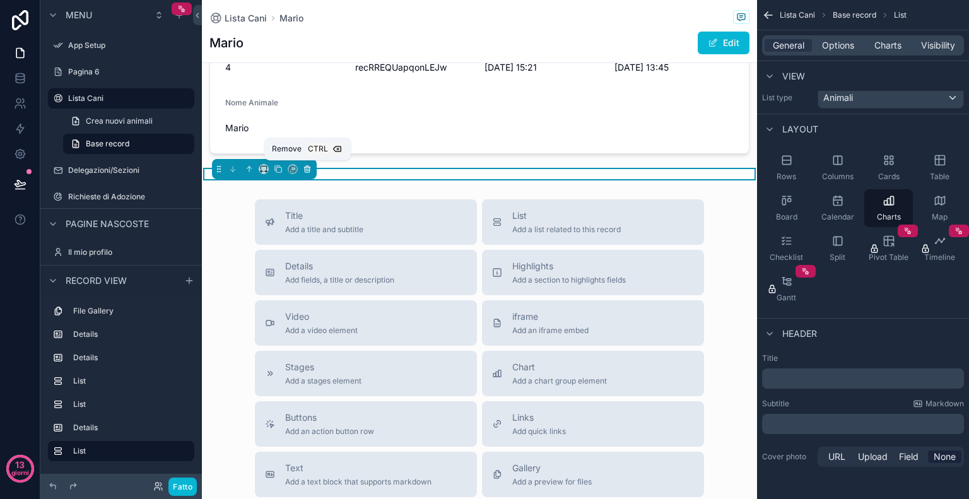
click at [306, 165] on icon "contenuto scorrevole" at bounding box center [307, 169] width 9 height 9
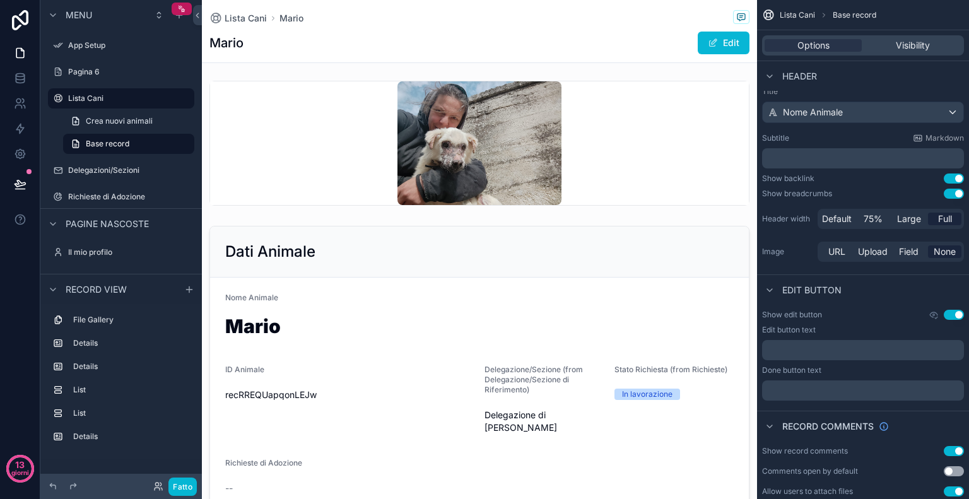
scroll to position [0, 0]
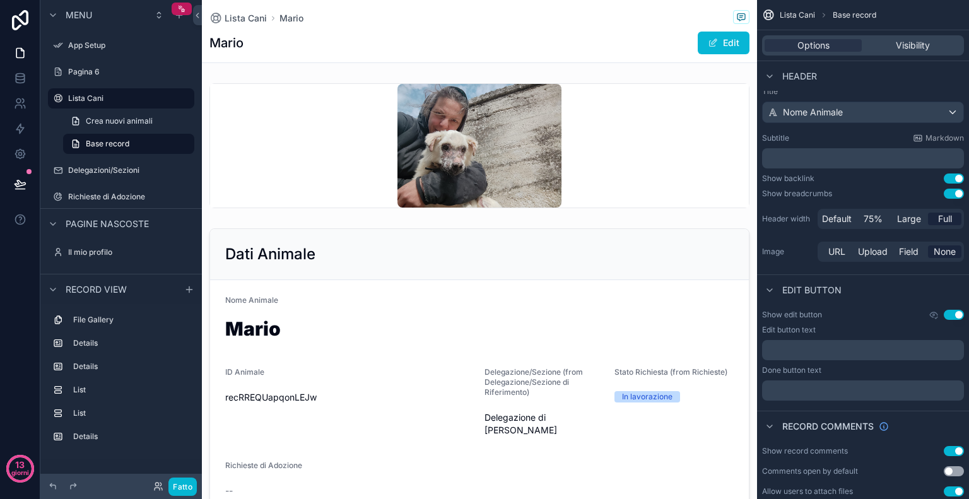
click at [306, 164] on div "contenuto scorrevole" at bounding box center [479, 145] width 555 height 135
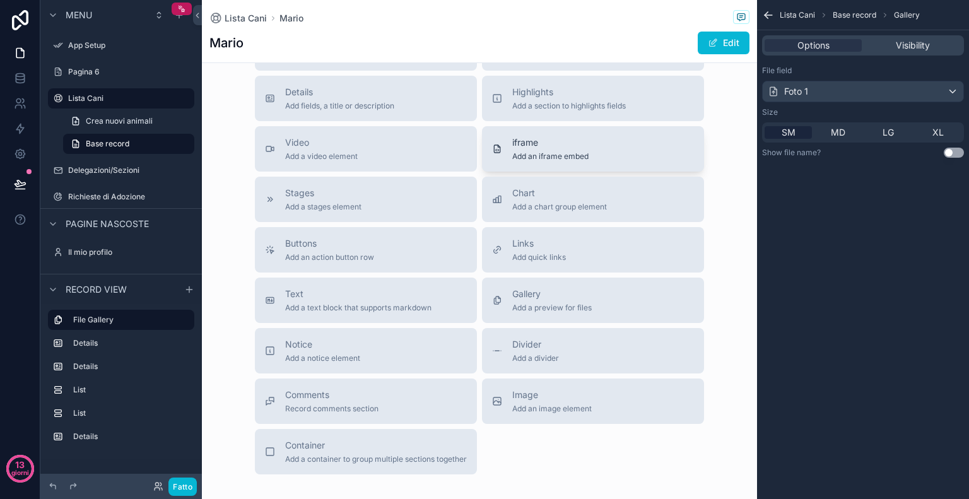
scroll to position [1105, 0]
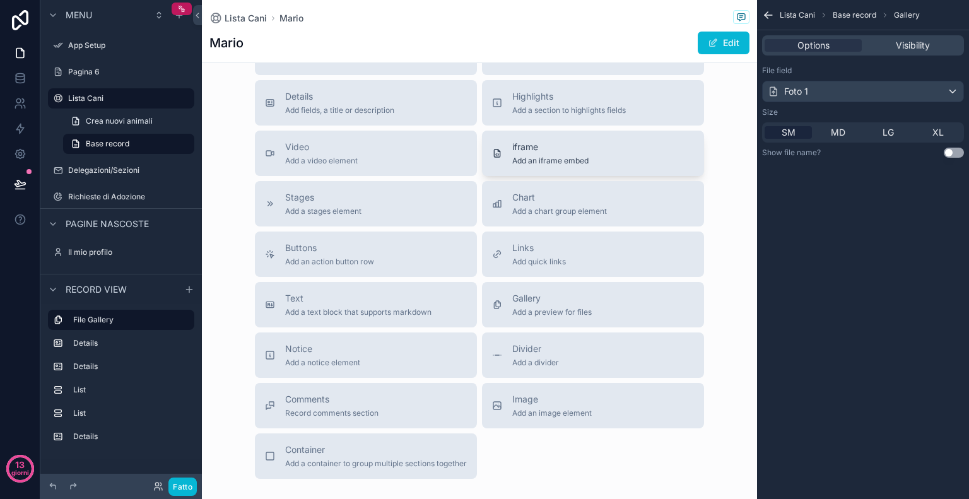
click at [612, 151] on div "iframe Add an iframe embed" at bounding box center [593, 153] width 202 height 25
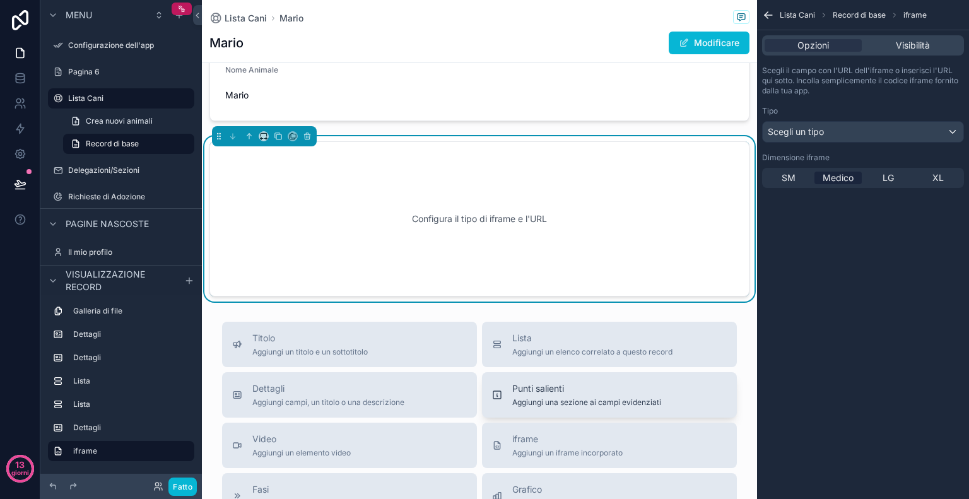
scroll to position [991, 0]
click at [498, 213] on font "Configura il tipo di iframe e l'URL" at bounding box center [479, 216] width 135 height 11
click at [829, 136] on div "Scegli un tipo" at bounding box center [862, 132] width 201 height 20
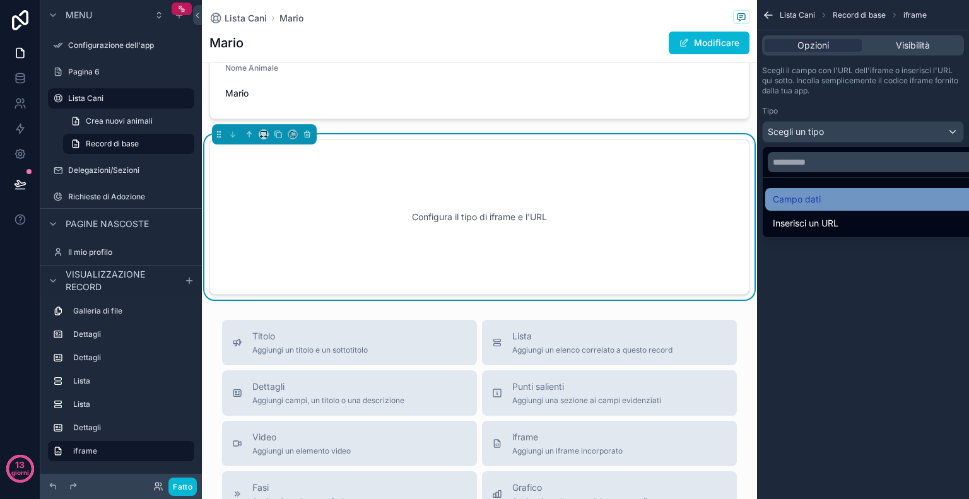
click at [821, 209] on div "Campo dati" at bounding box center [877, 199] width 224 height 23
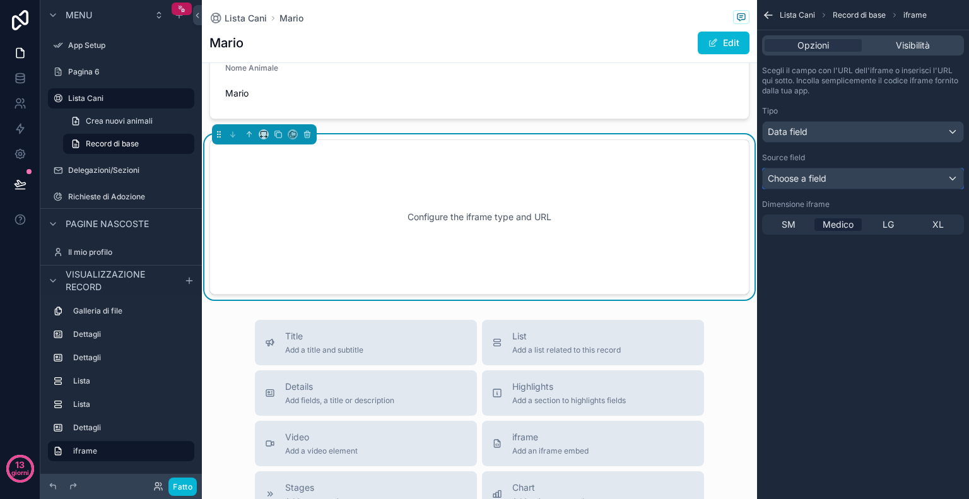
click at [844, 177] on div "Choose a field" at bounding box center [862, 178] width 201 height 20
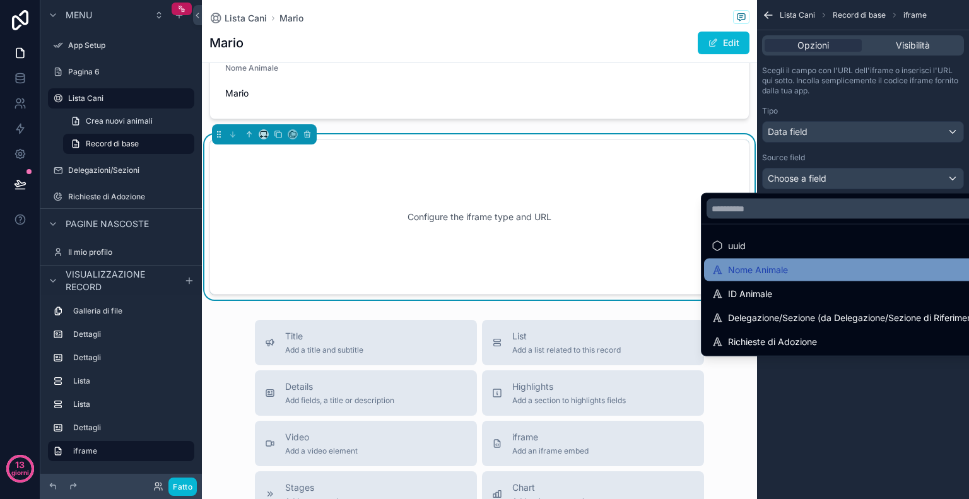
click at [766, 269] on font "Nome Animale" at bounding box center [758, 269] width 60 height 11
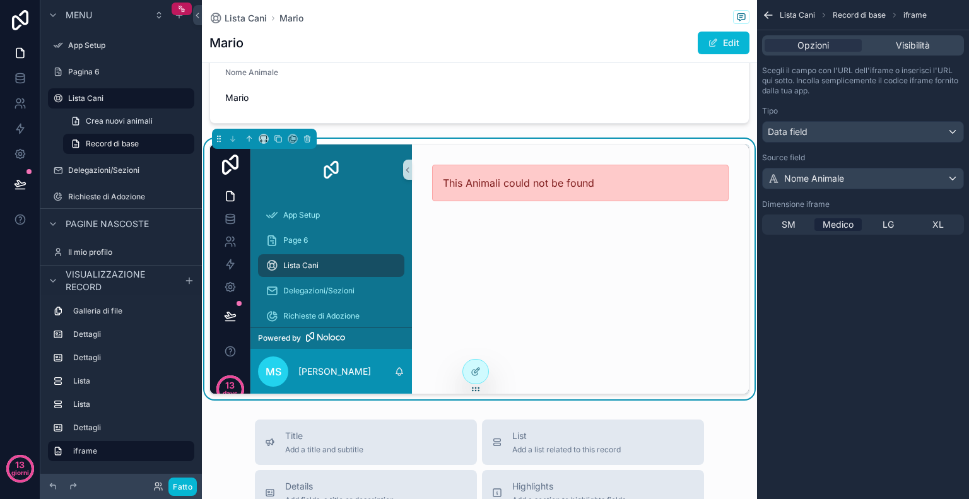
scroll to position [986, 0]
click at [779, 219] on div "SM" at bounding box center [787, 224] width 47 height 13
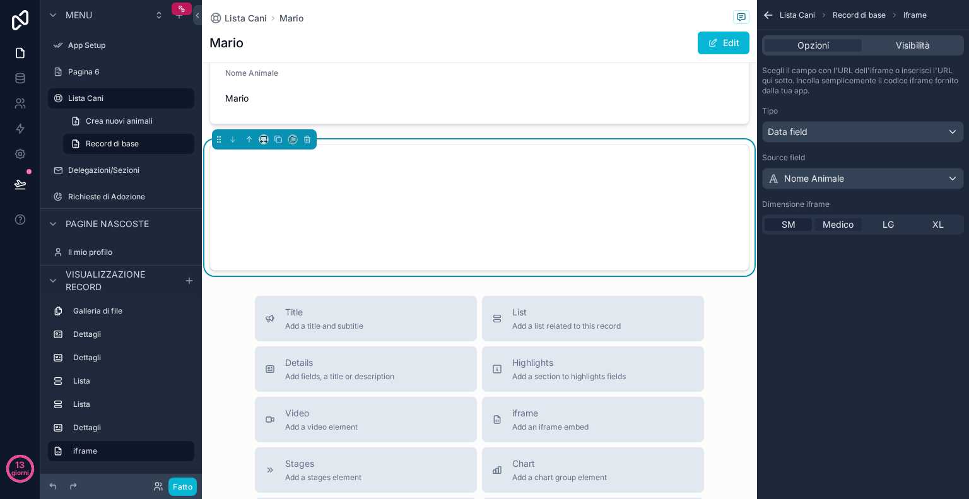
click at [835, 223] on font "Medico" at bounding box center [837, 224] width 31 height 11
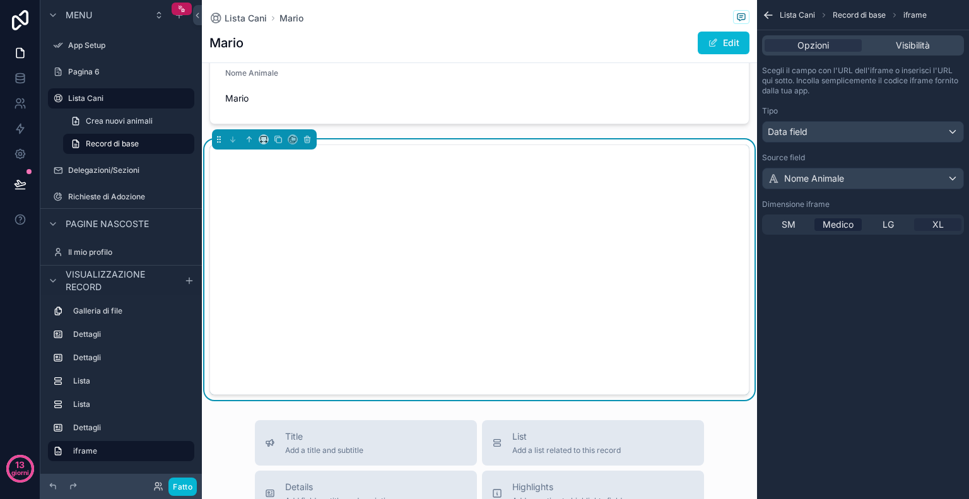
click at [933, 223] on font "XL" at bounding box center [937, 224] width 11 height 11
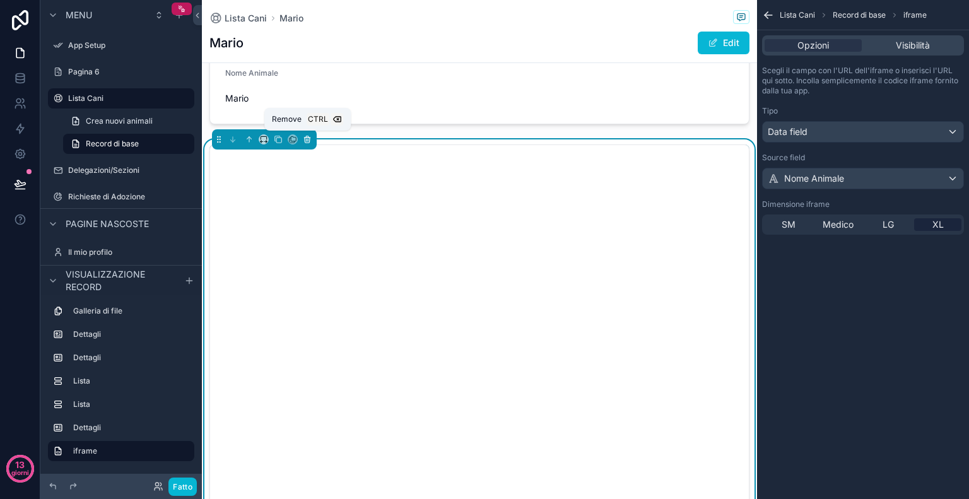
click at [306, 139] on icon "contenuto scorrevole" at bounding box center [306, 140] width 0 height 3
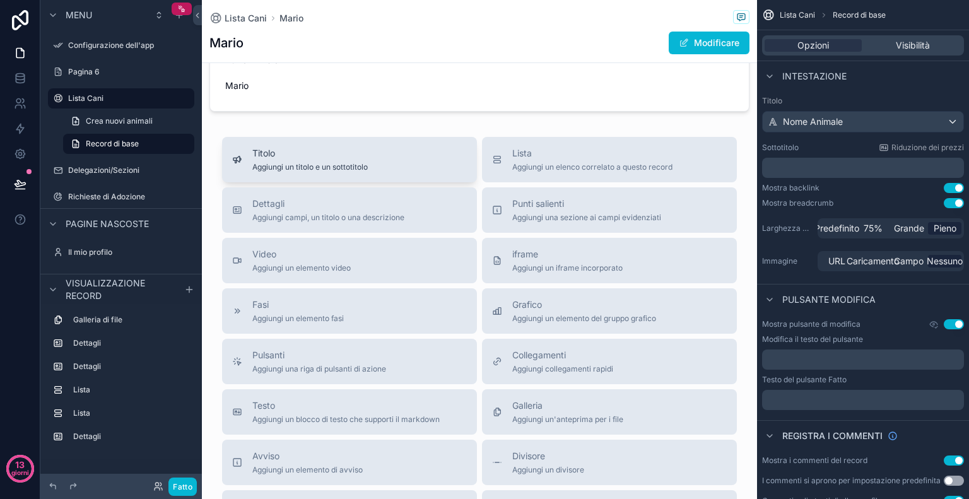
scroll to position [991, 0]
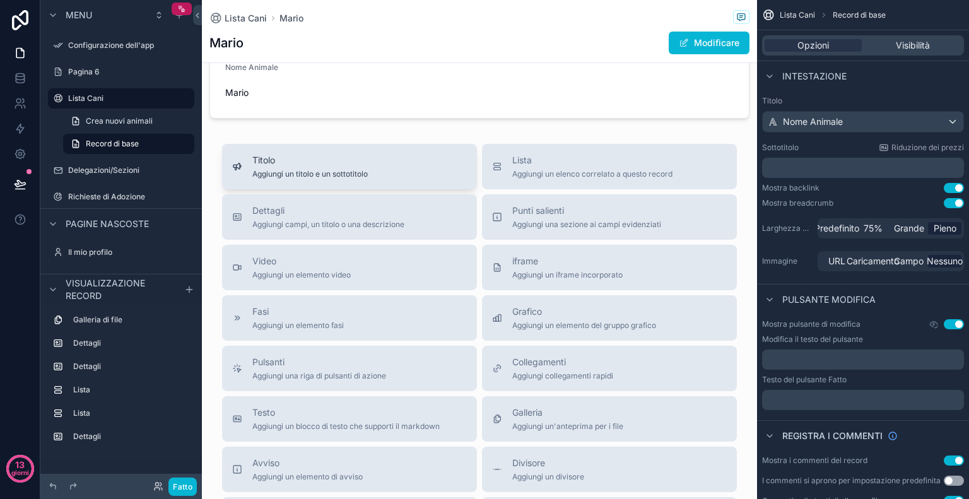
click at [398, 168] on div "Titolo Aggiungi un titolo e un sottotitolo" at bounding box center [349, 166] width 235 height 25
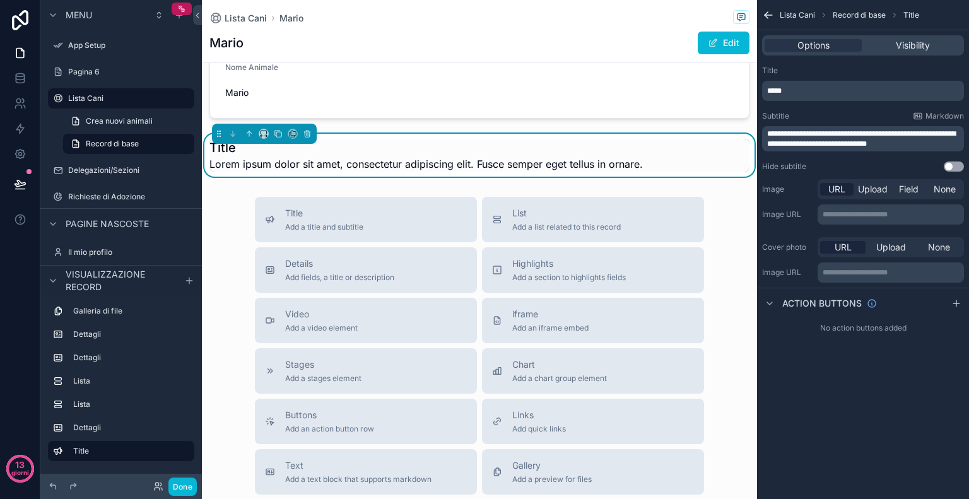
scroll to position [895, 0]
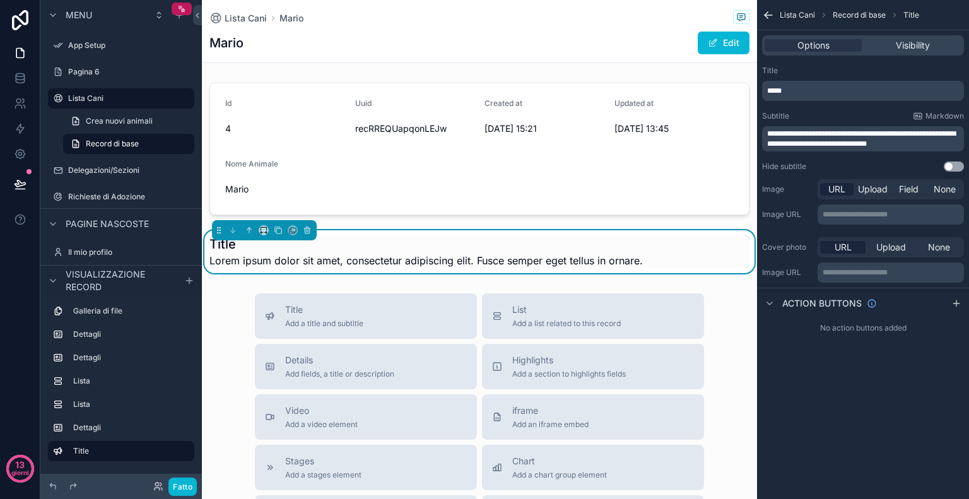
click at [787, 90] on p "*****" at bounding box center [864, 91] width 194 height 10
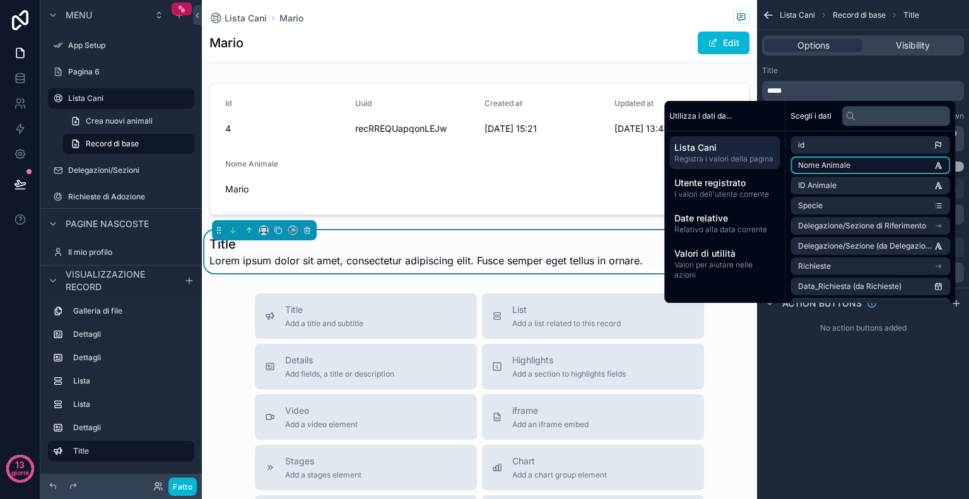
click at [817, 168] on font "Nome Animale" at bounding box center [824, 164] width 52 height 9
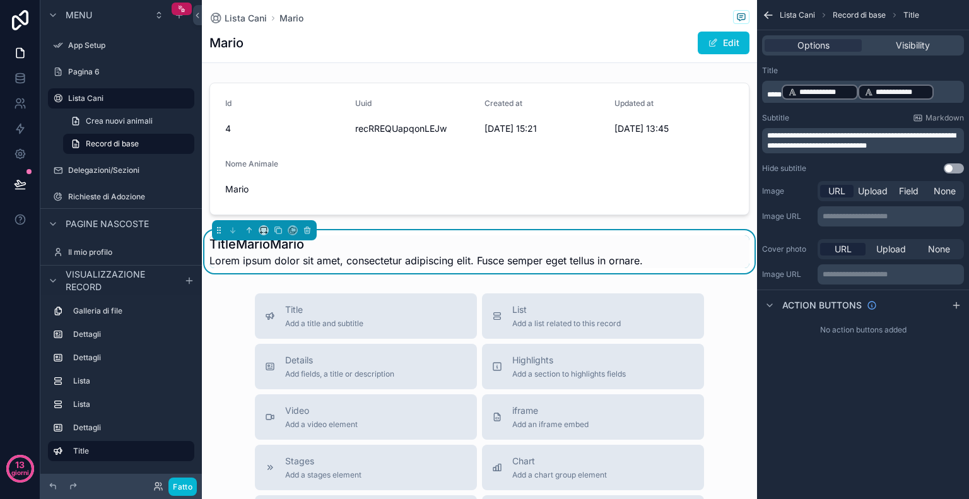
click at [944, 88] on p "**********" at bounding box center [864, 92] width 194 height 18
click at [946, 91] on p "**********" at bounding box center [864, 92] width 194 height 18
click at [770, 91] on span "*****" at bounding box center [774, 95] width 15 height 8
click at [922, 389] on div "**********" at bounding box center [863, 249] width 212 height 499
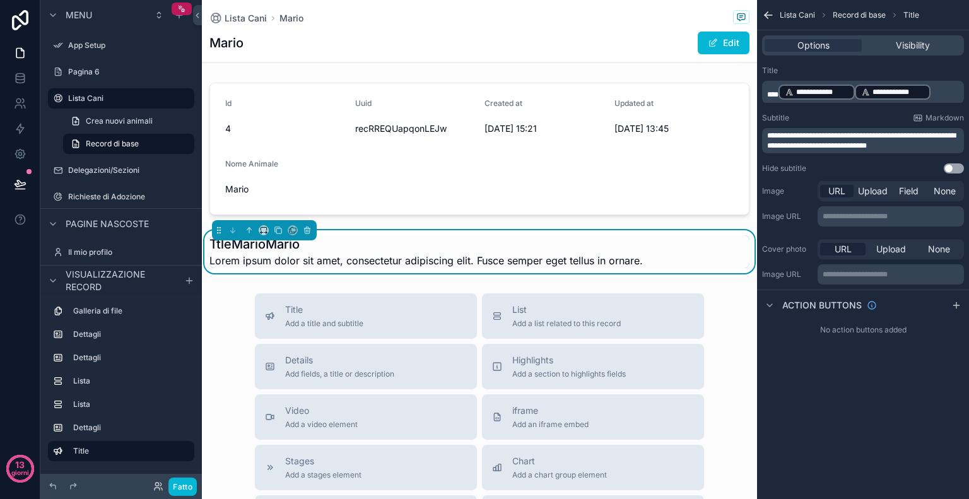
click at [946, 91] on p "**********" at bounding box center [864, 92] width 194 height 18
click at [767, 91] on span "****" at bounding box center [772, 95] width 11 height 8
drag, startPoint x: 767, startPoint y: 90, endPoint x: 911, endPoint y: 95, distance: 143.9
click at [911, 95] on p "**********" at bounding box center [864, 92] width 194 height 18
drag, startPoint x: 965, startPoint y: 93, endPoint x: 945, endPoint y: 92, distance: 20.8
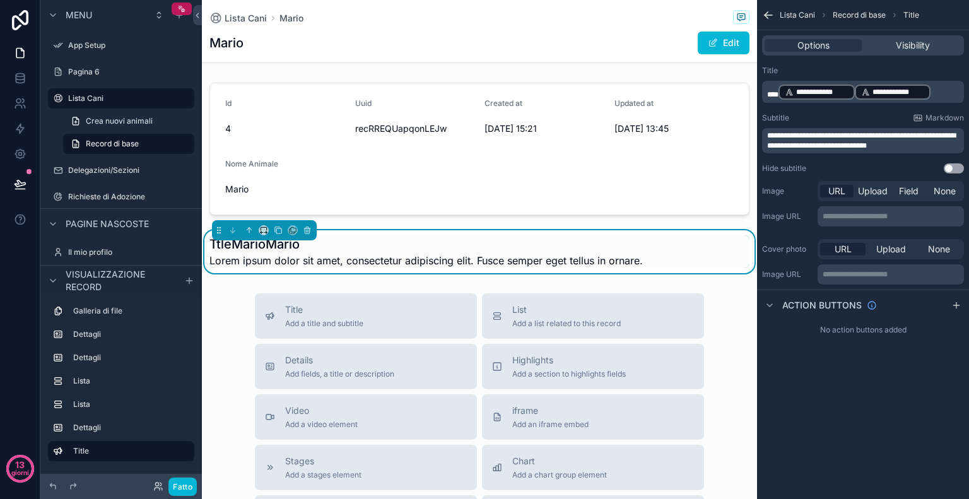
click at [945, 92] on div "**********" at bounding box center [863, 120] width 212 height 118
click at [945, 92] on p "**********" at bounding box center [864, 92] width 194 height 18
click at [912, 400] on div "**********" at bounding box center [863, 249] width 212 height 499
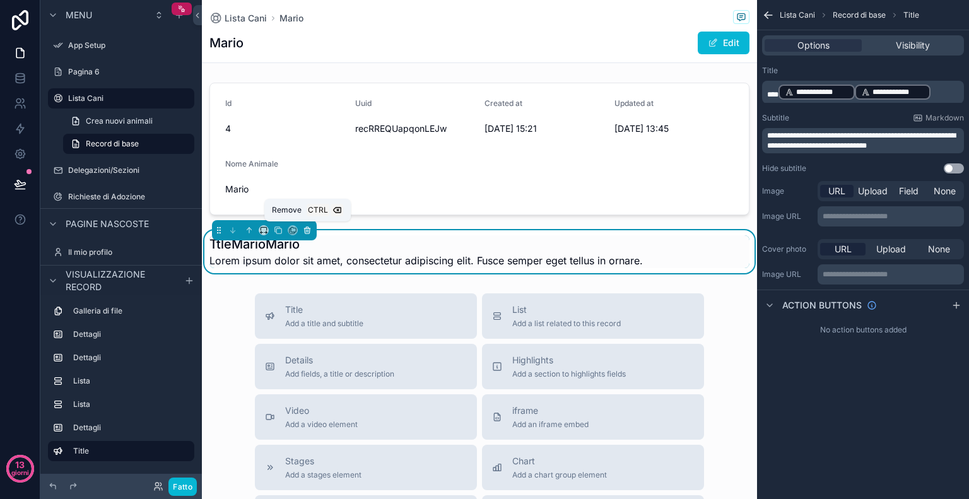
click at [303, 231] on icon "contenuto scorrevole" at bounding box center [307, 230] width 9 height 9
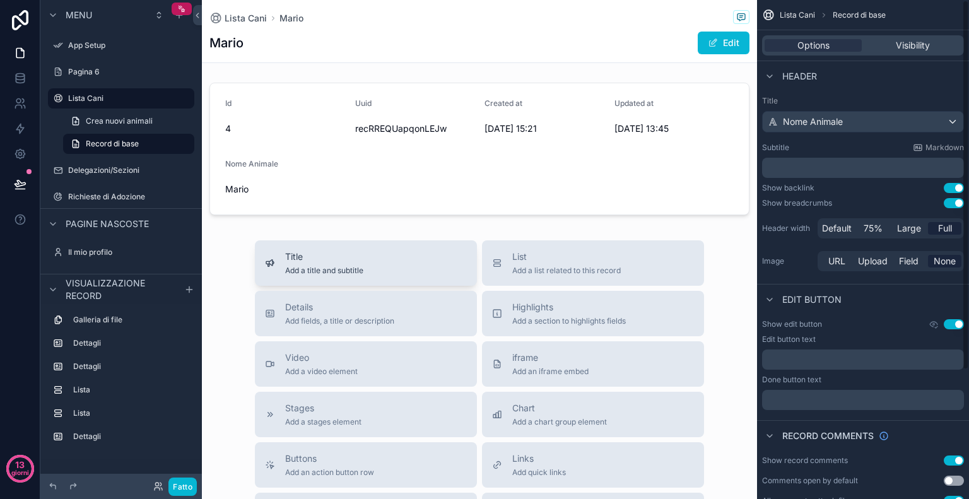
click at [402, 251] on div "Title Add a title and subtitle" at bounding box center [366, 262] width 202 height 25
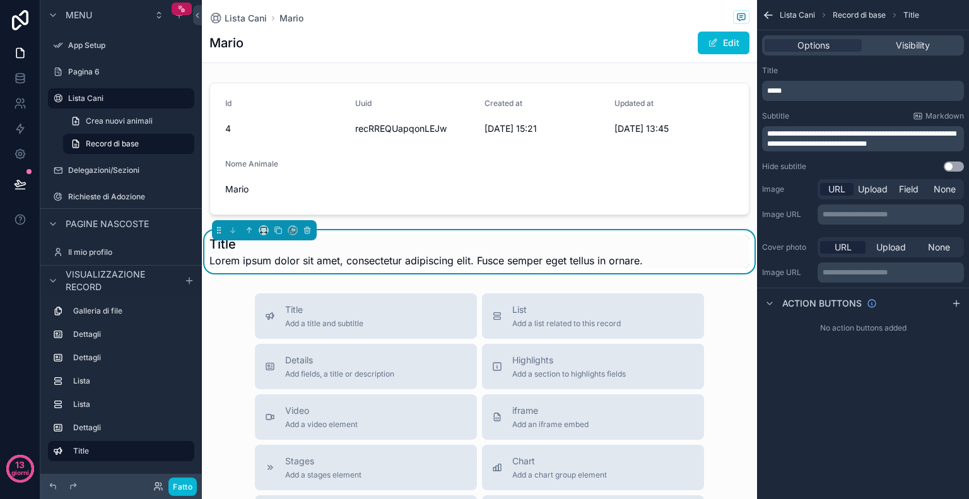
click at [817, 93] on p "*****" at bounding box center [864, 91] width 194 height 10
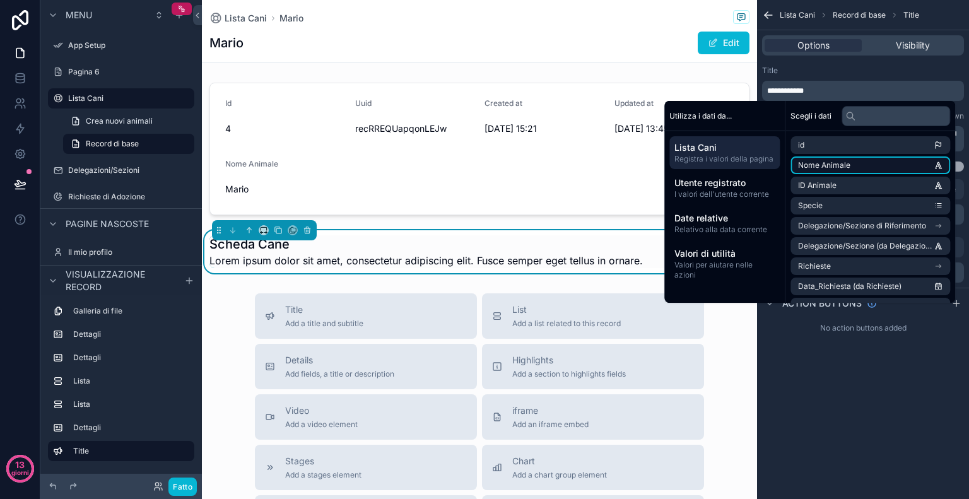
click at [815, 158] on li "Nome Animale" at bounding box center [870, 165] width 160 height 18
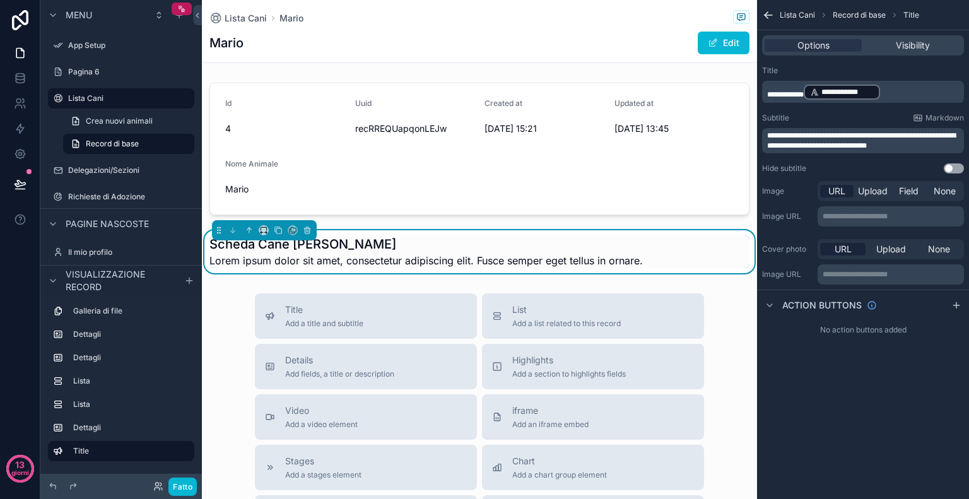
click at [958, 63] on div "**********" at bounding box center [863, 120] width 212 height 118
click at [903, 89] on p "**********" at bounding box center [864, 92] width 194 height 18
click at [911, 85] on p "**********" at bounding box center [864, 92] width 194 height 18
click at [911, 393] on div "**********" at bounding box center [863, 249] width 212 height 499
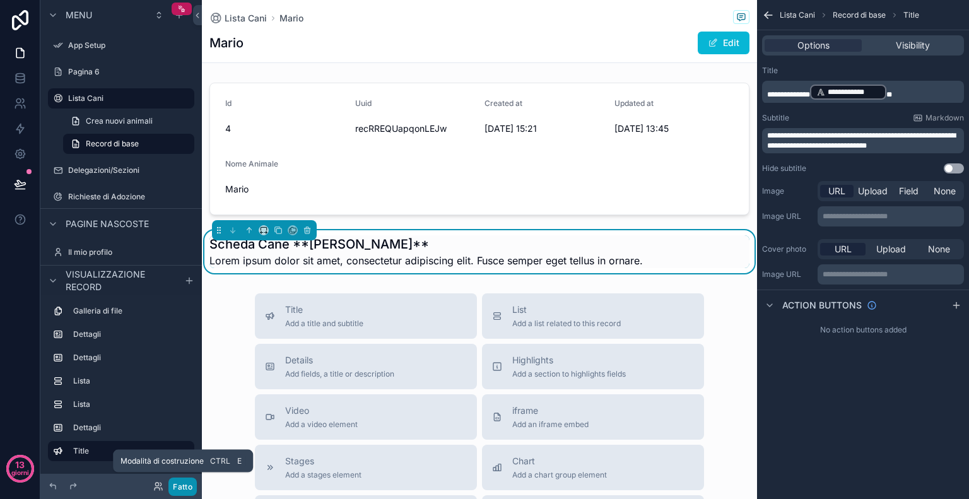
click at [195, 484] on button "Fatto" at bounding box center [182, 486] width 28 height 18
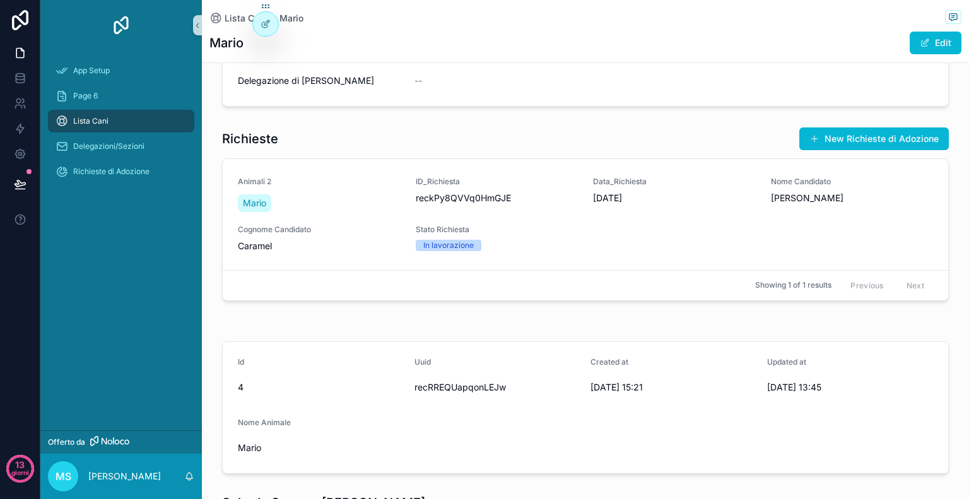
scroll to position [712, 0]
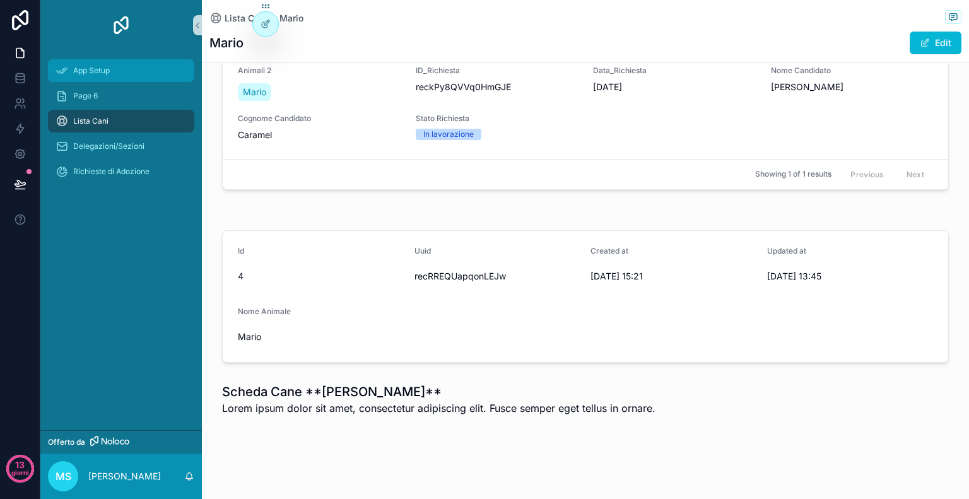
click at [97, 69] on span "App Setup" at bounding box center [91, 71] width 37 height 10
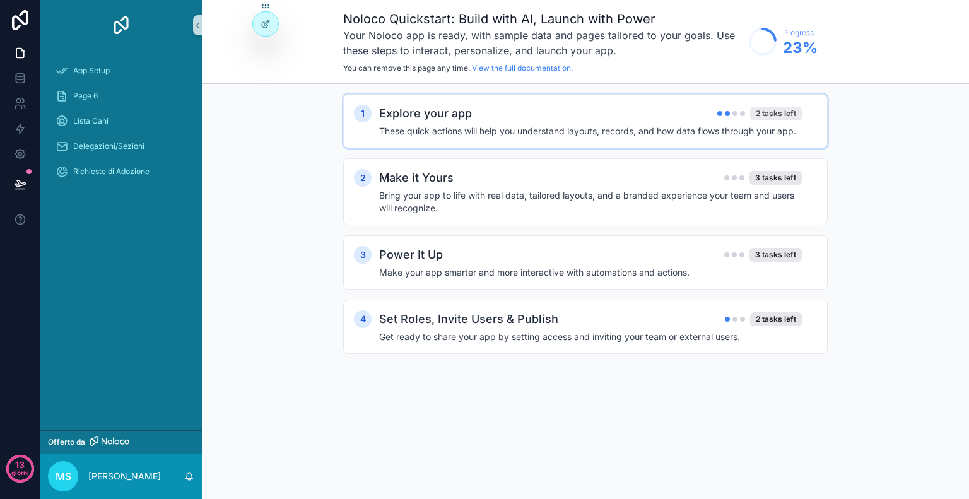
click at [776, 115] on div "2 tasks left" at bounding box center [776, 114] width 52 height 14
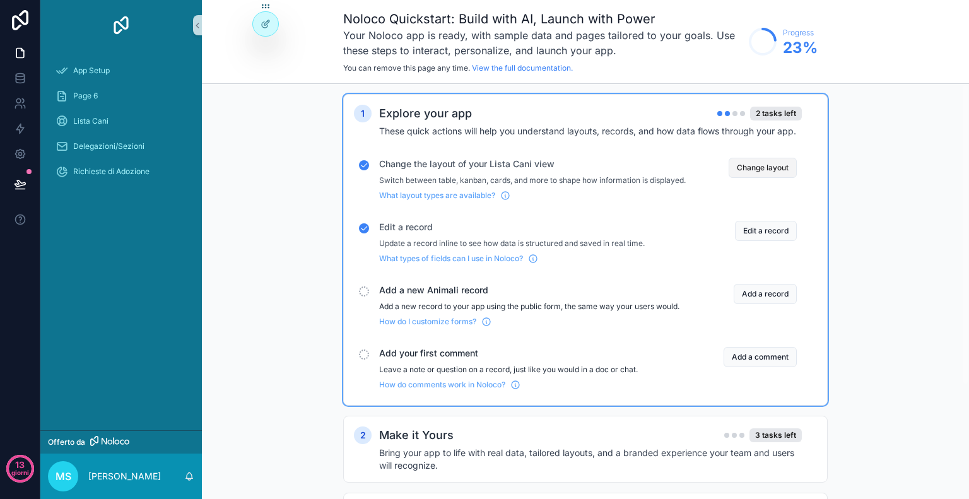
click at [771, 166] on button "Change layout" at bounding box center [762, 168] width 68 height 20
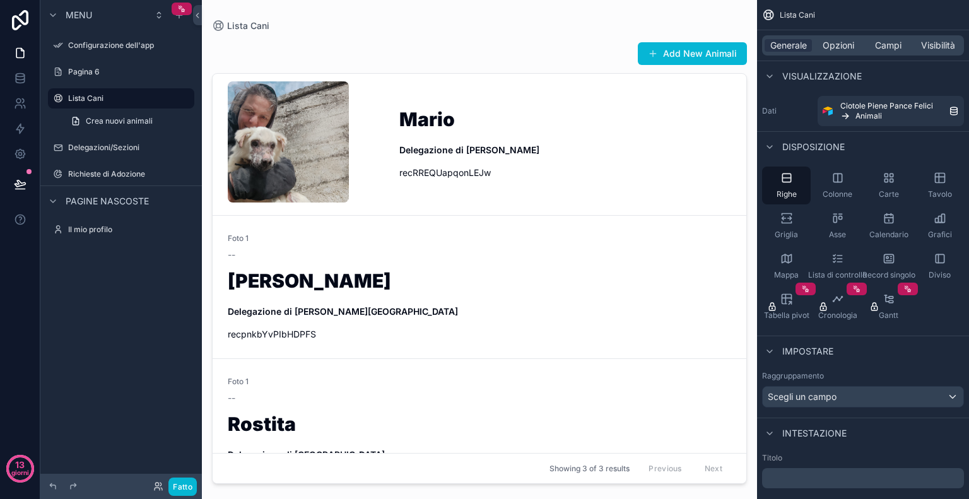
click at [593, 131] on div "contenuto scorrevole" at bounding box center [479, 242] width 555 height 484
click at [224, 143] on link "Mario Delegazione di Mirabella Eclano recRREQUapqonLEJw" at bounding box center [479, 144] width 533 height 141
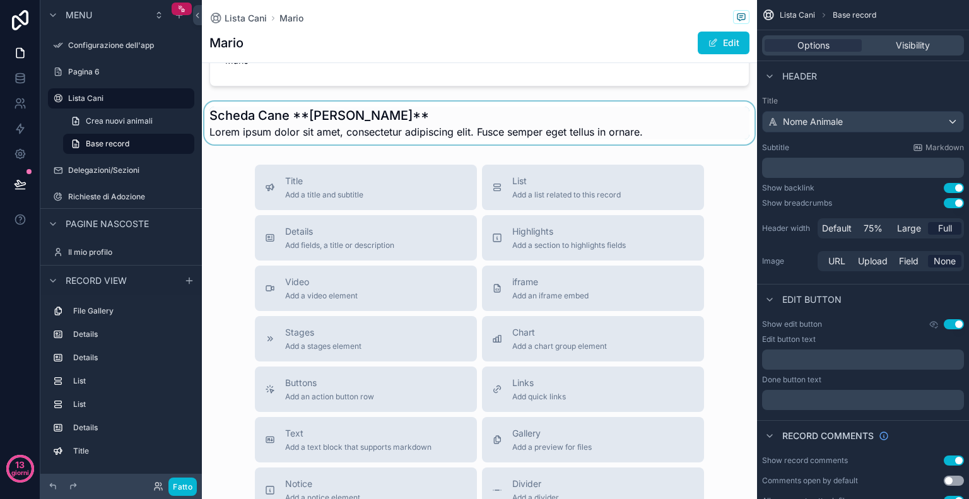
scroll to position [1024, 0]
click at [322, 121] on div "contenuto scorrevole" at bounding box center [479, 122] width 555 height 43
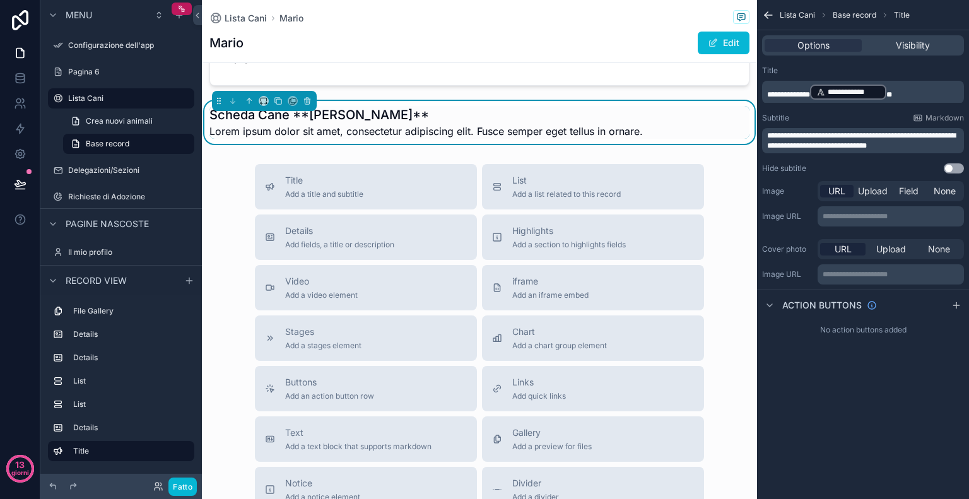
click at [919, 90] on p "**********" at bounding box center [864, 92] width 194 height 18
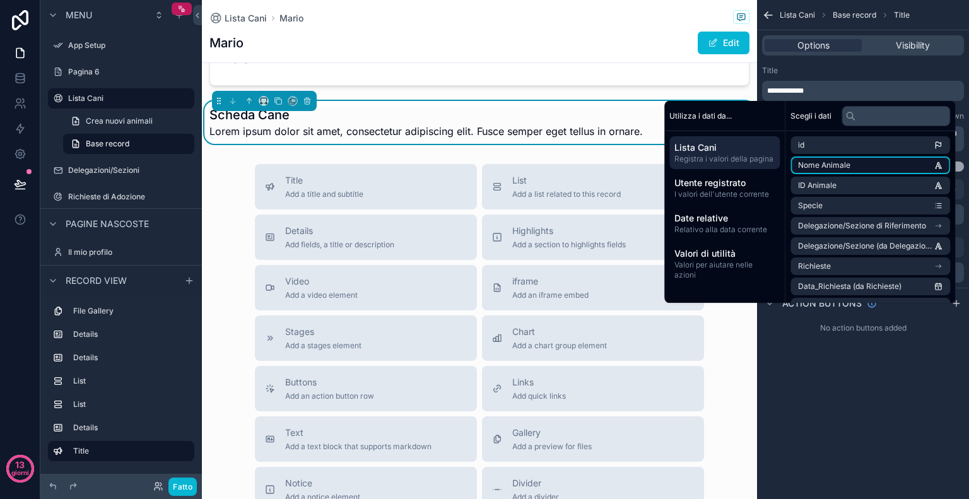
click at [835, 165] on font "Nome Animale" at bounding box center [824, 164] width 52 height 9
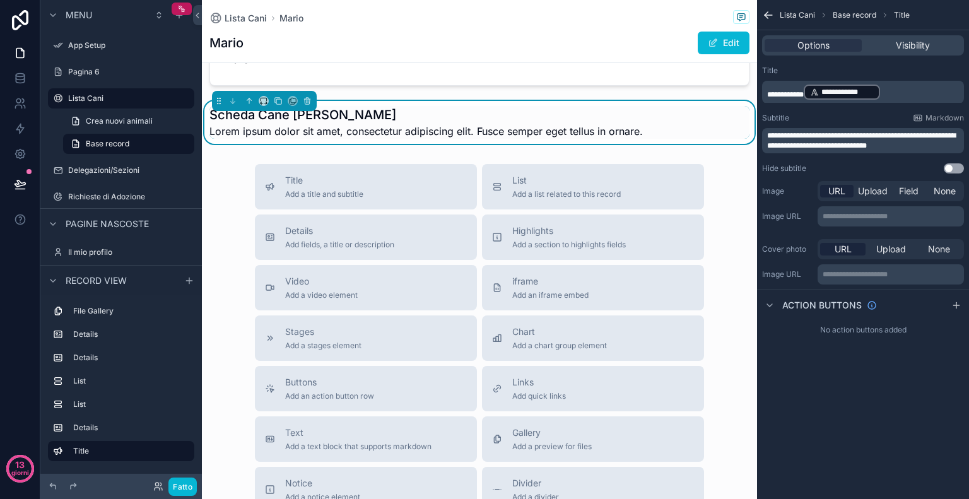
click at [954, 67] on div "Title" at bounding box center [863, 71] width 202 height 10
click at [907, 146] on span "**********" at bounding box center [861, 141] width 189 height 18
drag, startPoint x: 907, startPoint y: 146, endPoint x: 737, endPoint y: 133, distance: 170.1
click at [737, 133] on div "App Setup Page 6 Lista Cani Delegazioni/Sezioni Richieste di Adozione My Profil…" at bounding box center [585, 249] width 767 height 499
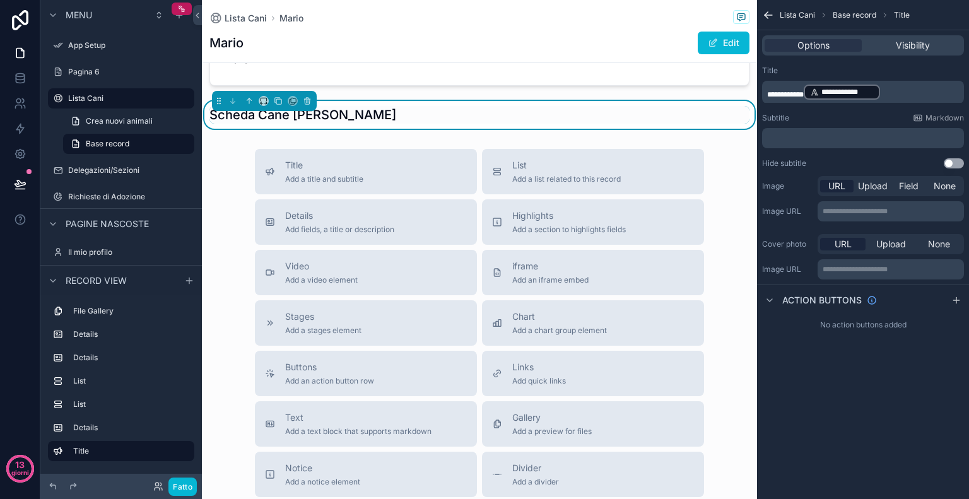
click at [844, 139] on p "﻿" at bounding box center [864, 138] width 194 height 10
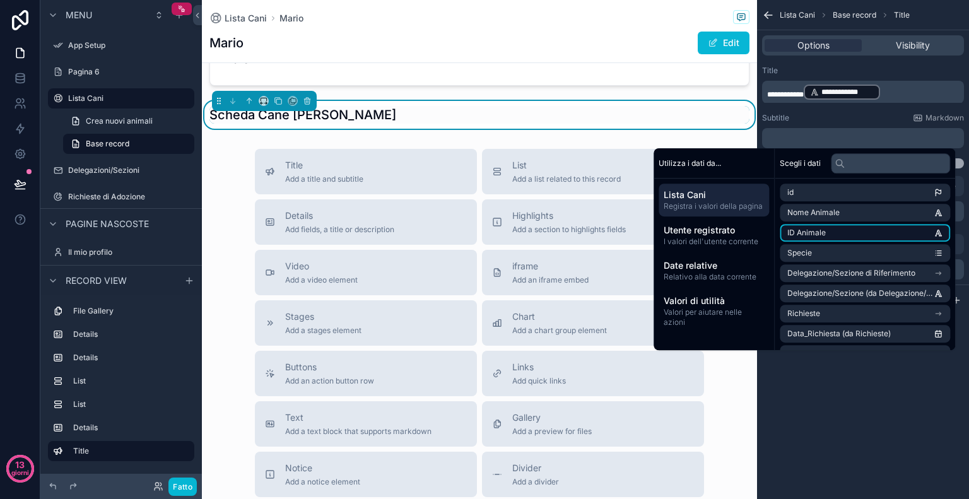
click at [835, 235] on li "ID Animale" at bounding box center [864, 233] width 170 height 18
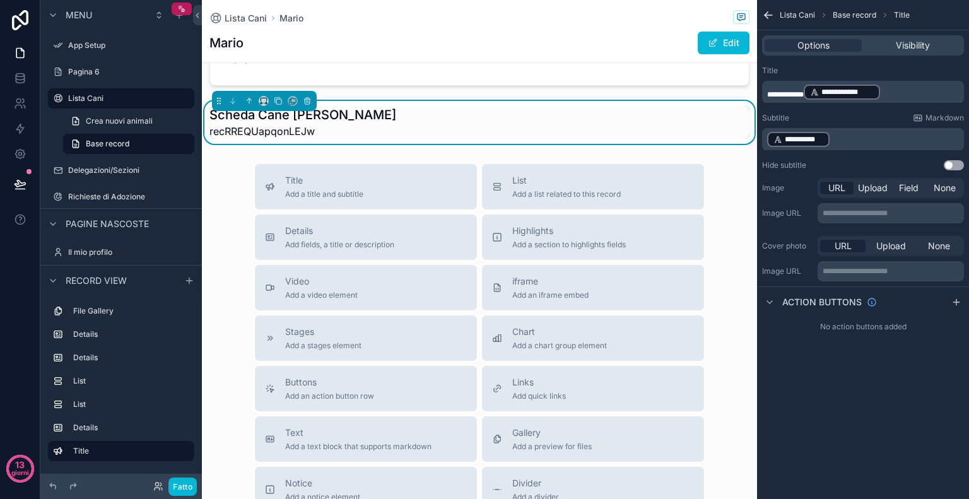
click at [865, 108] on div "**********" at bounding box center [863, 118] width 212 height 115
click at [917, 47] on span "Visibility" at bounding box center [912, 45] width 34 height 13
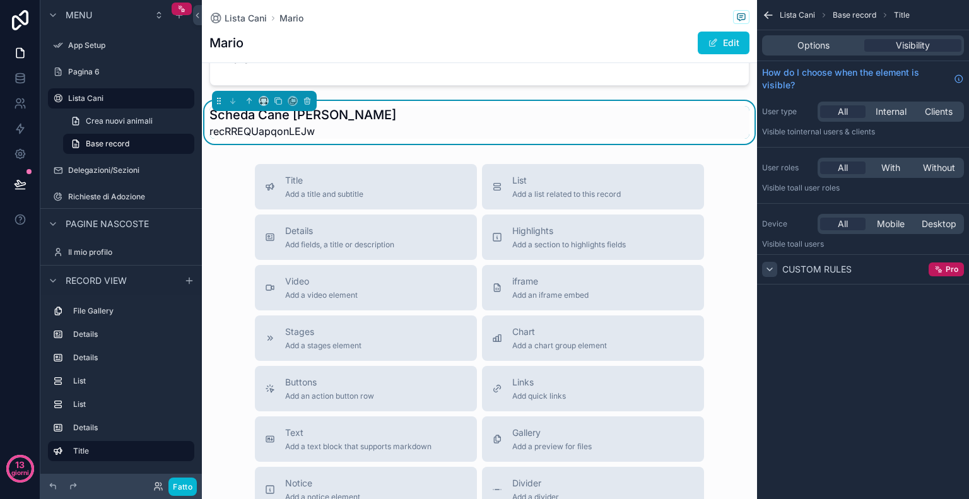
click at [765, 269] on icon "contenuto scorrevole" at bounding box center [769, 269] width 10 height 10
click at [827, 40] on span "Options" at bounding box center [813, 45] width 32 height 13
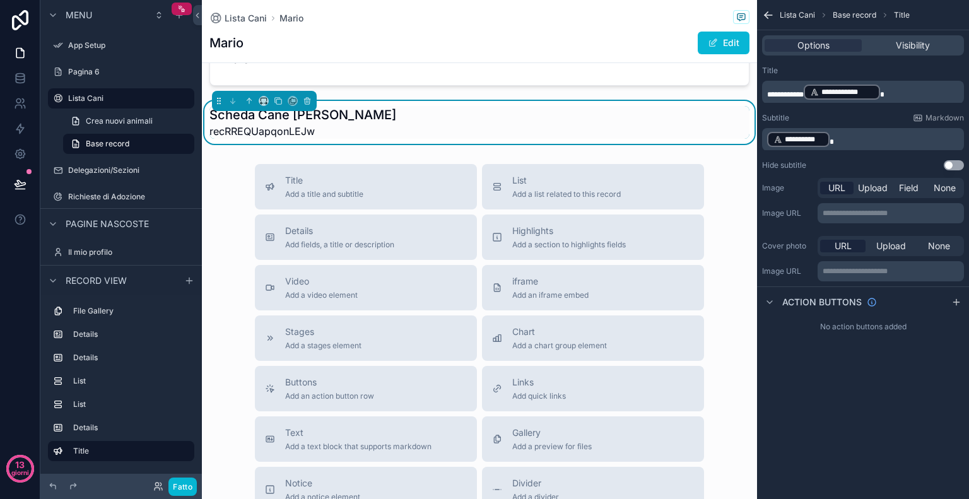
click at [803, 93] on span "**********" at bounding box center [785, 95] width 37 height 8
click at [853, 93] on p "**********" at bounding box center [864, 92] width 194 height 18
click at [563, 117] on div "*Mario* recRREQUapqonLEJw" at bounding box center [479, 122] width 540 height 33
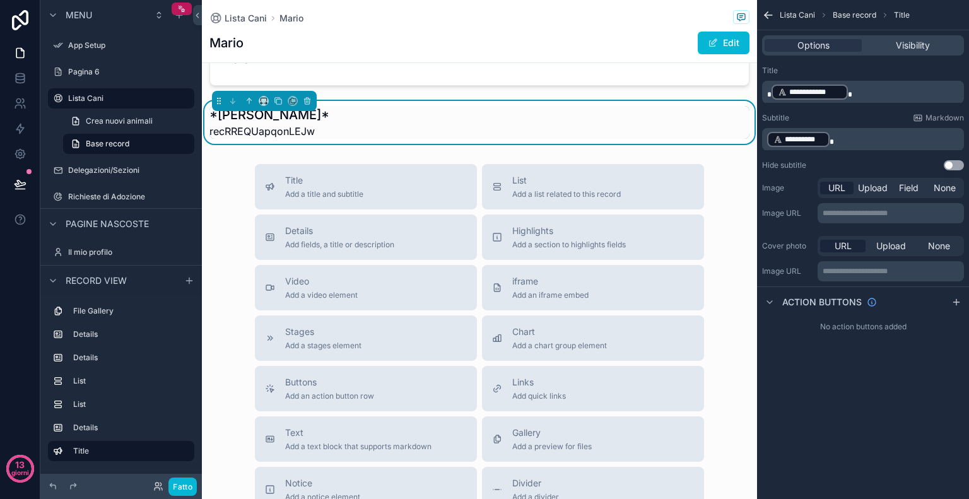
click at [858, 90] on p "**********" at bounding box center [864, 92] width 194 height 18
click at [769, 91] on span "*" at bounding box center [769, 95] width 4 height 8
click at [965, 71] on div "**********" at bounding box center [863, 118] width 212 height 115
click at [835, 139] on p "**********" at bounding box center [864, 140] width 194 height 18
click at [221, 173] on div "Title Add a title and subtitle List Add a list related to this record Details A…" at bounding box center [479, 388] width 555 height 449
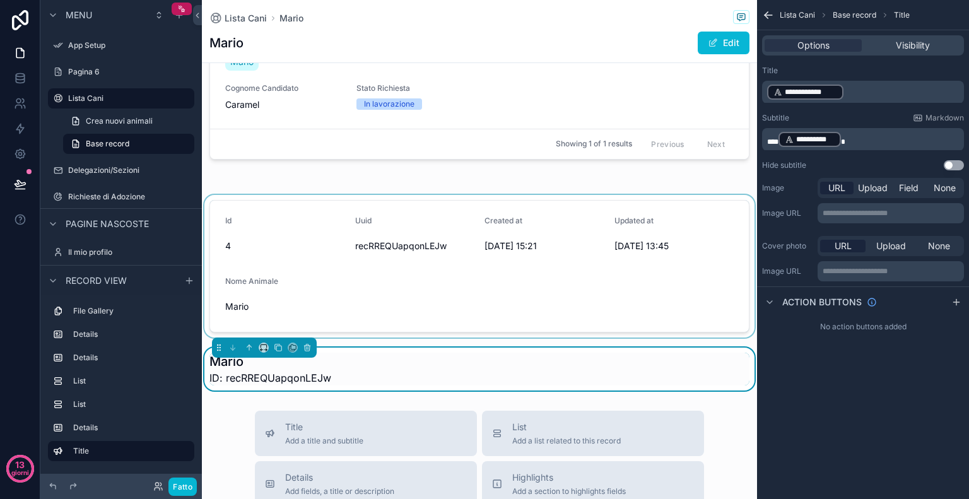
scroll to position [777, 0]
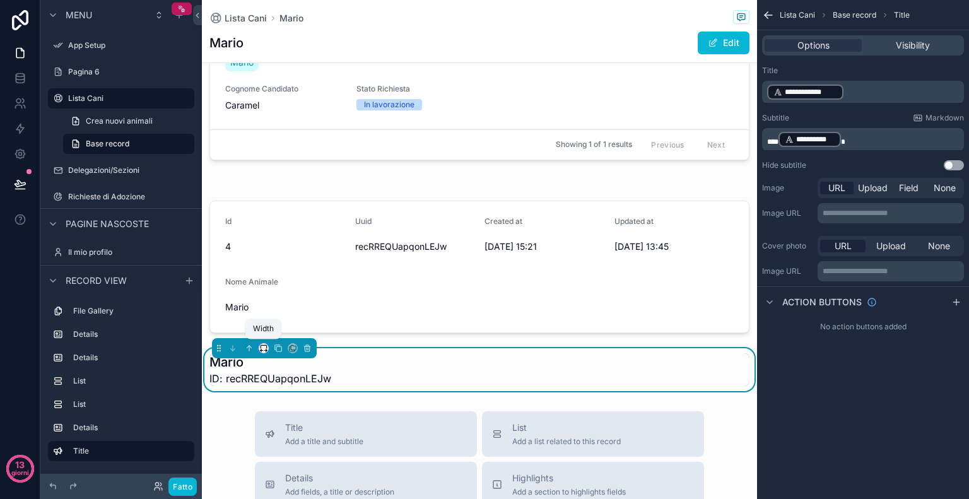
click at [264, 346] on icon "contenuto scorrevole" at bounding box center [263, 348] width 9 height 9
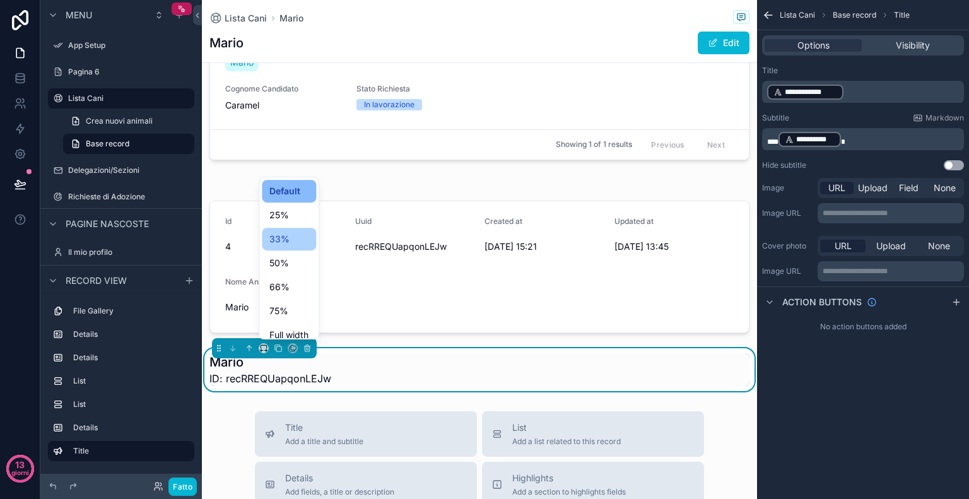
click at [282, 241] on span "33%" at bounding box center [279, 238] width 20 height 15
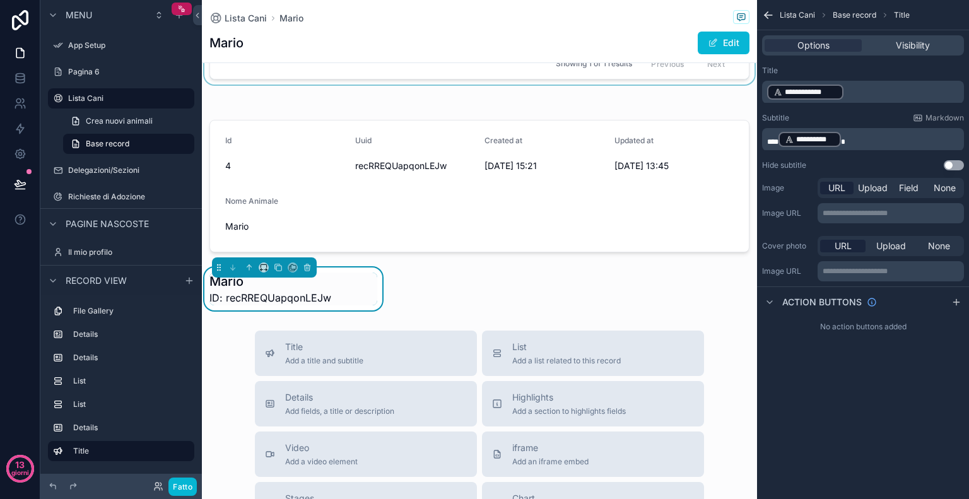
scroll to position [860, 0]
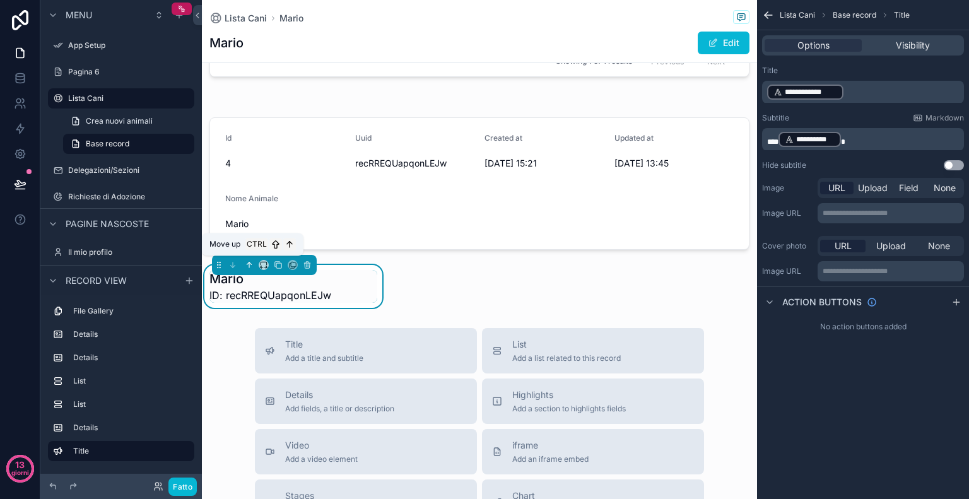
click at [252, 264] on icon "contenuto scorrevole" at bounding box center [249, 264] width 9 height 9
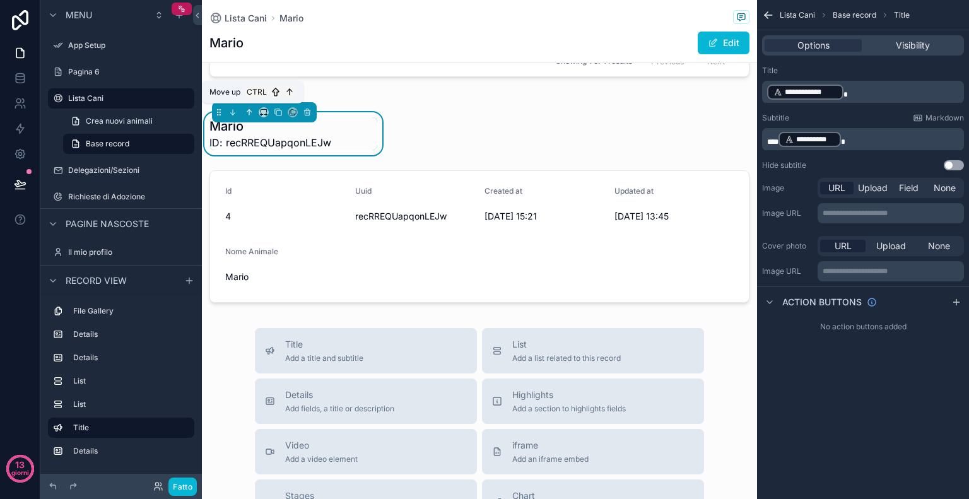
click at [247, 113] on icon "contenuto scorrevole" at bounding box center [249, 112] width 9 height 9
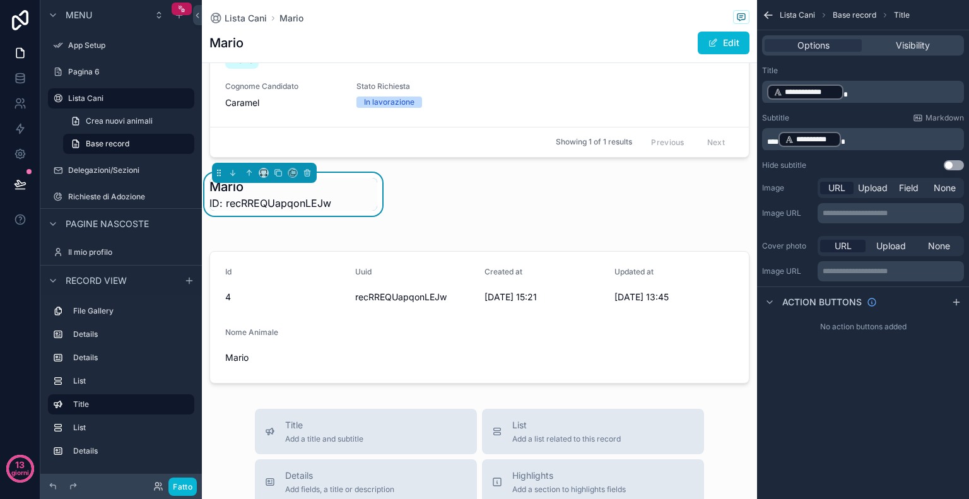
scroll to position [774, 0]
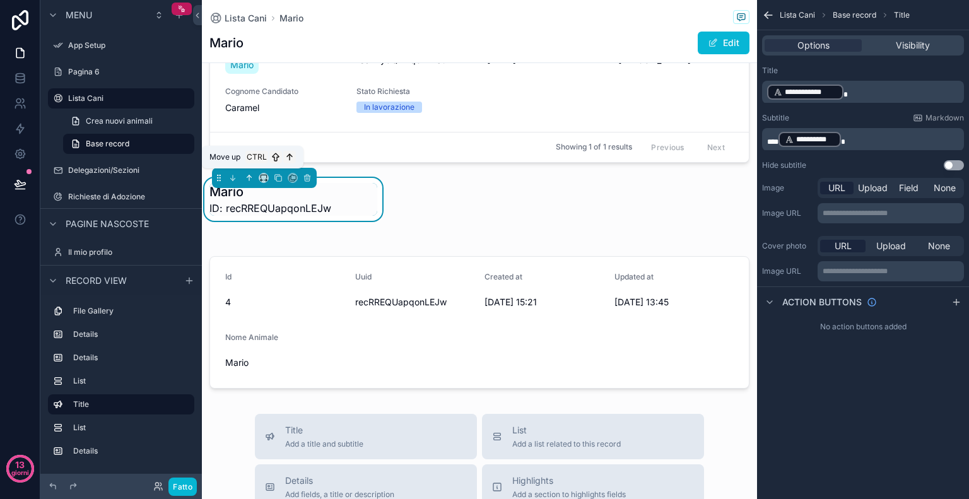
click at [245, 177] on icon "contenuto scorrevole" at bounding box center [249, 177] width 9 height 9
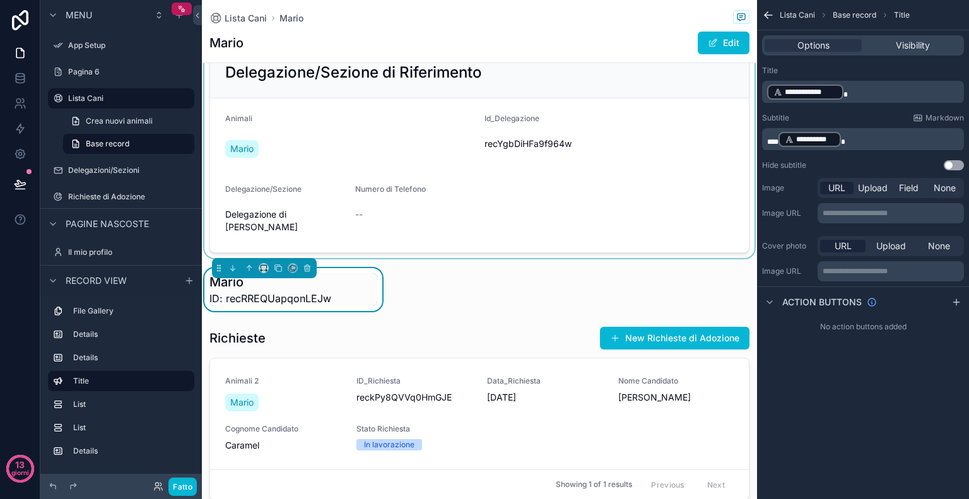
scroll to position [489, 0]
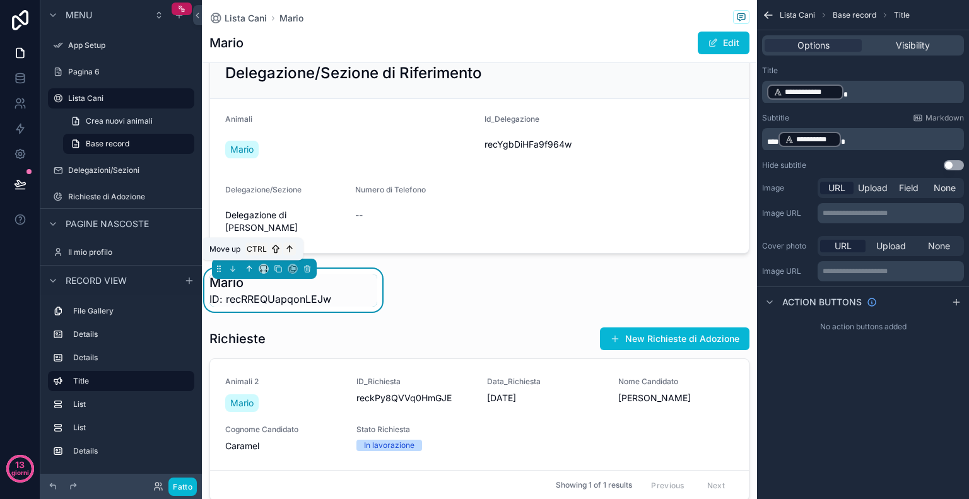
click at [252, 264] on icon "contenuto scorrevole" at bounding box center [249, 268] width 9 height 9
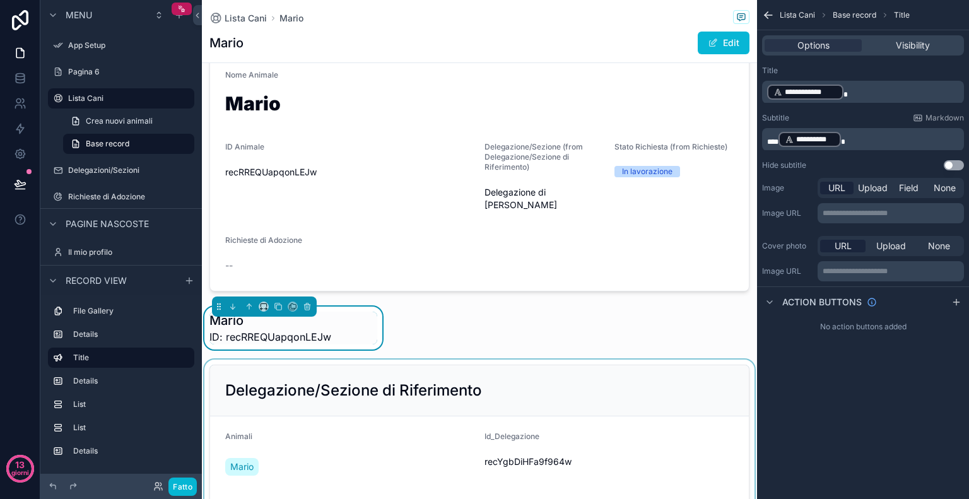
scroll to position [223, 0]
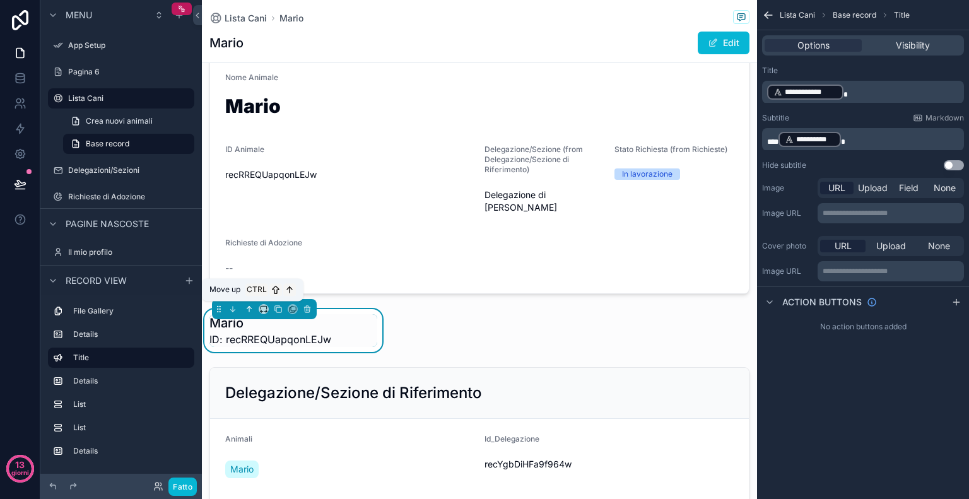
click at [251, 305] on icon "contenuto scorrevole" at bounding box center [249, 309] width 9 height 9
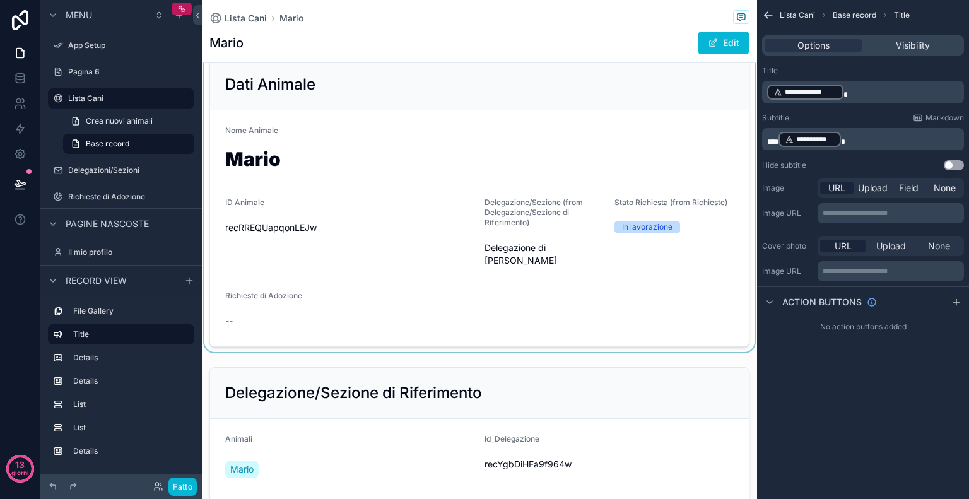
scroll to position [0, 0]
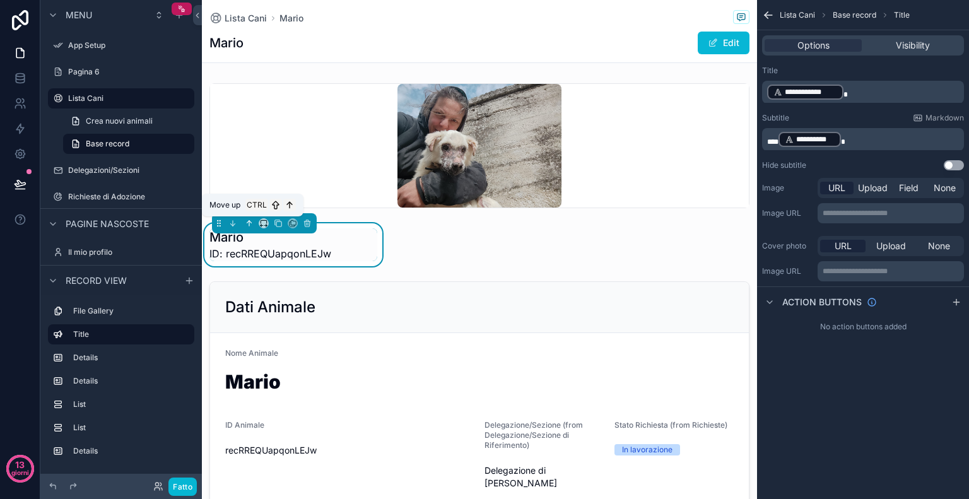
click at [248, 224] on icon "contenuto scorrevole" at bounding box center [249, 223] width 9 height 9
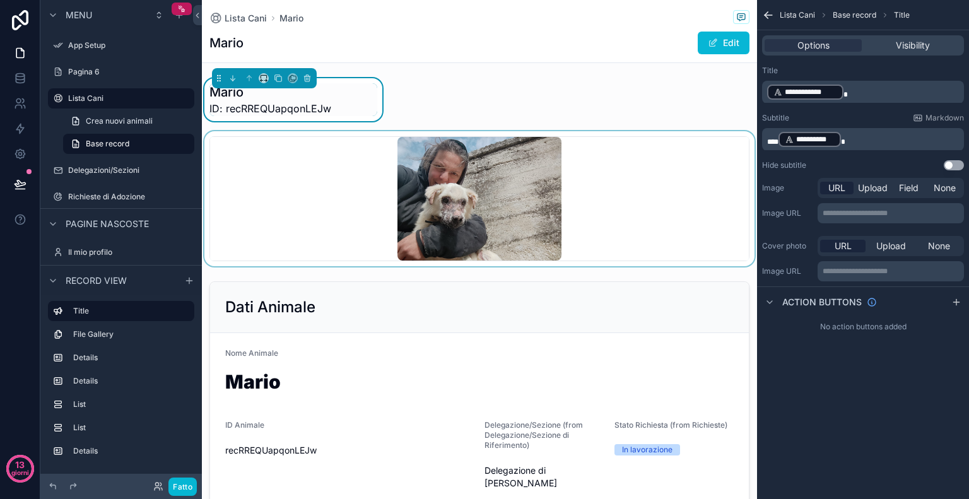
click at [620, 213] on div "contenuto scorrevole" at bounding box center [479, 198] width 555 height 135
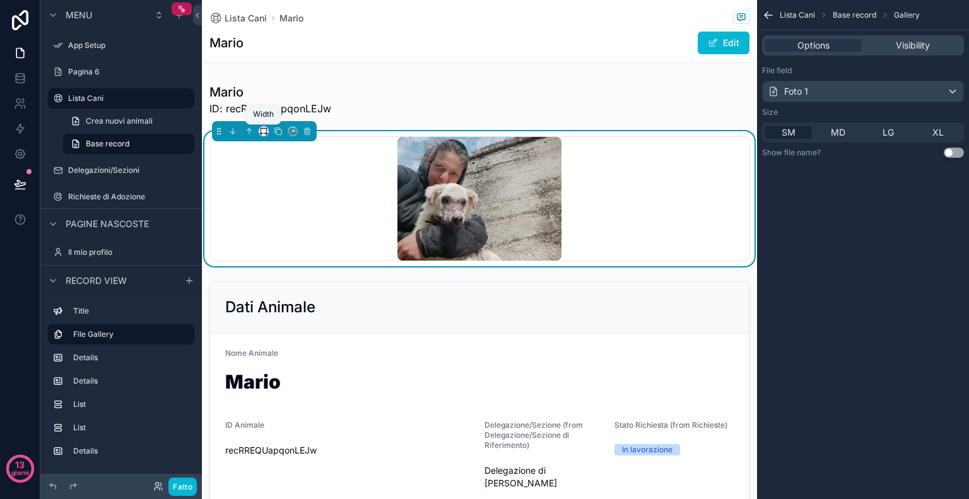
click at [262, 131] on icon "contenuto scorrevole" at bounding box center [263, 131] width 9 height 9
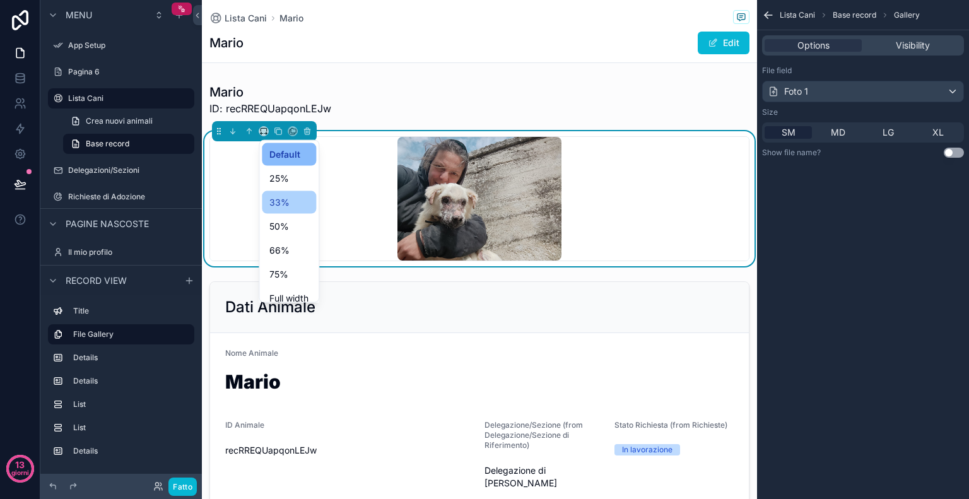
click at [277, 212] on div "33%" at bounding box center [289, 202] width 54 height 23
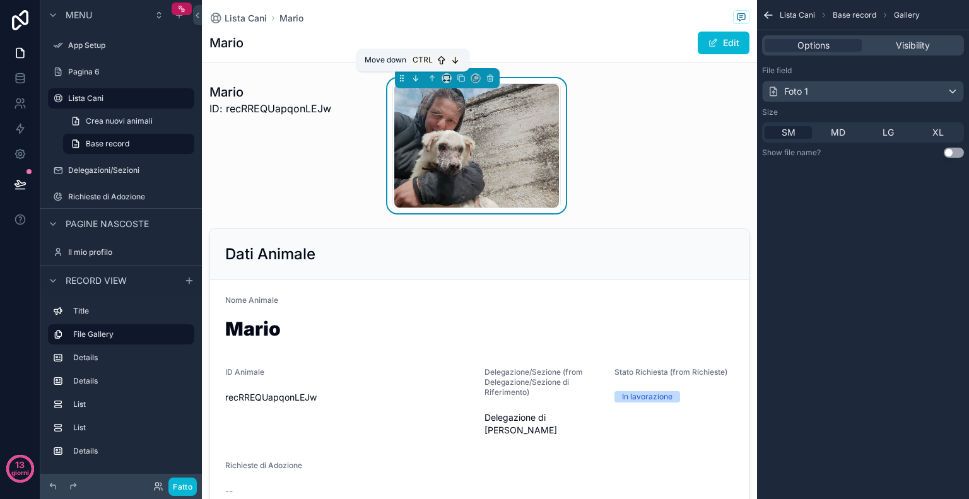
click at [412, 82] on icon "contenuto scorrevole" at bounding box center [415, 78] width 9 height 9
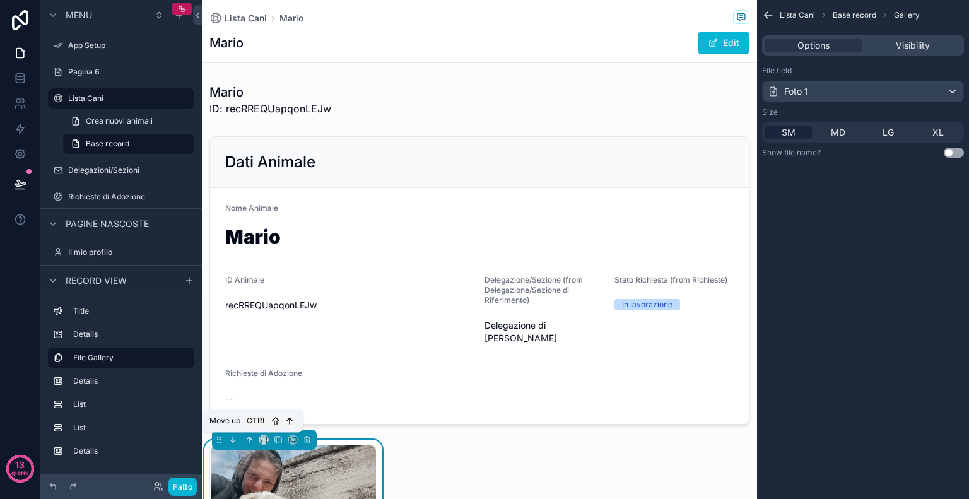
click at [250, 441] on icon "contenuto scorrevole" at bounding box center [249, 439] width 9 height 9
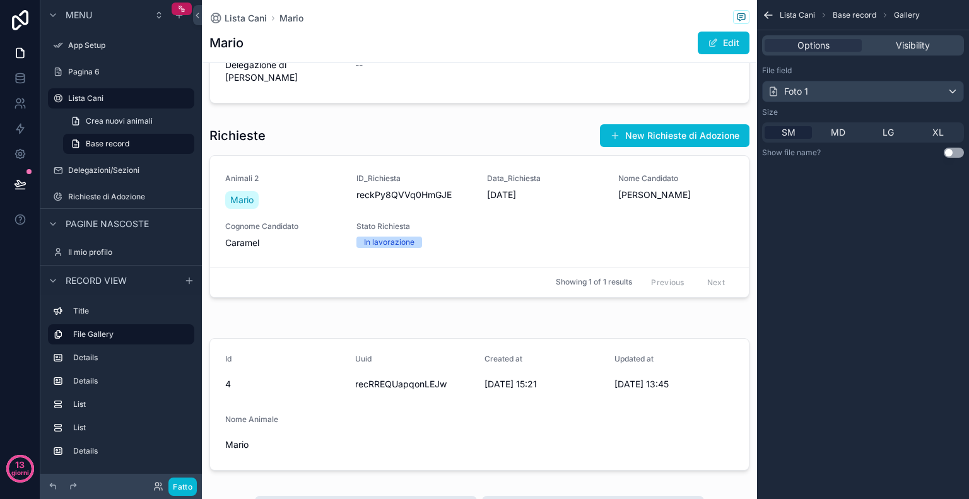
scroll to position [638, 0]
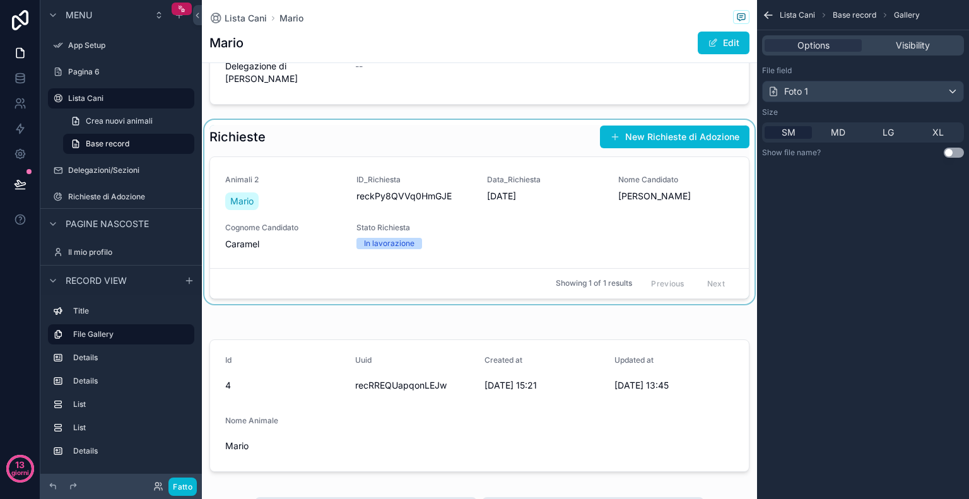
click at [547, 195] on div "contenuto scorrevole" at bounding box center [479, 212] width 555 height 184
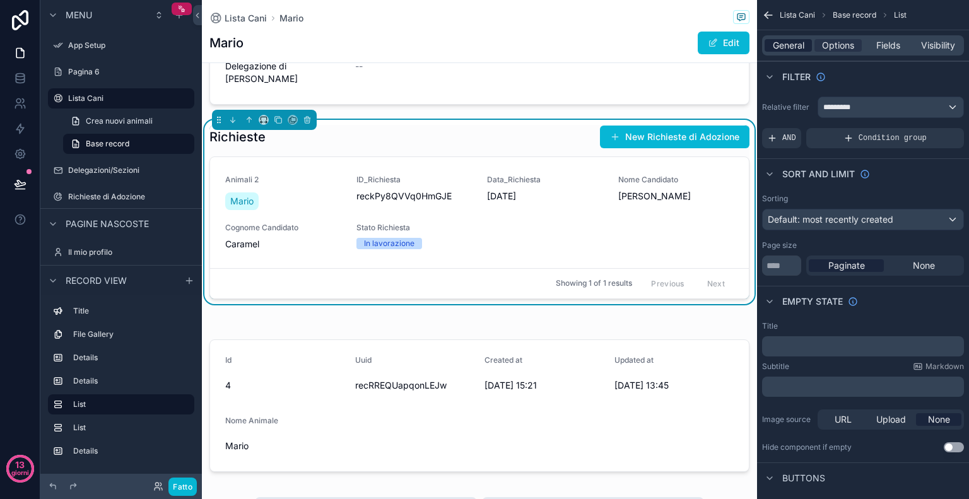
click at [789, 45] on span "General" at bounding box center [788, 45] width 32 height 13
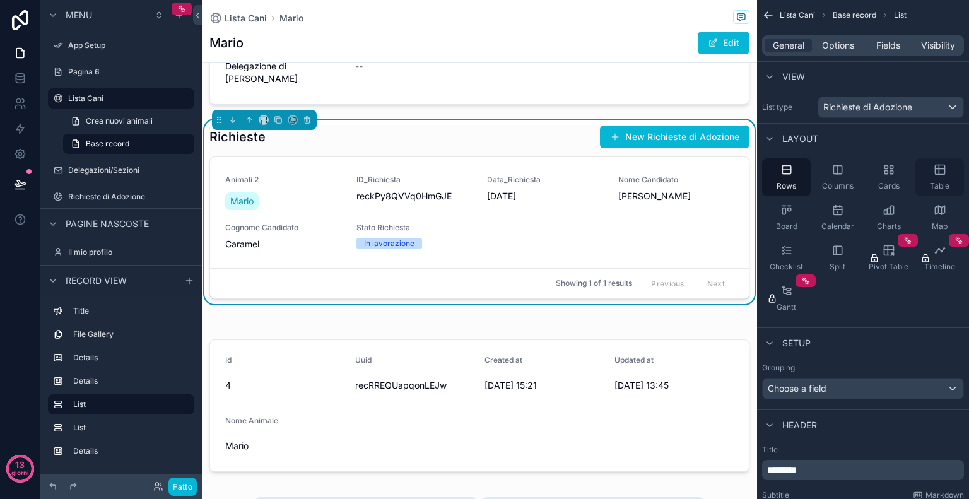
click at [928, 164] on div "Table" at bounding box center [939, 177] width 49 height 38
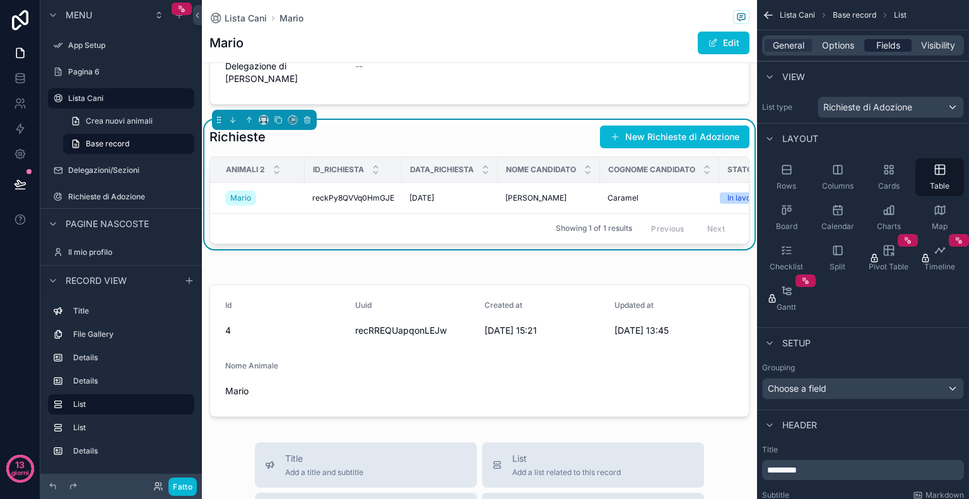
click at [896, 39] on span "Fields" at bounding box center [888, 45] width 24 height 13
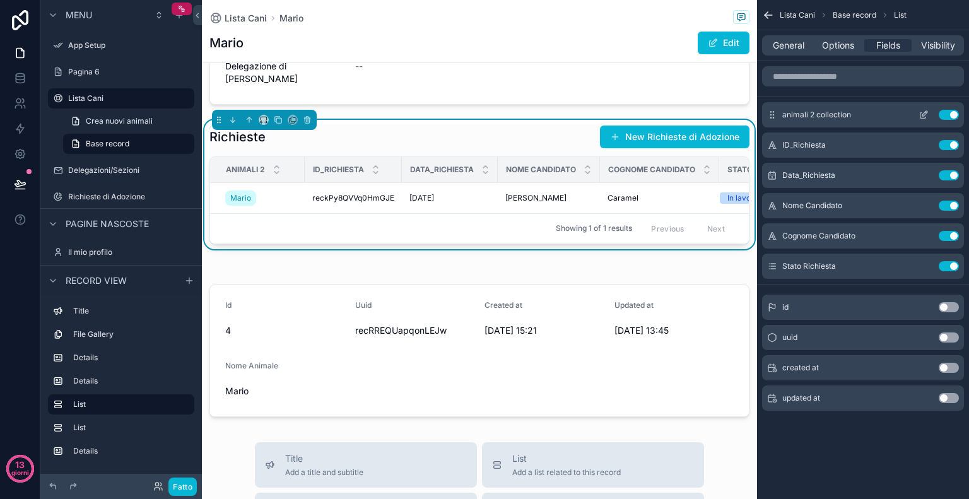
click at [946, 115] on button "Use setting" at bounding box center [948, 115] width 20 height 10
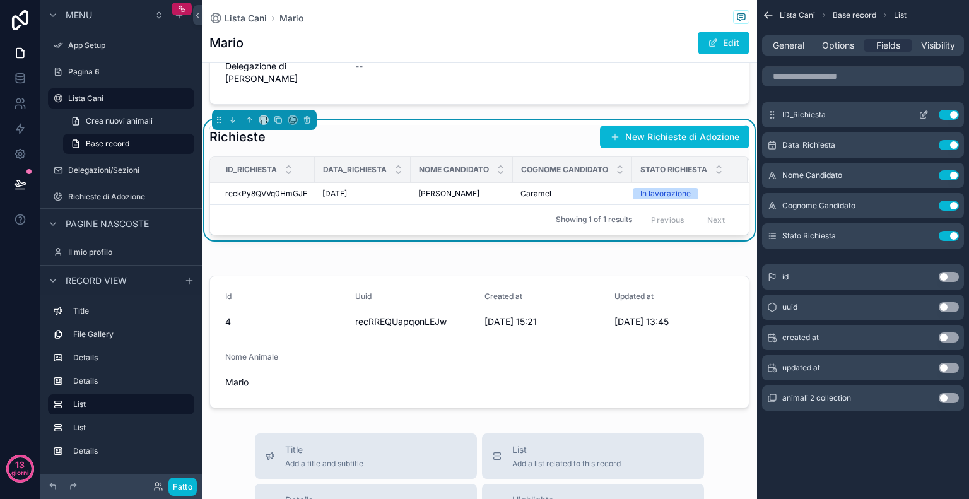
click at [943, 113] on button "Use setting" at bounding box center [948, 115] width 20 height 10
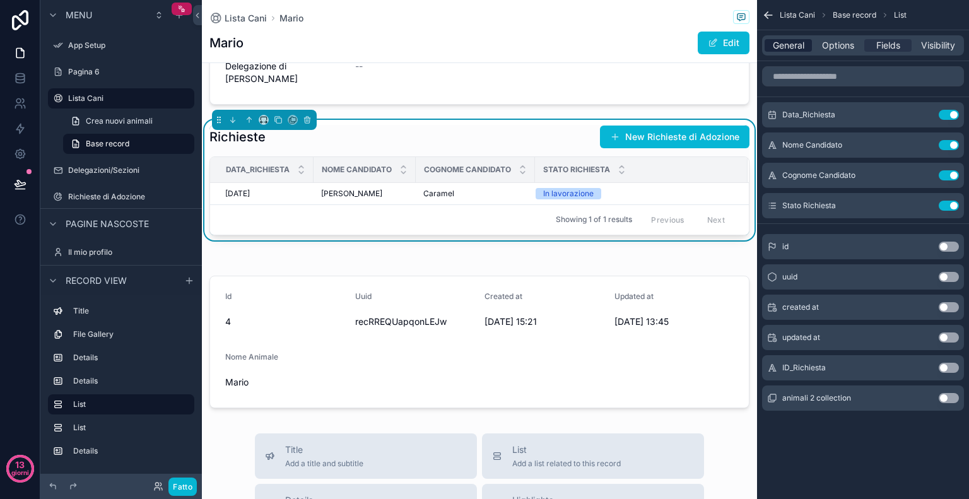
click at [804, 45] on span "General" at bounding box center [788, 45] width 32 height 13
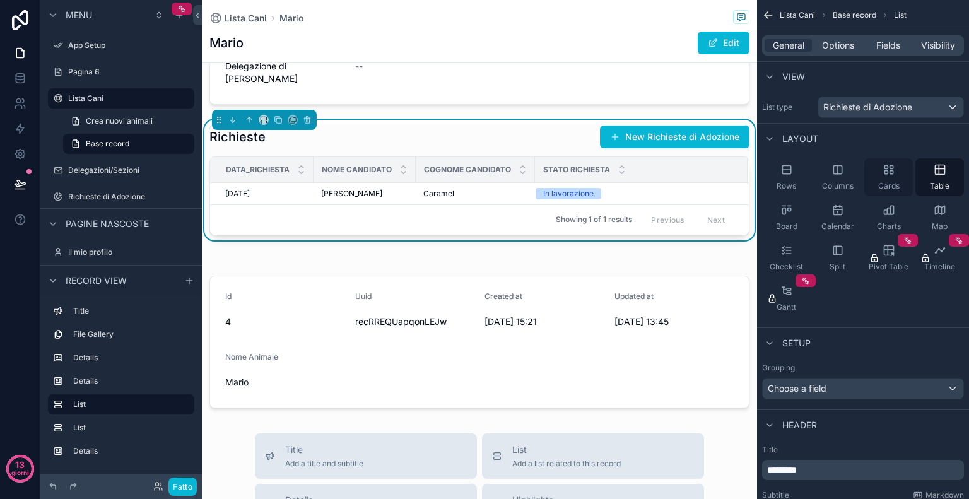
click at [894, 173] on icon "contenuto scorrevole" at bounding box center [888, 169] width 13 height 13
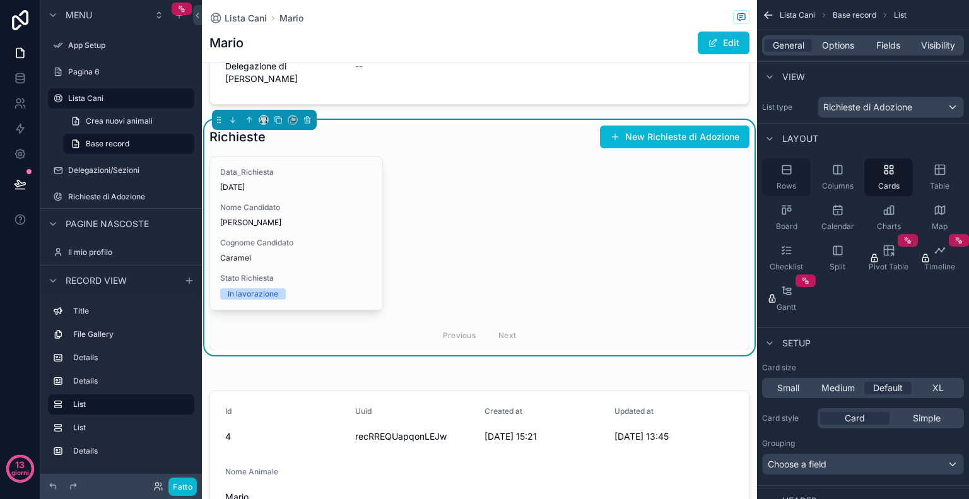
click at [795, 172] on div "Rows" at bounding box center [786, 177] width 49 height 38
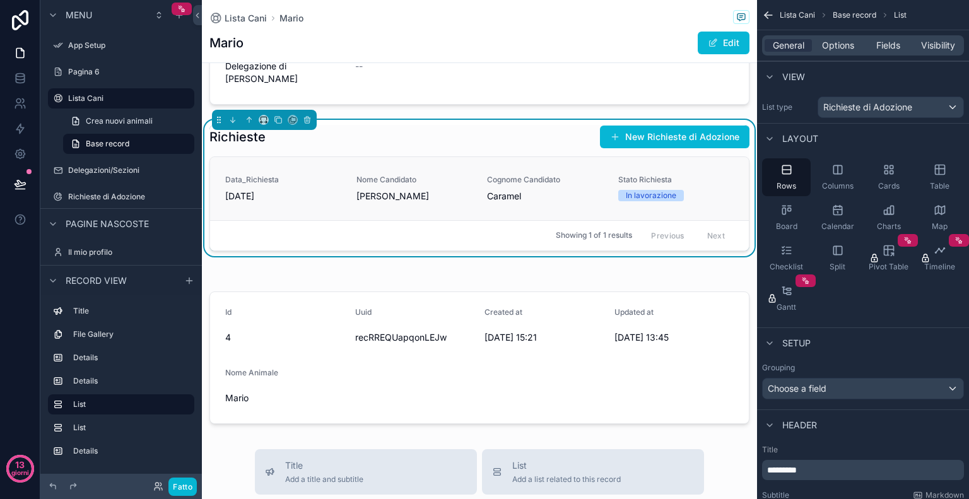
click at [571, 190] on span "Caramel" at bounding box center [545, 196] width 116 height 13
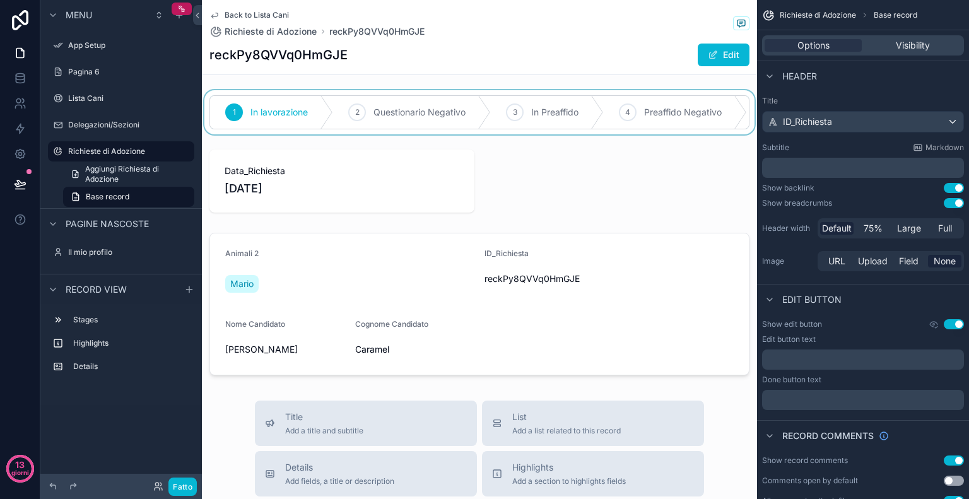
click at [406, 127] on div "contenuto scorrevole" at bounding box center [479, 112] width 555 height 44
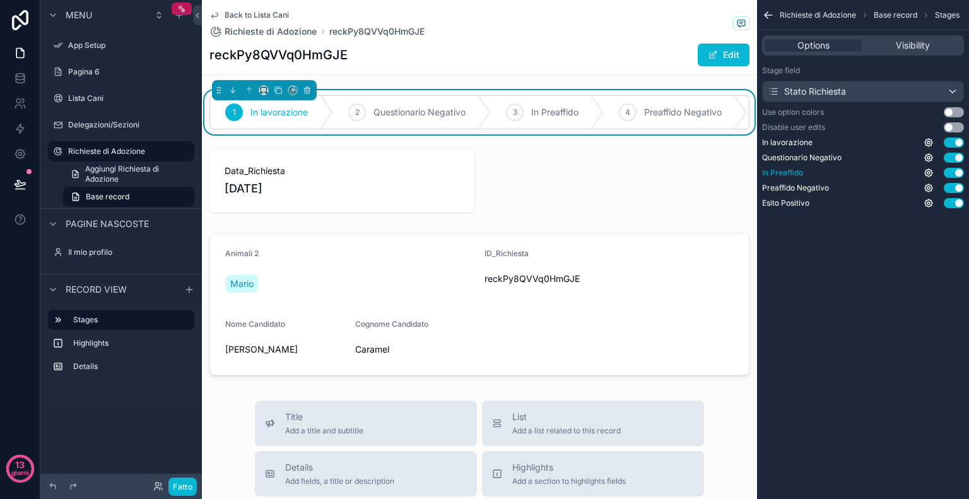
click at [948, 169] on button "Use setting" at bounding box center [953, 173] width 20 height 10
click at [947, 156] on button "Use setting" at bounding box center [953, 158] width 20 height 10
click at [951, 140] on button "Use setting" at bounding box center [953, 142] width 20 height 10
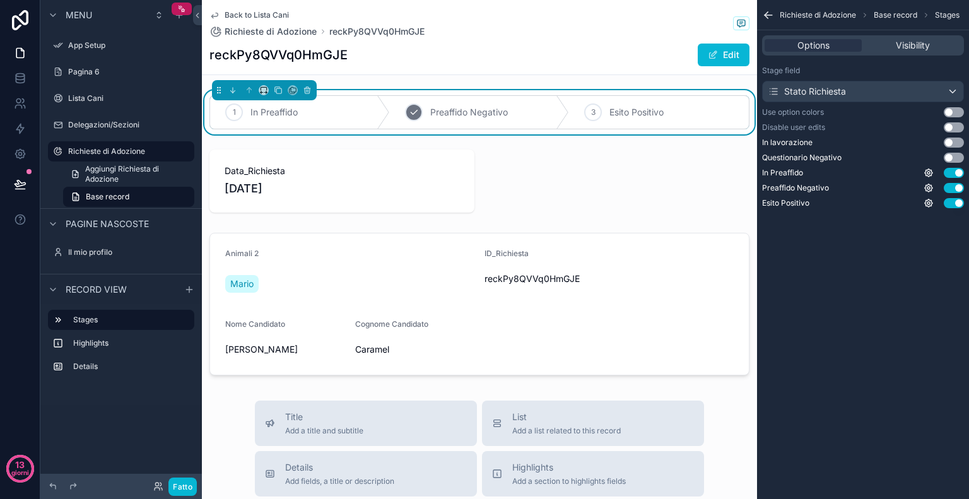
click at [460, 114] on span "Preaffido Negativo" at bounding box center [469, 112] width 78 height 13
click at [610, 111] on span "Esito Positivo" at bounding box center [636, 112] width 54 height 13
click at [252, 125] on div "In Preaffido" at bounding box center [300, 112] width 180 height 33
click at [441, 102] on div "2 Preaffido Negativo" at bounding box center [480, 112] width 180 height 33
click at [620, 108] on span "Esito Positivo" at bounding box center [636, 112] width 54 height 13
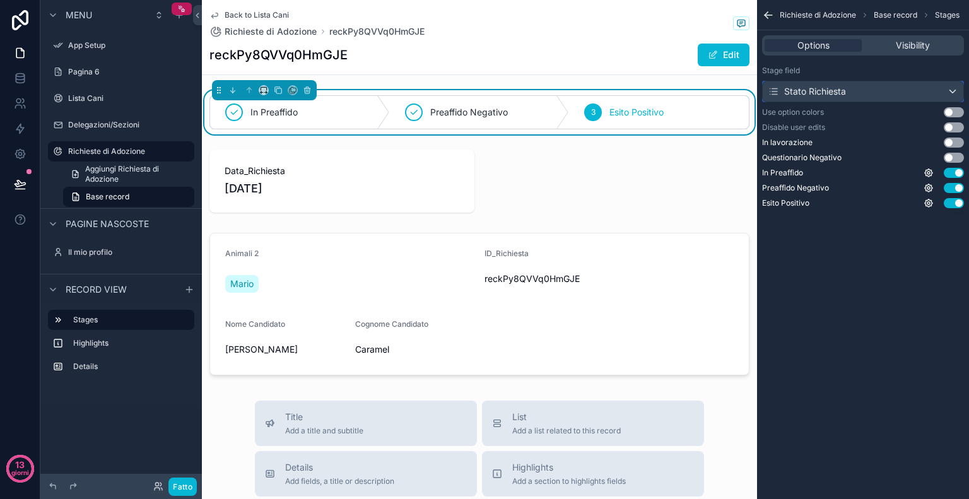
click at [881, 91] on div "Stato Richiesta" at bounding box center [862, 91] width 201 height 20
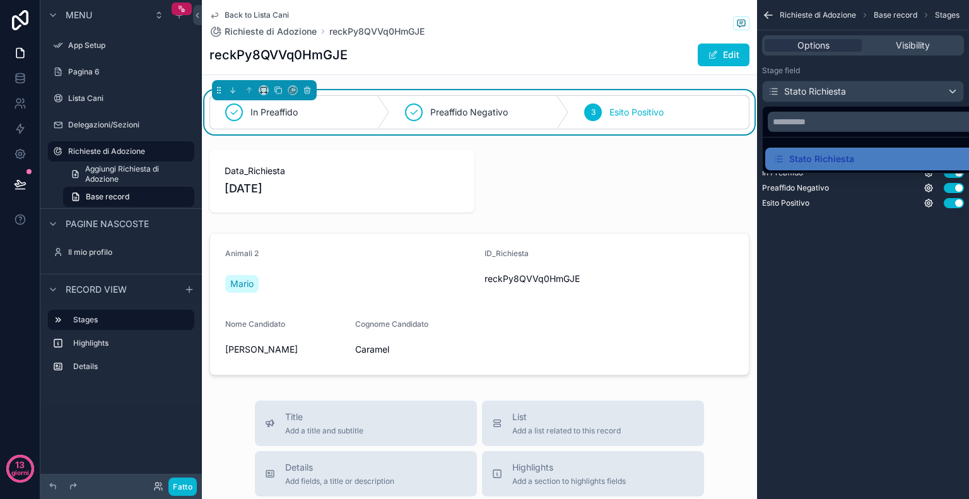
click at [882, 65] on div "contenuto scorrevole" at bounding box center [484, 249] width 969 height 499
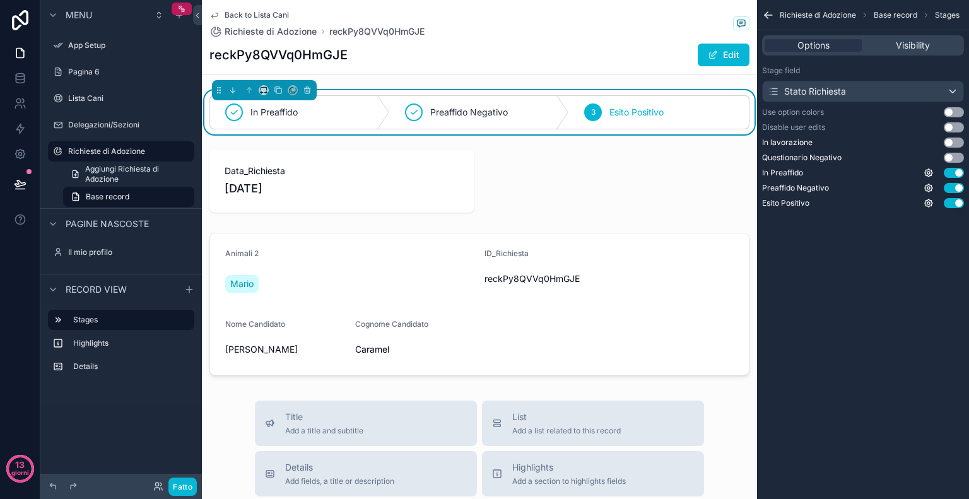
click at [958, 129] on button "Use setting" at bounding box center [953, 127] width 20 height 10
click at [93, 104] on div "Lista Cani" at bounding box center [121, 98] width 106 height 15
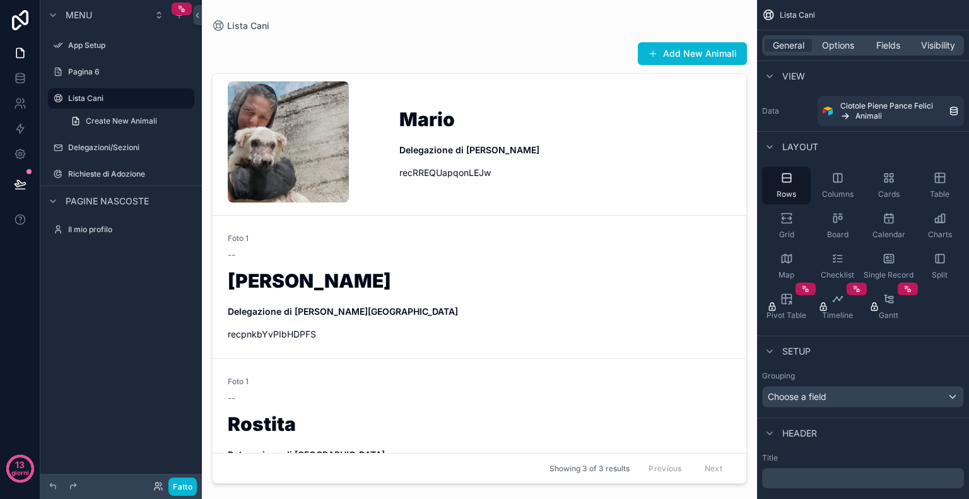
click at [363, 113] on div "contenuto scorrevole" at bounding box center [479, 242] width 555 height 484
click at [354, 133] on div "contenuto scorrevole" at bounding box center [308, 144] width 161 height 126
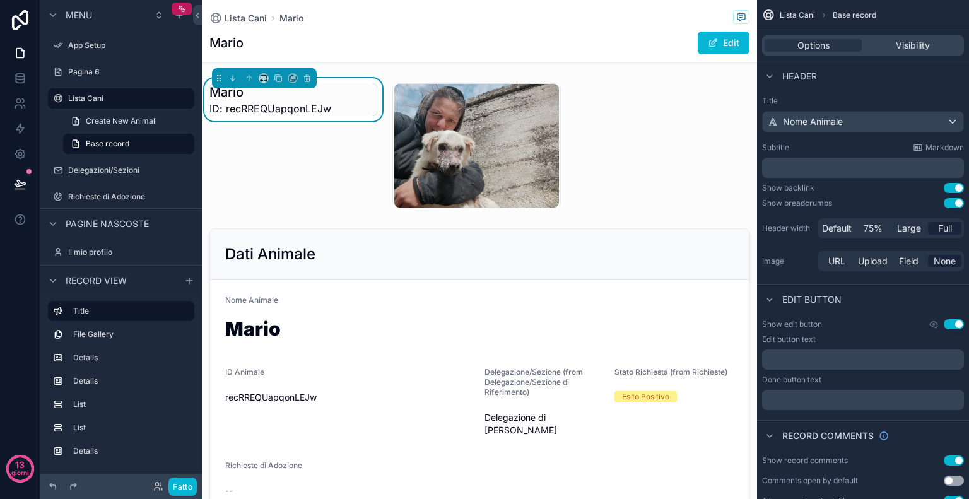
click at [180, 487] on font "Fatto" at bounding box center [183, 486] width 20 height 9
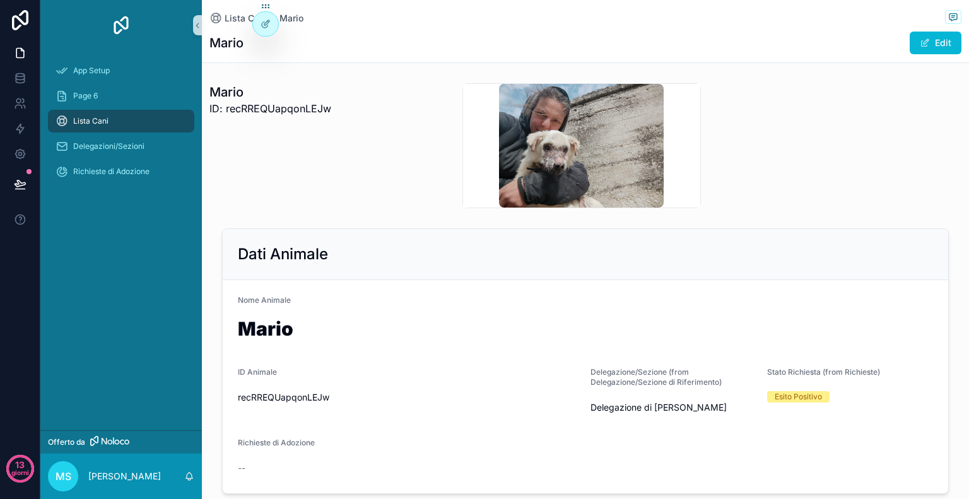
click at [593, 154] on img "contenuto scorrevole" at bounding box center [581, 146] width 165 height 124
click at [265, 27] on icon at bounding box center [265, 24] width 10 height 10
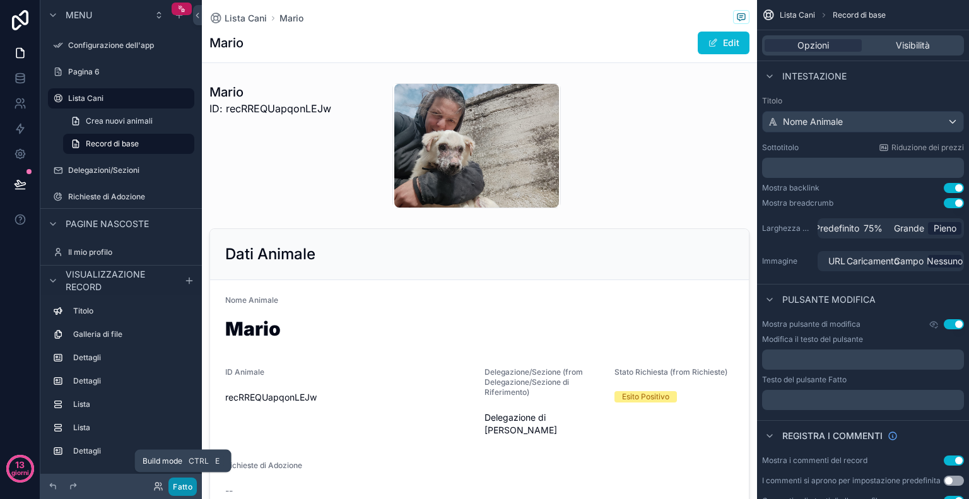
click at [184, 480] on button "Fatto" at bounding box center [182, 486] width 28 height 18
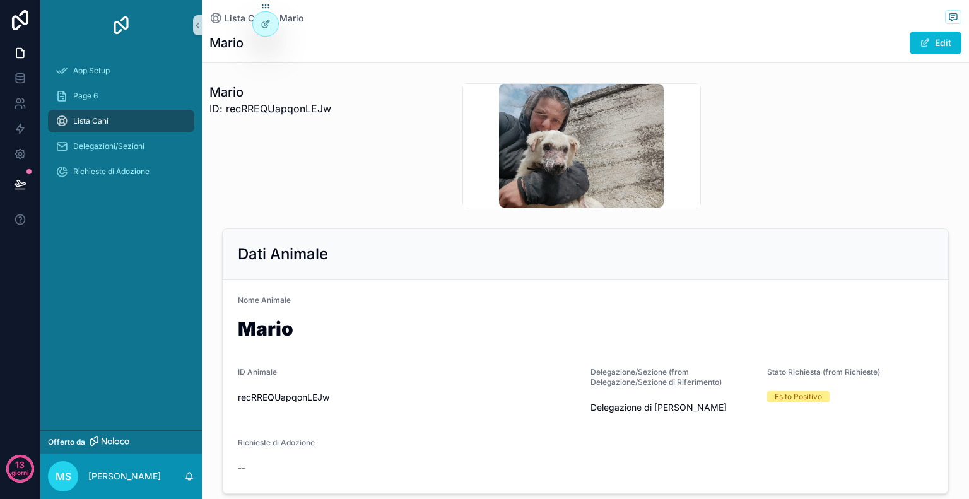
drag, startPoint x: 267, startPoint y: 29, endPoint x: 379, endPoint y: 18, distance: 112.2
drag, startPoint x: 379, startPoint y: 18, endPoint x: 315, endPoint y: 50, distance: 71.3
click at [315, 50] on div "Mario Edit" at bounding box center [585, 43] width 752 height 24
click at [266, 48] on icon at bounding box center [265, 51] width 10 height 10
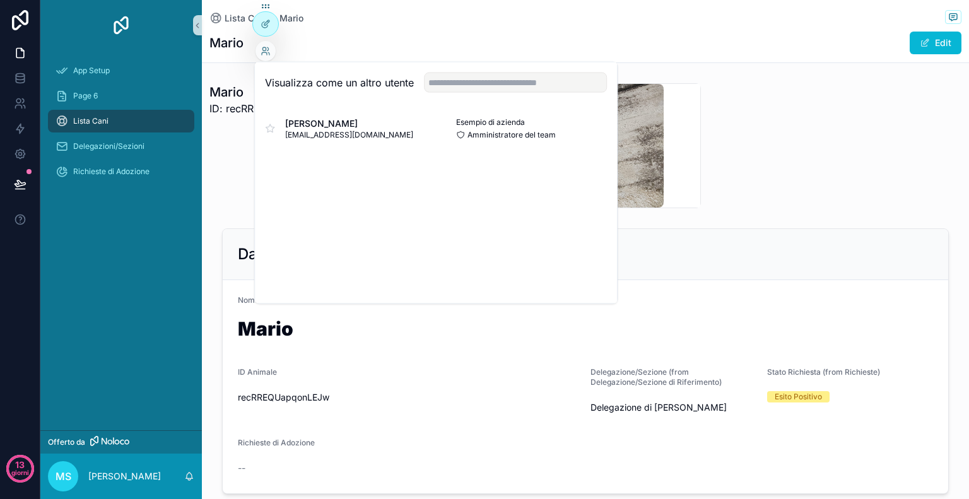
click at [765, 32] on div "Mario Edit" at bounding box center [585, 43] width 752 height 24
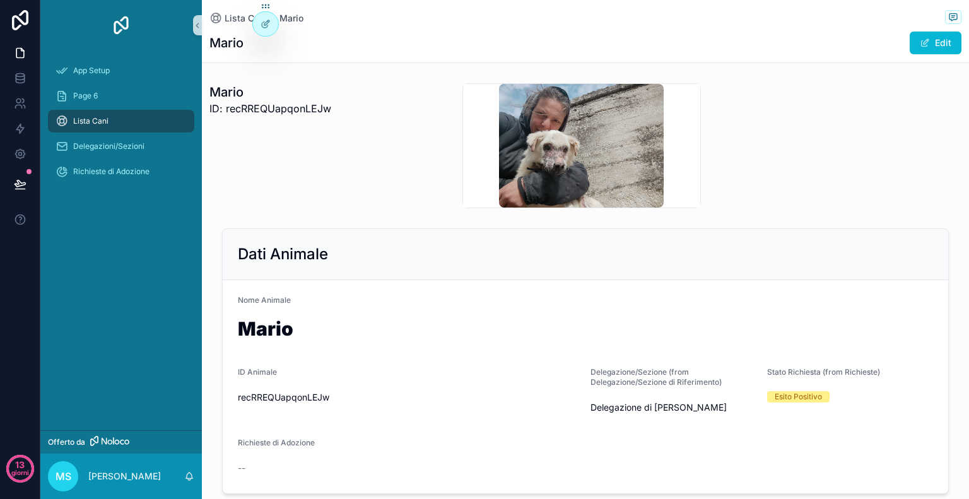
click at [126, 30] on img "contenuto scorrevole" at bounding box center [121, 25] width 20 height 20
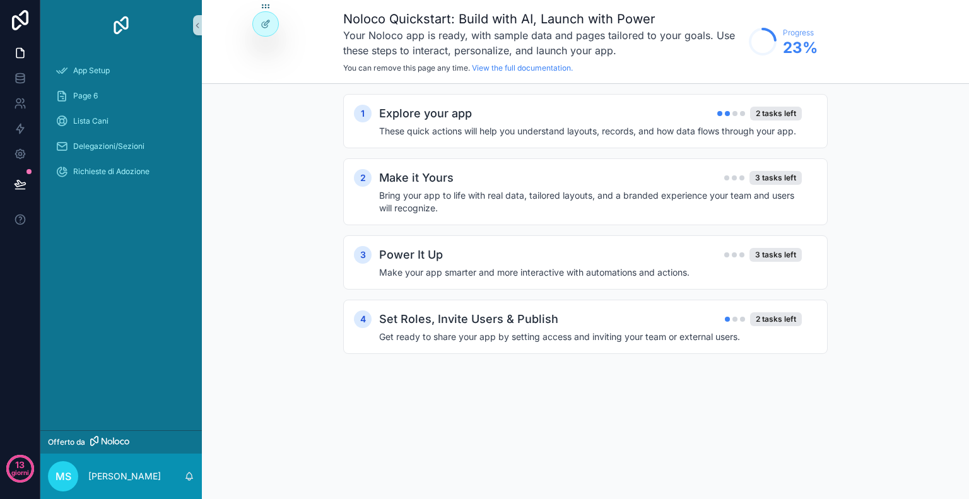
click at [114, 25] on img "contenuto scorrevole" at bounding box center [121, 25] width 20 height 20
click at [194, 27] on icon "contenuto scorrevole" at bounding box center [197, 25] width 9 height 9
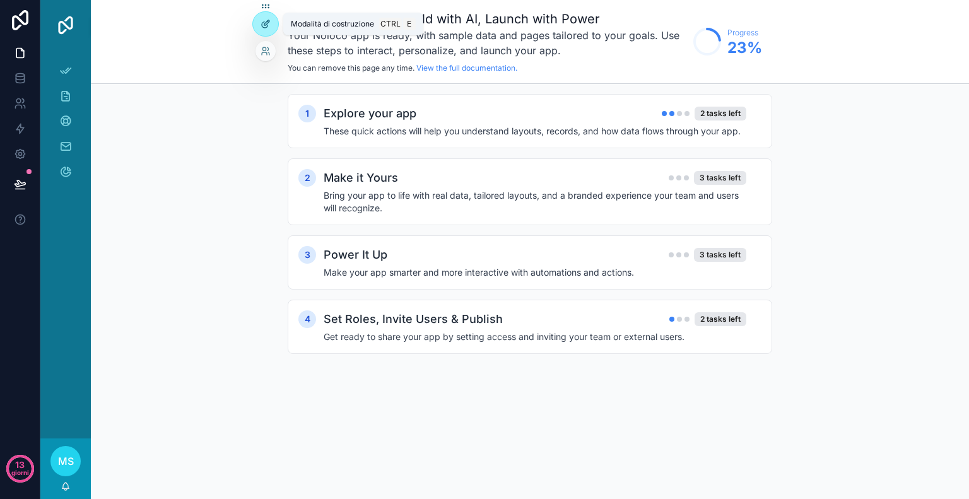
click at [266, 31] on div at bounding box center [265, 24] width 25 height 24
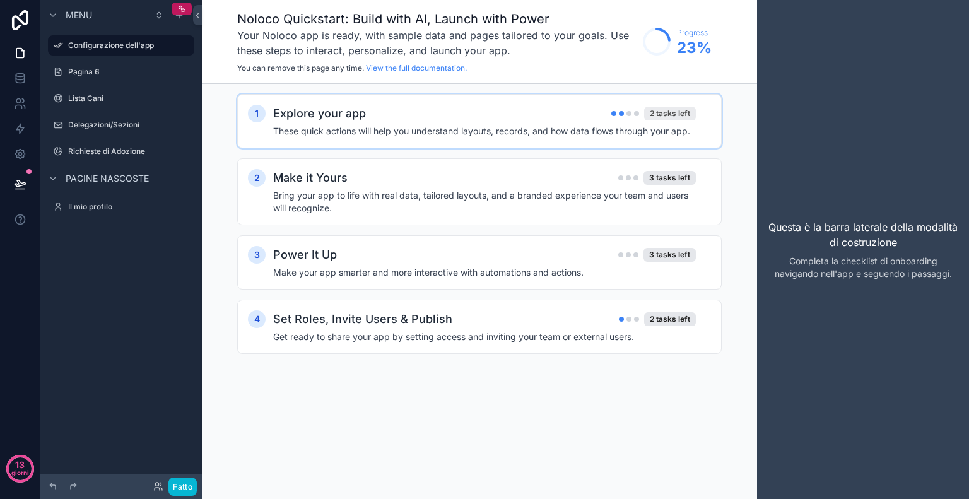
click at [673, 113] on div "2 tasks left" at bounding box center [670, 114] width 52 height 14
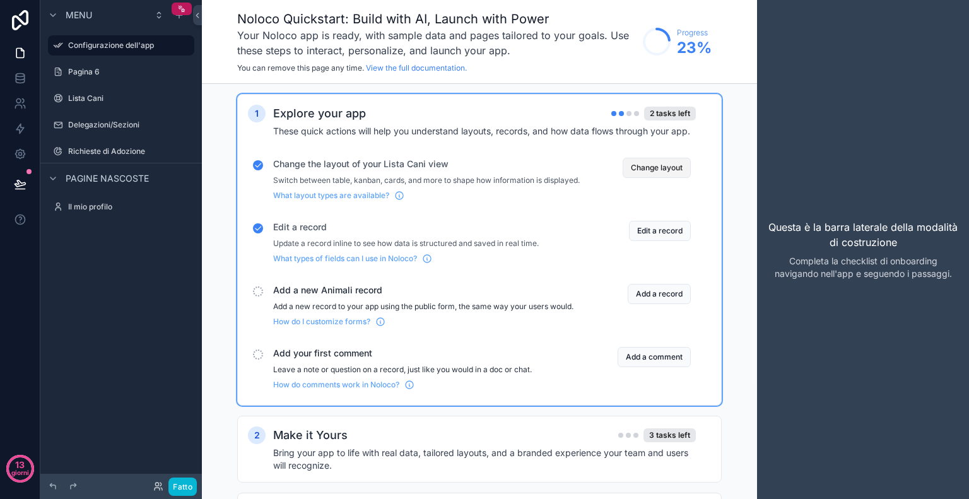
click at [676, 172] on button "Change layout" at bounding box center [656, 168] width 68 height 20
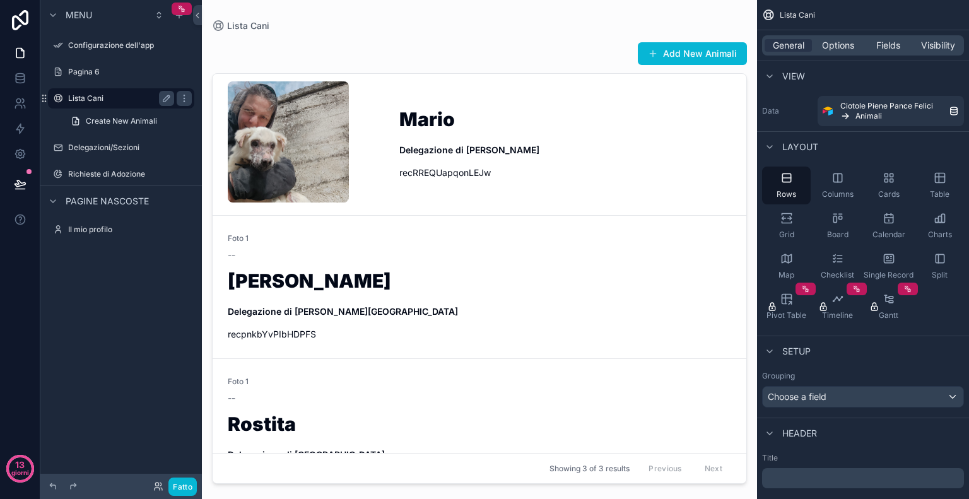
click at [96, 93] on font "Lista Cani" at bounding box center [85, 97] width 35 height 9
drag, startPoint x: 740, startPoint y: 327, endPoint x: 731, endPoint y: 405, distance: 79.3
click at [731, 405] on div "contenuto scorrevole" at bounding box center [479, 242] width 555 height 484
click at [362, 156] on div "contenuto scorrevole" at bounding box center [308, 144] width 161 height 126
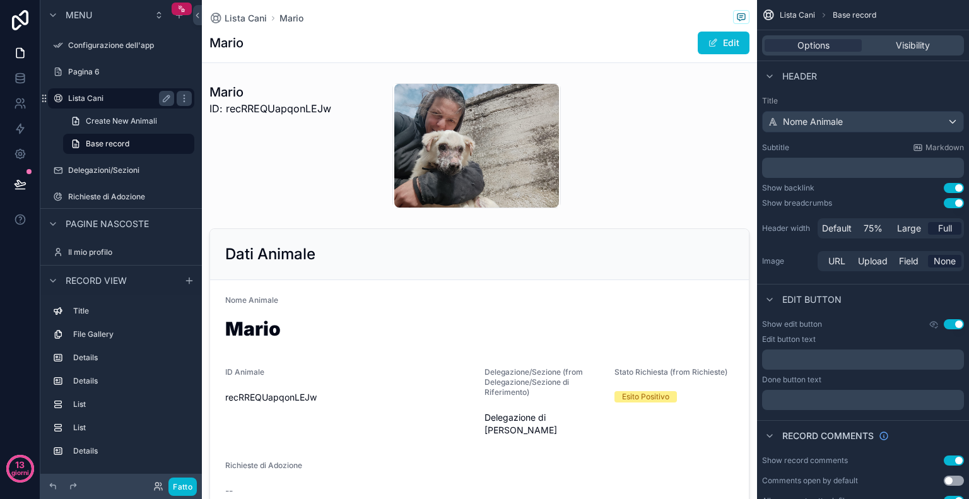
click at [90, 90] on div "Lista Cani" at bounding box center [120, 98] width 141 height 20
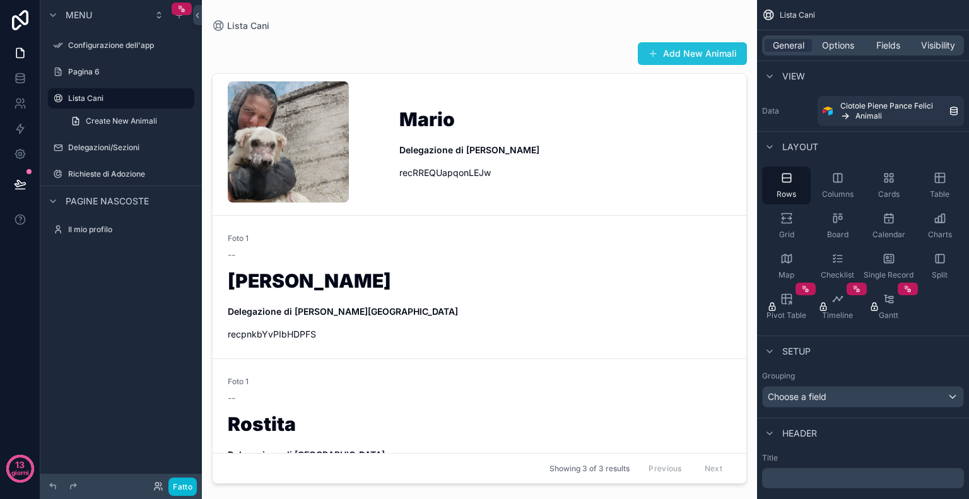
click at [685, 48] on button "Add New Animali" at bounding box center [692, 53] width 109 height 23
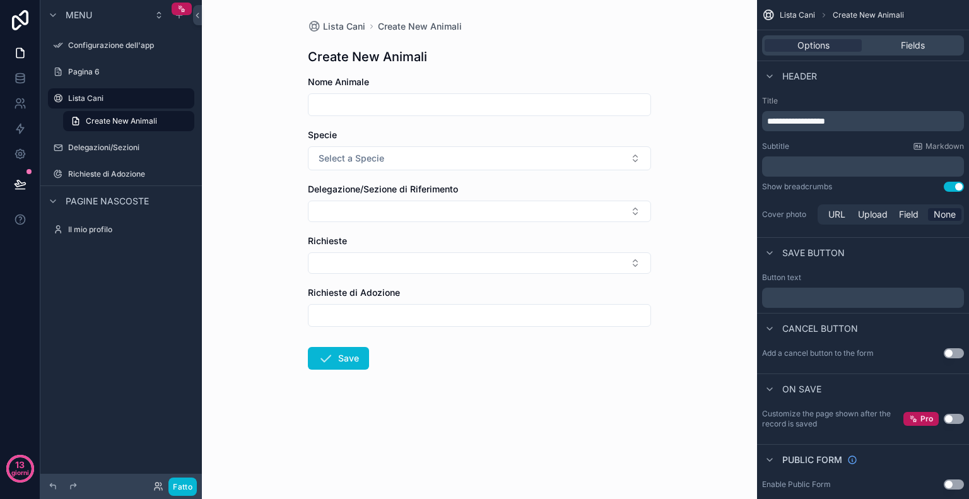
click at [390, 105] on input "contenuto scorrevole" at bounding box center [479, 105] width 342 height 18
type input "*****"
click at [375, 160] on span "Select a Specie" at bounding box center [351, 158] width 66 height 13
click at [353, 205] on div "Cane" at bounding box center [479, 208] width 337 height 19
click at [359, 219] on button "Select Button" at bounding box center [479, 211] width 343 height 21
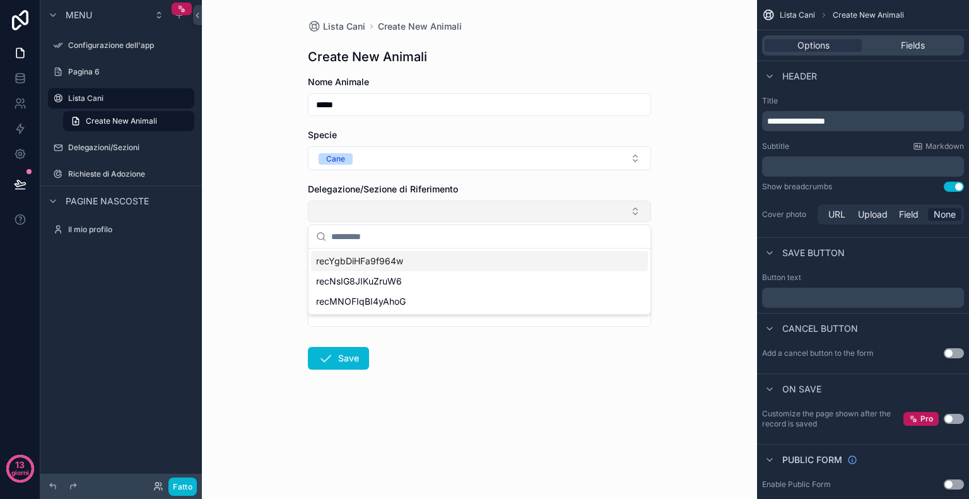
click at [568, 205] on button "Select Button" at bounding box center [479, 211] width 343 height 21
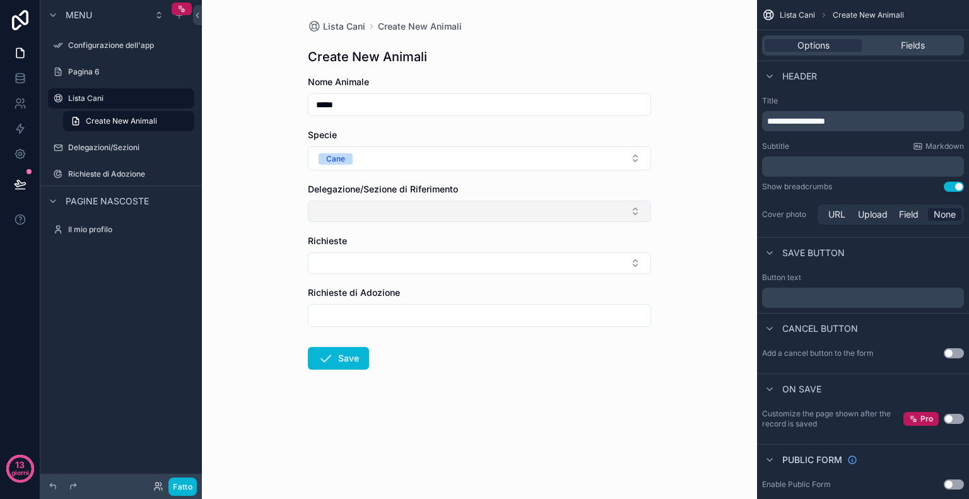
click at [562, 211] on button "Select Button" at bounding box center [479, 211] width 343 height 21
click at [909, 44] on span "Fields" at bounding box center [912, 45] width 24 height 13
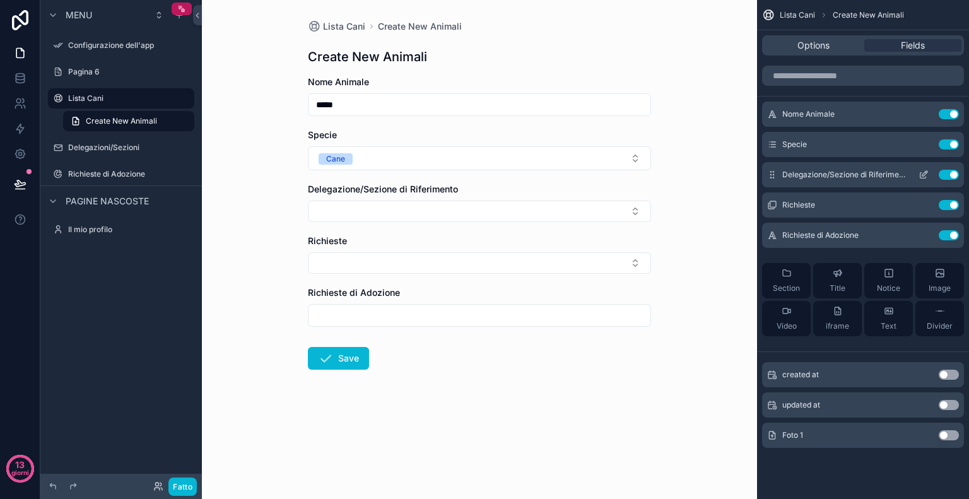
click at [926, 171] on icon "contenuto scorrevole" at bounding box center [923, 175] width 10 height 10
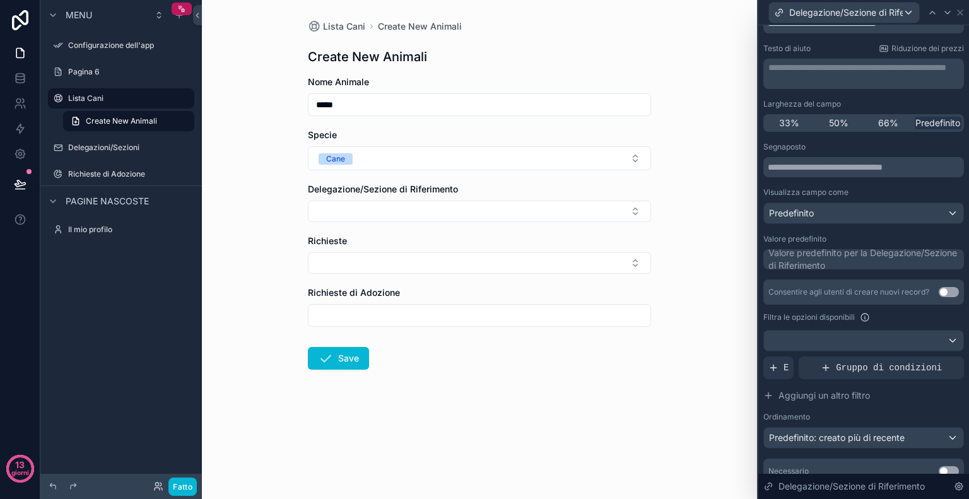
scroll to position [55, 0]
click at [835, 209] on div "Predefinito" at bounding box center [863, 212] width 199 height 20
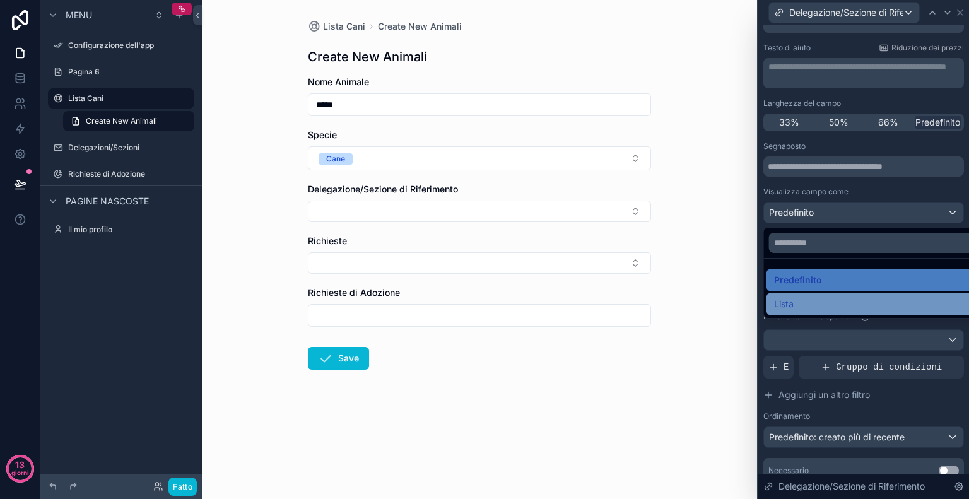
click at [797, 301] on div "Lista" at bounding box center [873, 303] width 199 height 15
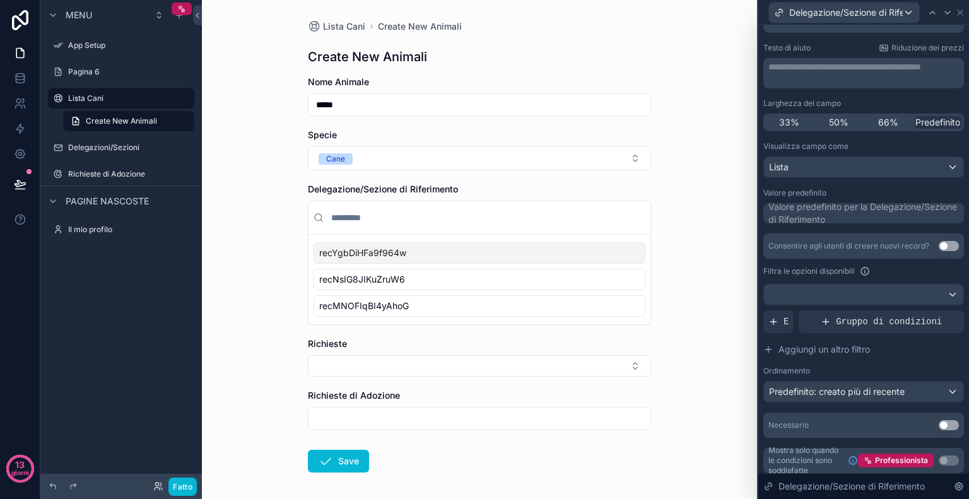
scroll to position [59, 0]
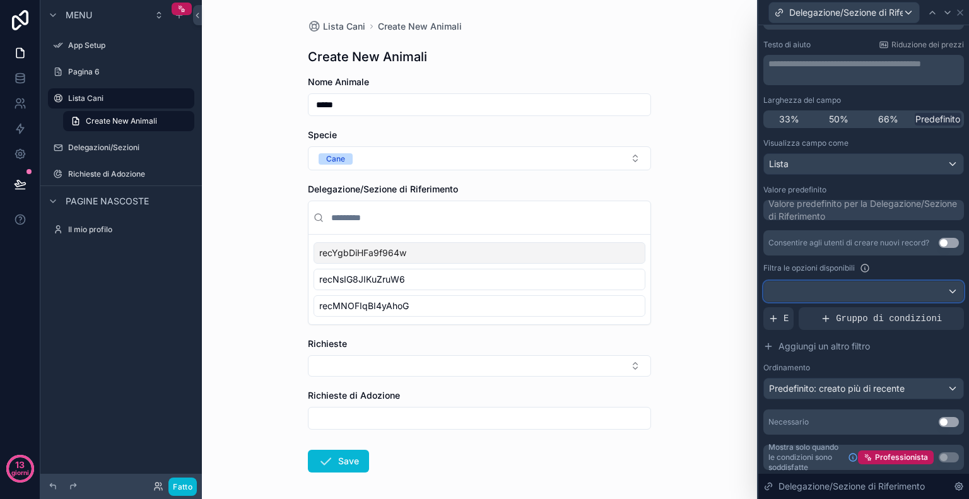
click at [917, 294] on div at bounding box center [863, 291] width 199 height 20
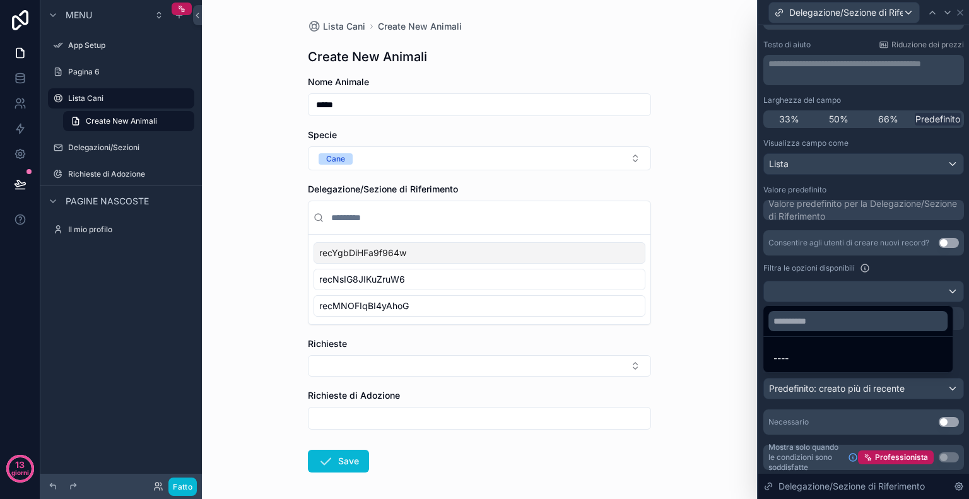
click at [916, 188] on div at bounding box center [863, 249] width 211 height 499
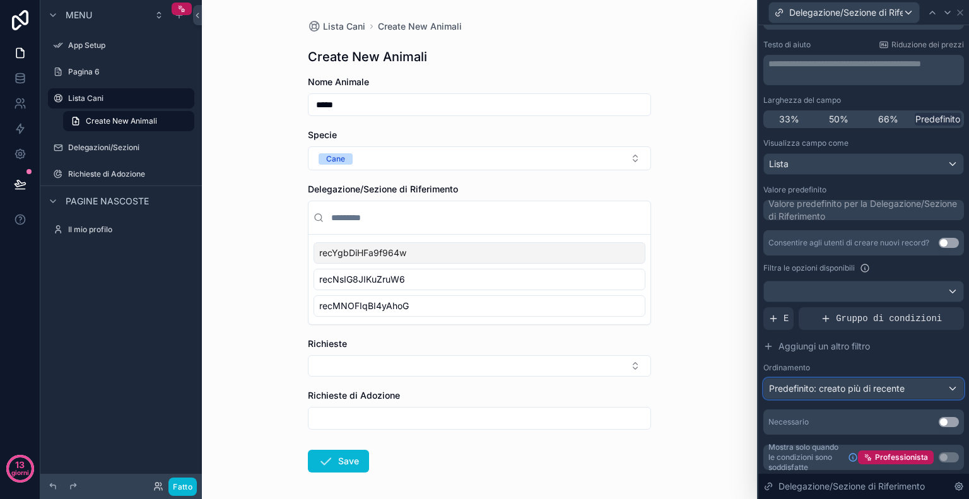
click at [929, 386] on div "Predefinito: creato più di recente" at bounding box center [863, 388] width 199 height 20
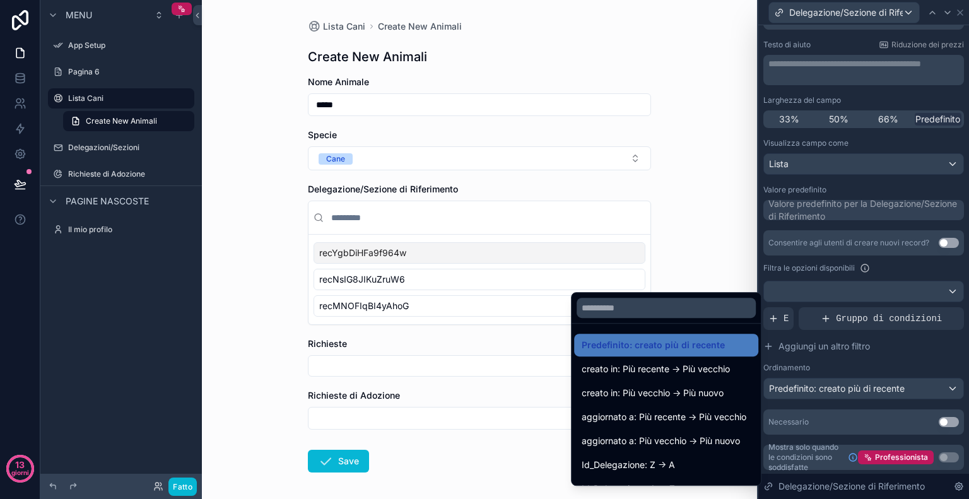
click at [930, 260] on div at bounding box center [863, 249] width 211 height 499
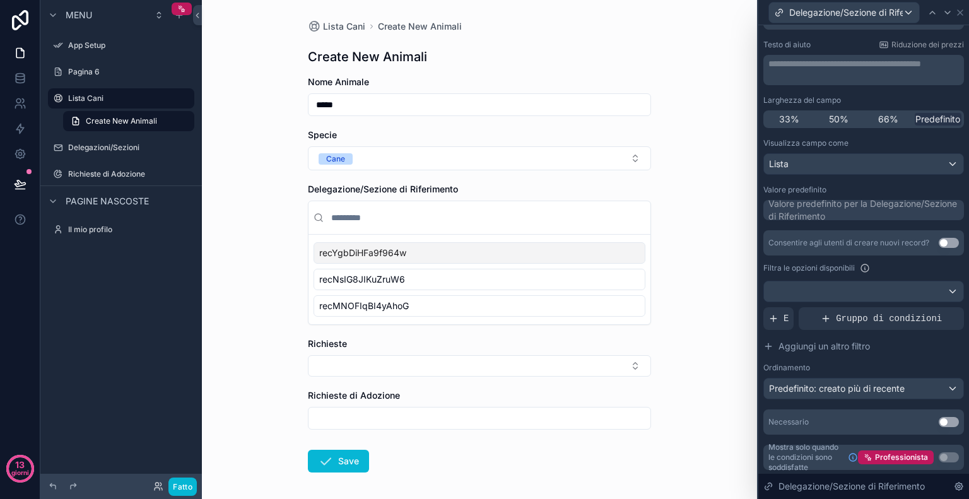
scroll to position [0, 0]
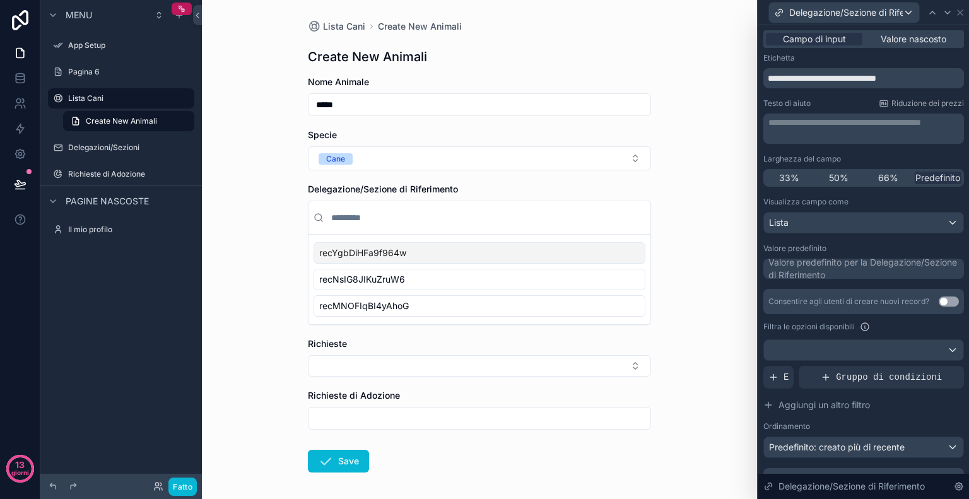
click at [376, 255] on span "recYgbDiHFa9f964w" at bounding box center [362, 253] width 87 height 13
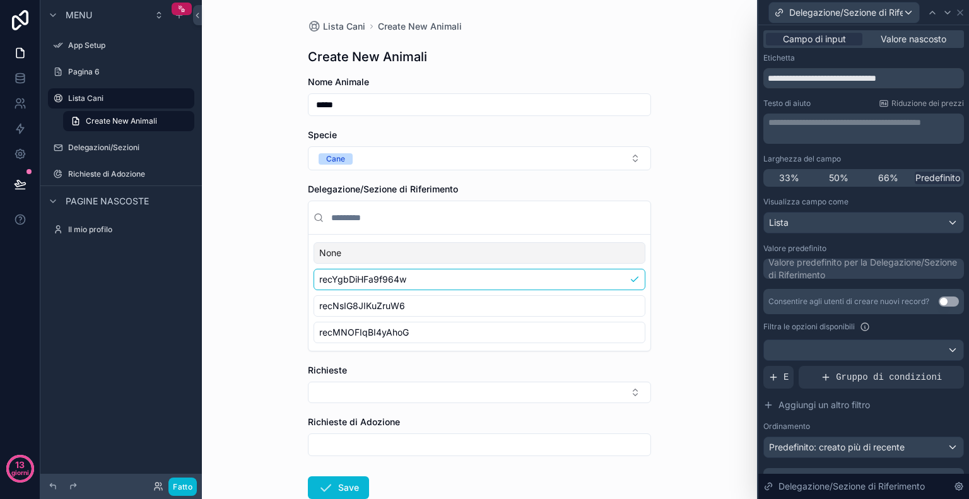
click at [672, 261] on div "Lista Cani Create New Animali Create New Animali Nome Animale ***** Specie Cane…" at bounding box center [479, 249] width 555 height 499
click at [922, 223] on div "Lista" at bounding box center [863, 223] width 199 height 20
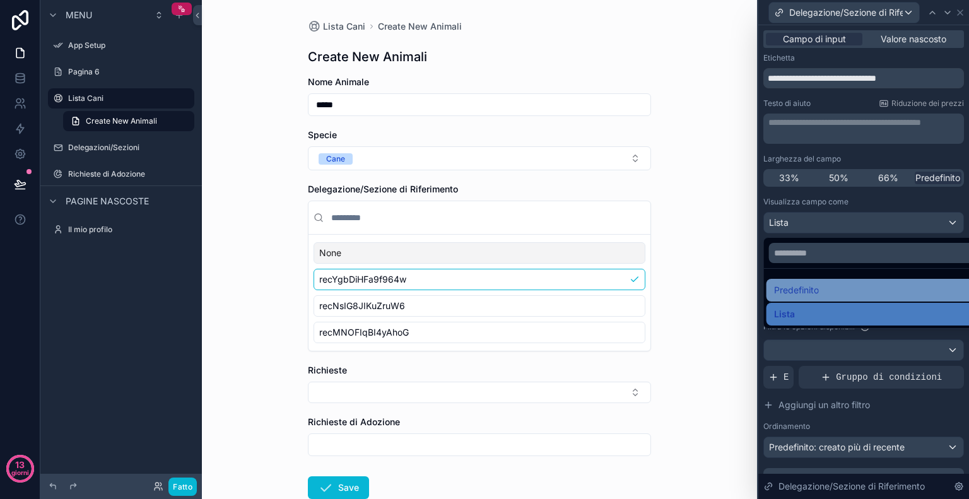
click at [808, 288] on font "Predefinito" at bounding box center [796, 289] width 45 height 11
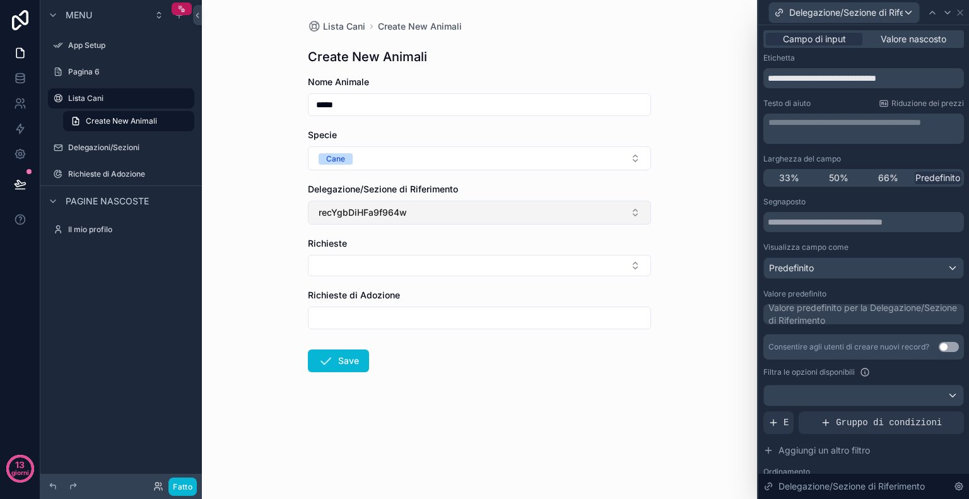
click at [457, 212] on button "recYgbDiHFa9f964w" at bounding box center [479, 213] width 343 height 24
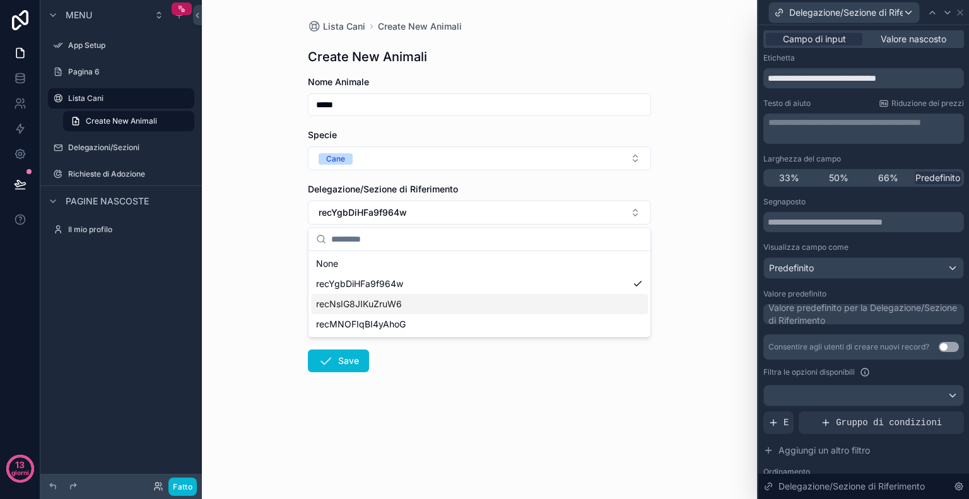
click at [345, 294] on div "recNsIG8JIKuZruW6" at bounding box center [479, 304] width 337 height 20
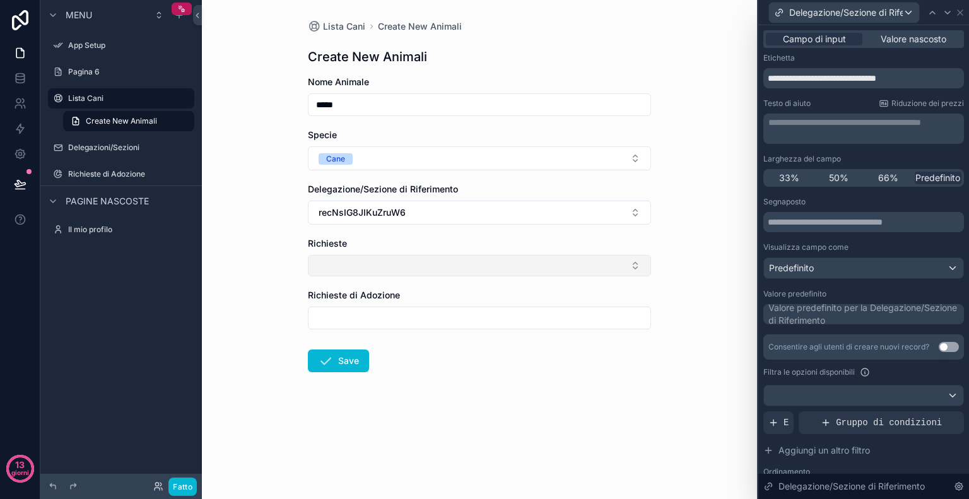
click at [388, 263] on button "Select Button" at bounding box center [479, 265] width 343 height 21
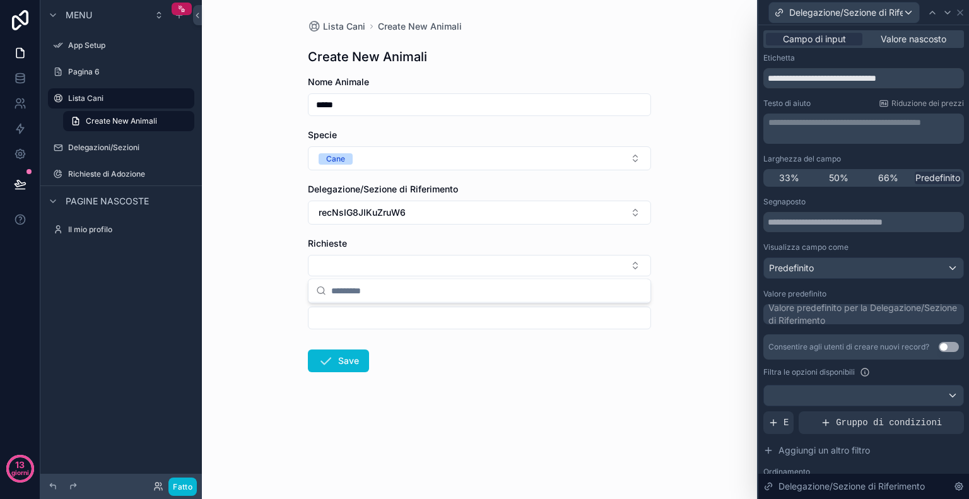
click at [675, 243] on div "Lista Cani Create New Animali Create New Animali Nome Animale ***** Specie Cane…" at bounding box center [479, 249] width 555 height 499
click at [924, 42] on font "Valore nascosto" at bounding box center [913, 38] width 66 height 11
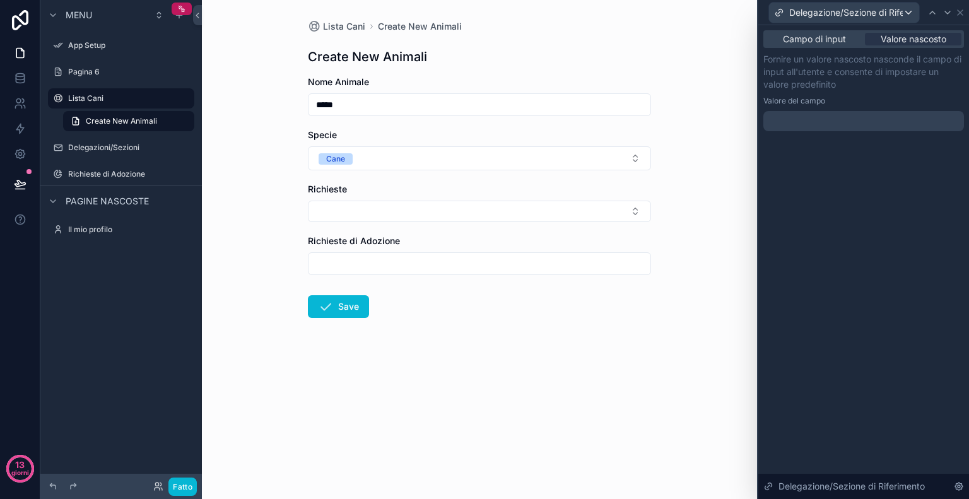
click at [837, 124] on div at bounding box center [863, 121] width 201 height 20
click at [902, 95] on div "Fornire un valore nascosto nasconde il campo di input all'utente e consente di …" at bounding box center [863, 92] width 201 height 78
click at [835, 42] on font "Campo di input" at bounding box center [814, 38] width 63 height 11
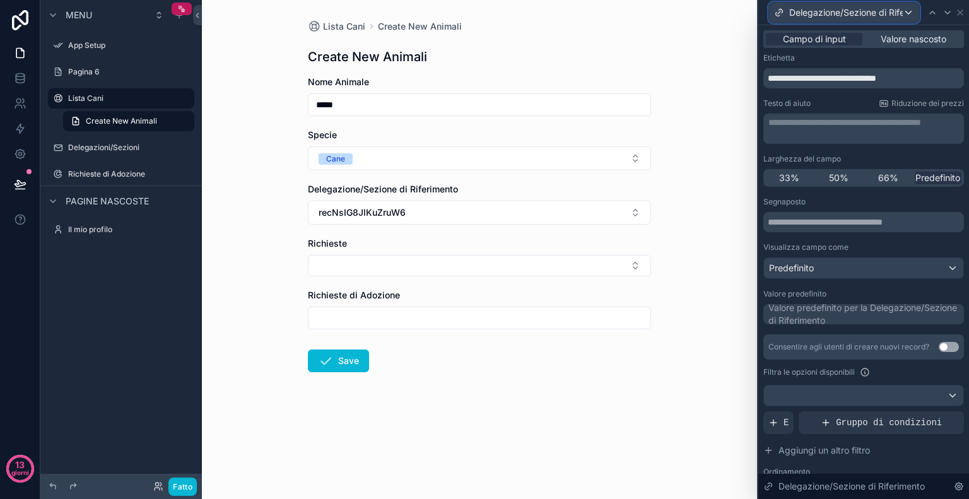
click at [896, 9] on font "Delegazione/Sezione di Riferimento" at bounding box center [862, 12] width 146 height 11
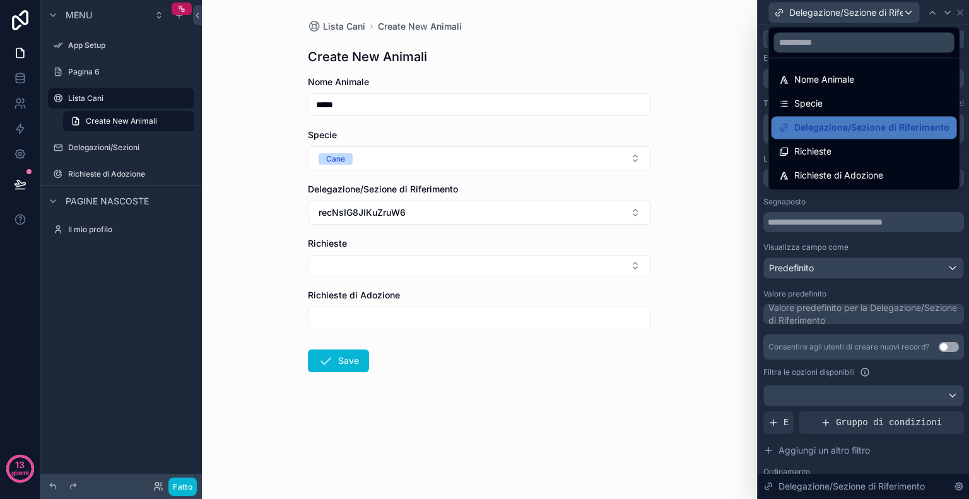
click at [699, 289] on div "Lista Cani Create New Animali Create New Animali Nome Animale ***** Specie Cane…" at bounding box center [479, 249] width 555 height 499
click at [960, 6] on div at bounding box center [863, 249] width 211 height 499
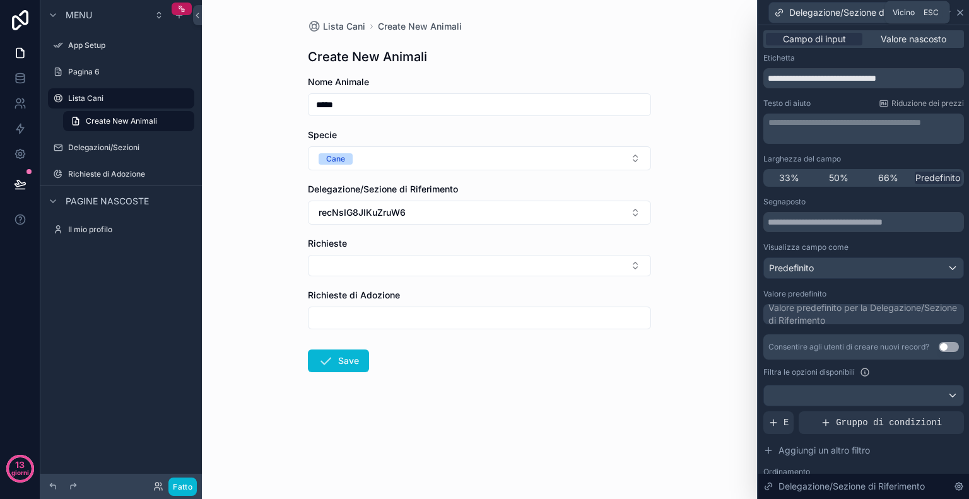
click at [958, 15] on icon at bounding box center [960, 13] width 10 height 10
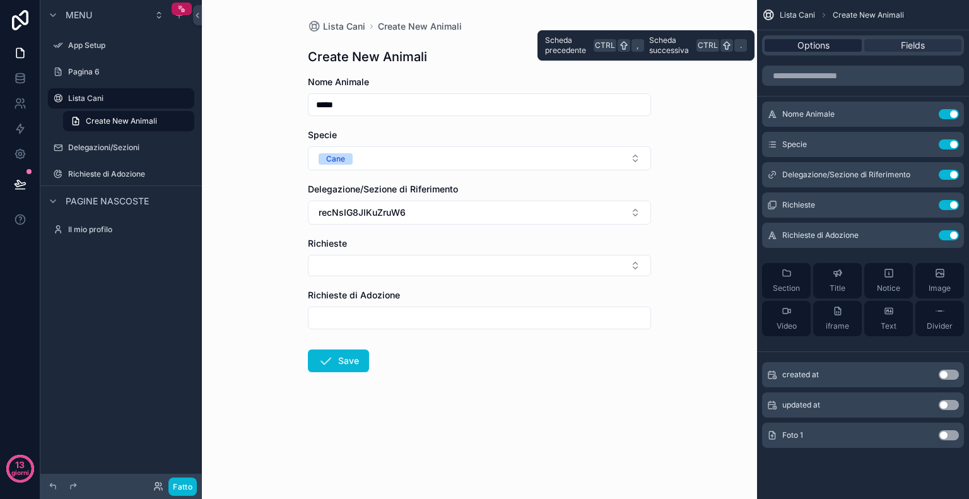
click at [830, 42] on div "Options" at bounding box center [812, 45] width 97 height 13
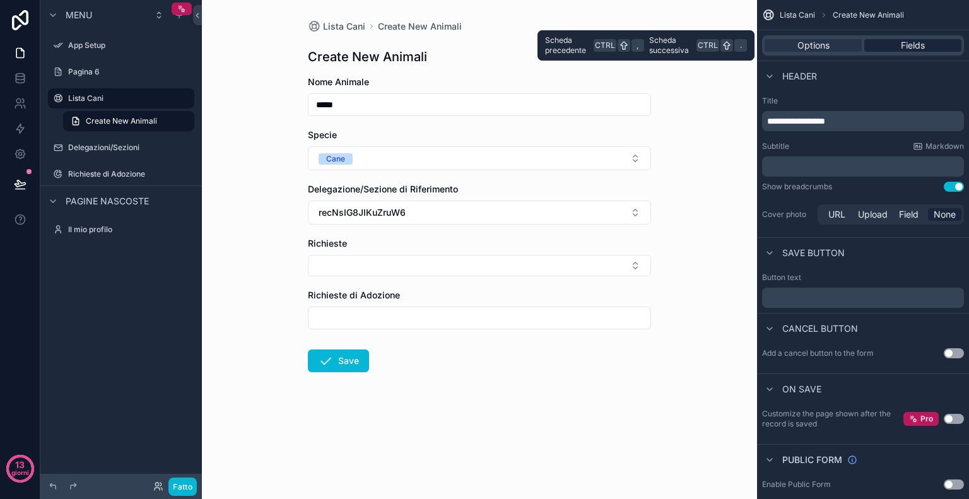
click at [903, 47] on span "Fields" at bounding box center [912, 45] width 24 height 13
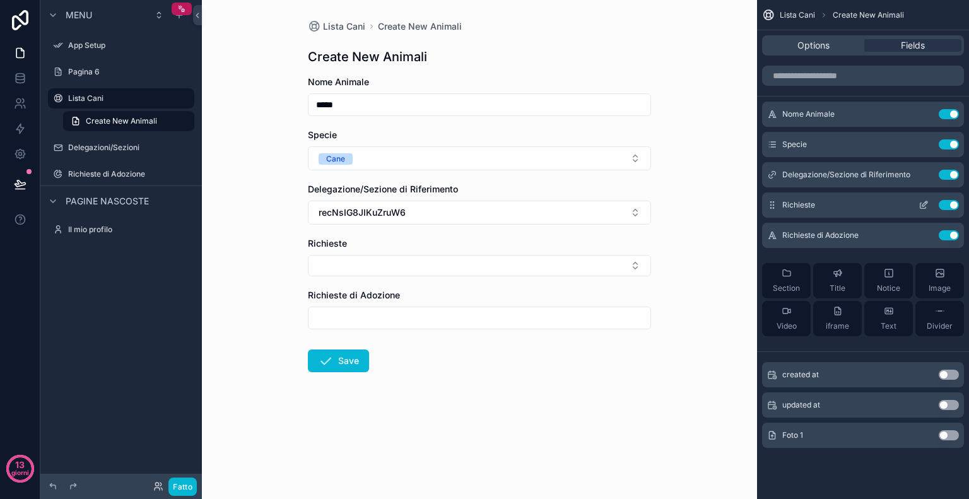
click at [944, 201] on button "Use setting" at bounding box center [948, 205] width 20 height 10
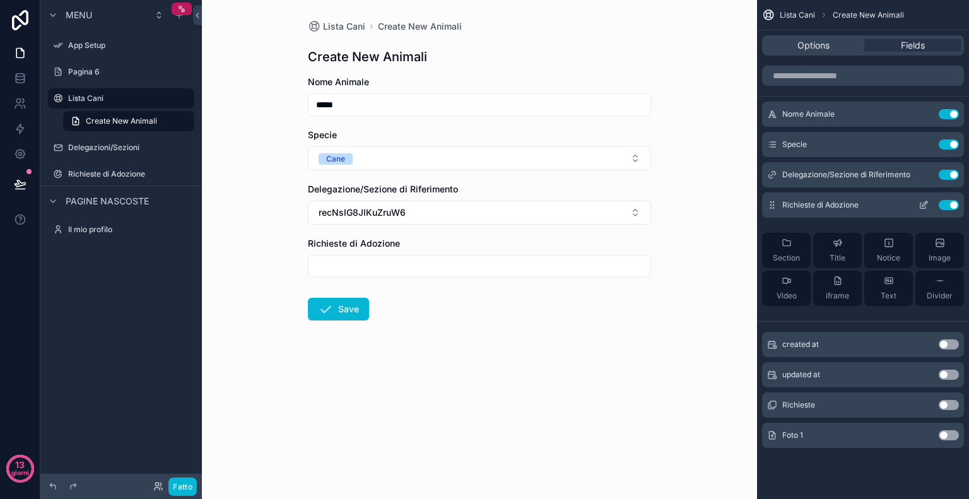
click at [943, 202] on button "Use setting" at bounding box center [948, 205] width 20 height 10
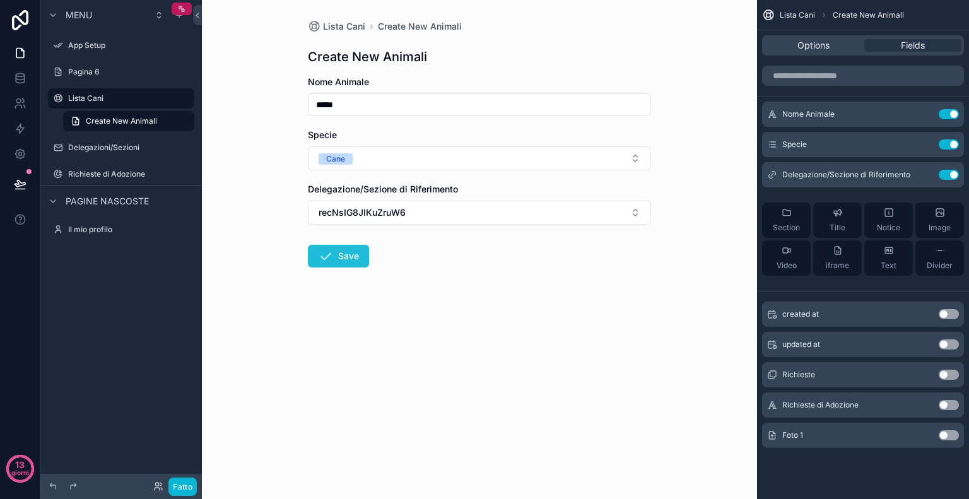
click at [352, 264] on button "Save" at bounding box center [338, 256] width 61 height 23
